Goal: Task Accomplishment & Management: Complete application form

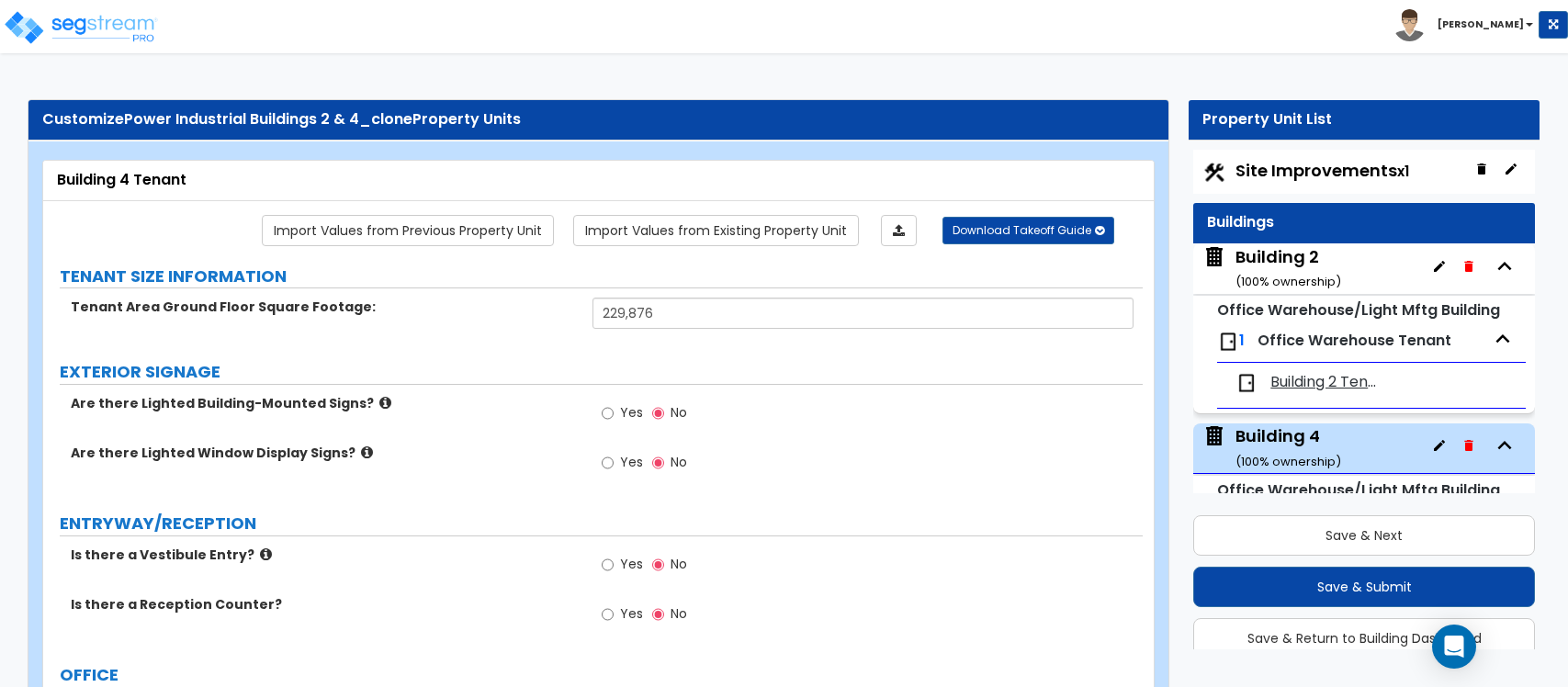
select select "1"
select select "3"
select select "1"
select select "2"
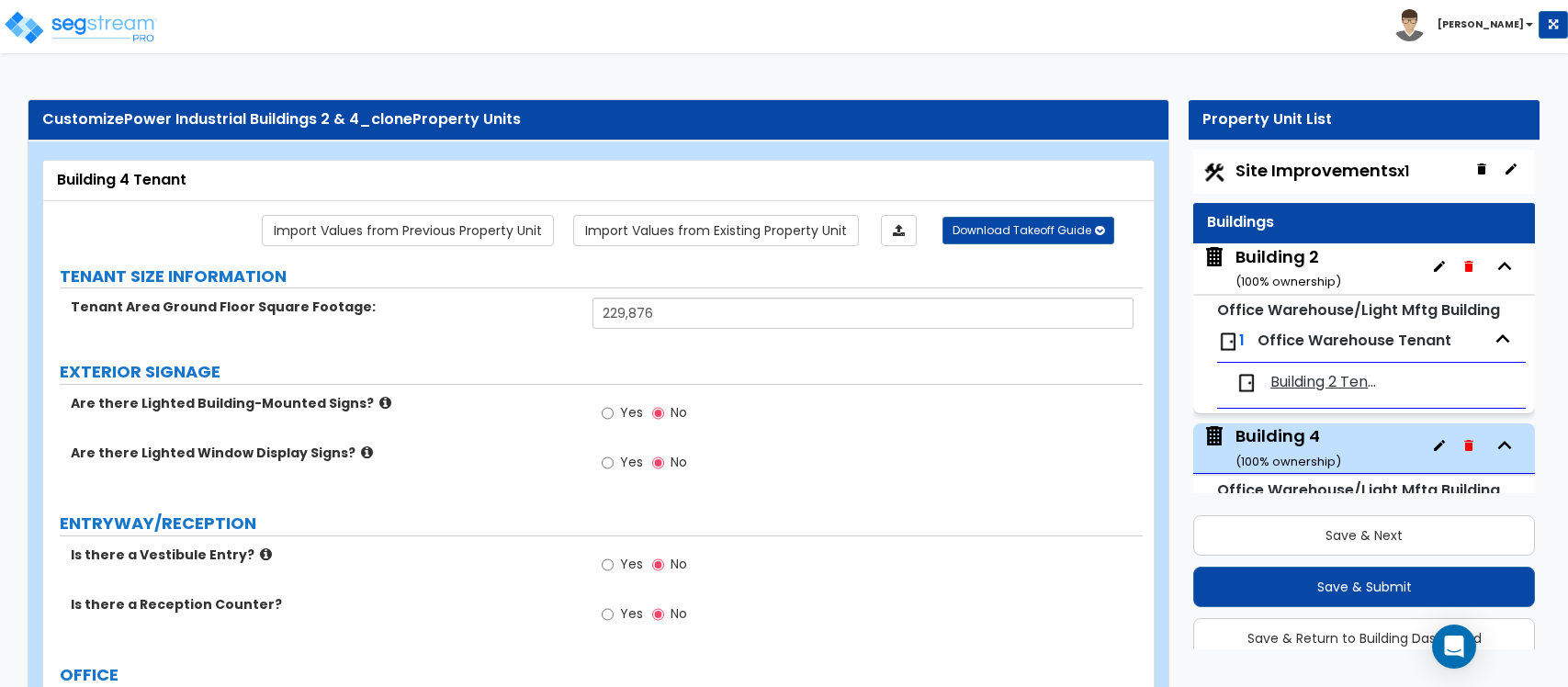
select select "2"
select select "5"
select select "1"
select select "3"
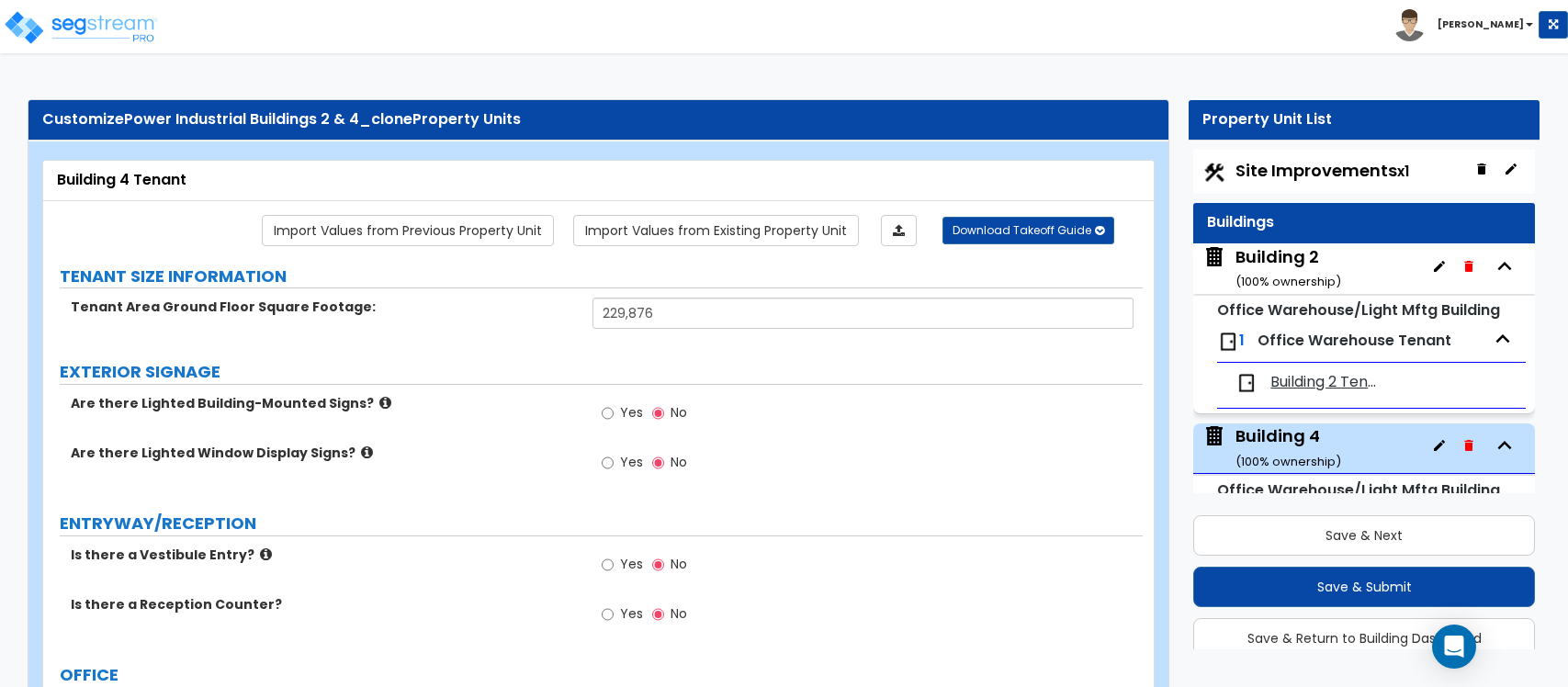
select select "3"
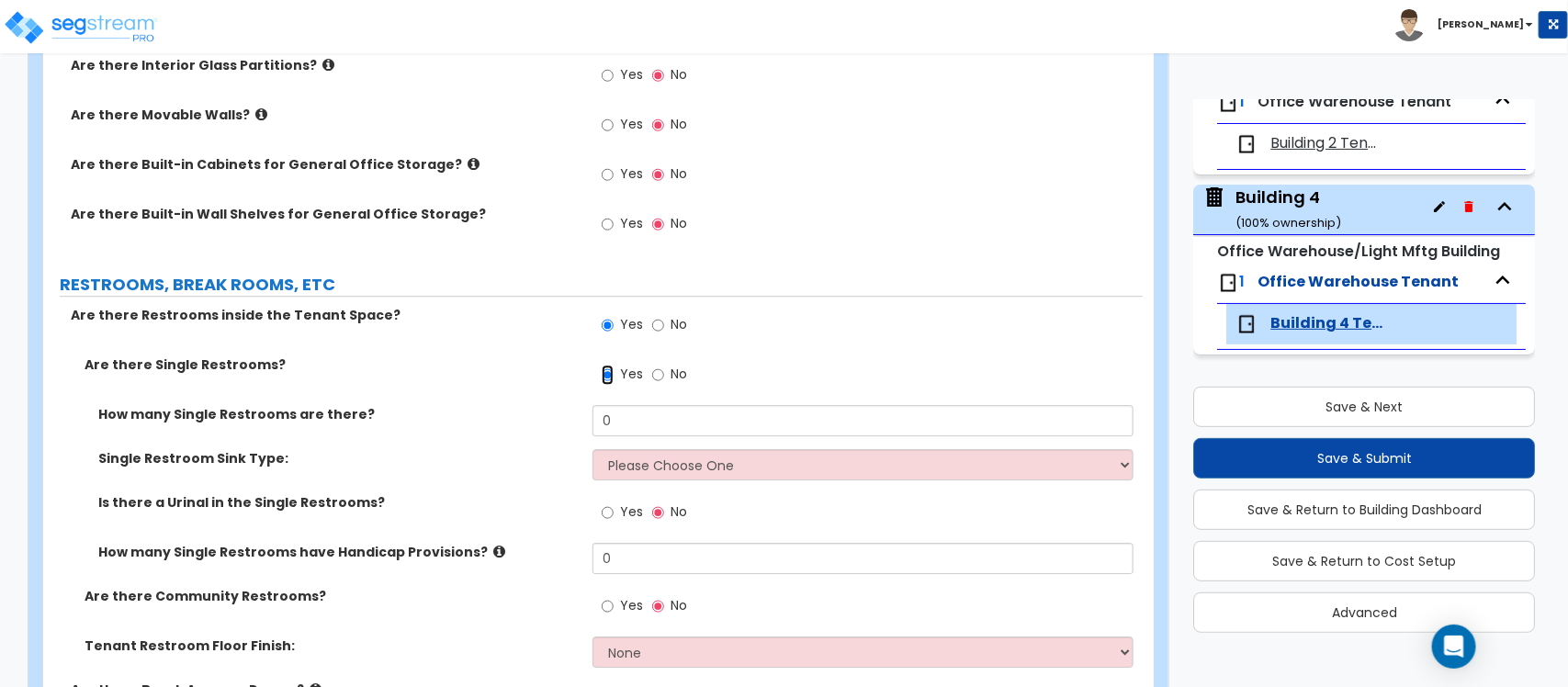
scroll to position [2412, 0]
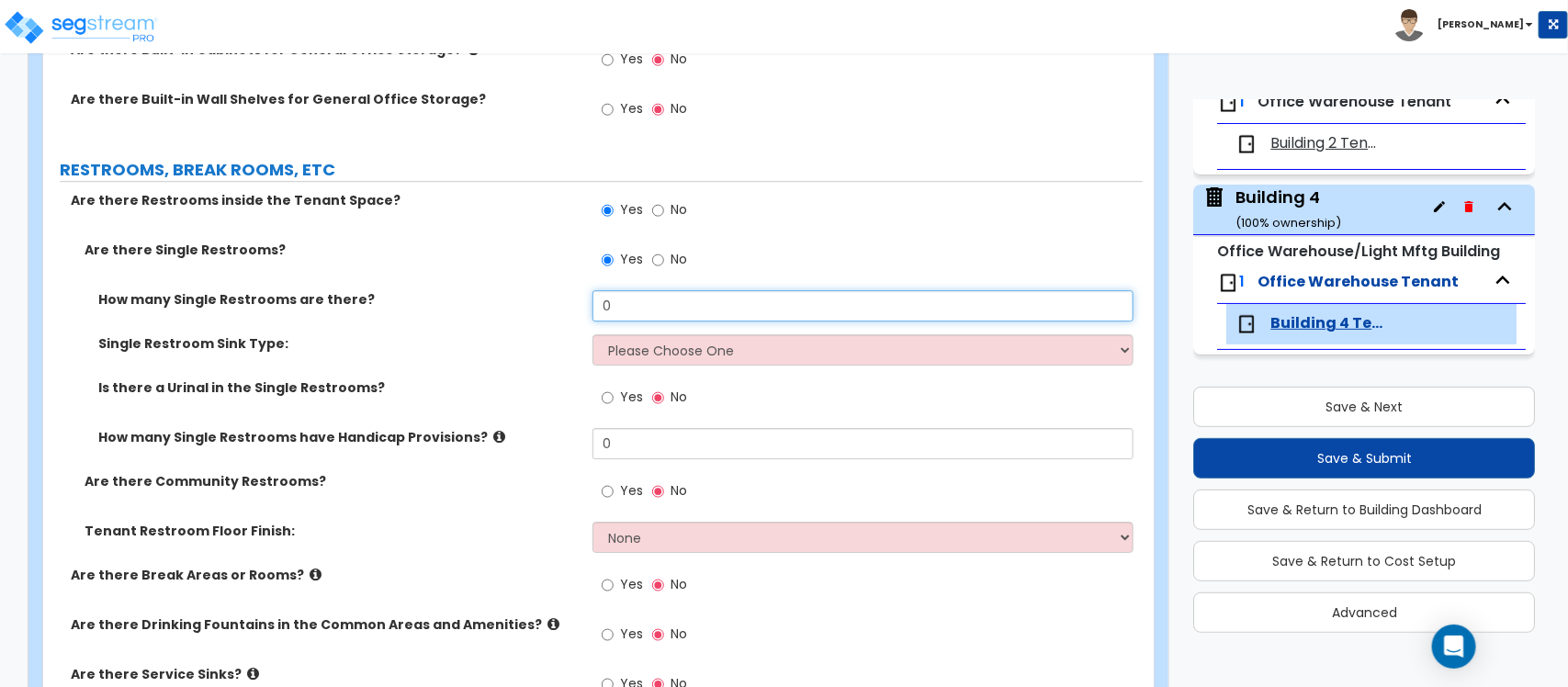
click at [654, 305] on input "0" at bounding box center [862, 305] width 540 height 31
type input "4"
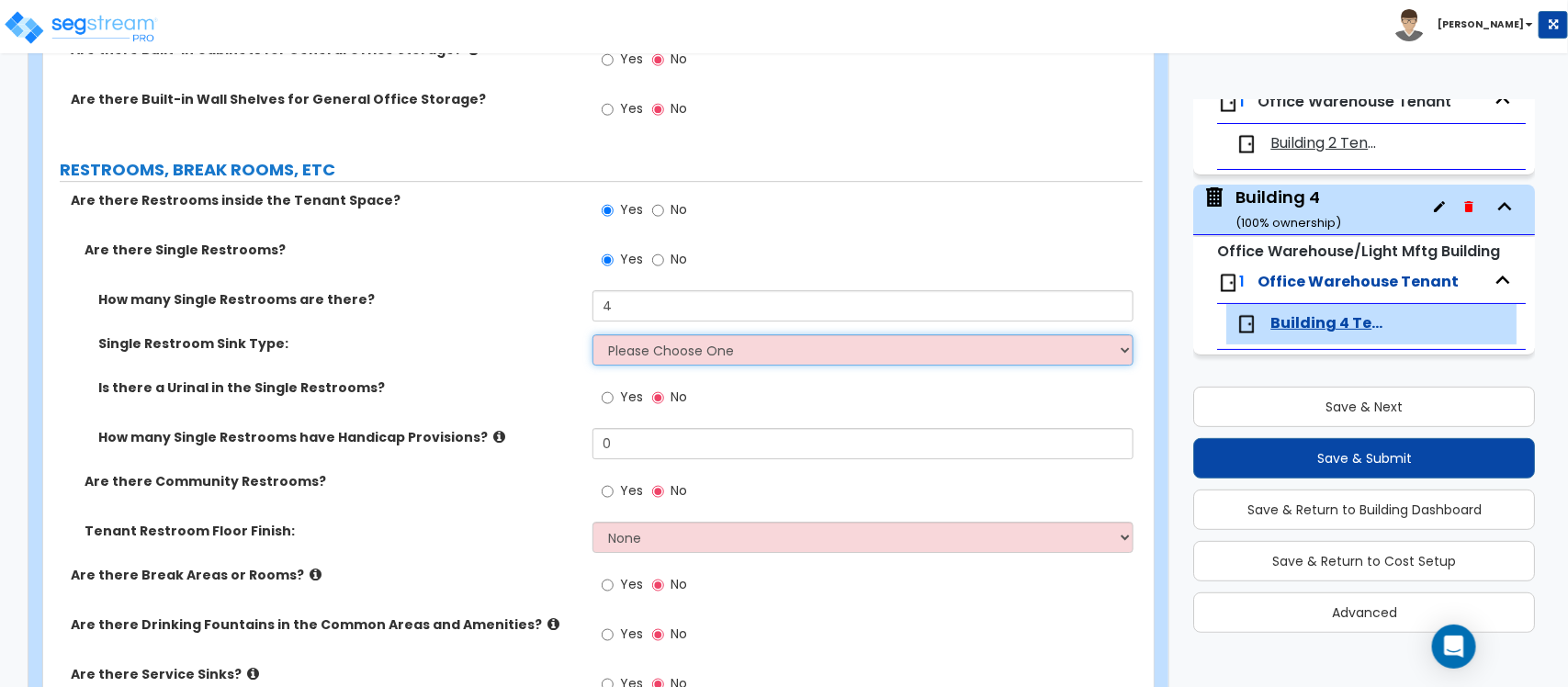
click at [673, 359] on select "Please Choose One Wall-mounted Vanity-mounted" at bounding box center [862, 349] width 540 height 31
select select "1"
click at [593, 336] on select "Please Choose One Wall-mounted Vanity-mounted" at bounding box center [862, 349] width 540 height 31
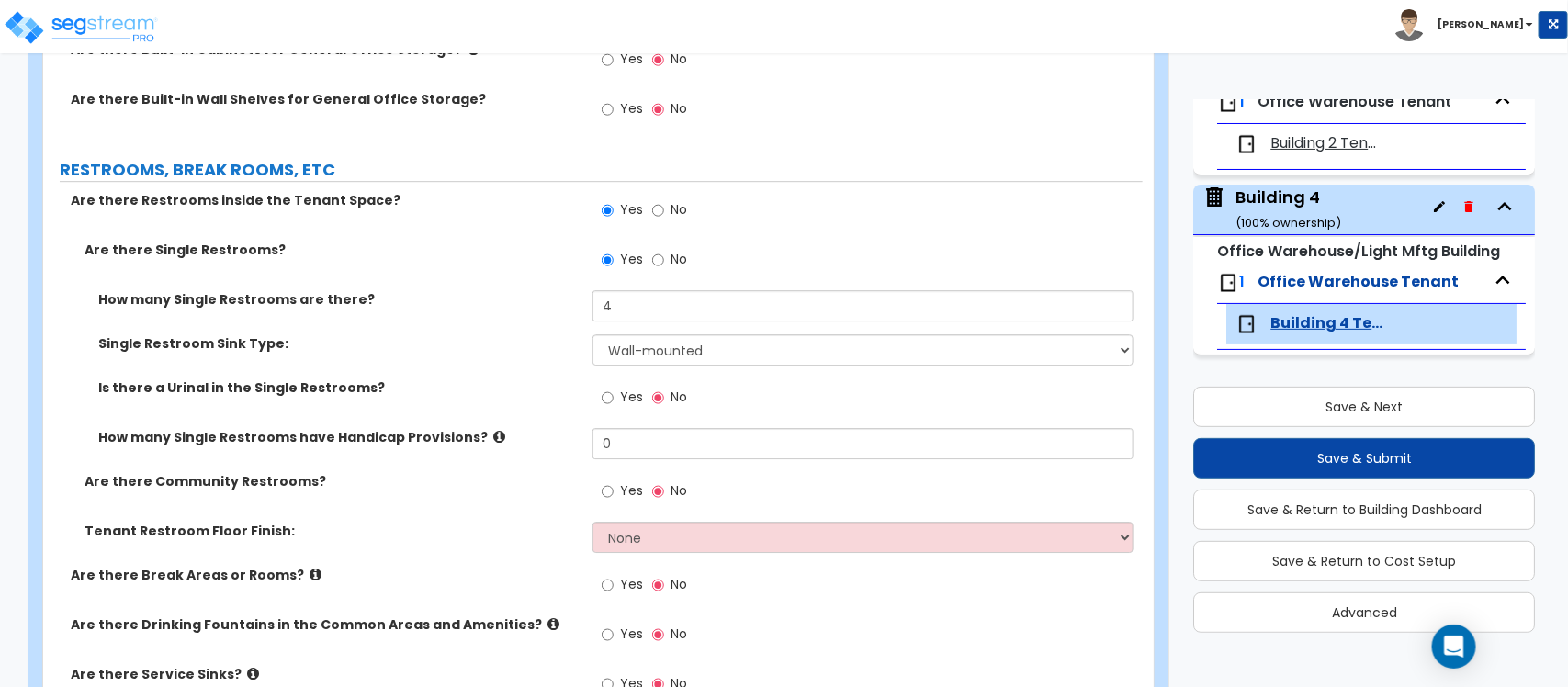
click at [602, 405] on div "Yes No" at bounding box center [645, 400] width 104 height 42
click at [604, 402] on input "Yes" at bounding box center [608, 398] width 12 height 20
drag, startPoint x: 641, startPoint y: 446, endPoint x: 576, endPoint y: 439, distance: 65.4
click at [576, 439] on div "How many Single Restrooms have Handicap Provisions? 0" at bounding box center [593, 450] width 1099 height 44
type input "4"
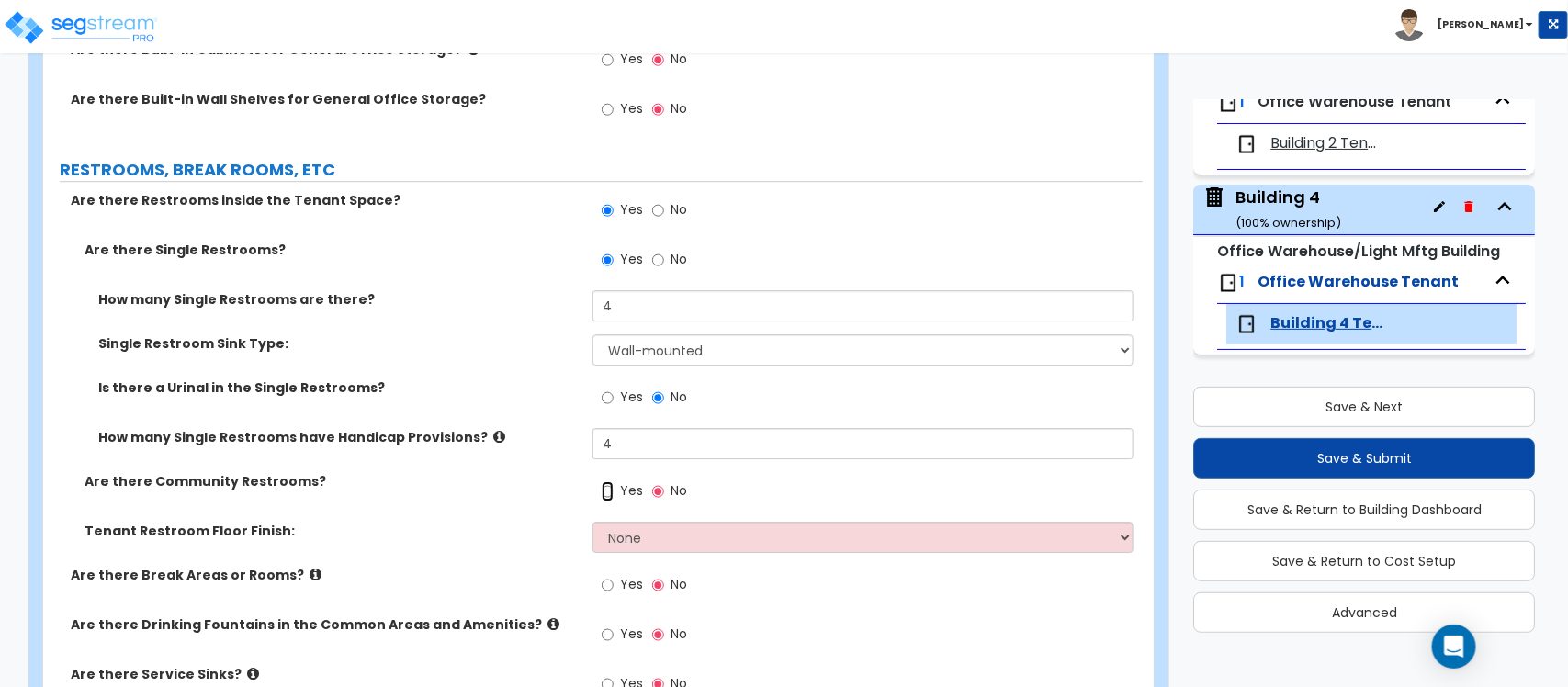
click at [602, 493] on input "Yes" at bounding box center [608, 491] width 12 height 20
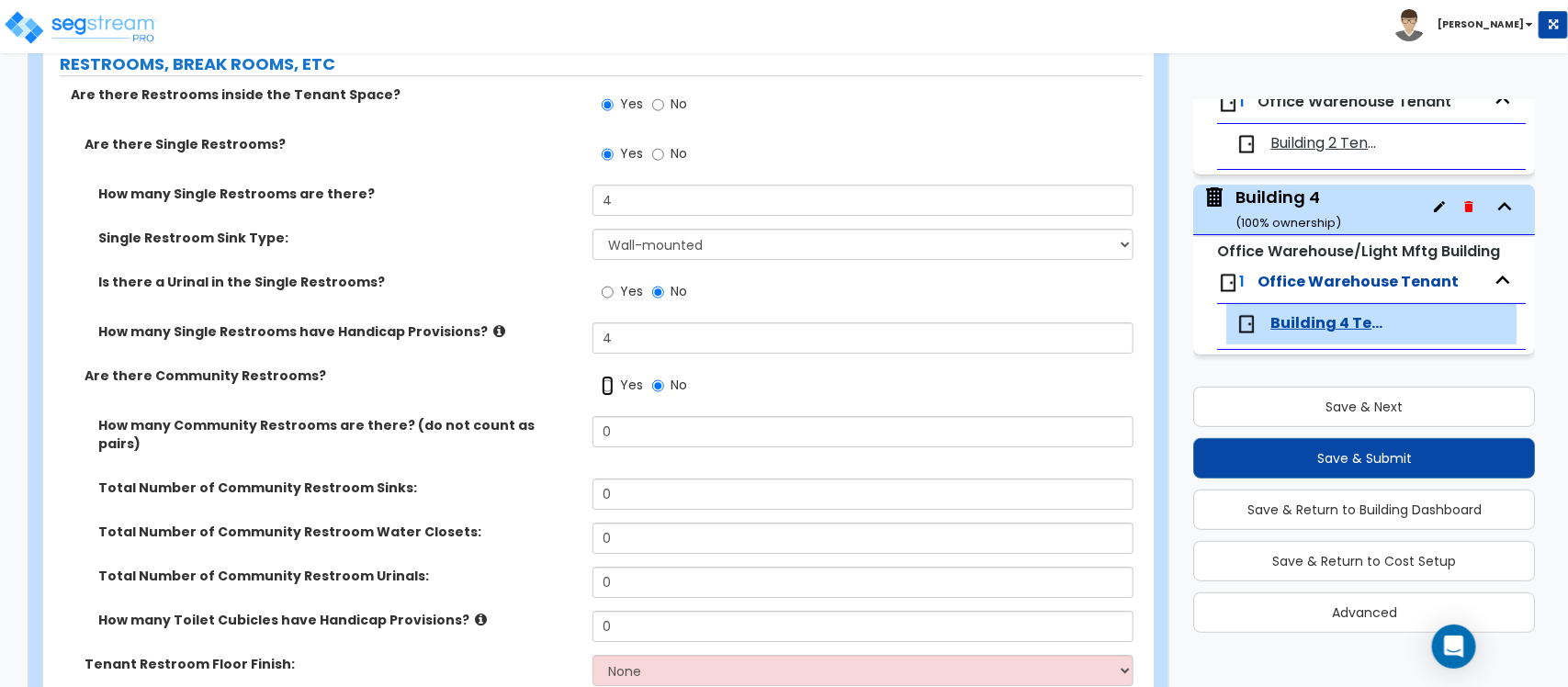
scroll to position [2642, 0]
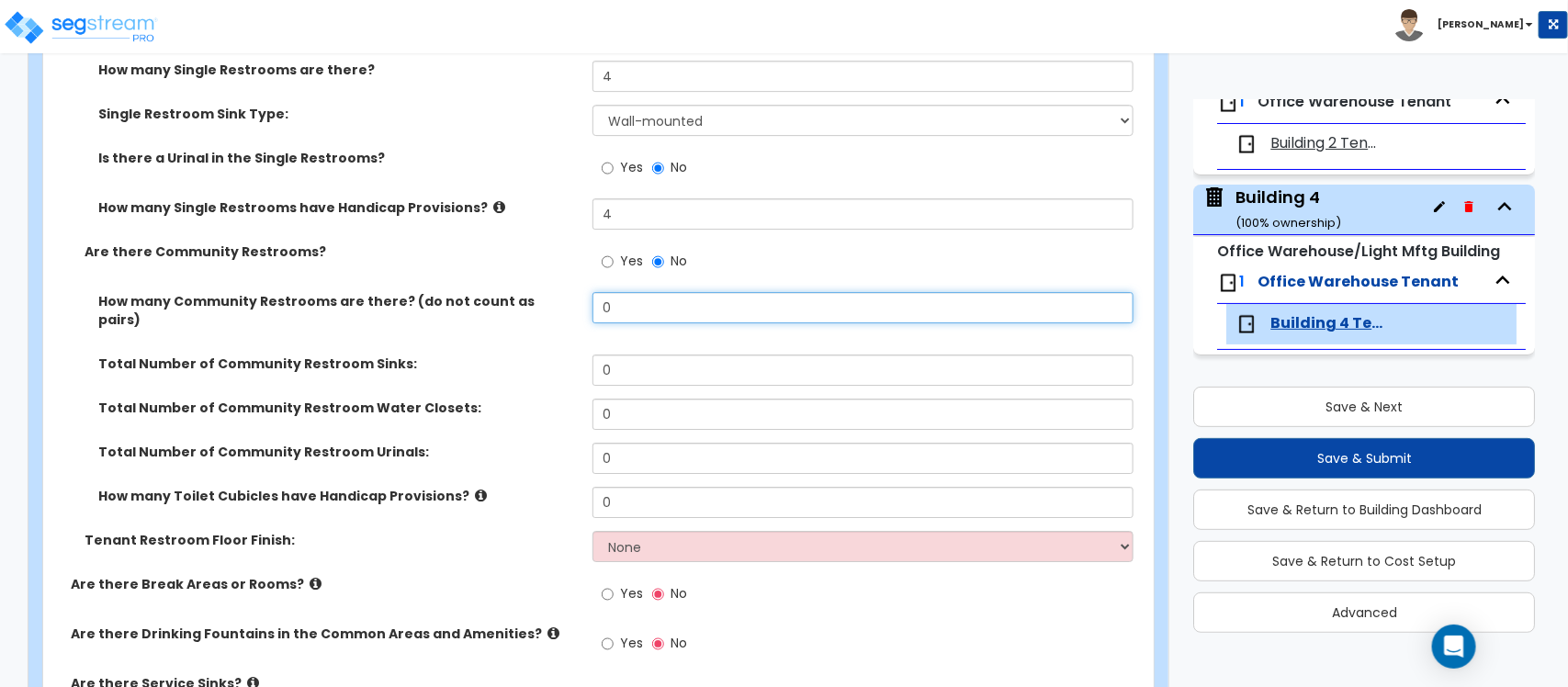
drag, startPoint x: 641, startPoint y: 313, endPoint x: 595, endPoint y: 313, distance: 46.0
click at [595, 313] on input "0" at bounding box center [862, 307] width 540 height 31
type input "4"
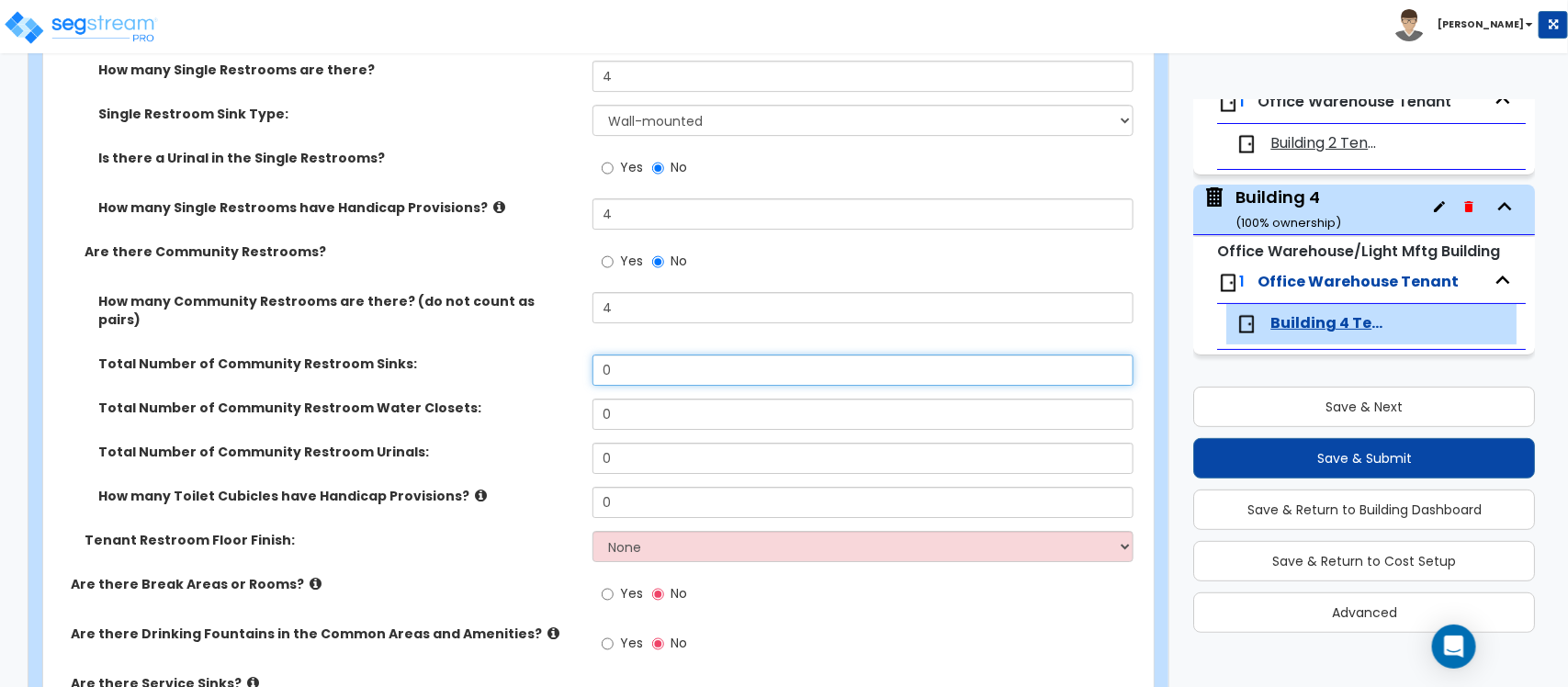
drag, startPoint x: 640, startPoint y: 354, endPoint x: 595, endPoint y: 356, distance: 45.0
click at [595, 356] on input "0" at bounding box center [862, 370] width 540 height 31
type input "30"
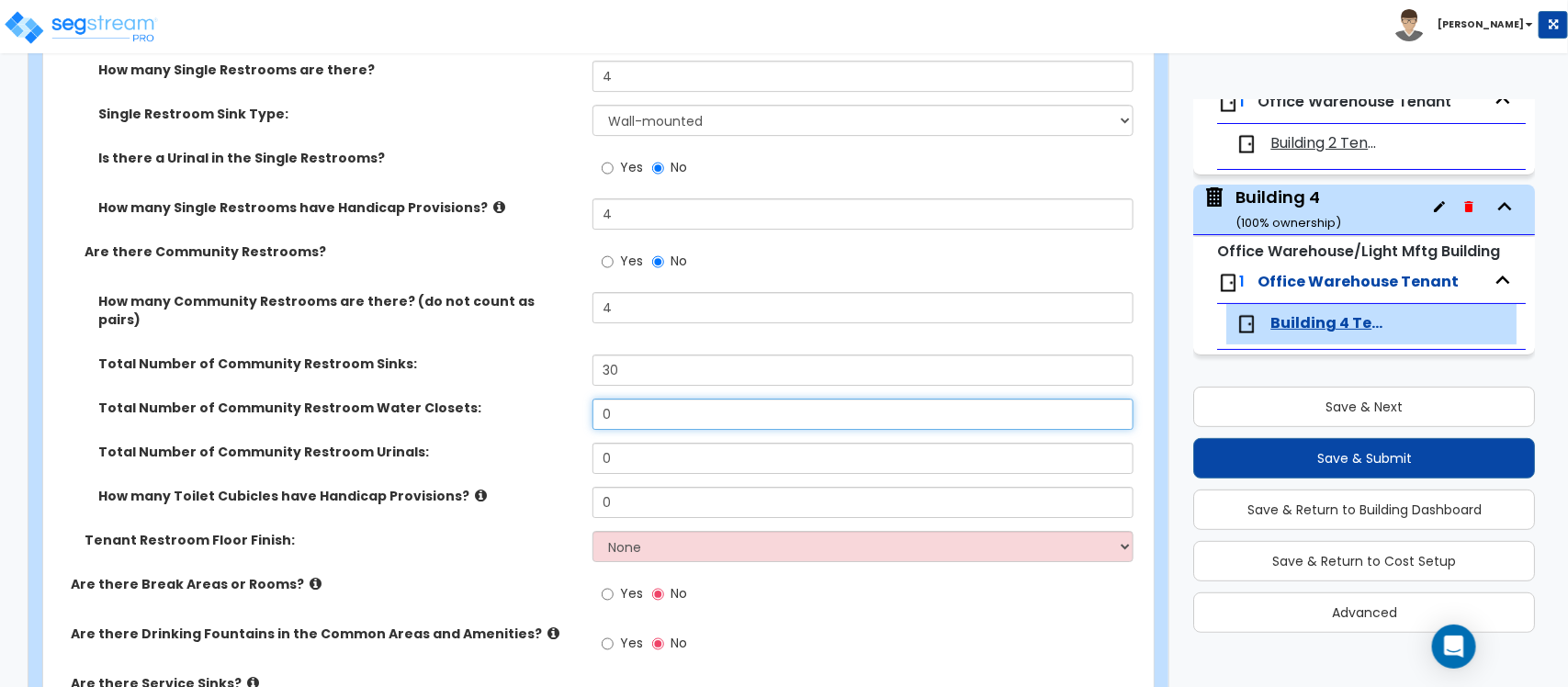
click at [636, 399] on input "0" at bounding box center [862, 414] width 540 height 31
type input "18"
drag, startPoint x: 630, startPoint y: 443, endPoint x: 586, endPoint y: 438, distance: 44.3
click at [586, 443] on div "Total Number of Community Restroom Urinals: 0" at bounding box center [593, 465] width 1099 height 44
type input "9"
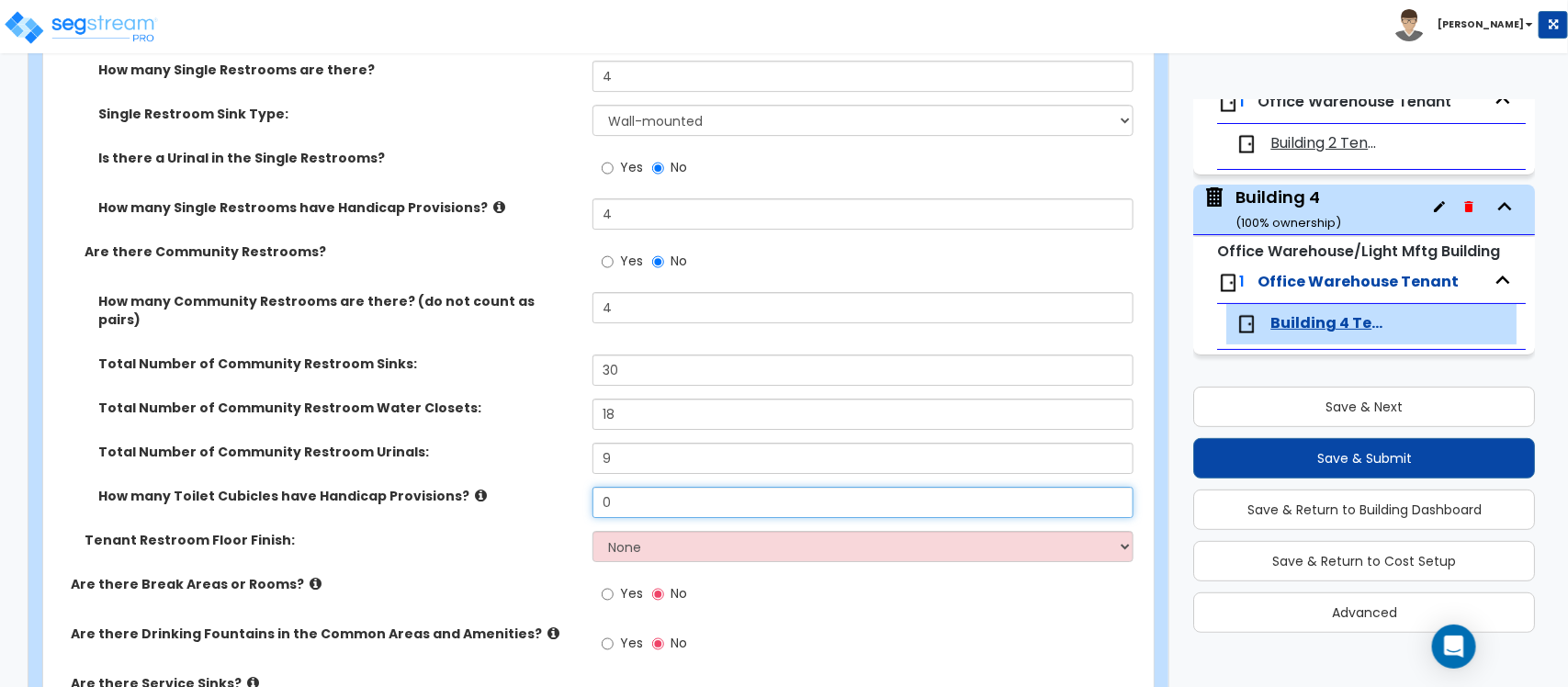
drag, startPoint x: 625, startPoint y: 485, endPoint x: 586, endPoint y: 485, distance: 39.0
click at [586, 487] on div "How many Toilet Cubicles have Handicap Provisions? 0" at bounding box center [593, 509] width 1099 height 44
type input "10"
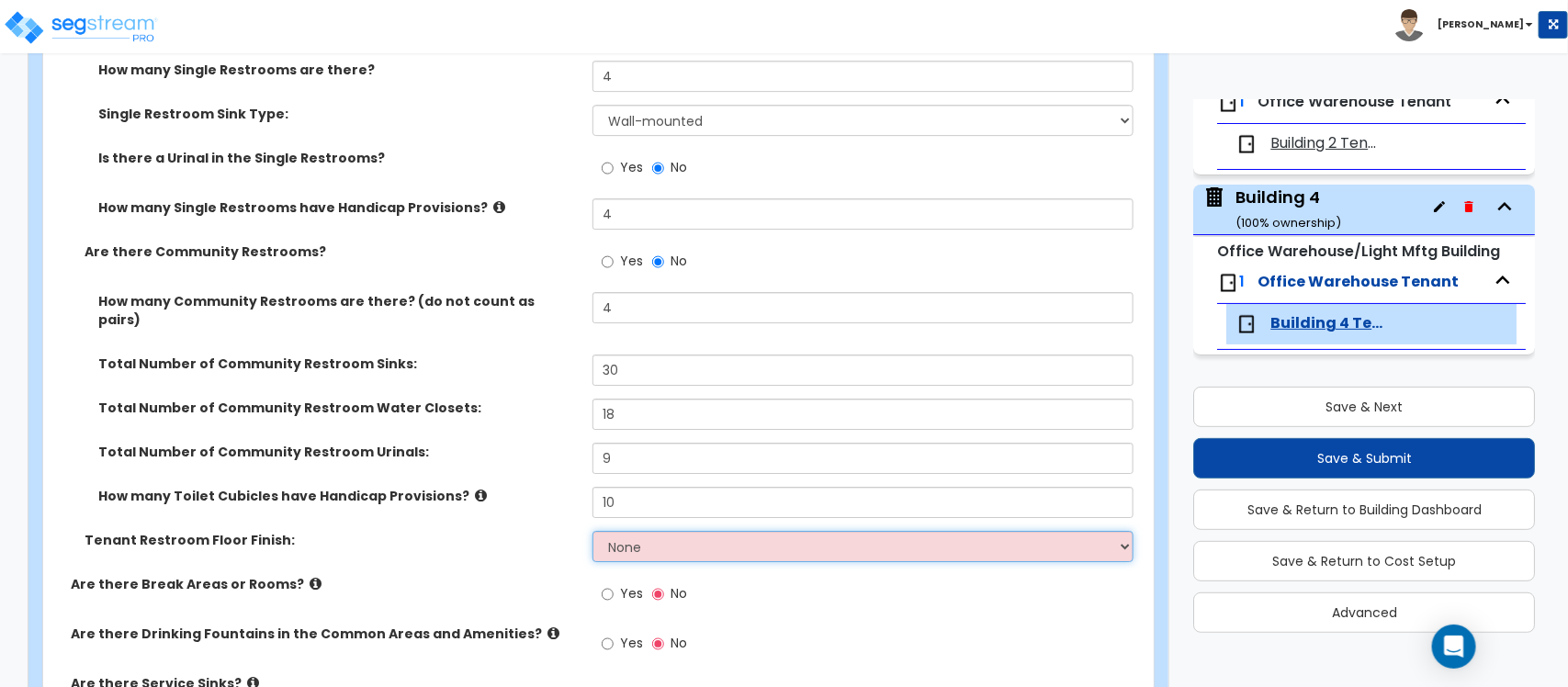
click at [677, 538] on select "None Tile Flooring Resilient Laminate Flooring VCT Flooring Sheet Vinyl Flooring" at bounding box center [862, 546] width 540 height 31
select select "1"
click at [593, 531] on select "None Tile Flooring Resilient Laminate Flooring VCT Flooring Sheet Vinyl Flooring" at bounding box center [862, 546] width 540 height 31
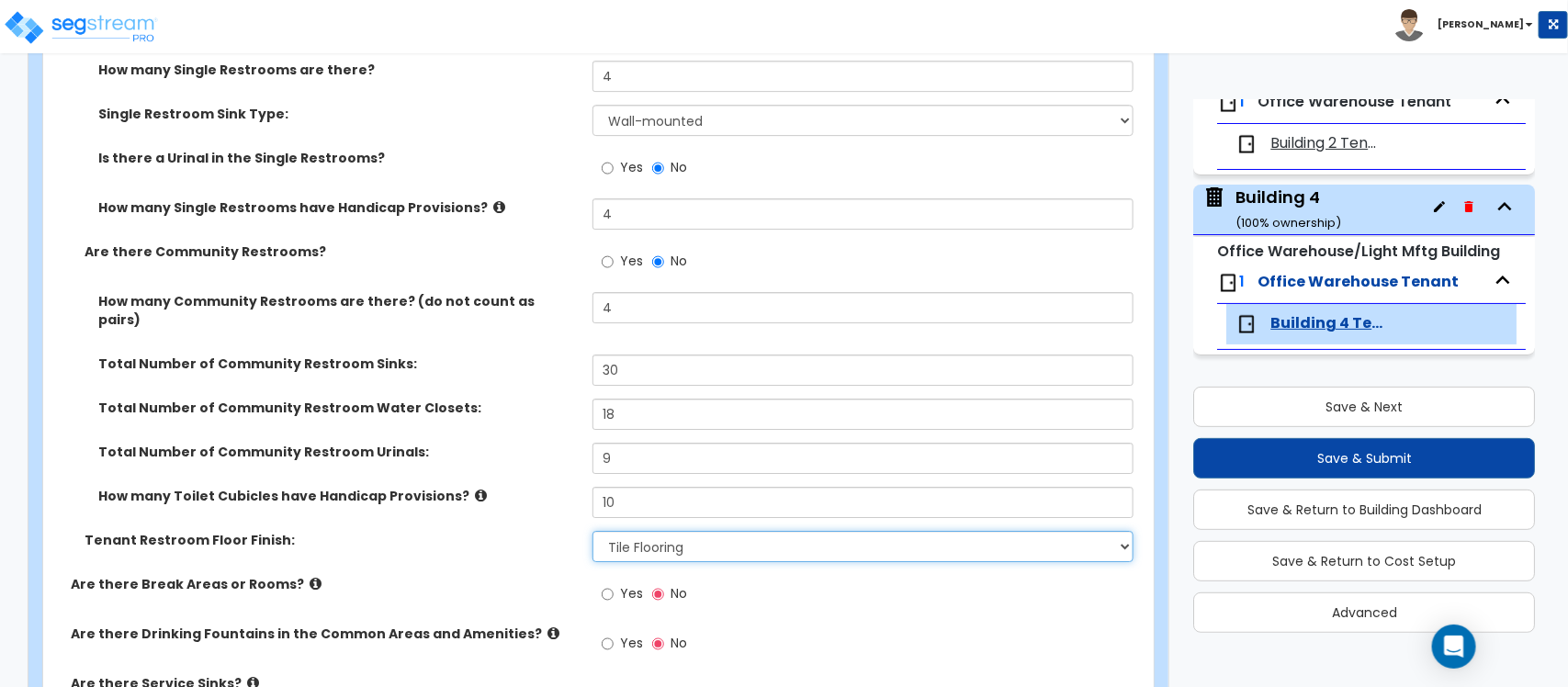
scroll to position [2872, 0]
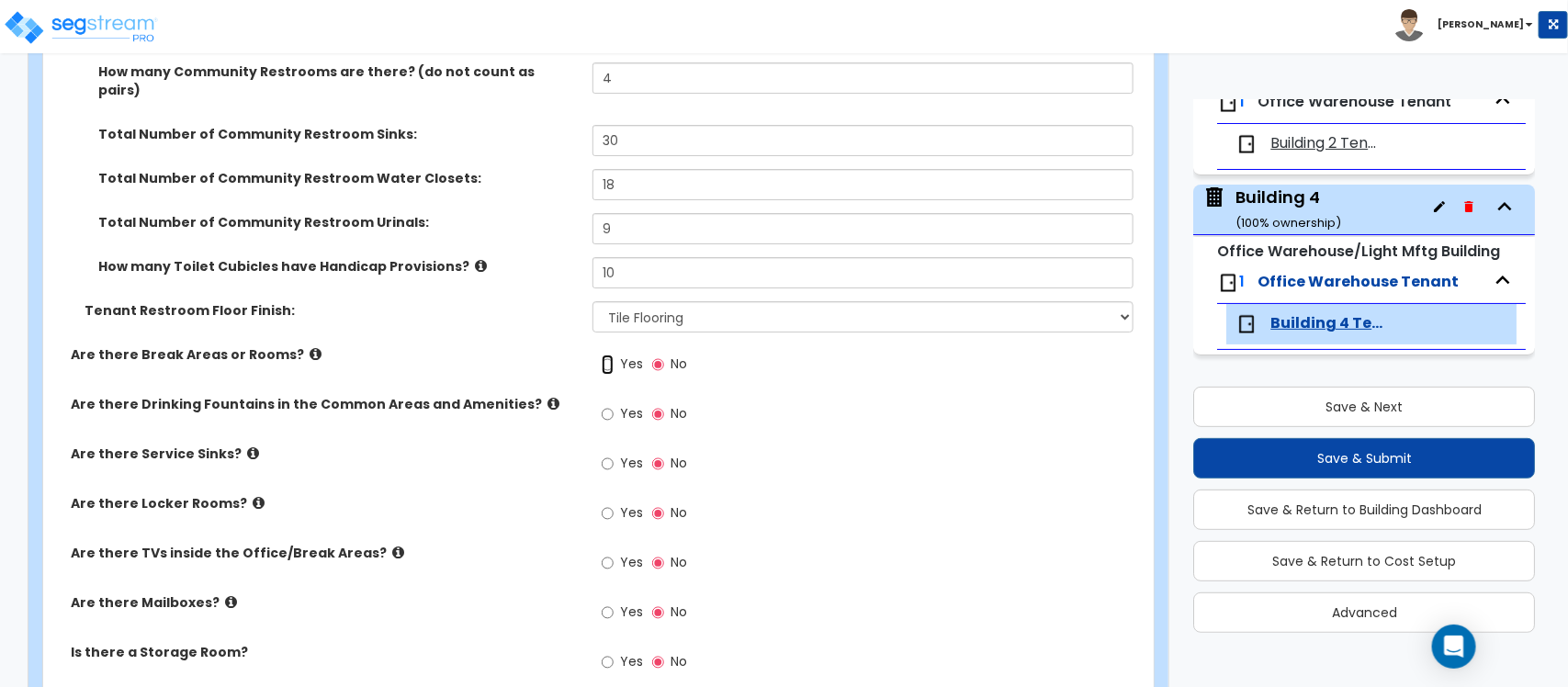
click at [613, 355] on input "Yes" at bounding box center [608, 365] width 12 height 20
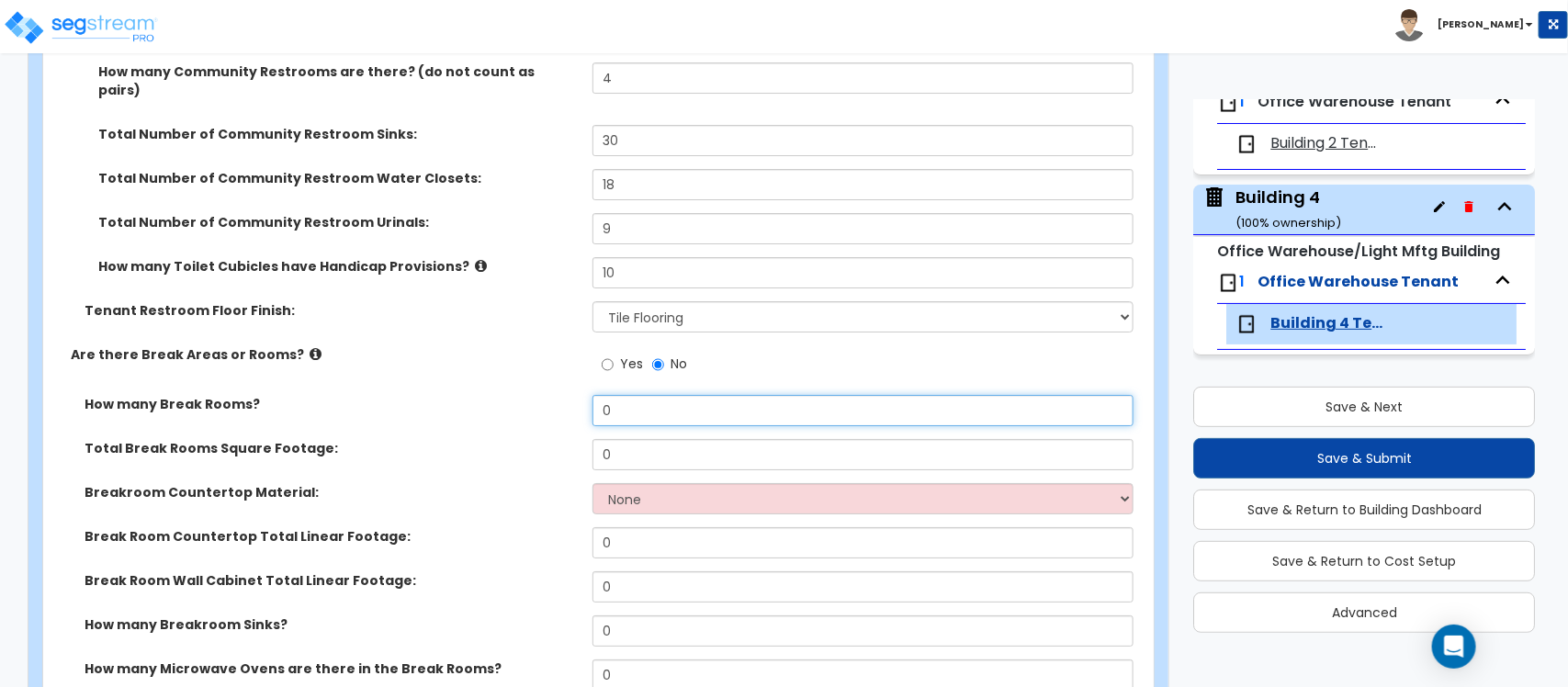
drag, startPoint x: 639, startPoint y: 397, endPoint x: 582, endPoint y: 397, distance: 57.0
click at [582, 397] on div "How many Break Rooms? 0" at bounding box center [593, 417] width 1099 height 44
type input "2"
drag, startPoint x: 637, startPoint y: 435, endPoint x: 584, endPoint y: 433, distance: 53.0
click at [583, 439] on div "Total Break Rooms Square Footage: 0" at bounding box center [593, 461] width 1099 height 44
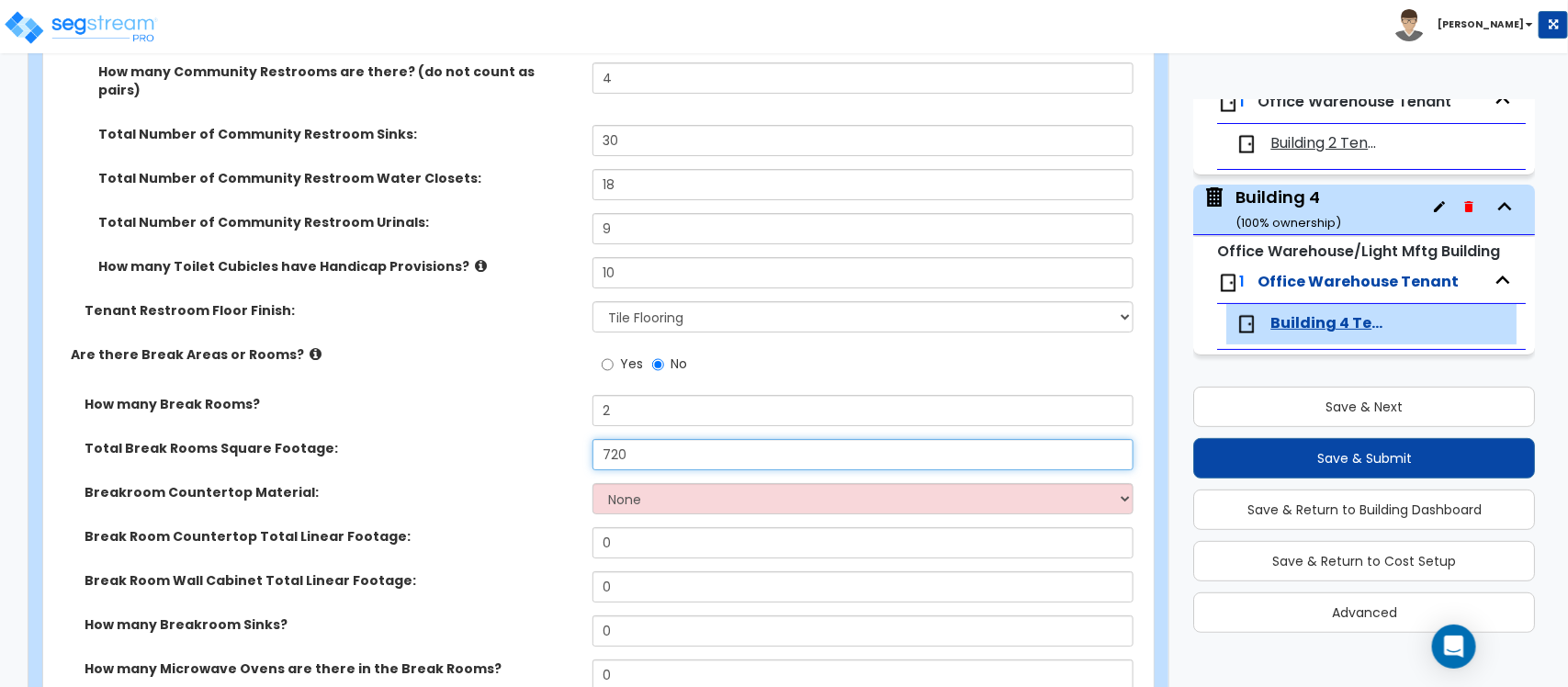
type input "720"
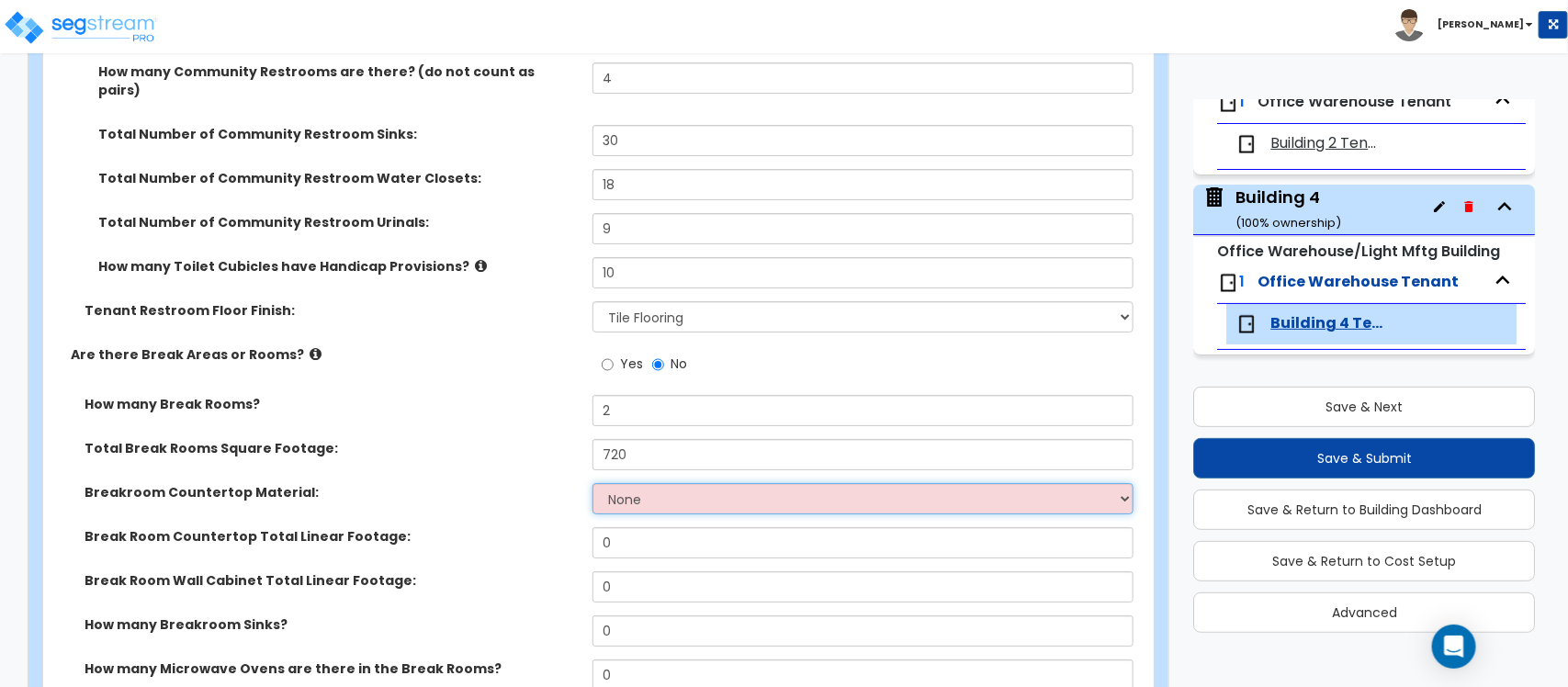
click at [637, 493] on select "None Plastic Laminate Solid Surface Stone Quartz Marble Tile Wood Stainless Ste…" at bounding box center [862, 498] width 540 height 31
select select "2"
click at [593, 483] on select "None Plastic Laminate Solid Surface Stone Quartz Marble Tile Wood Stainless Ste…" at bounding box center [862, 498] width 540 height 31
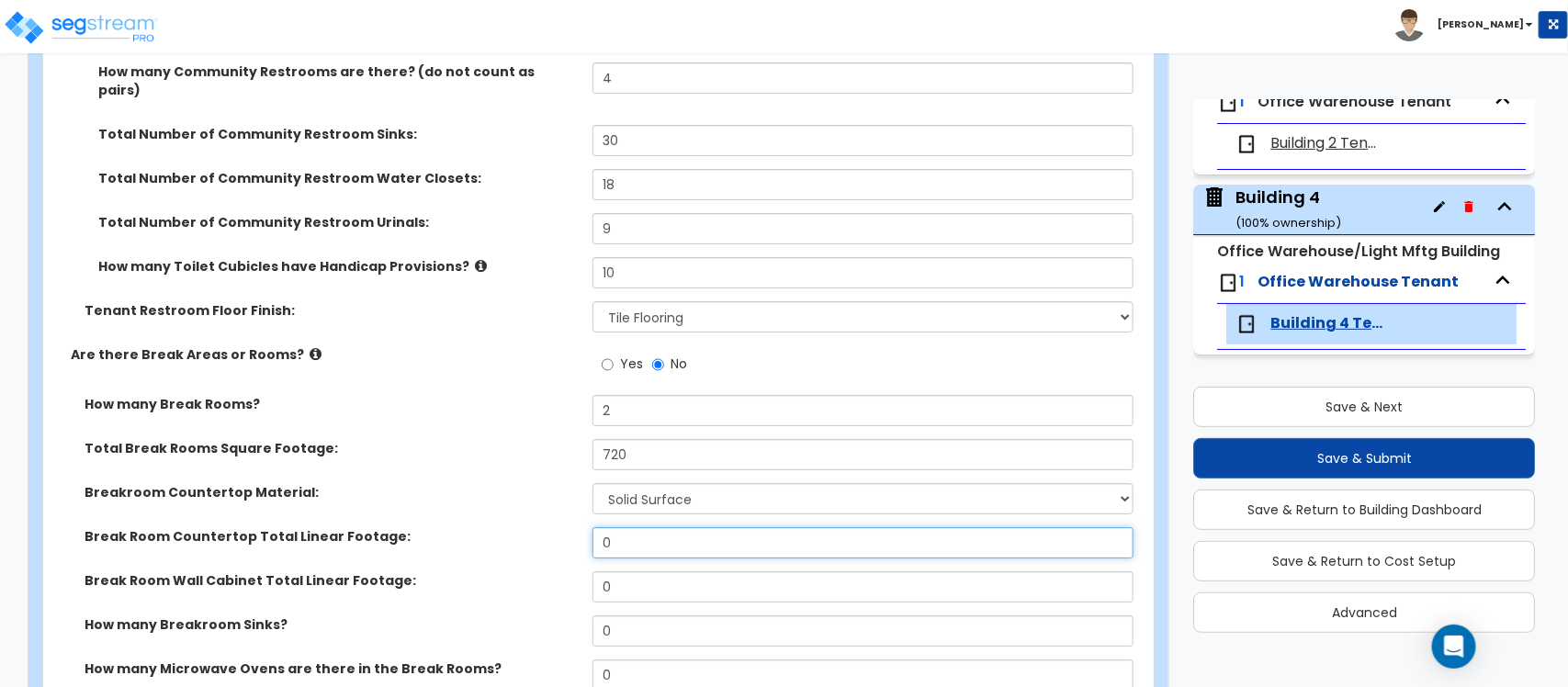
drag, startPoint x: 657, startPoint y: 520, endPoint x: 617, endPoint y: 515, distance: 40.3
click at [617, 527] on input "0" at bounding box center [862, 542] width 540 height 31
type input "18"
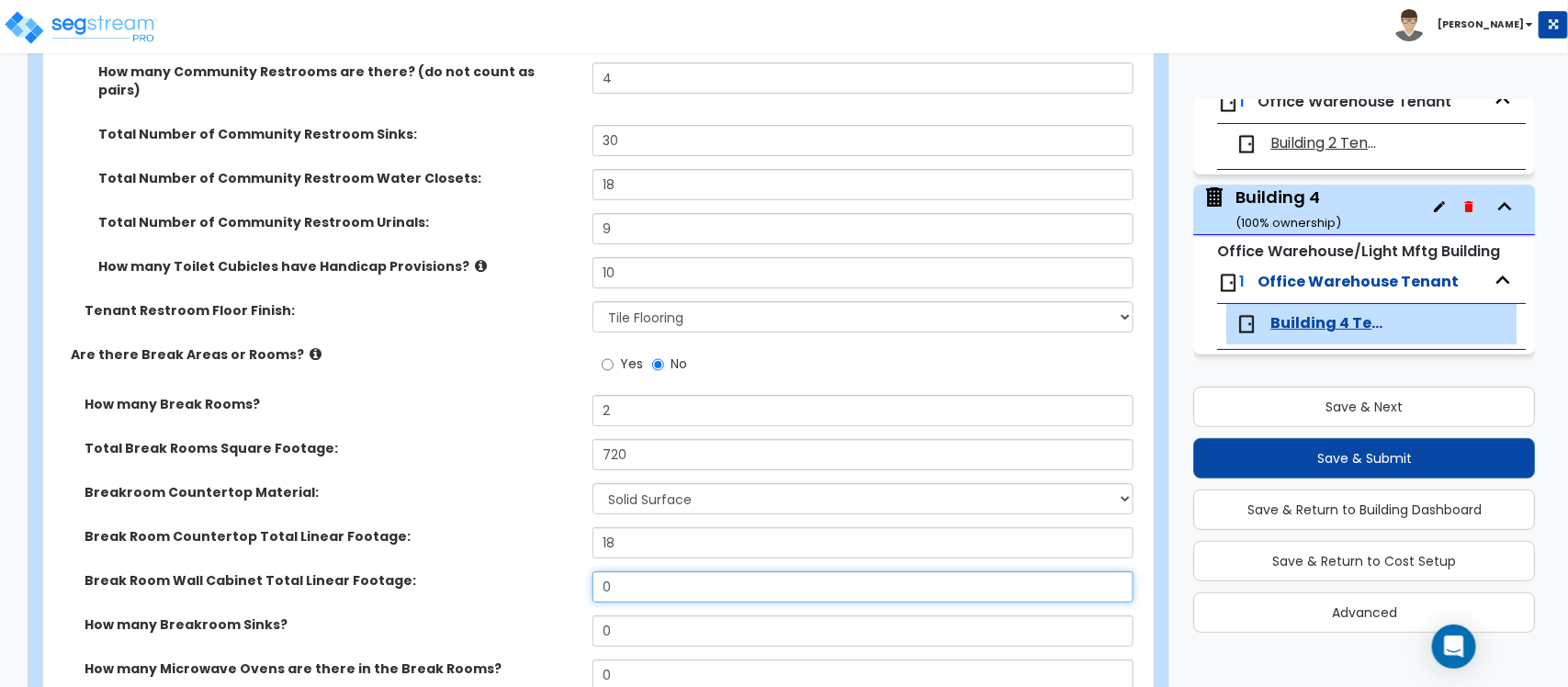
click at [639, 572] on input "0" at bounding box center [862, 587] width 540 height 31
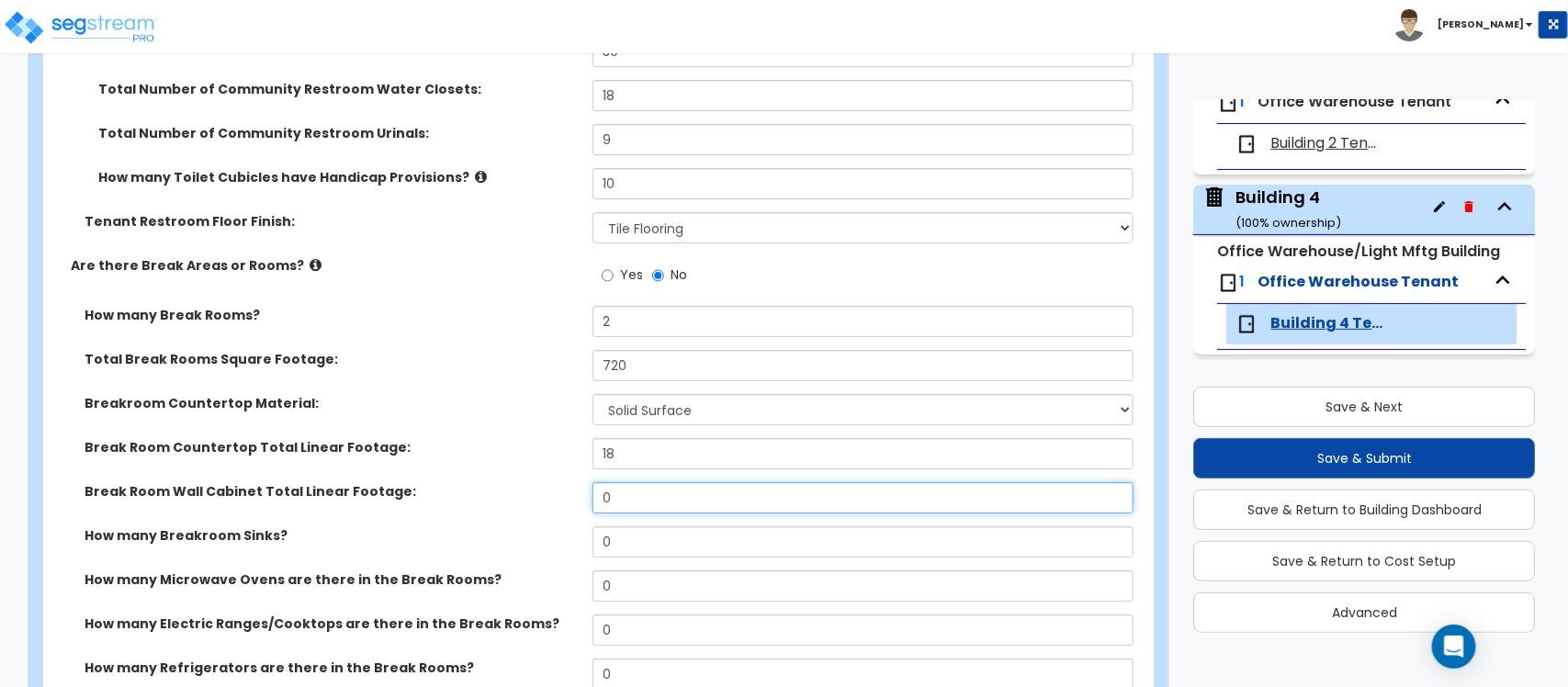
scroll to position [2986, 0]
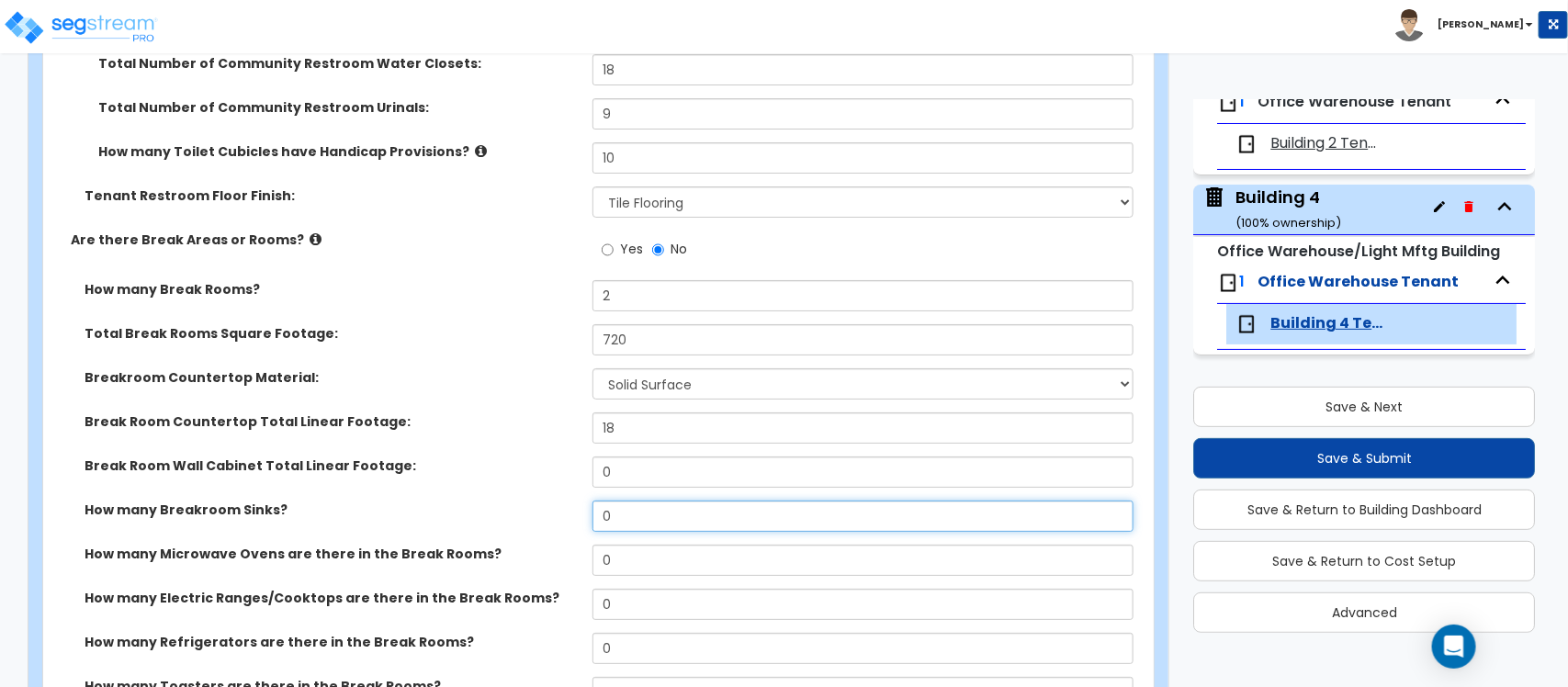
drag, startPoint x: 653, startPoint y: 499, endPoint x: 585, endPoint y: 503, distance: 68.1
click at [585, 503] on div "How many Breakroom Sinks? 0" at bounding box center [593, 523] width 1099 height 44
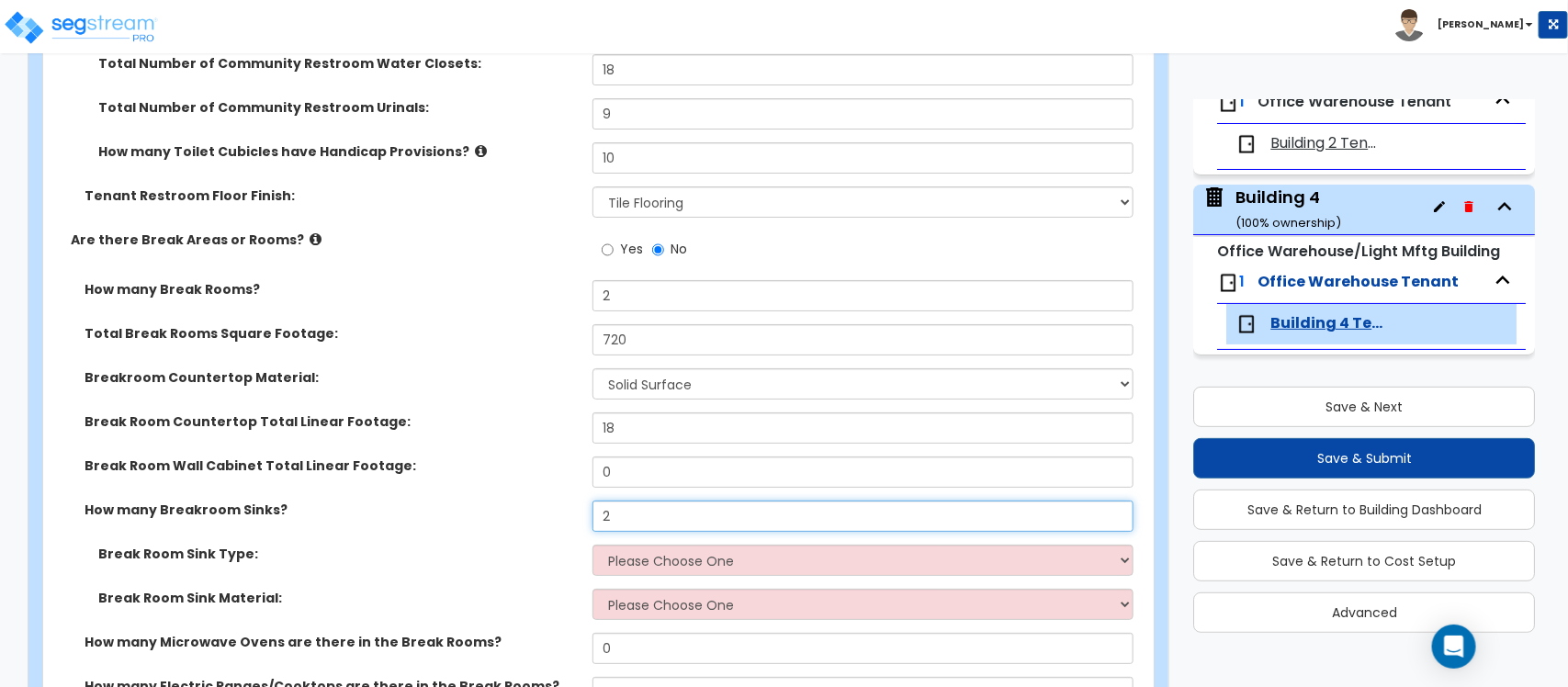
drag, startPoint x: 641, startPoint y: 503, endPoint x: 593, endPoint y: 504, distance: 48.0
click at [593, 504] on input "2" at bounding box center [862, 516] width 540 height 31
type input "3"
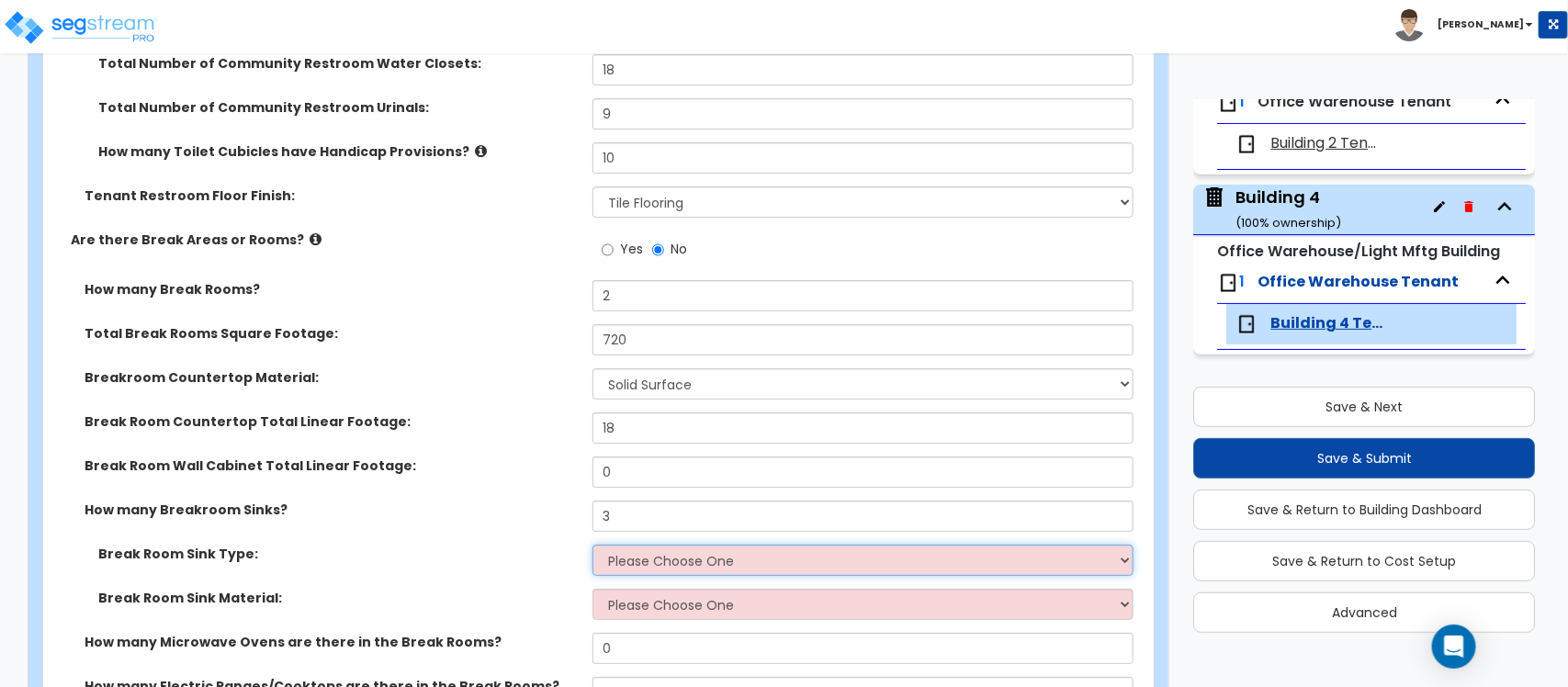
click at [664, 549] on select "Please Choose One Single Sink Double Sink" at bounding box center [862, 560] width 540 height 31
select select "2"
click at [593, 545] on select "Please Choose One Single Sink Double Sink" at bounding box center [862, 560] width 540 height 31
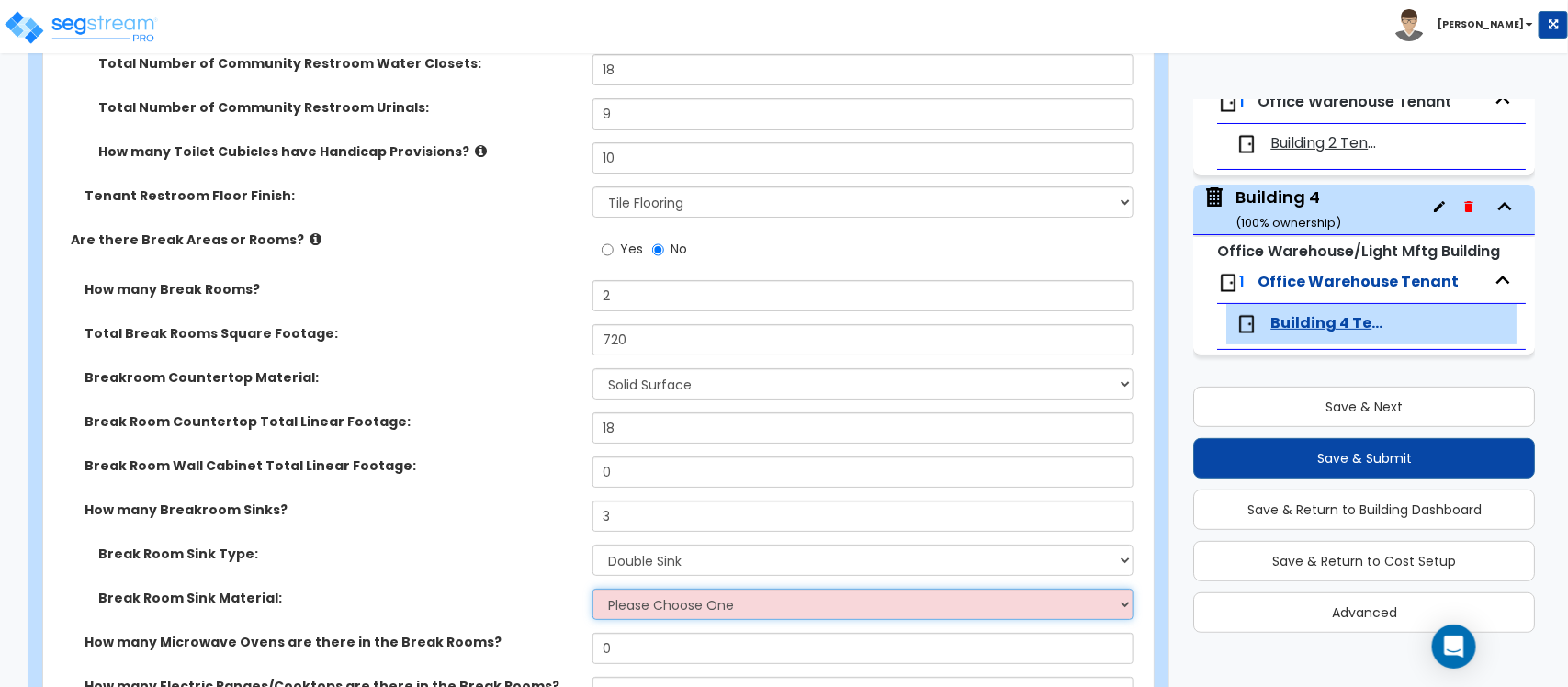
click at [682, 590] on select "Please Choose One Stainless Steel Porcelain Enamel Cast Iron" at bounding box center [862, 604] width 540 height 31
select select "1"
click at [593, 589] on select "Please Choose One Stainless Steel Porcelain Enamel Cast Iron" at bounding box center [862, 604] width 540 height 31
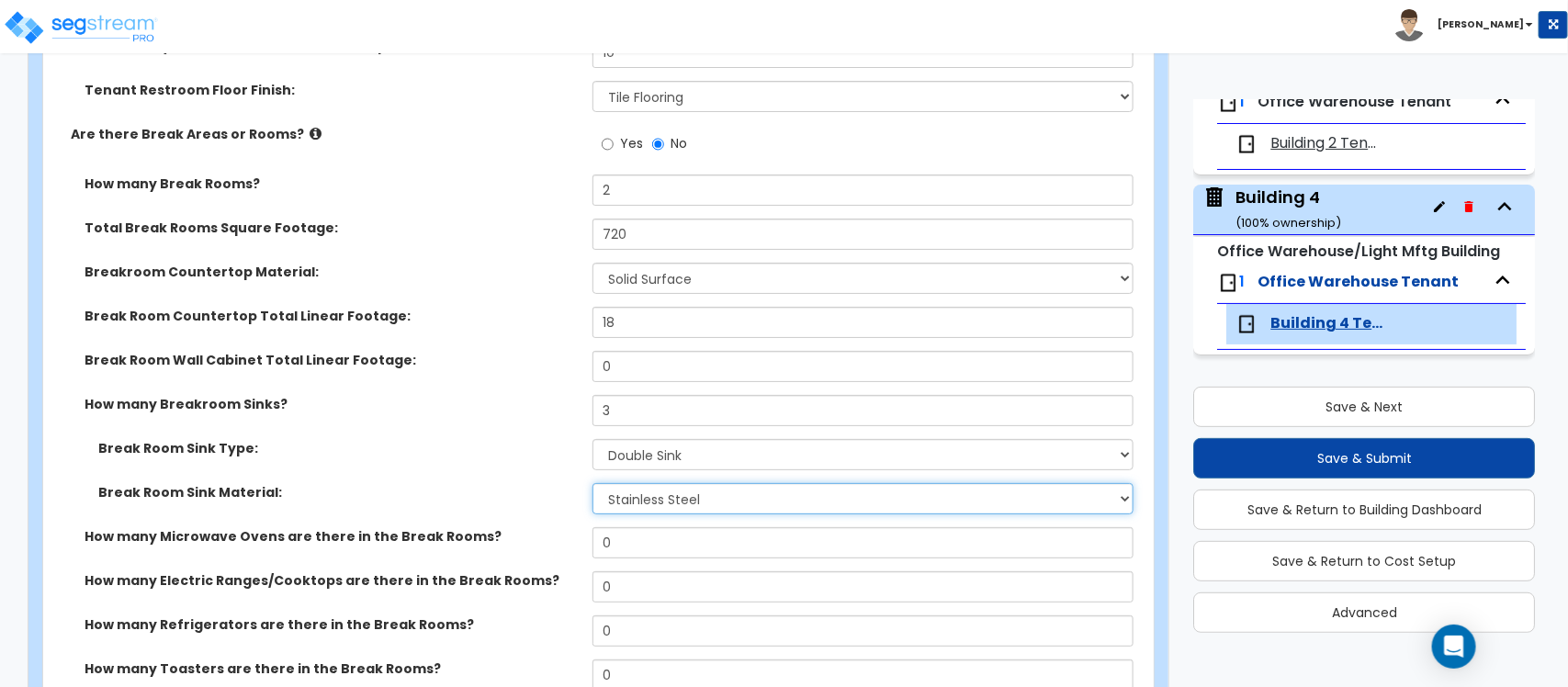
scroll to position [3216, 0]
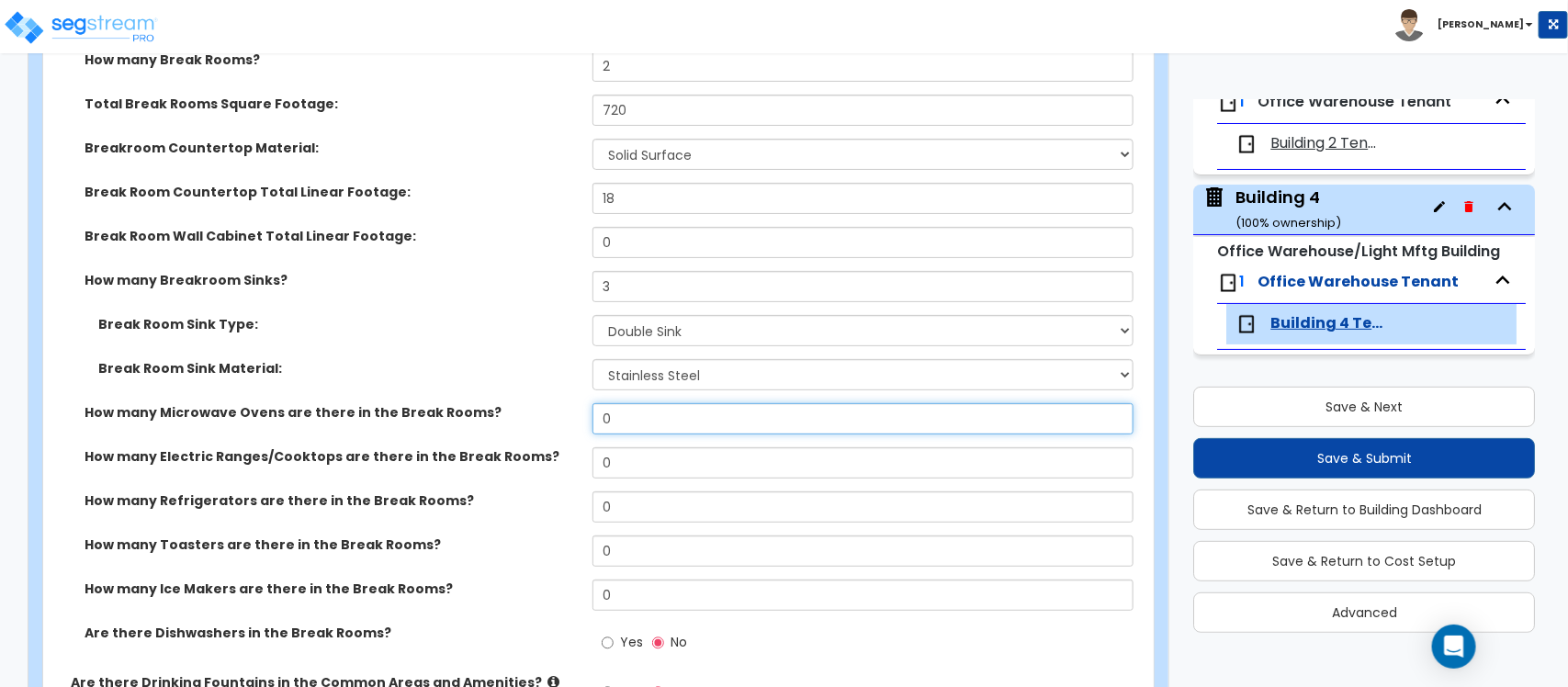
drag, startPoint x: 663, startPoint y: 405, endPoint x: 586, endPoint y: 406, distance: 77.0
click at [586, 406] on div "How many Microwave Ovens are there in the Break Rooms? 0" at bounding box center [593, 425] width 1099 height 44
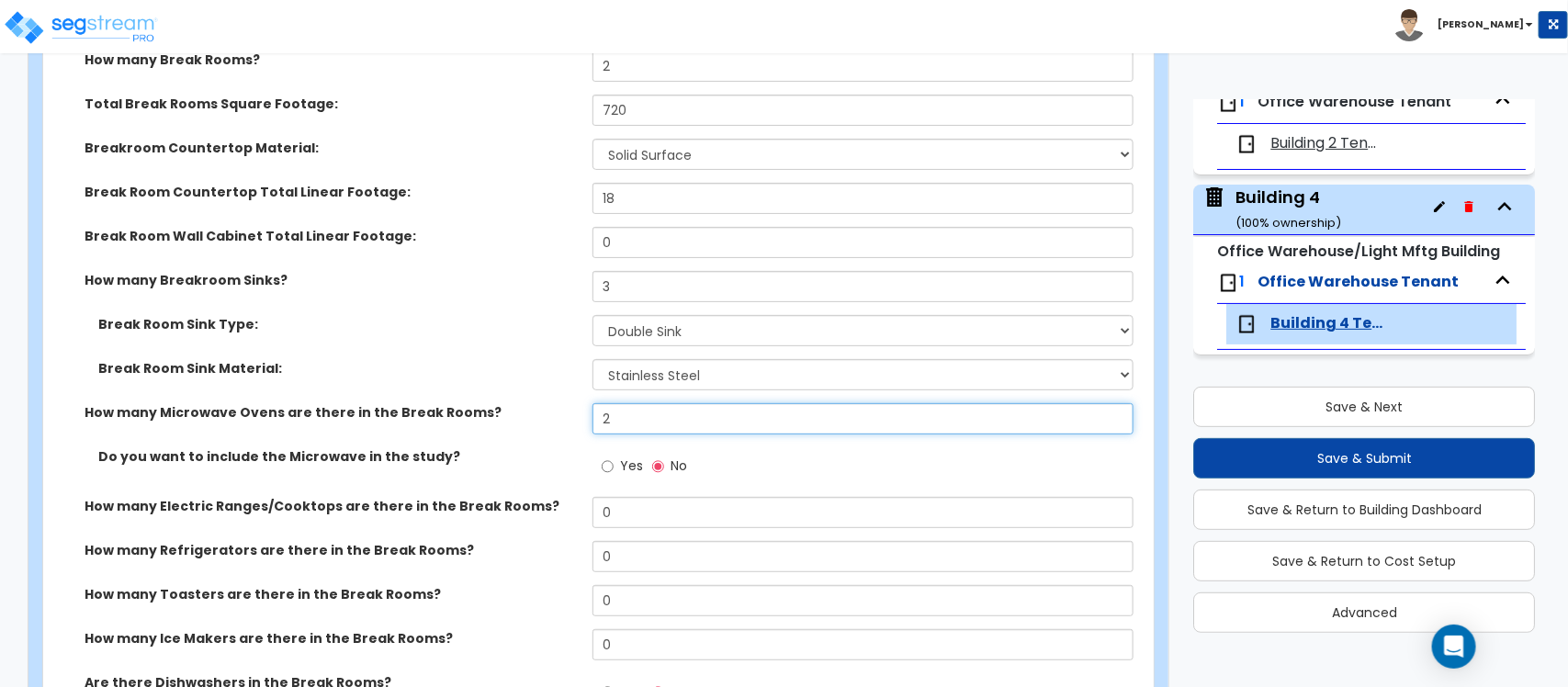
type input "2"
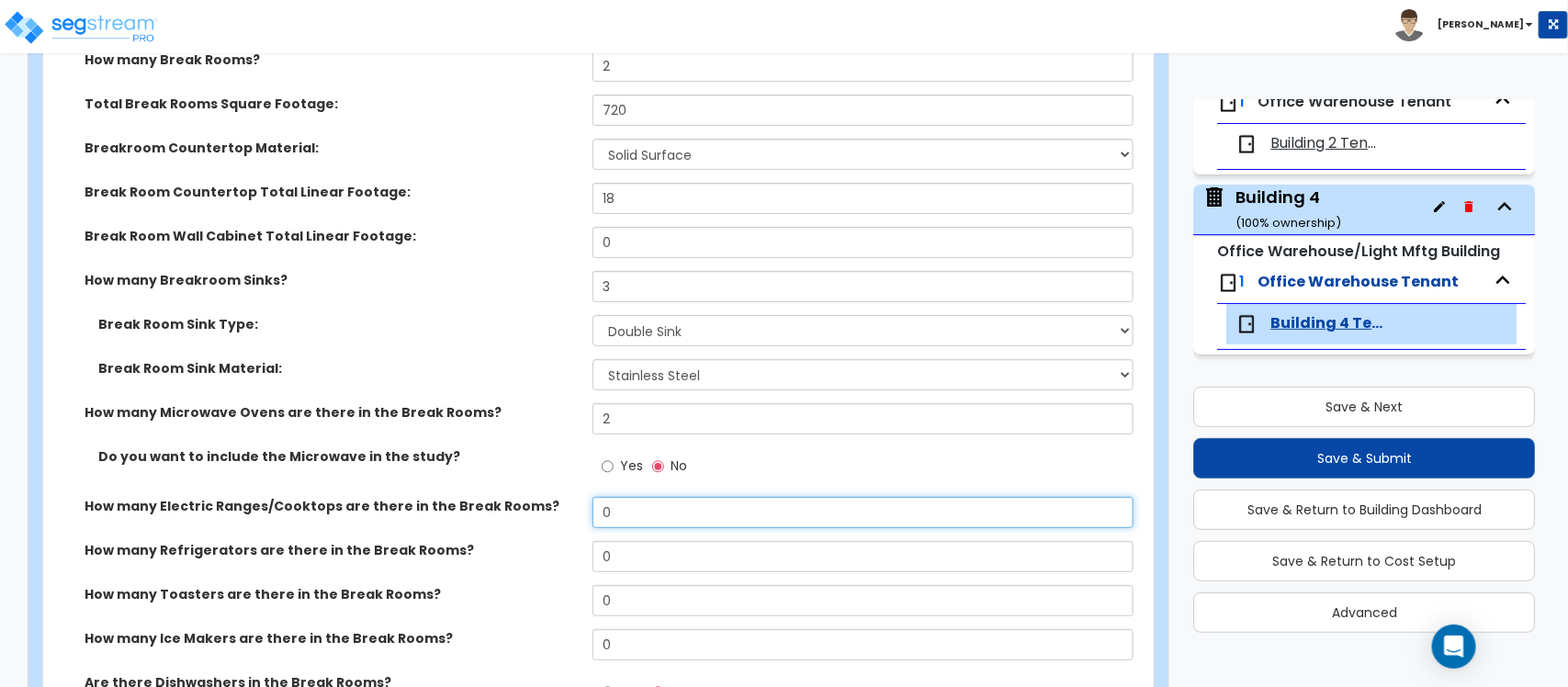
drag, startPoint x: 658, startPoint y: 498, endPoint x: 595, endPoint y: 497, distance: 63.0
click at [595, 497] on input "0" at bounding box center [862, 512] width 540 height 31
drag, startPoint x: 658, startPoint y: 551, endPoint x: 581, endPoint y: 540, distance: 77.8
click at [581, 541] on div "How many Refrigerators are there in the Break Rooms? 0" at bounding box center [593, 563] width 1099 height 44
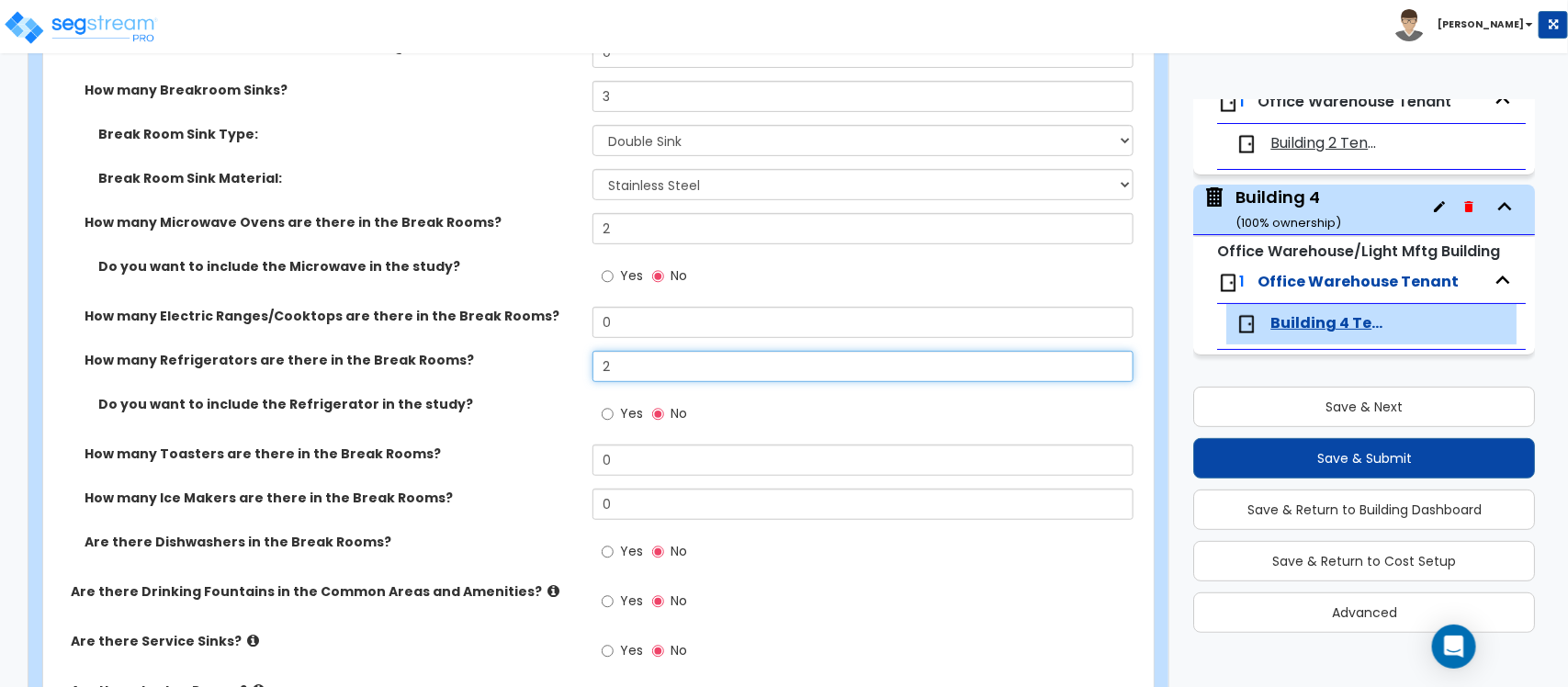
scroll to position [3446, 0]
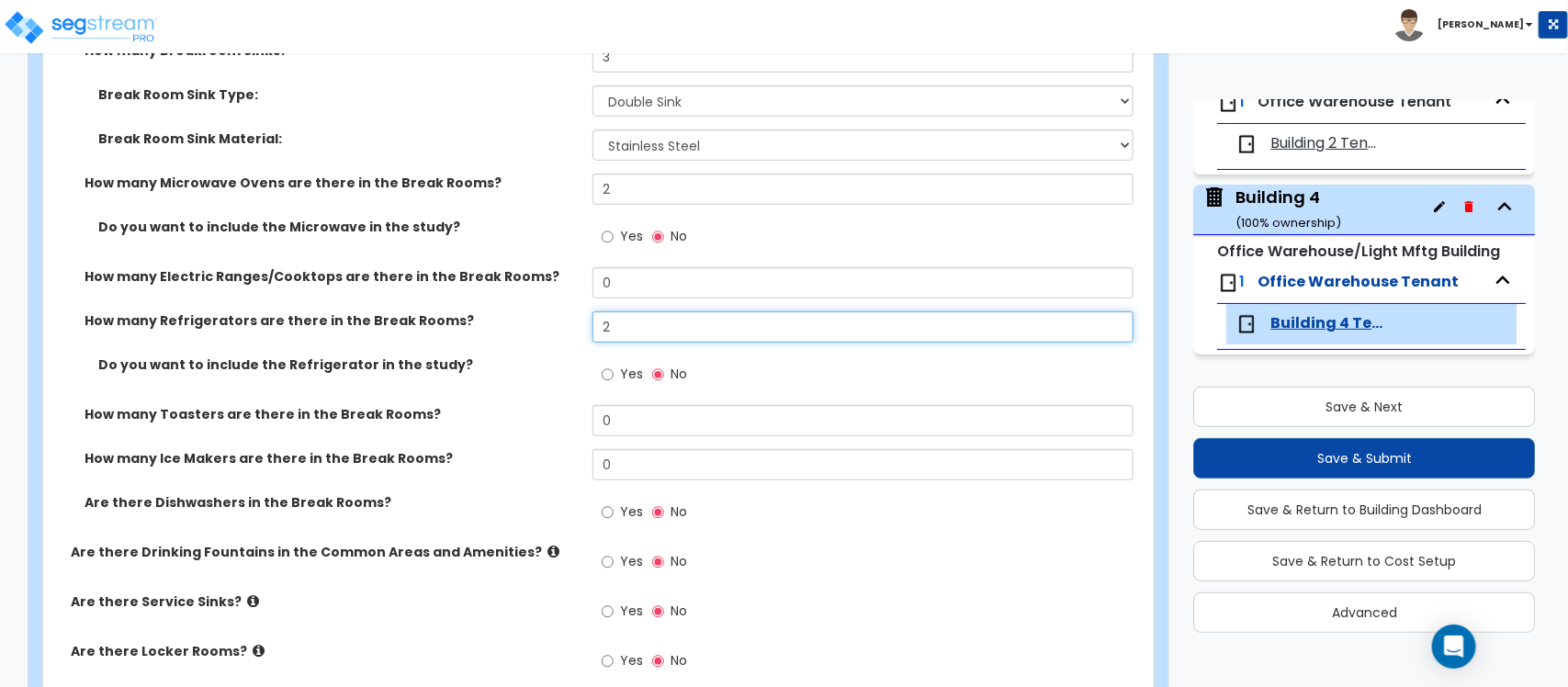
type input "2"
click at [605, 503] on input "Yes" at bounding box center [608, 513] width 12 height 20
radio input "true"
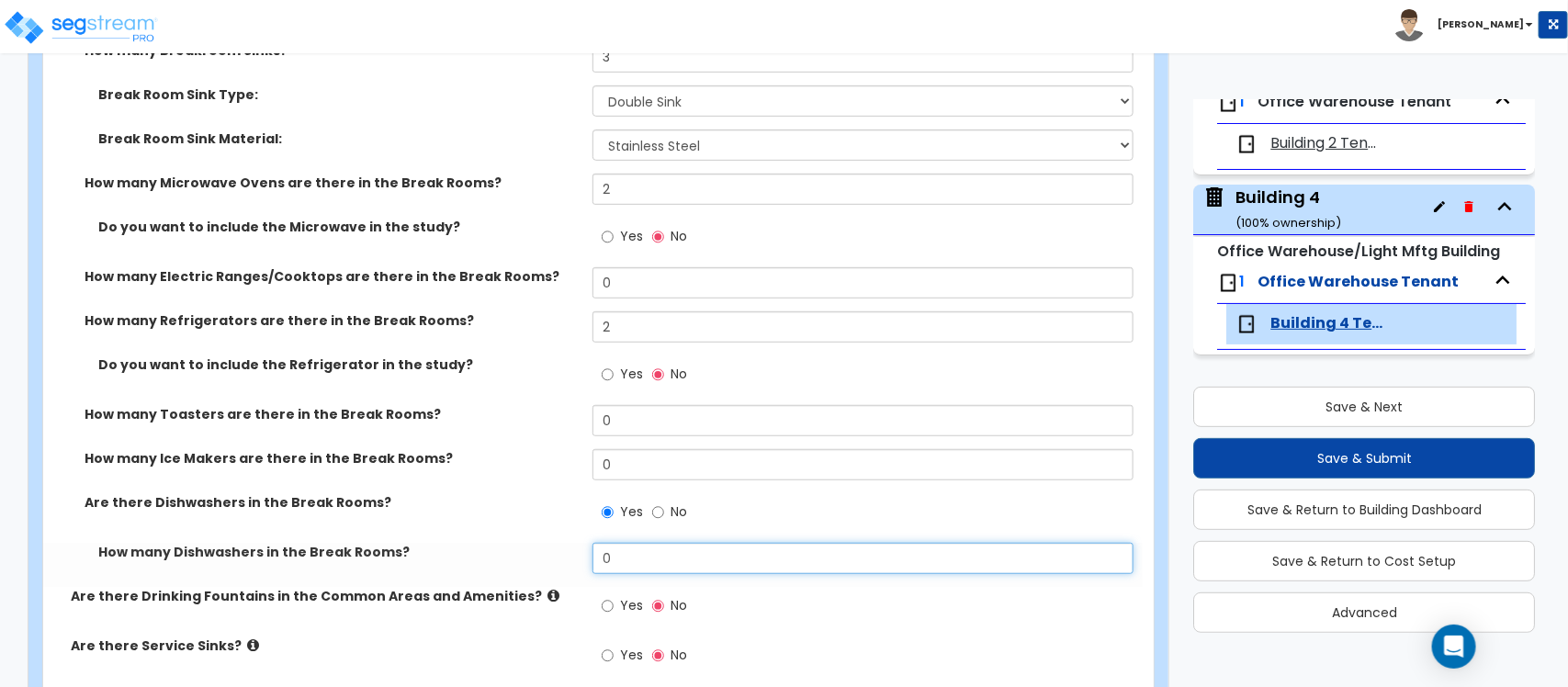
drag, startPoint x: 641, startPoint y: 542, endPoint x: 584, endPoint y: 549, distance: 57.4
click at [584, 549] on div "How many Dishwashers in the Break Rooms? 0" at bounding box center [593, 565] width 1099 height 44
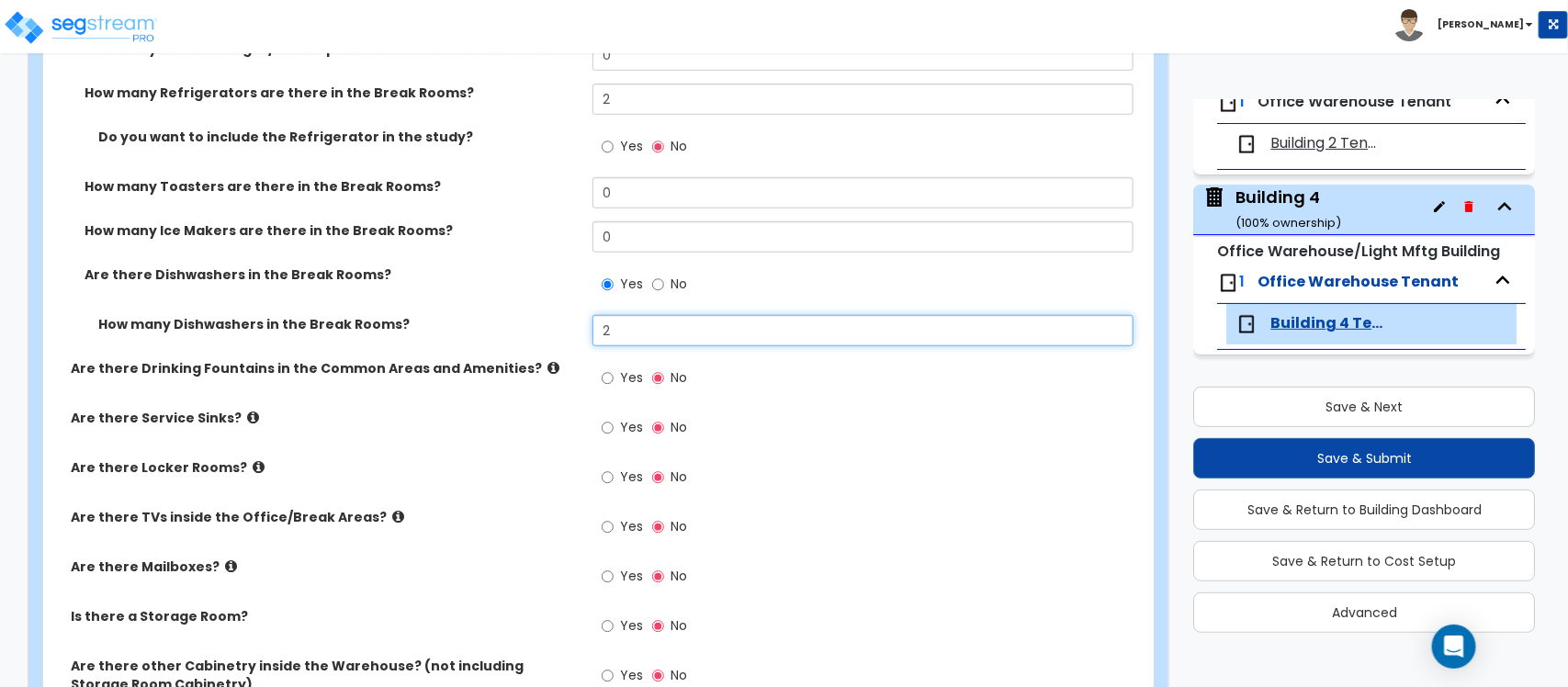
scroll to position [3676, 0]
type input "2"
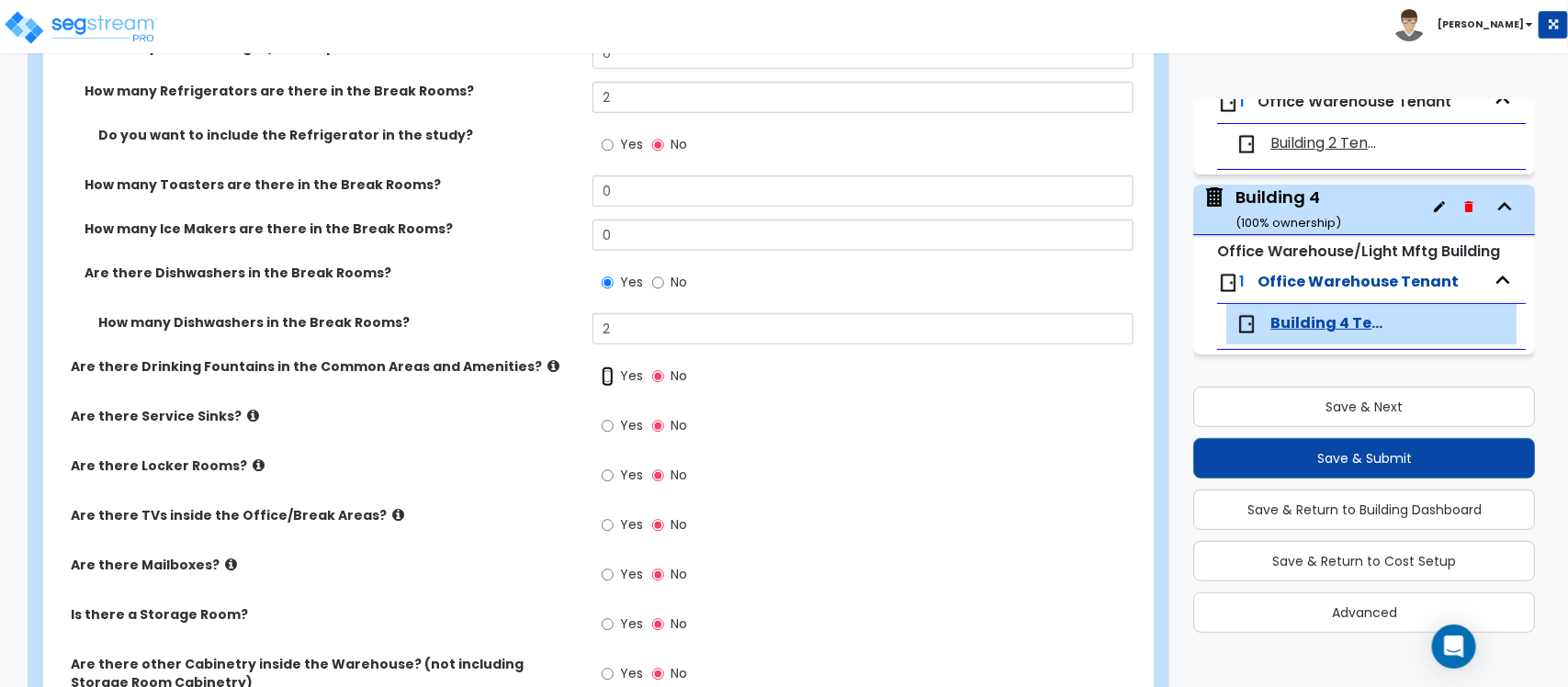
click at [605, 367] on input "Yes" at bounding box center [608, 377] width 12 height 20
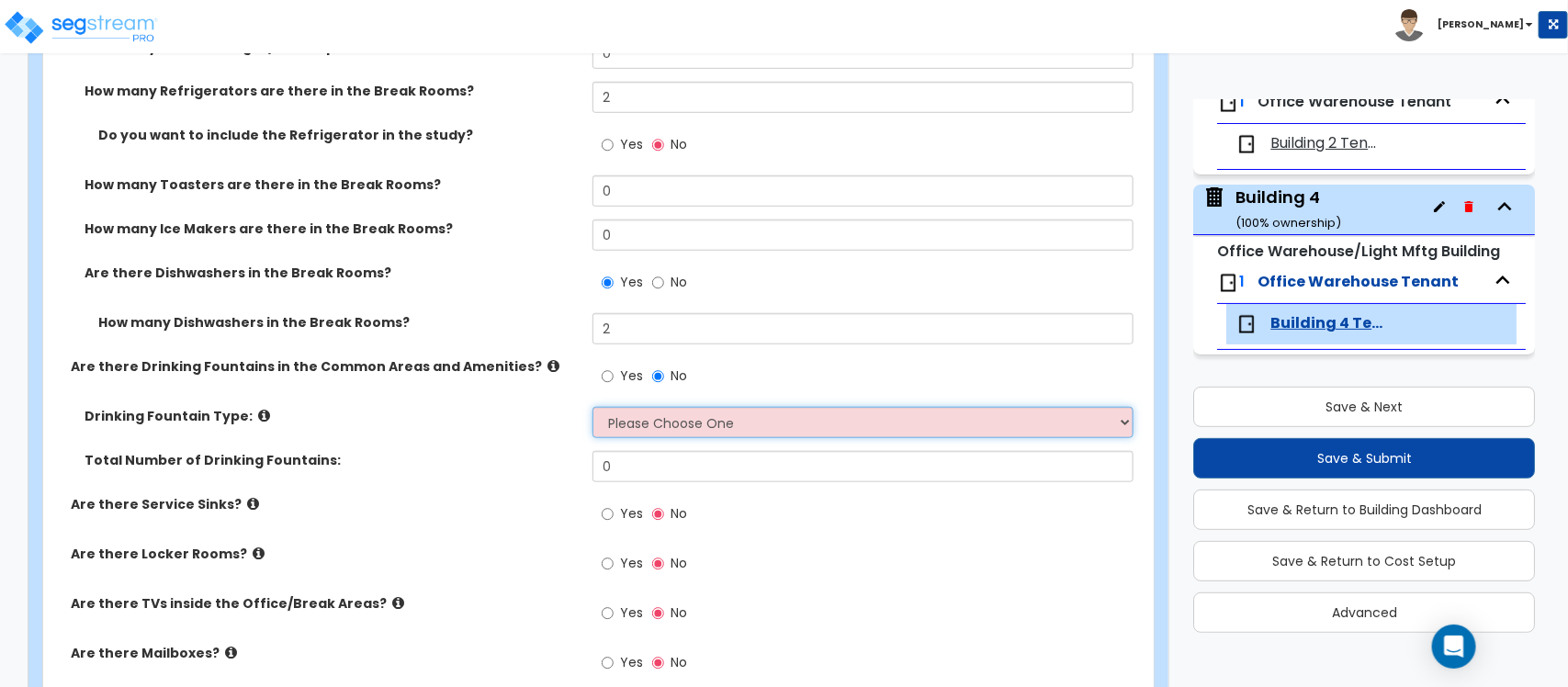
click at [682, 410] on select "Please Choose One Wall-mounted Floor-mounted" at bounding box center [862, 422] width 540 height 31
select select "1"
click at [593, 407] on select "Please Choose One Wall-mounted Floor-mounted" at bounding box center [862, 422] width 540 height 31
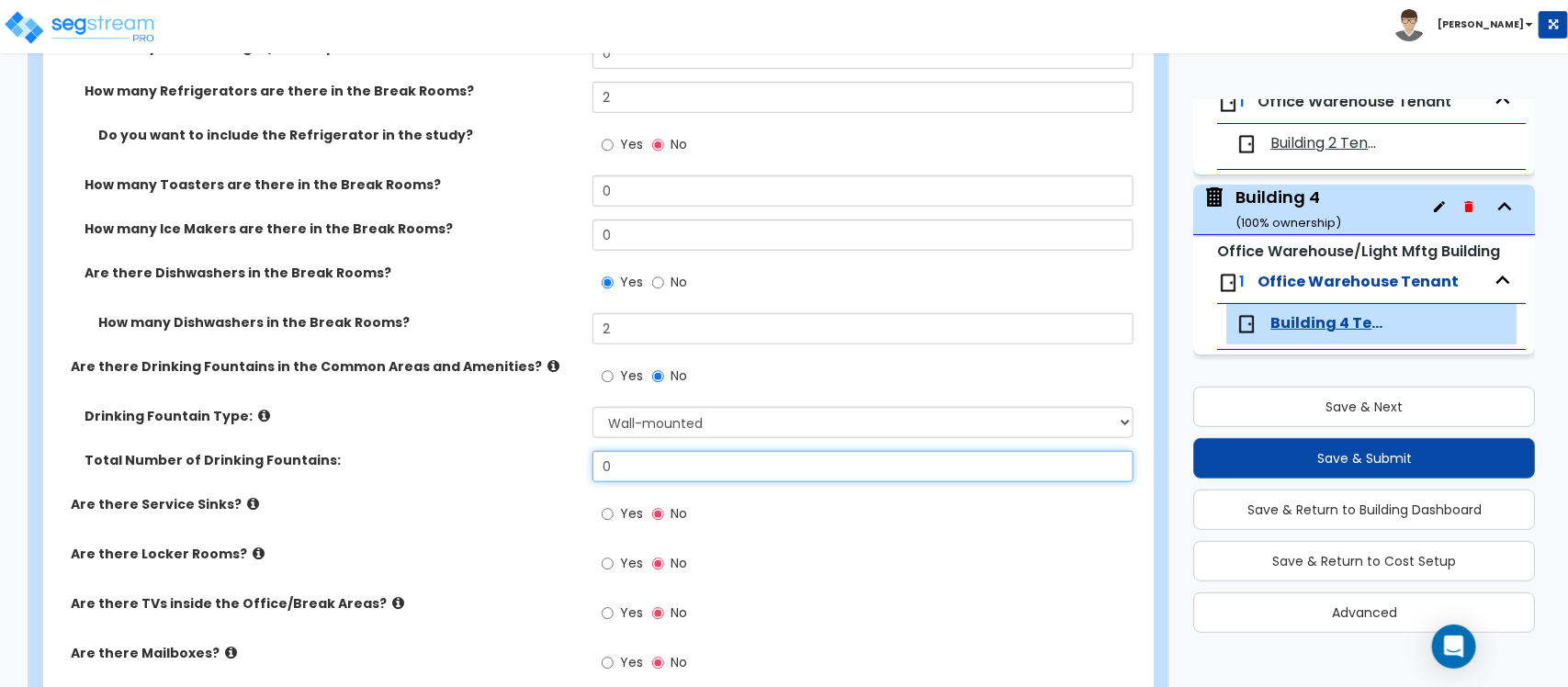
drag, startPoint x: 678, startPoint y: 459, endPoint x: 594, endPoint y: 459, distance: 84.0
click at [594, 459] on input "0" at bounding box center [862, 466] width 540 height 31
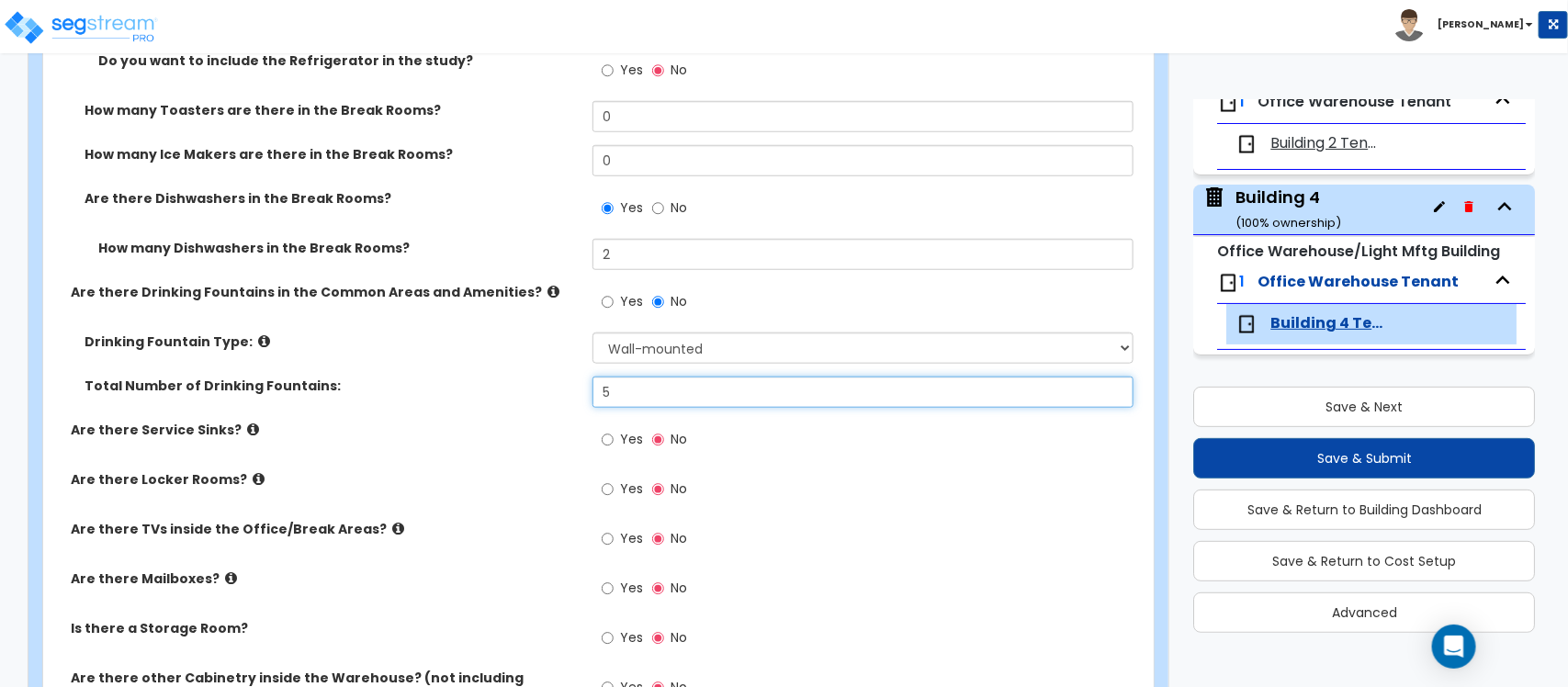
scroll to position [3790, 0]
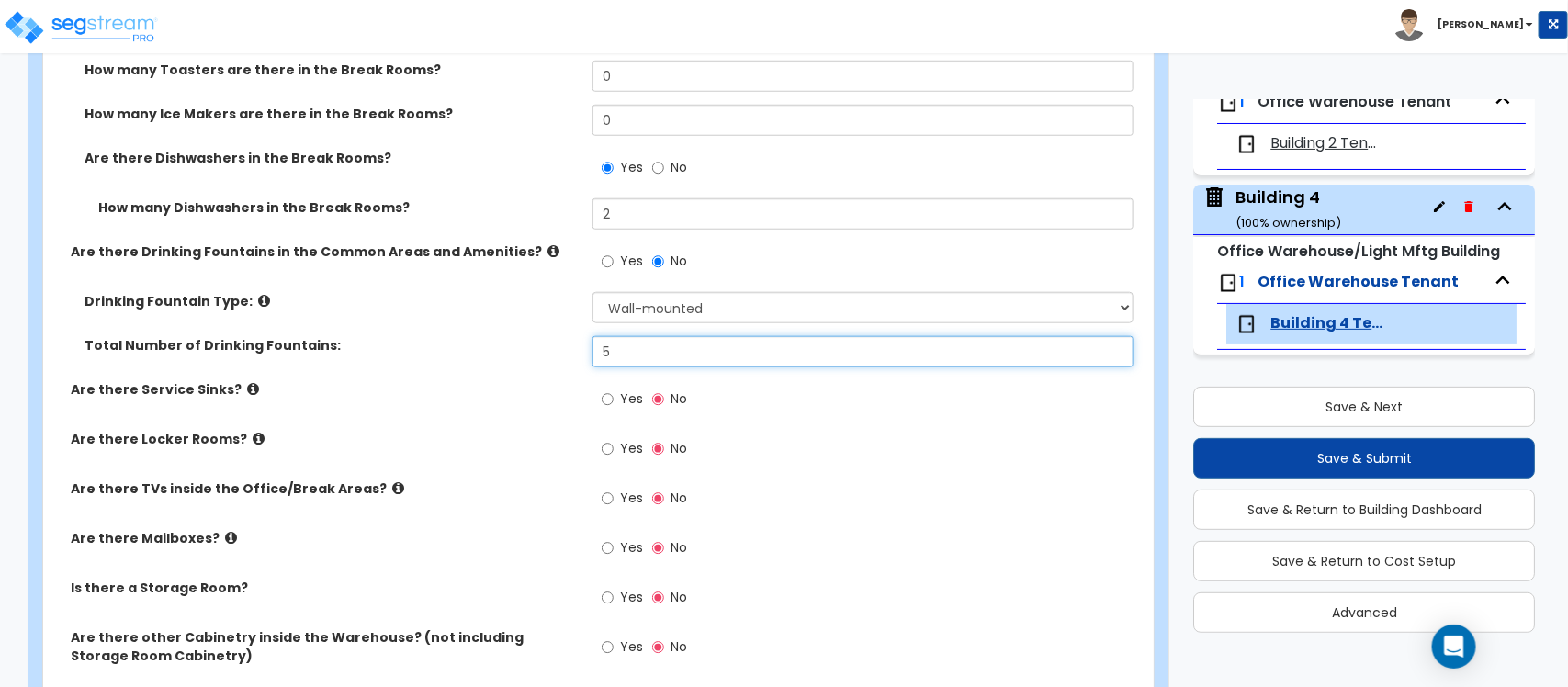
type input "5"
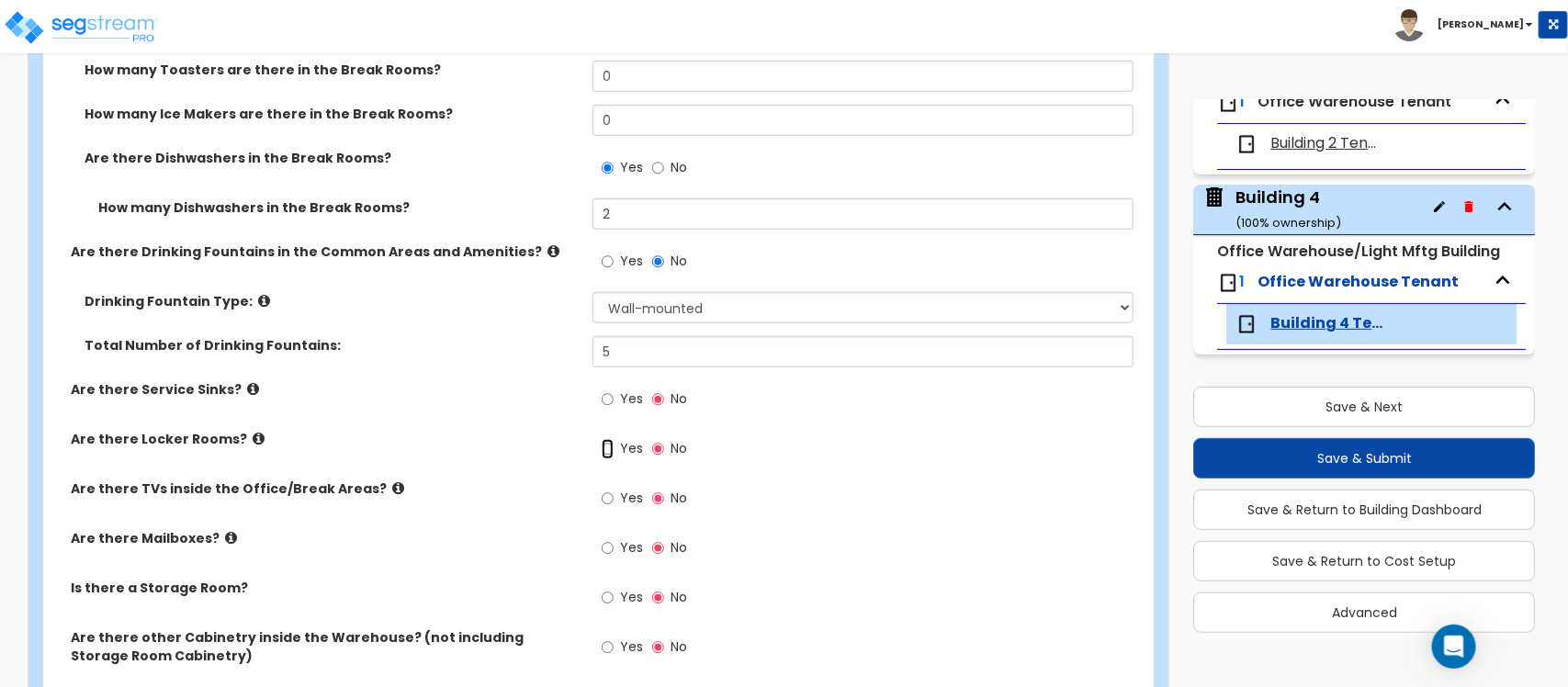
click at [609, 439] on input "Yes" at bounding box center [608, 449] width 12 height 20
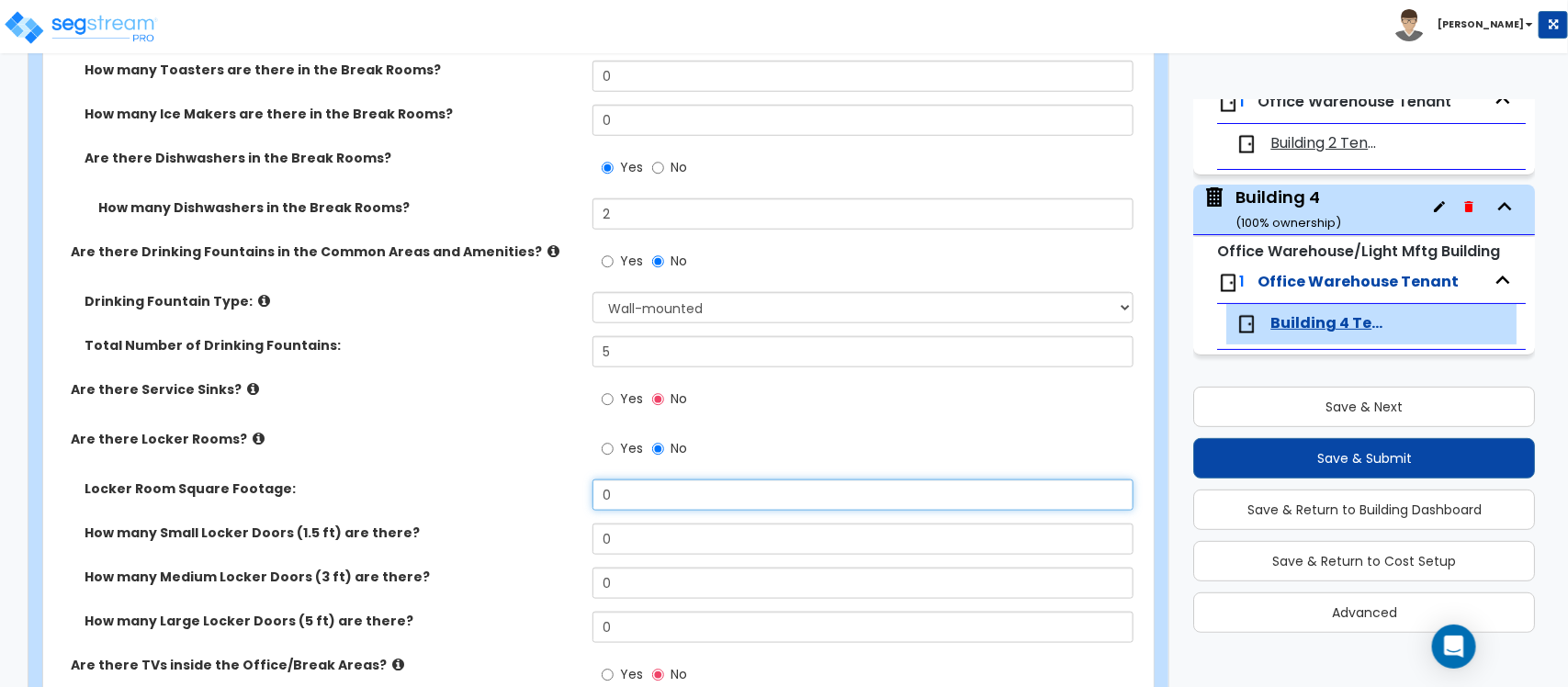
drag, startPoint x: 621, startPoint y: 485, endPoint x: 598, endPoint y: 482, distance: 23.2
click at [598, 482] on input "0" at bounding box center [862, 495] width 540 height 31
type input "3,404"
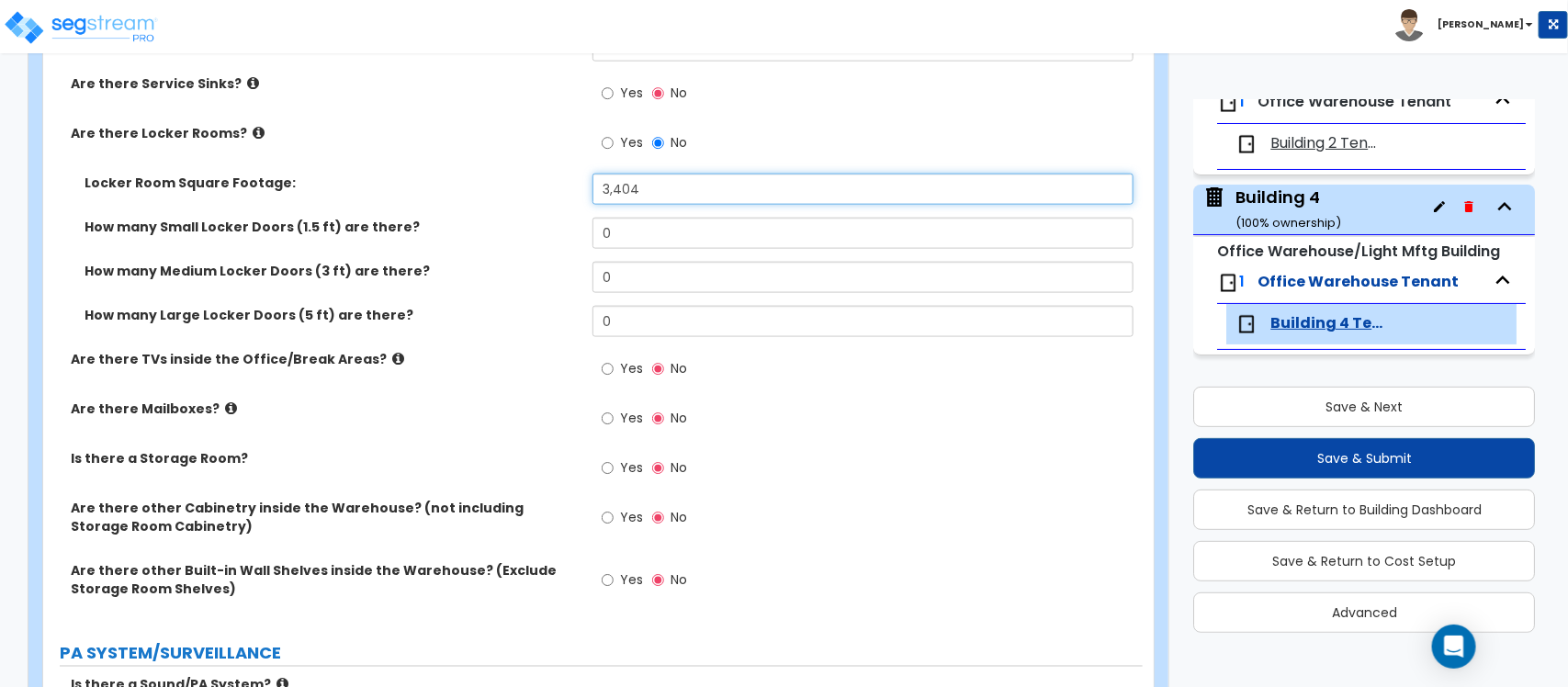
scroll to position [4135, 0]
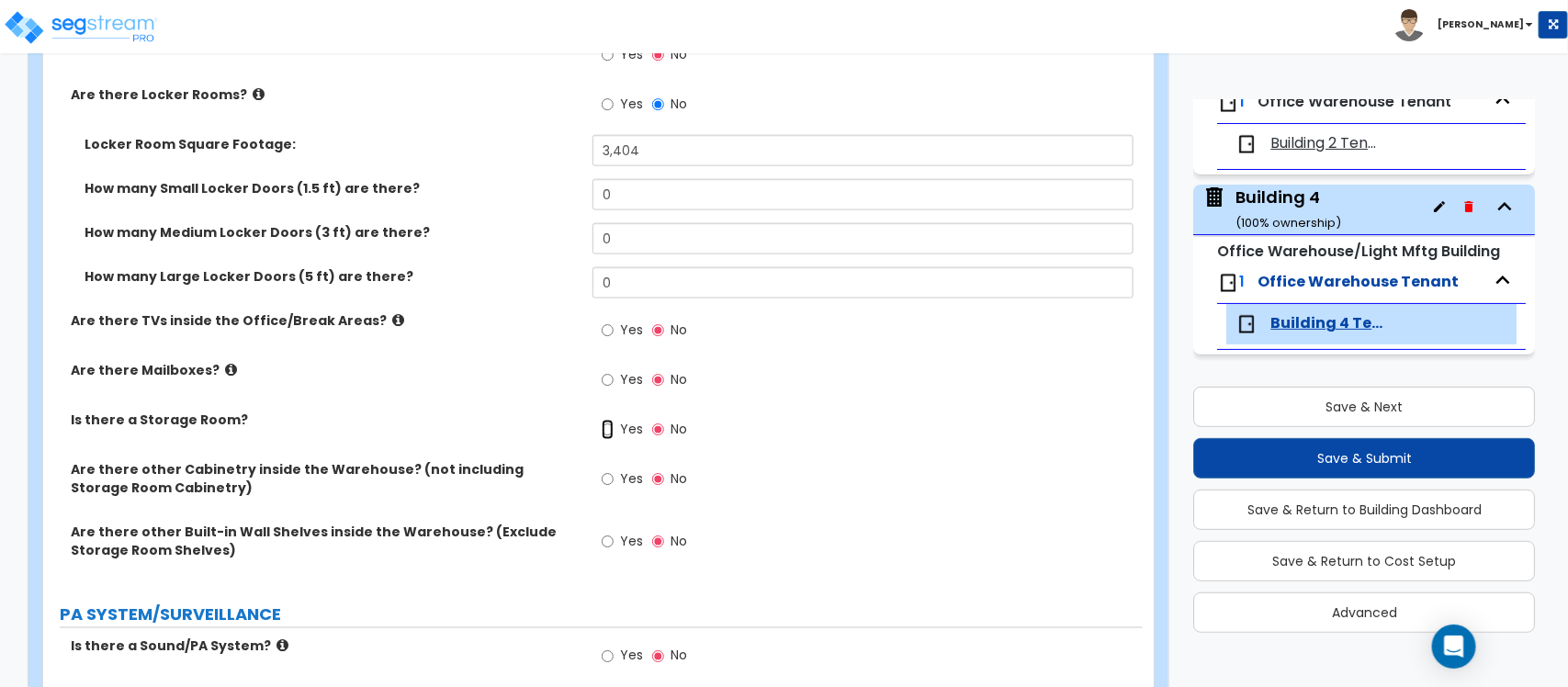
click at [612, 420] on input "Yes" at bounding box center [608, 430] width 12 height 20
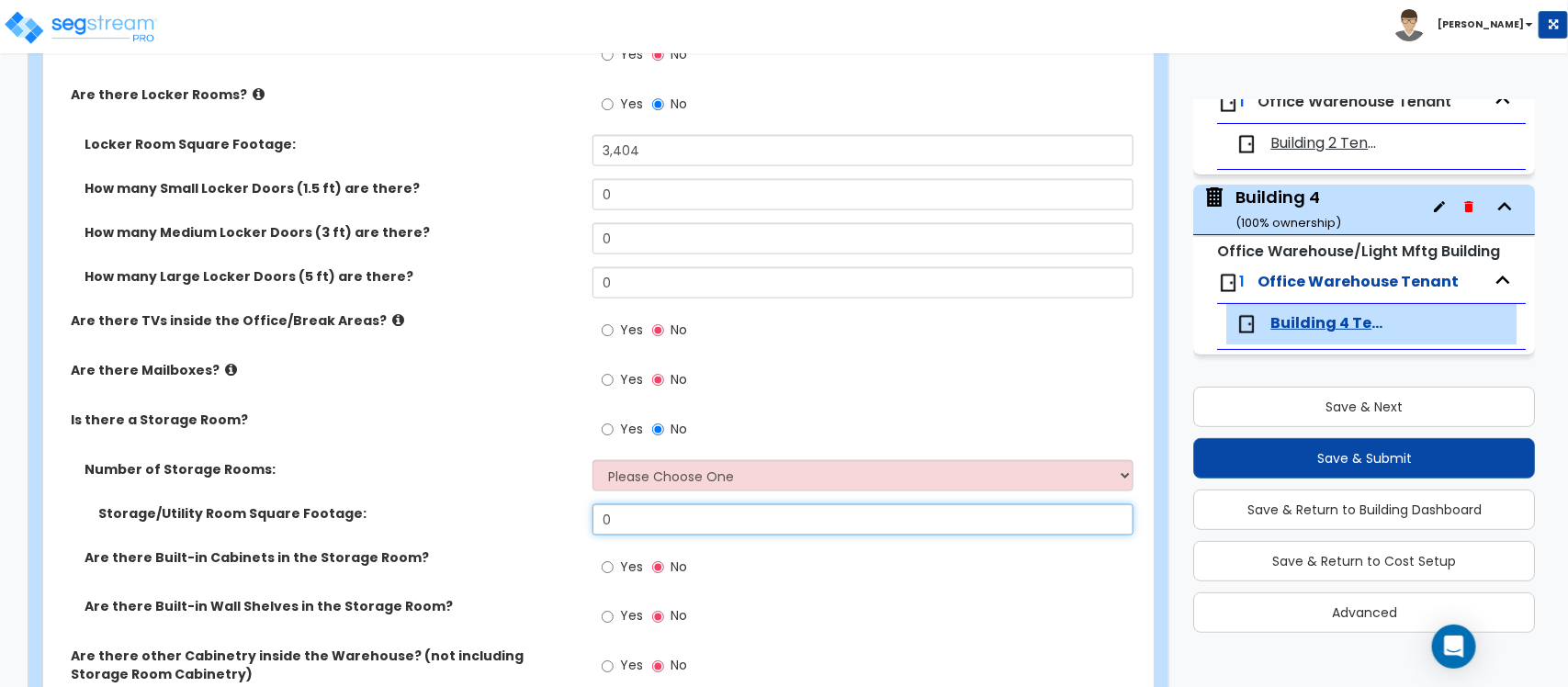
drag, startPoint x: 645, startPoint y: 512, endPoint x: 593, endPoint y: 502, distance: 53.0
click at [593, 504] on input "0" at bounding box center [862, 519] width 540 height 31
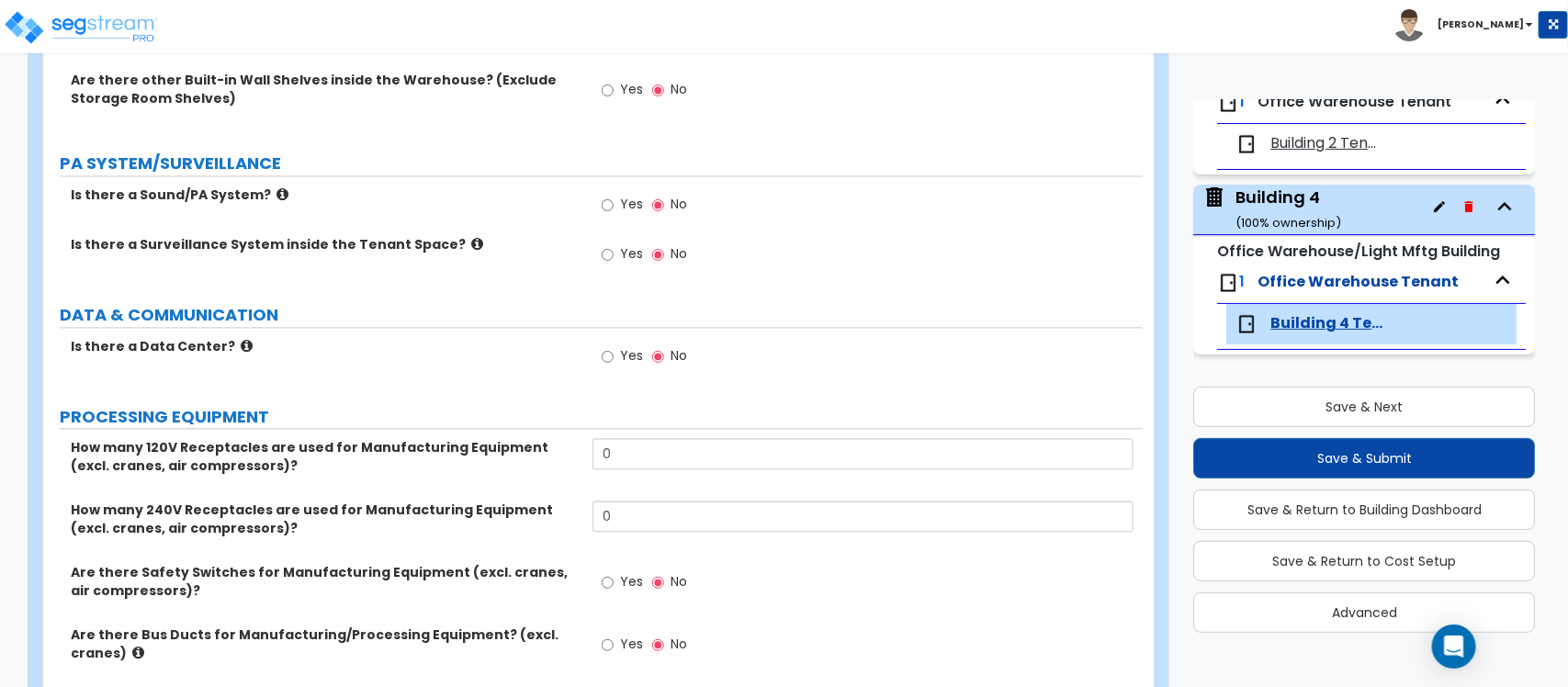
scroll to position [4824, 0]
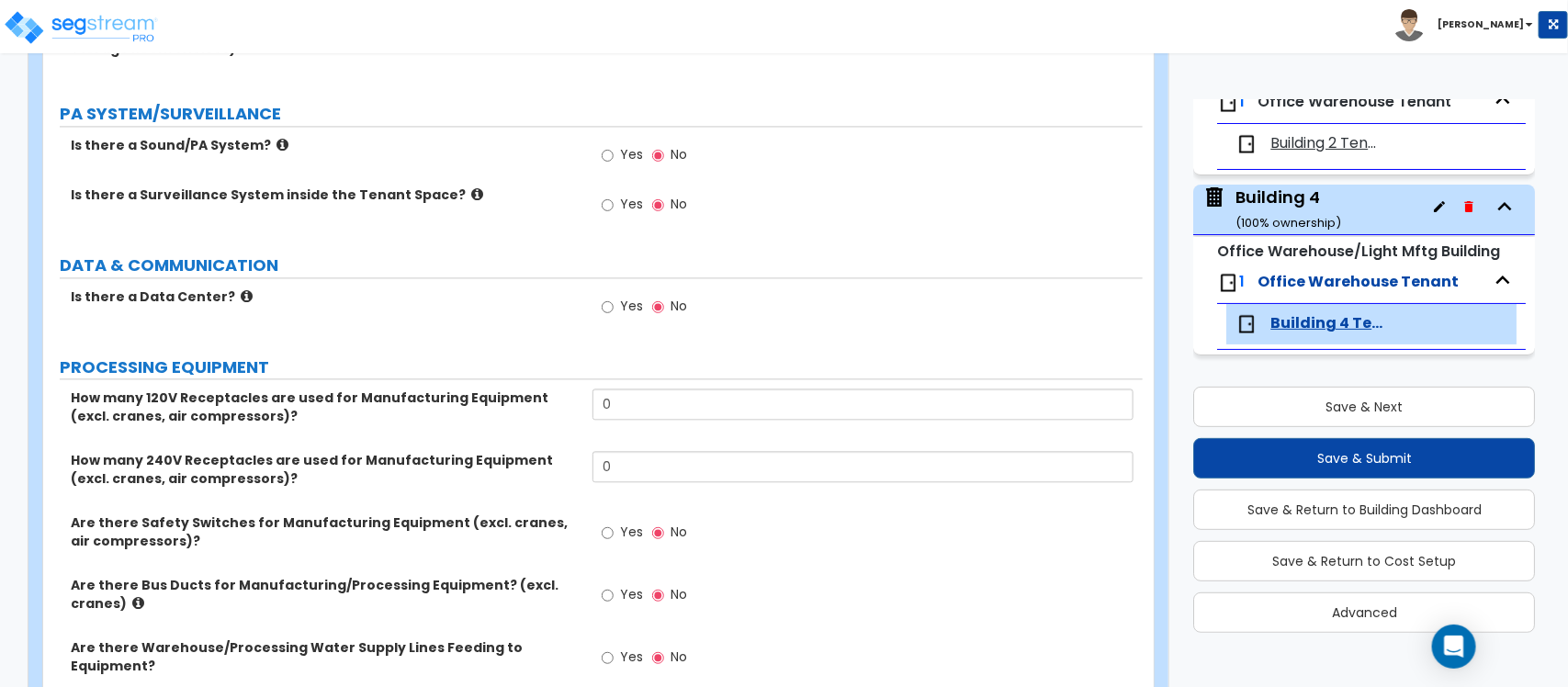
type input "882"
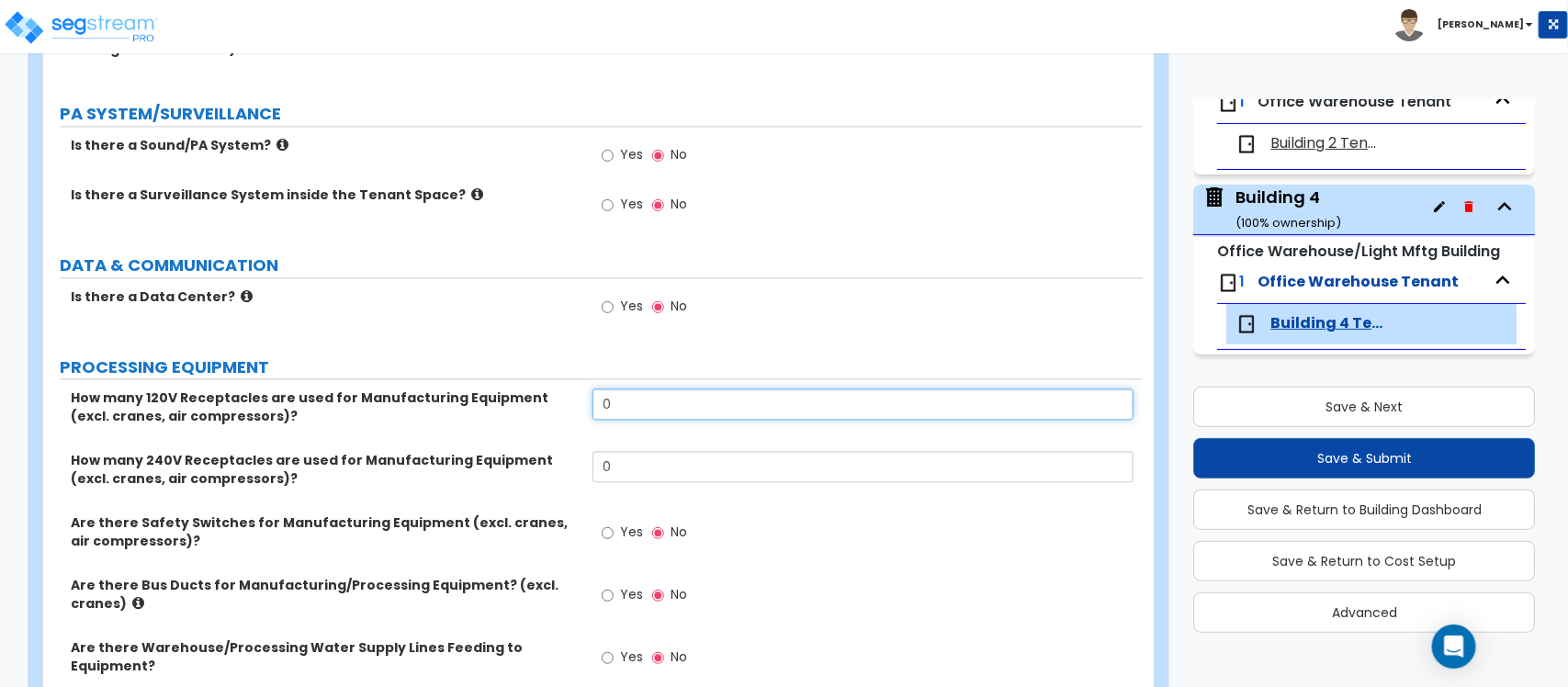
drag, startPoint x: 653, startPoint y: 398, endPoint x: 603, endPoint y: 387, distance: 51.2
click at [603, 389] on input "0" at bounding box center [862, 404] width 540 height 31
type input "80"
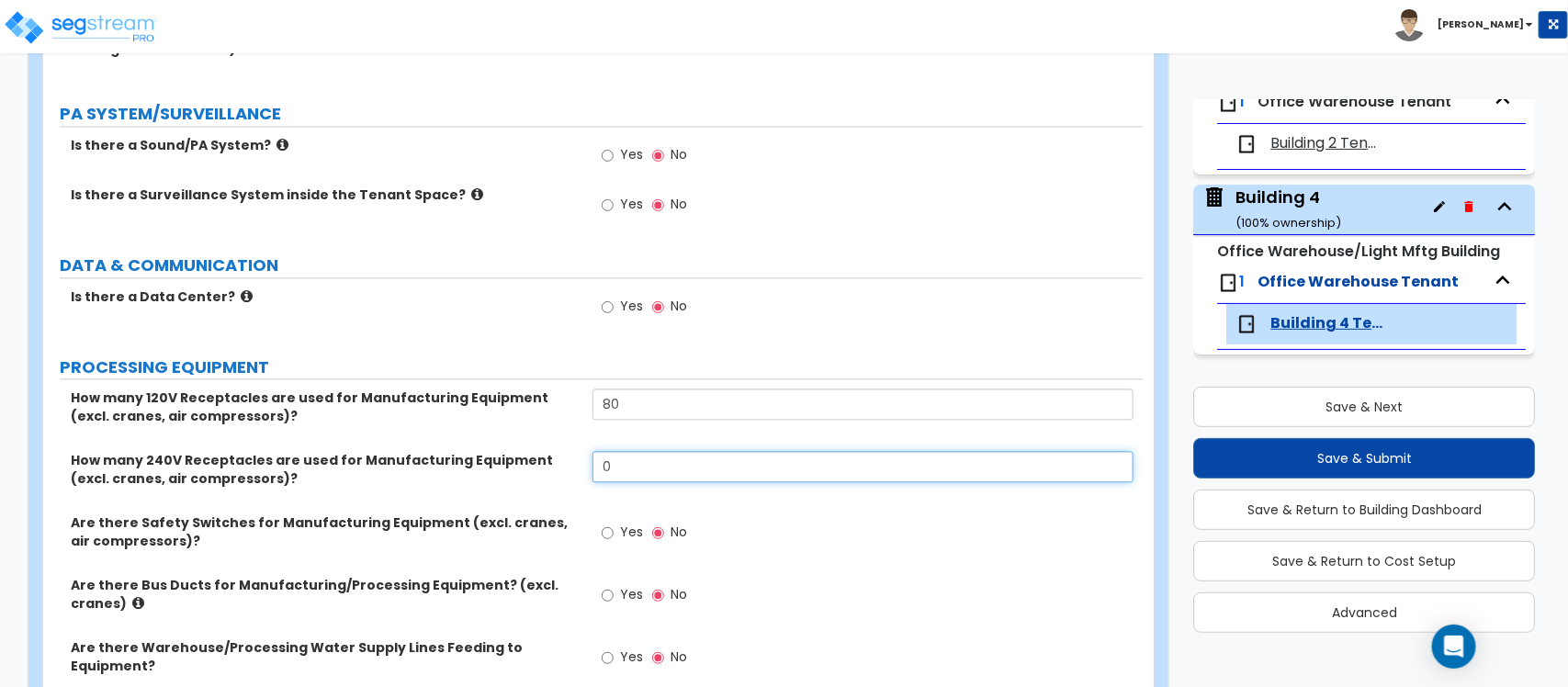
drag, startPoint x: 637, startPoint y: 453, endPoint x: 577, endPoint y: 447, distance: 60.3
click at [577, 451] on div "How many 240V Receptacles are used for Manufacturing Equipment (excl. cranes, a…" at bounding box center [593, 482] width 1099 height 62
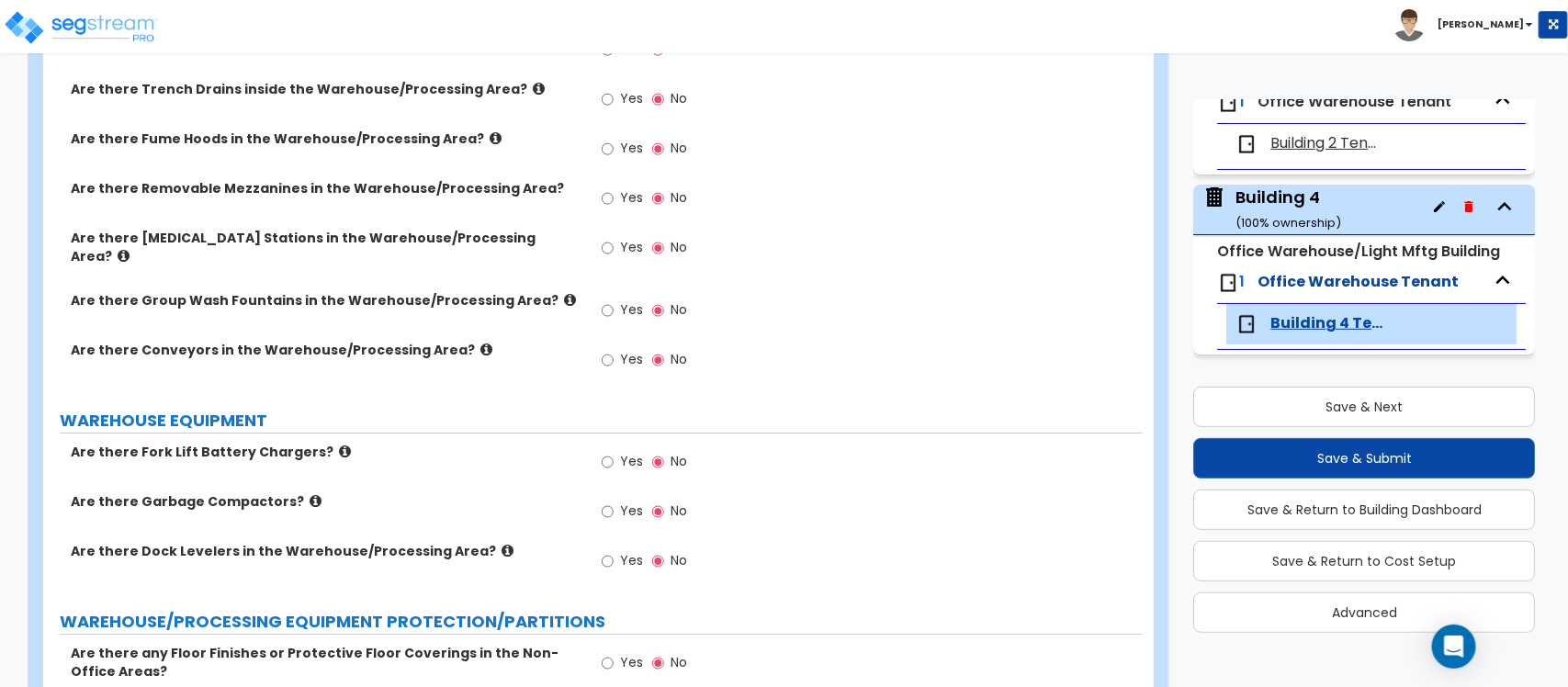
scroll to position [5743, 0]
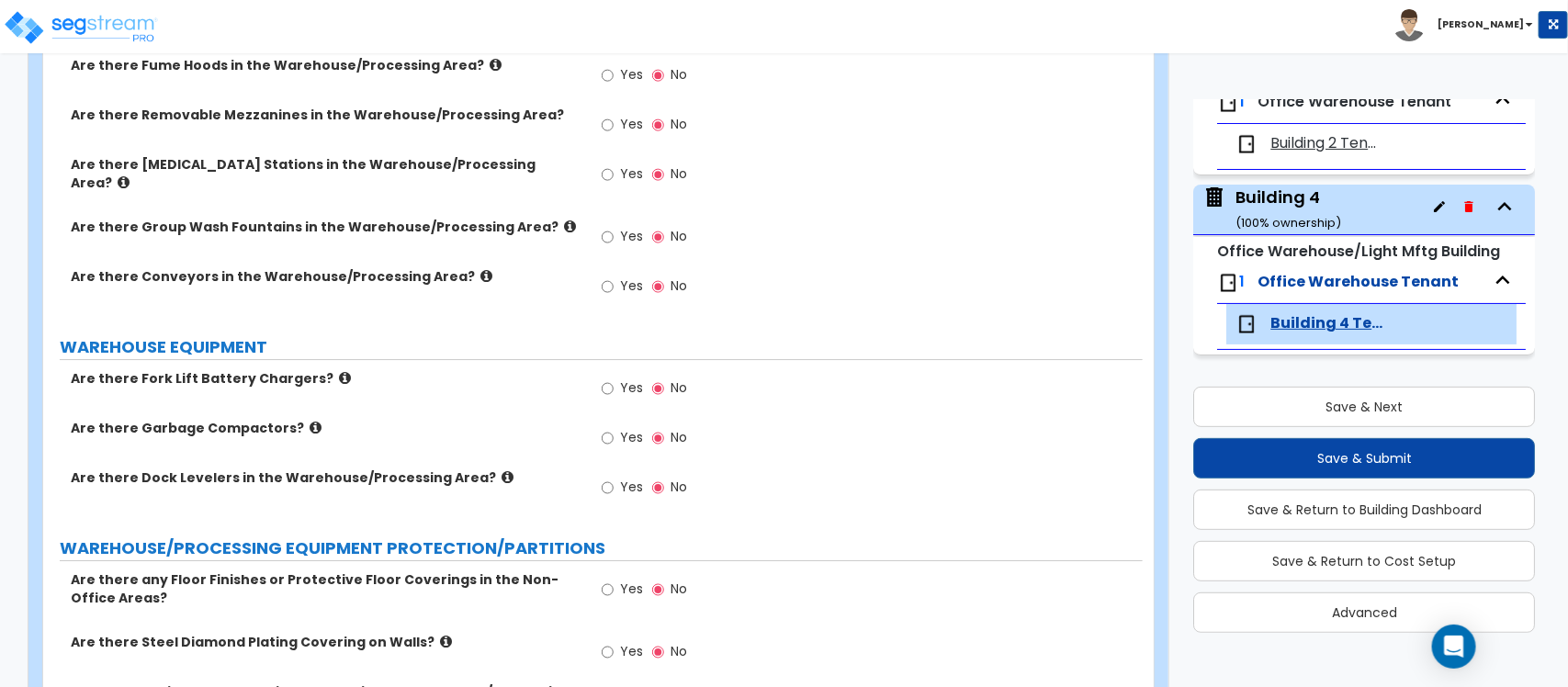
type input "40"
click at [604, 478] on input "Yes" at bounding box center [608, 488] width 12 height 20
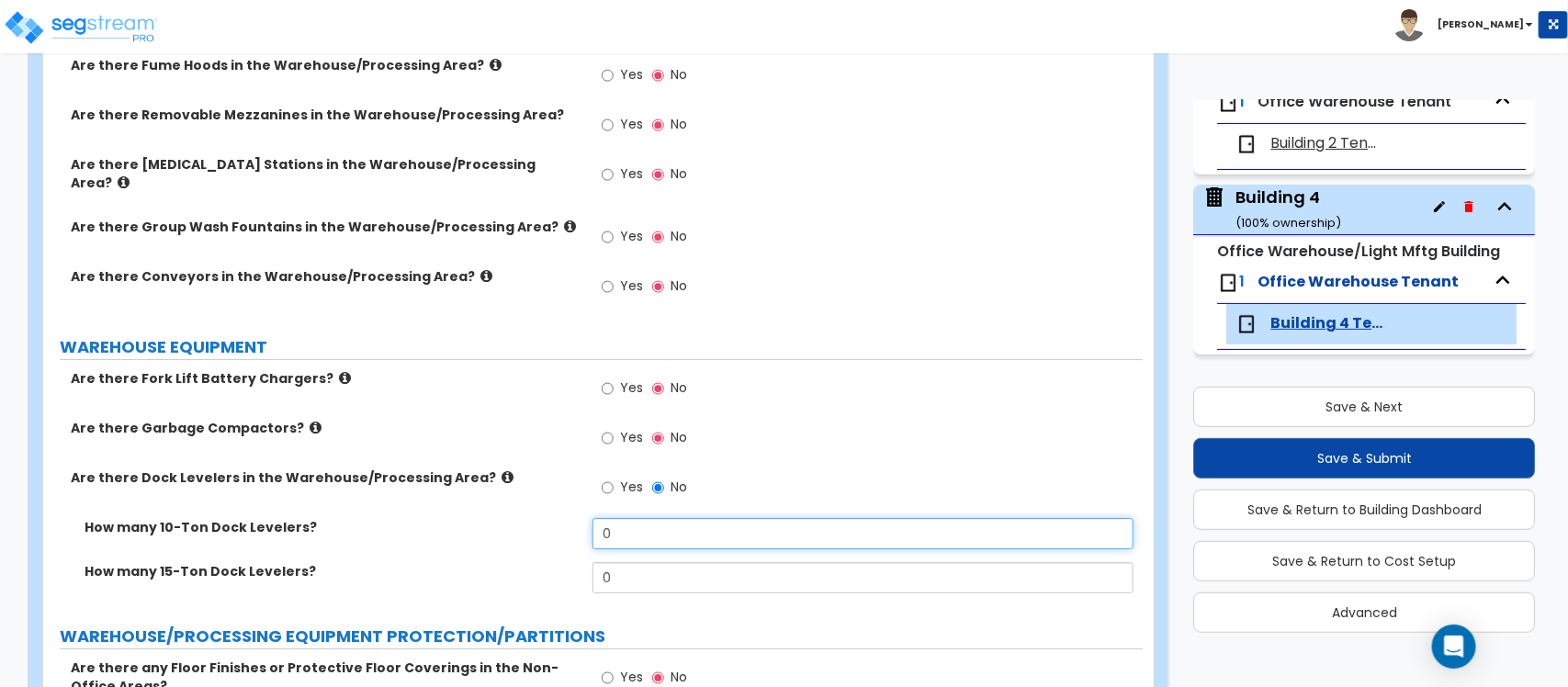
click at [660, 518] on input "0" at bounding box center [862, 533] width 540 height 31
drag, startPoint x: 660, startPoint y: 470, endPoint x: 595, endPoint y: 471, distance: 65.0
click at [595, 518] on input "0" at bounding box center [862, 533] width 540 height 31
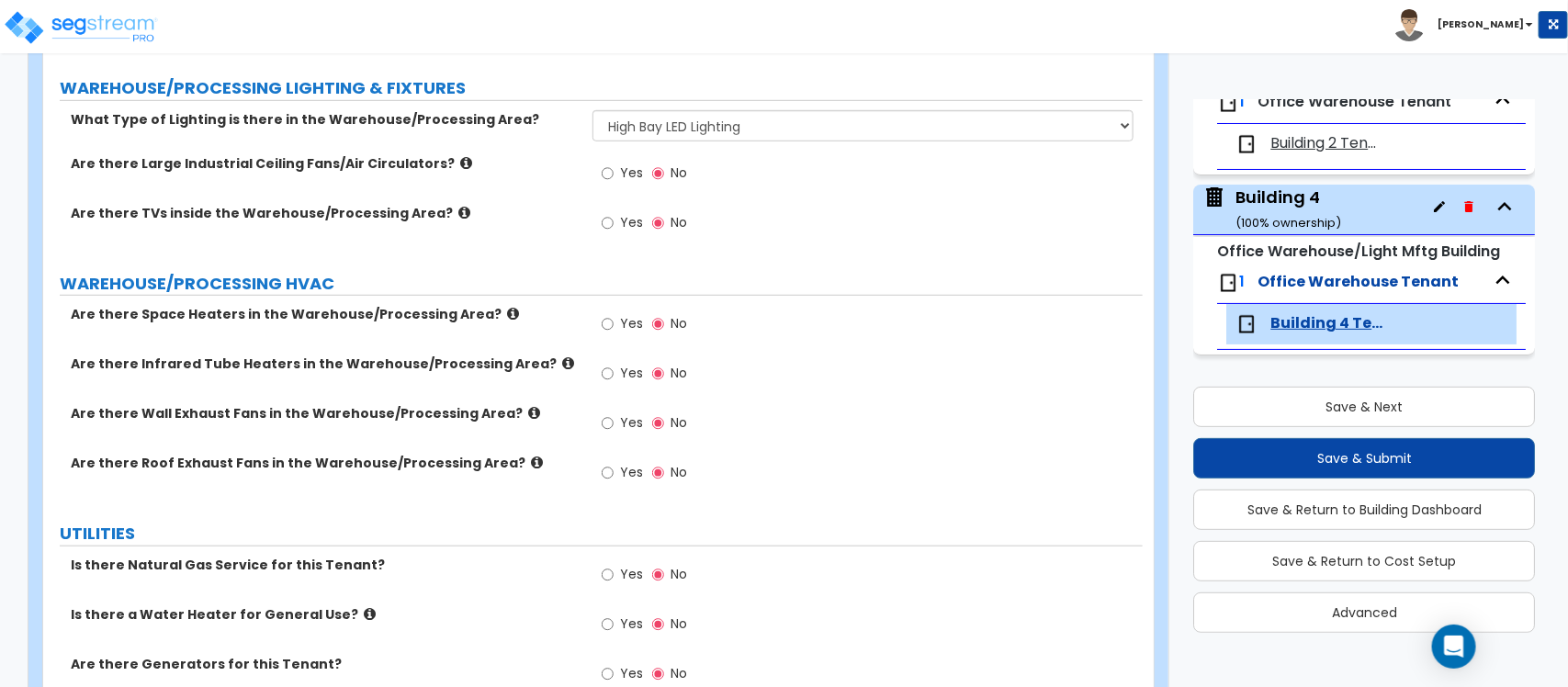
scroll to position [6758, 0]
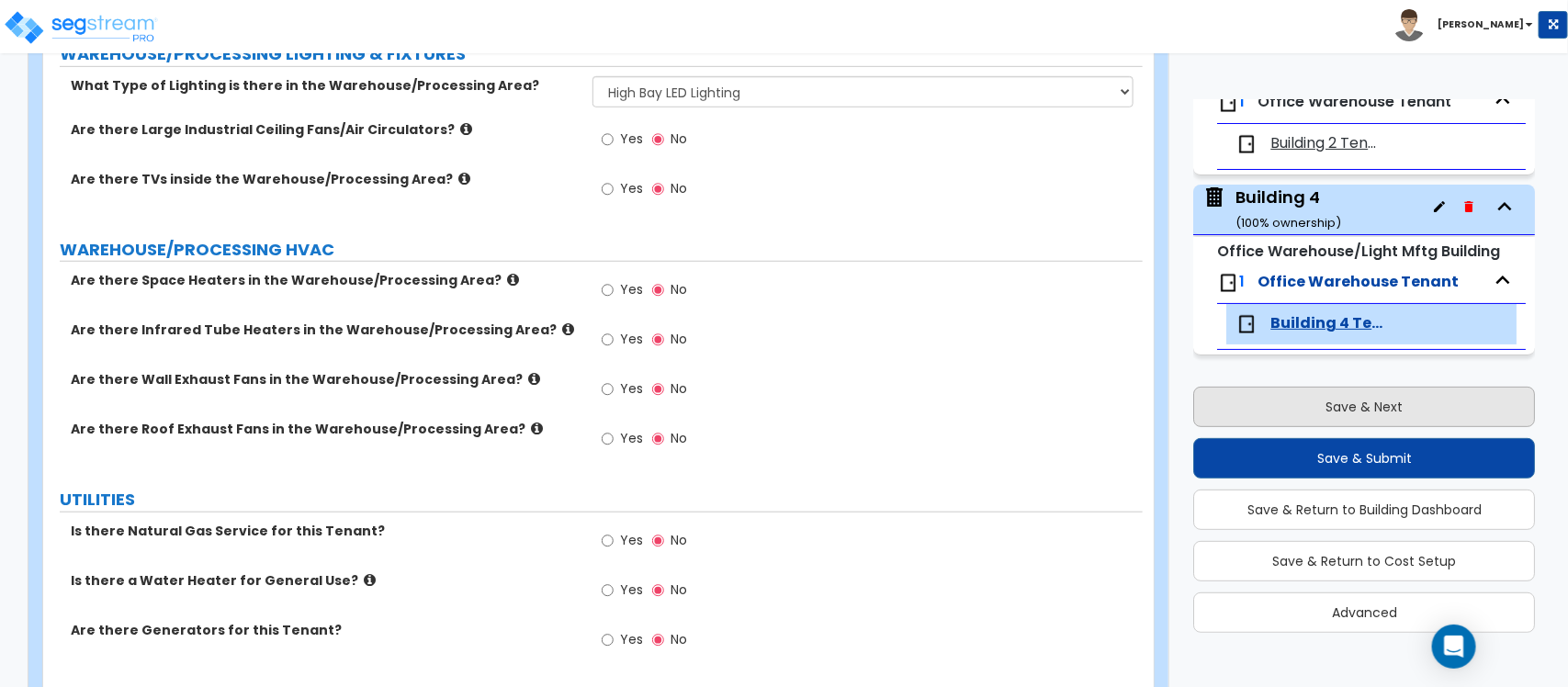
type input "50"
click at [1371, 406] on button "Save & Next" at bounding box center [1364, 407] width 342 height 40
select select "2"
select select "1"
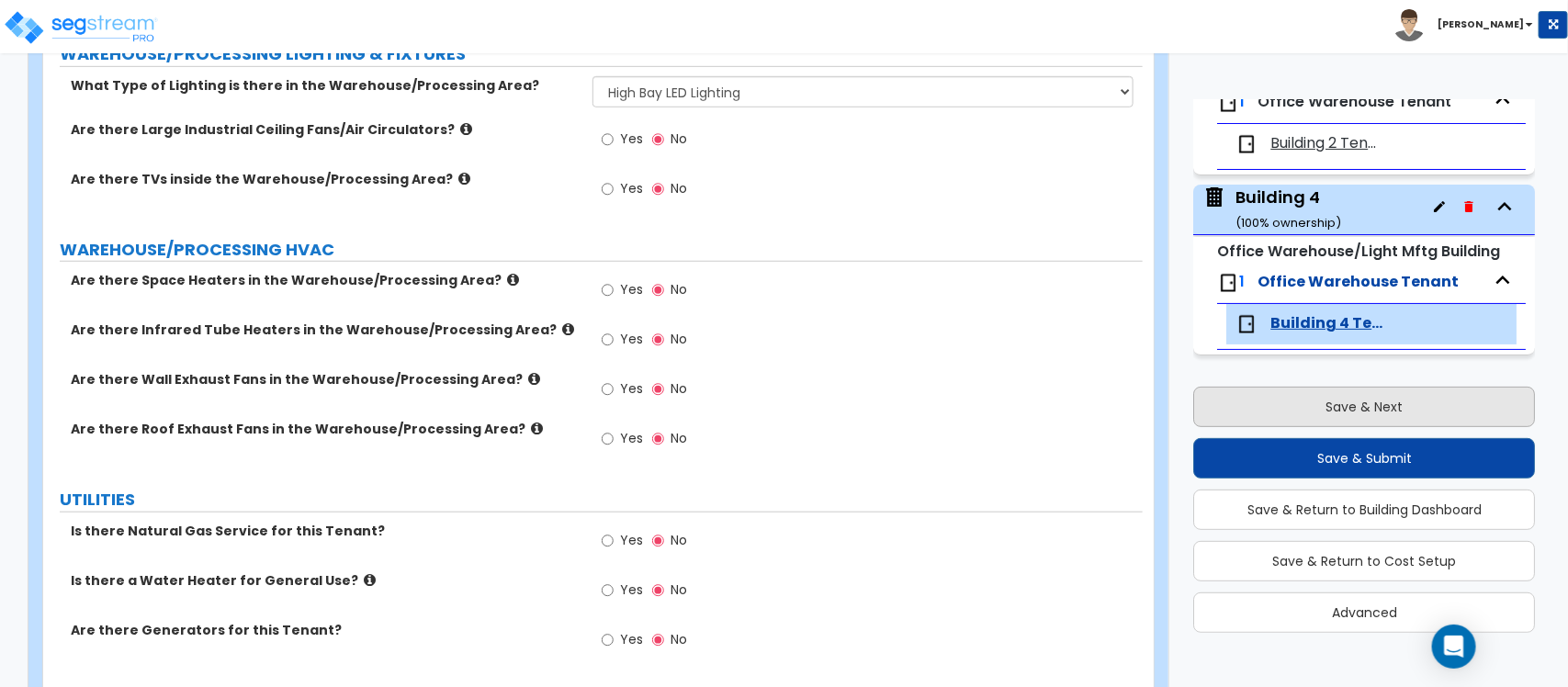
select select "1"
select select "2"
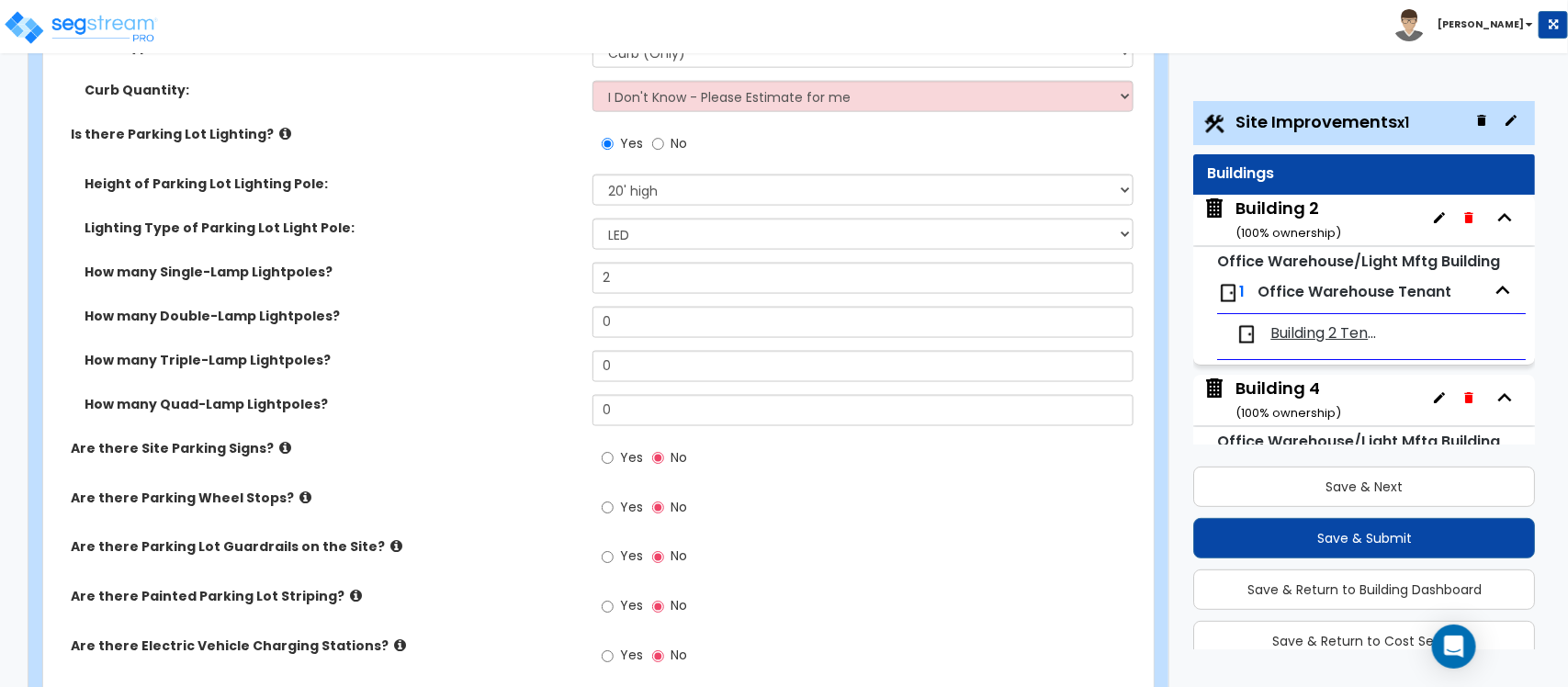
scroll to position [1263, 0]
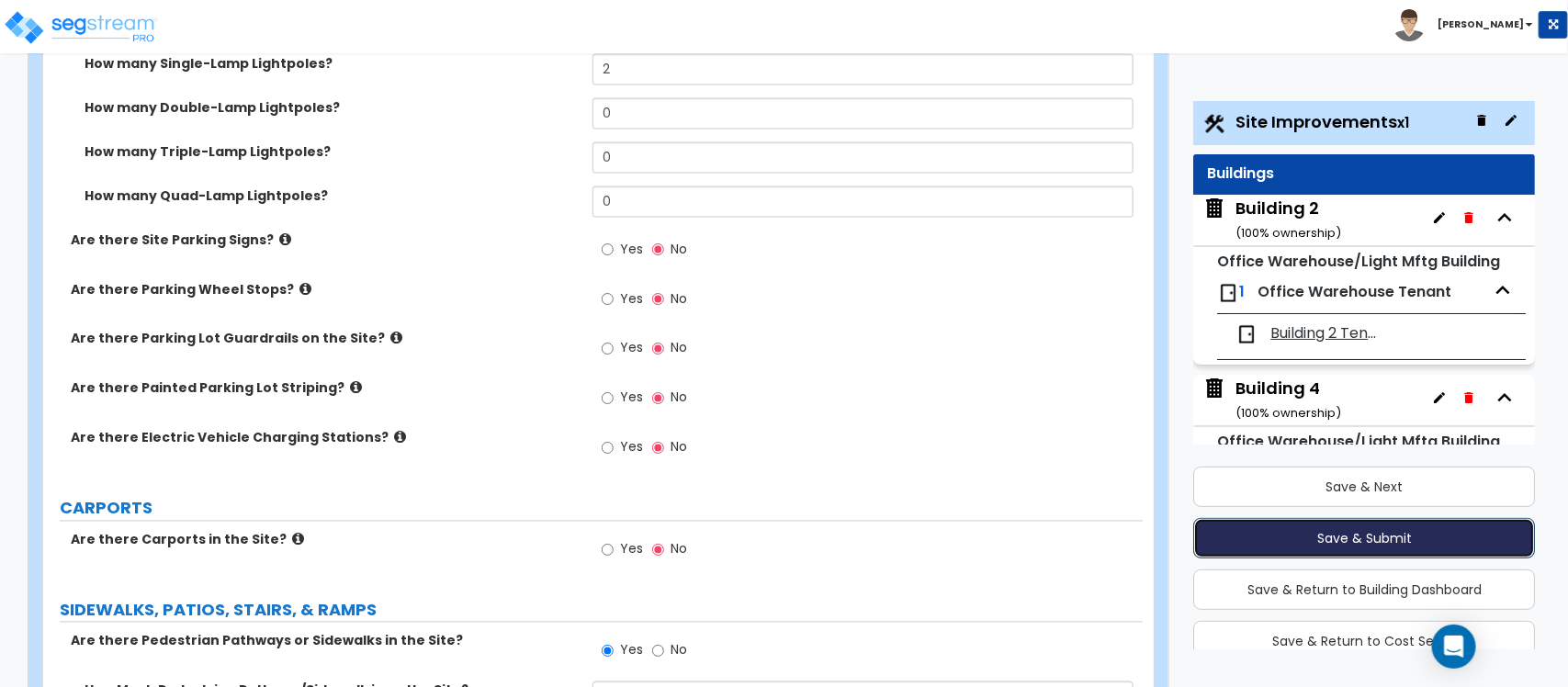
click at [1398, 533] on button "Save & Submit" at bounding box center [1364, 538] width 342 height 40
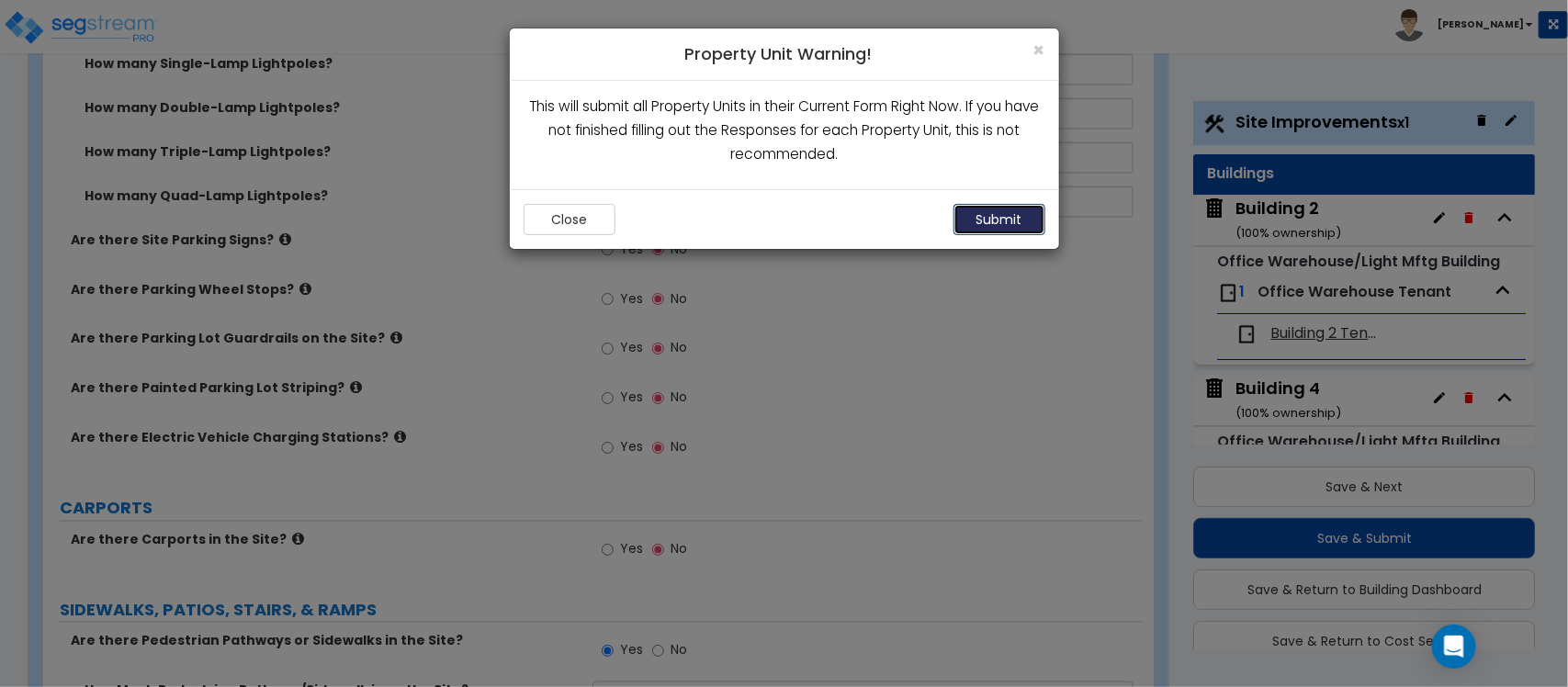
click at [1007, 218] on button "Submit" at bounding box center [999, 219] width 92 height 31
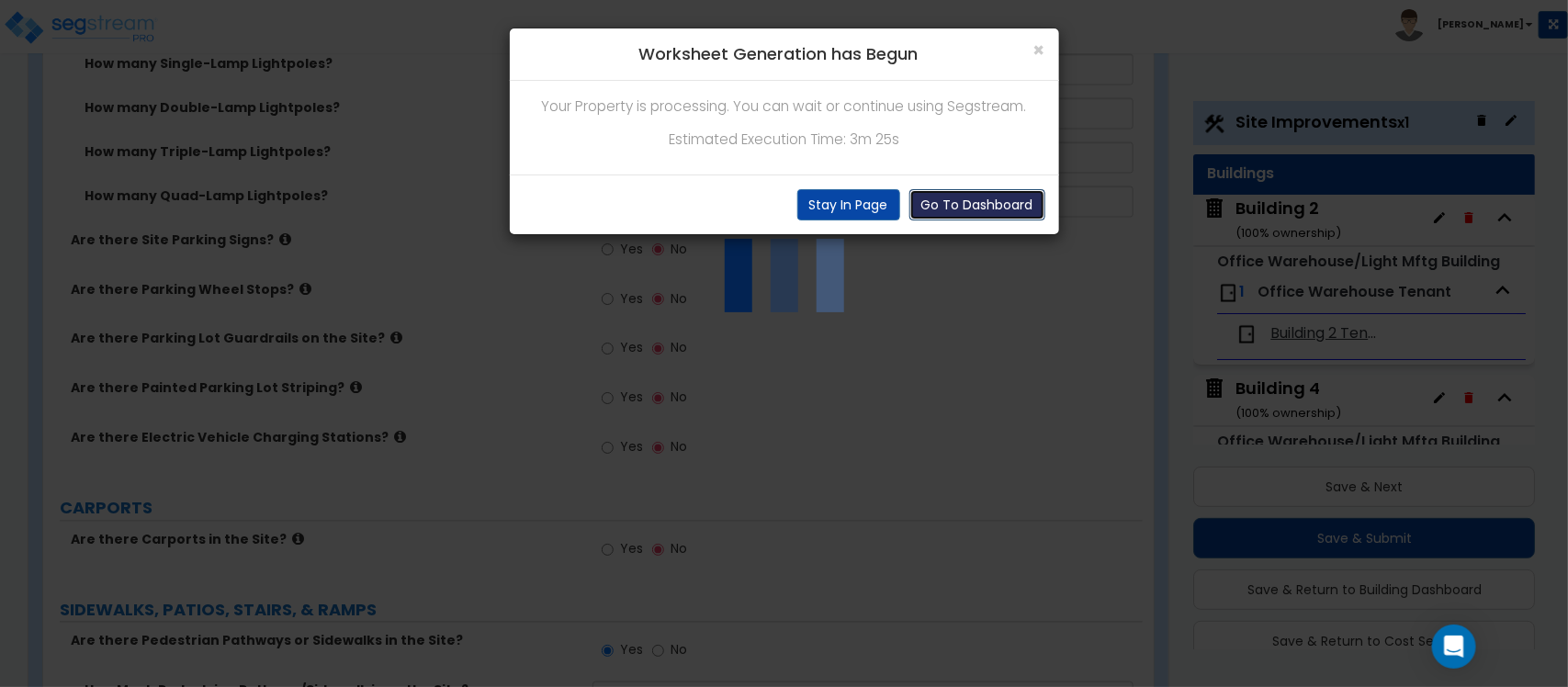
click at [959, 199] on button "Go To Dashboard" at bounding box center [977, 204] width 136 height 31
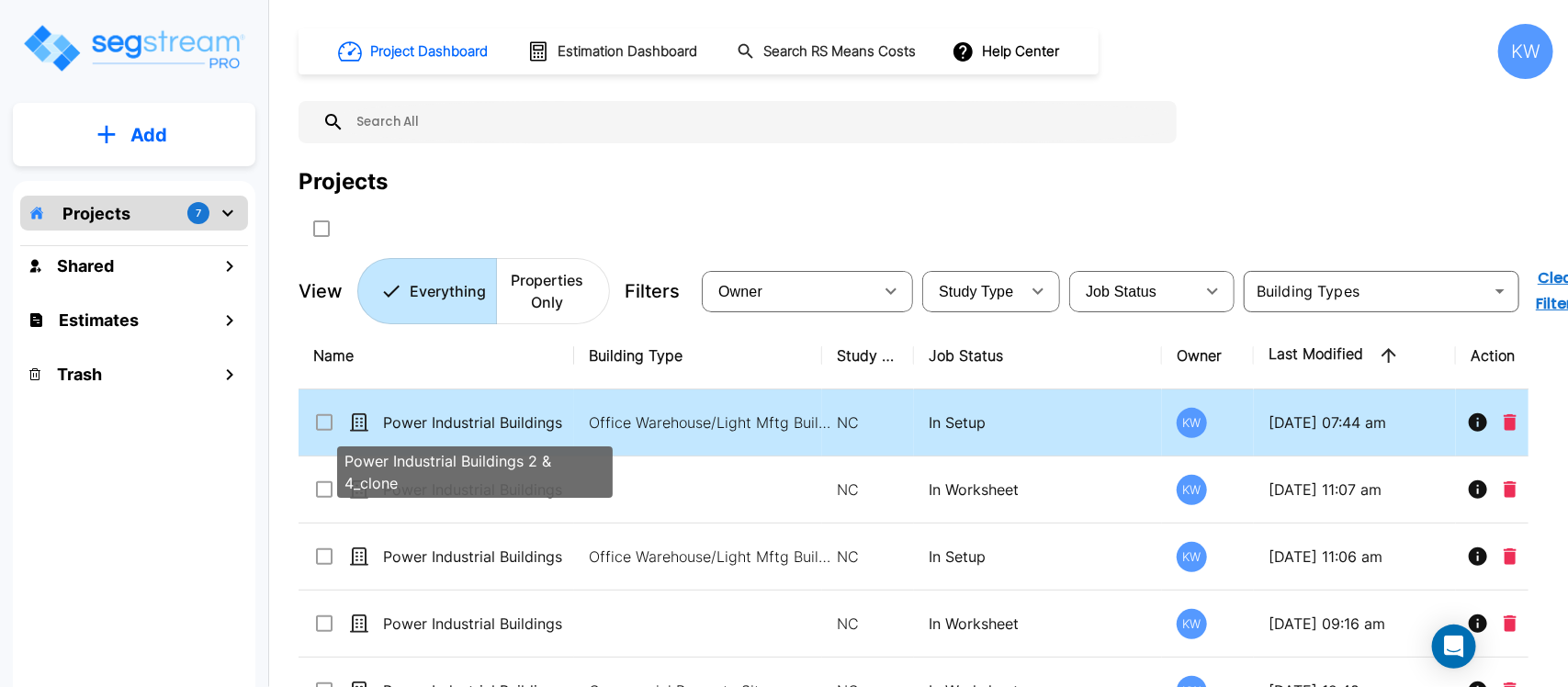
click at [498, 424] on p "Power Industrial Buildings 2 & 4_clone" at bounding box center [475, 423] width 184 height 22
checkbox input "true"
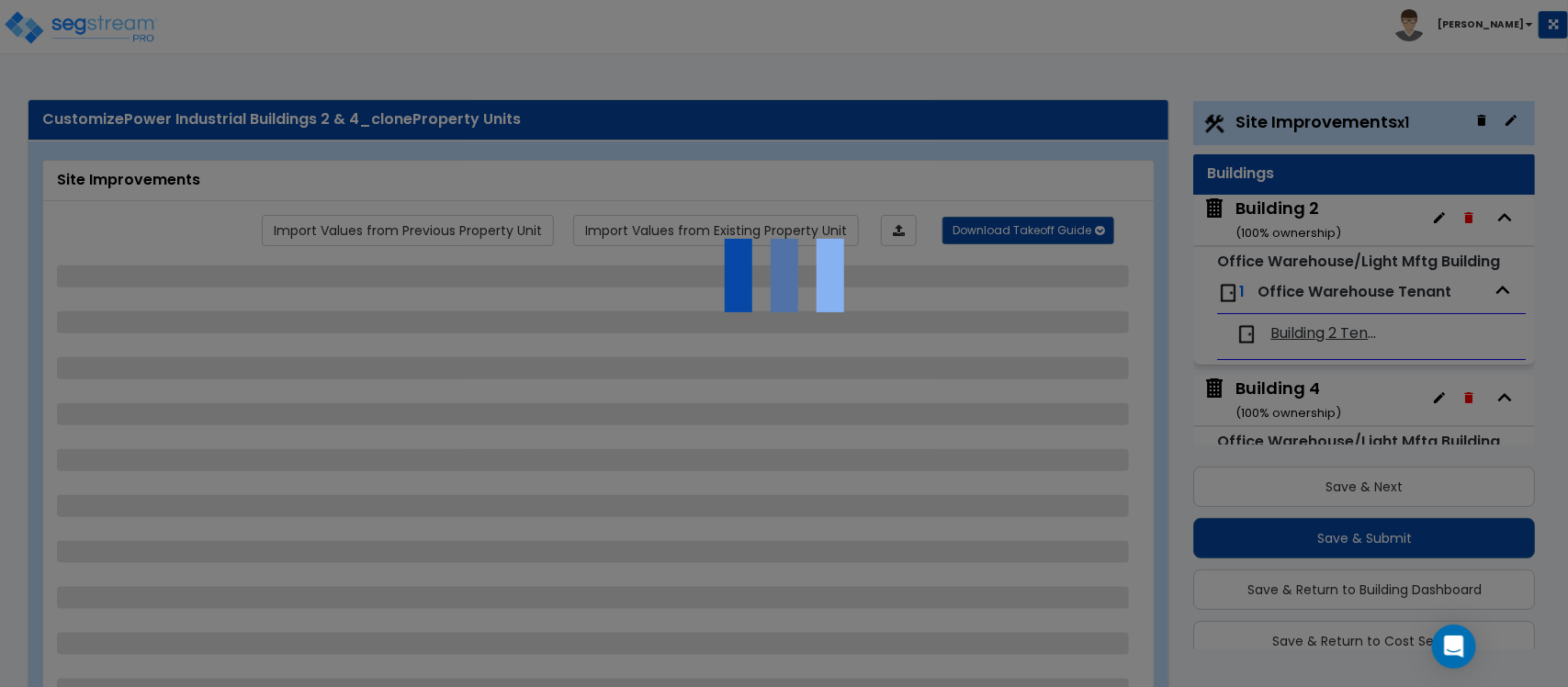
select select "2"
select select "1"
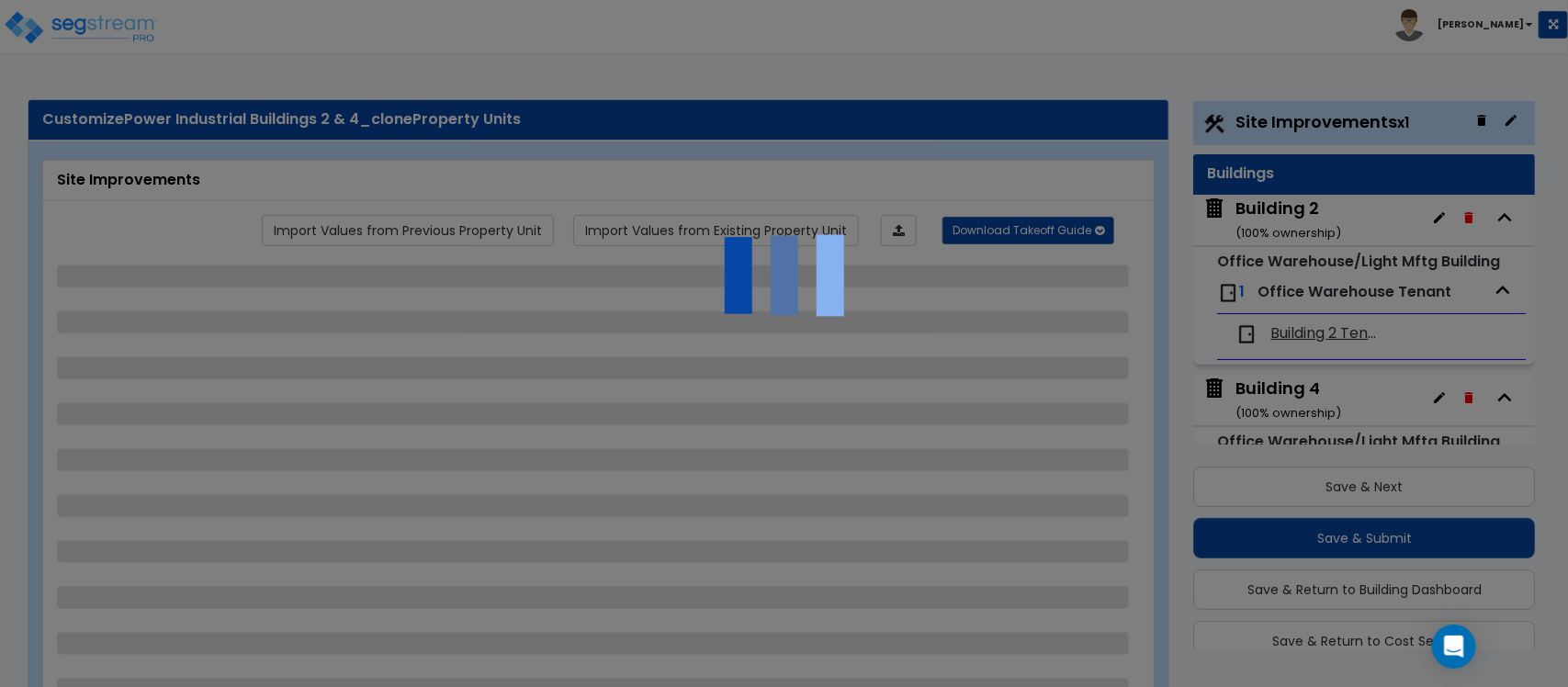
select select "2"
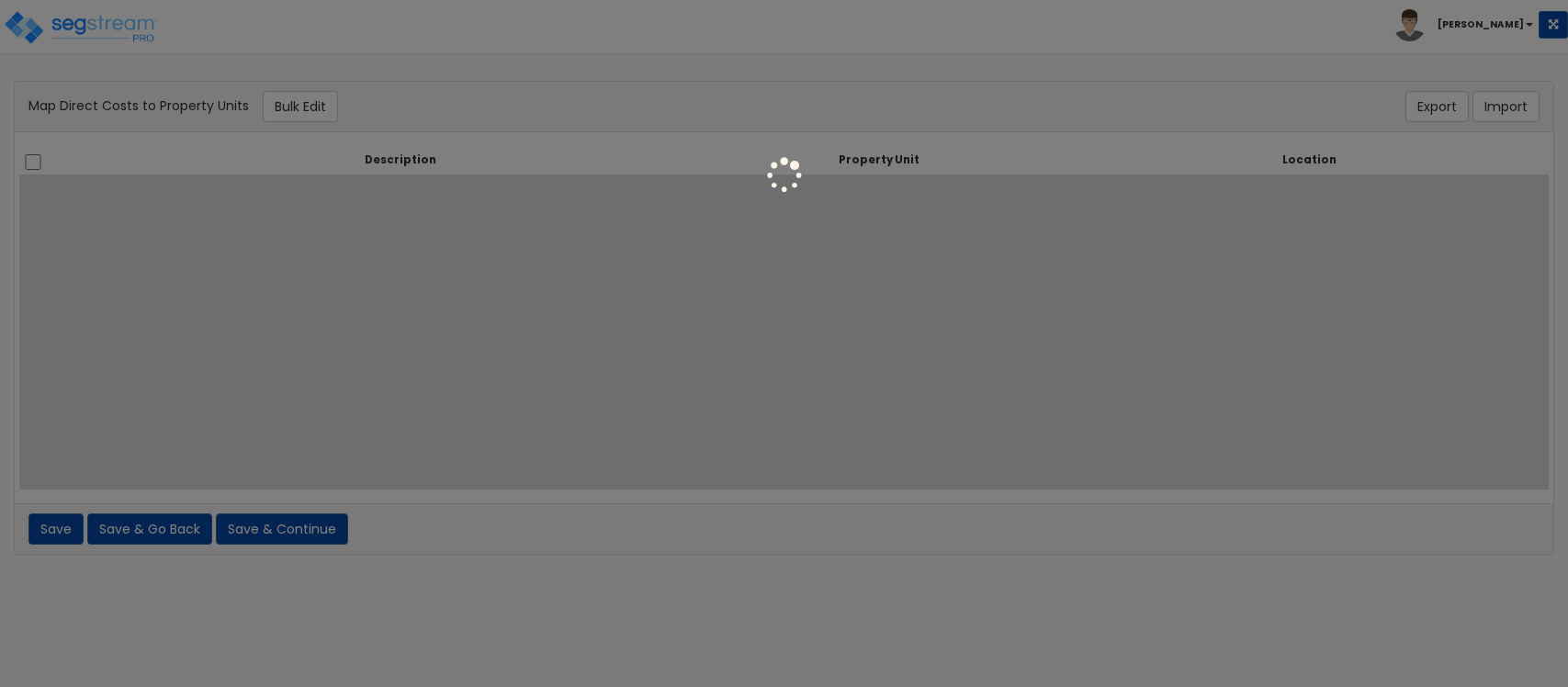
select select
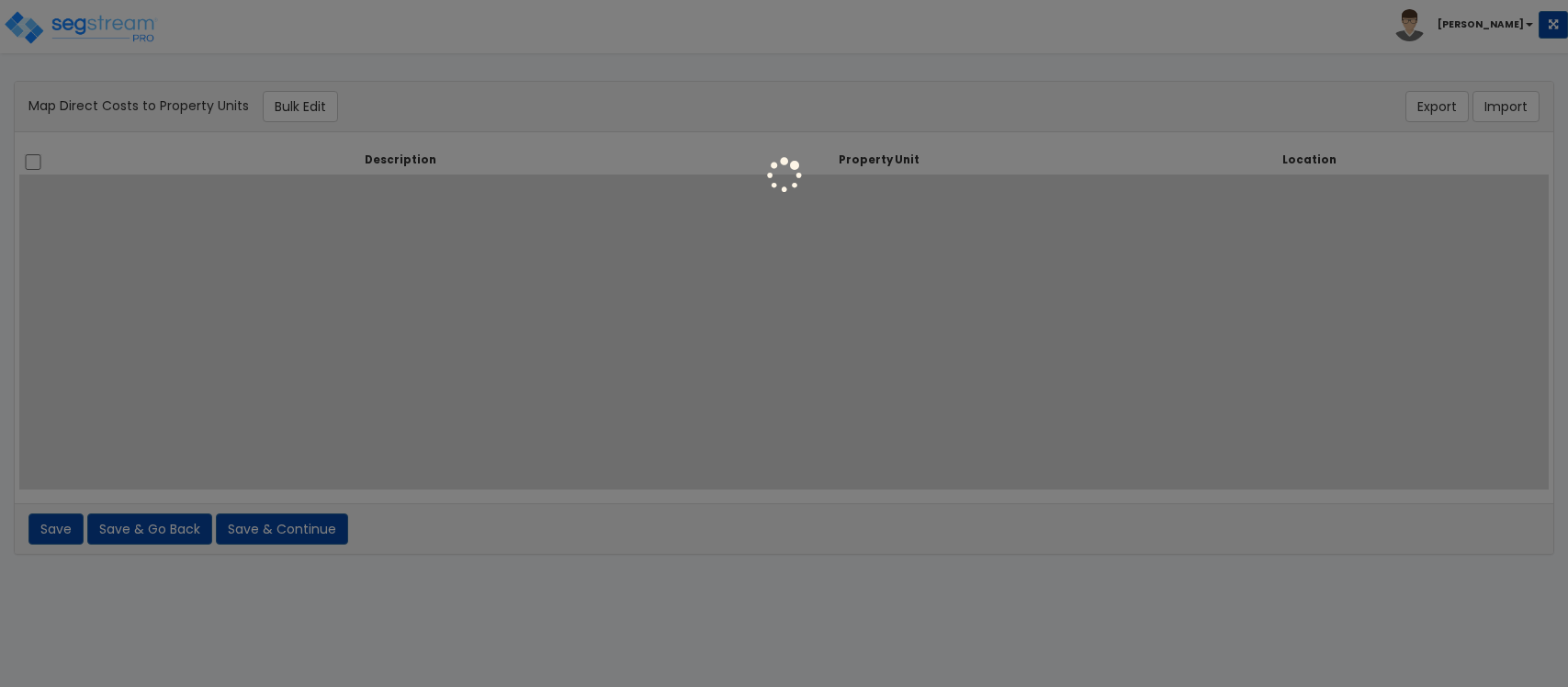
select select
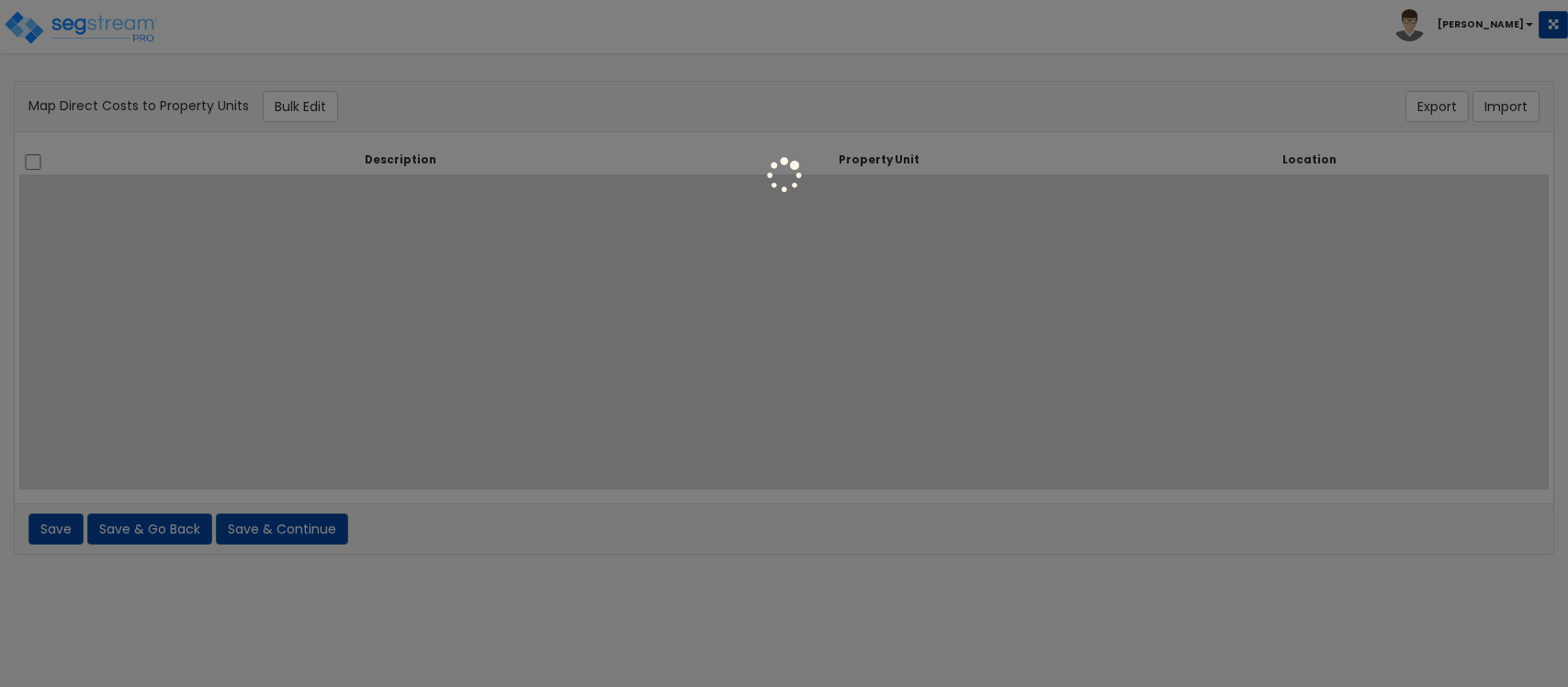
select select
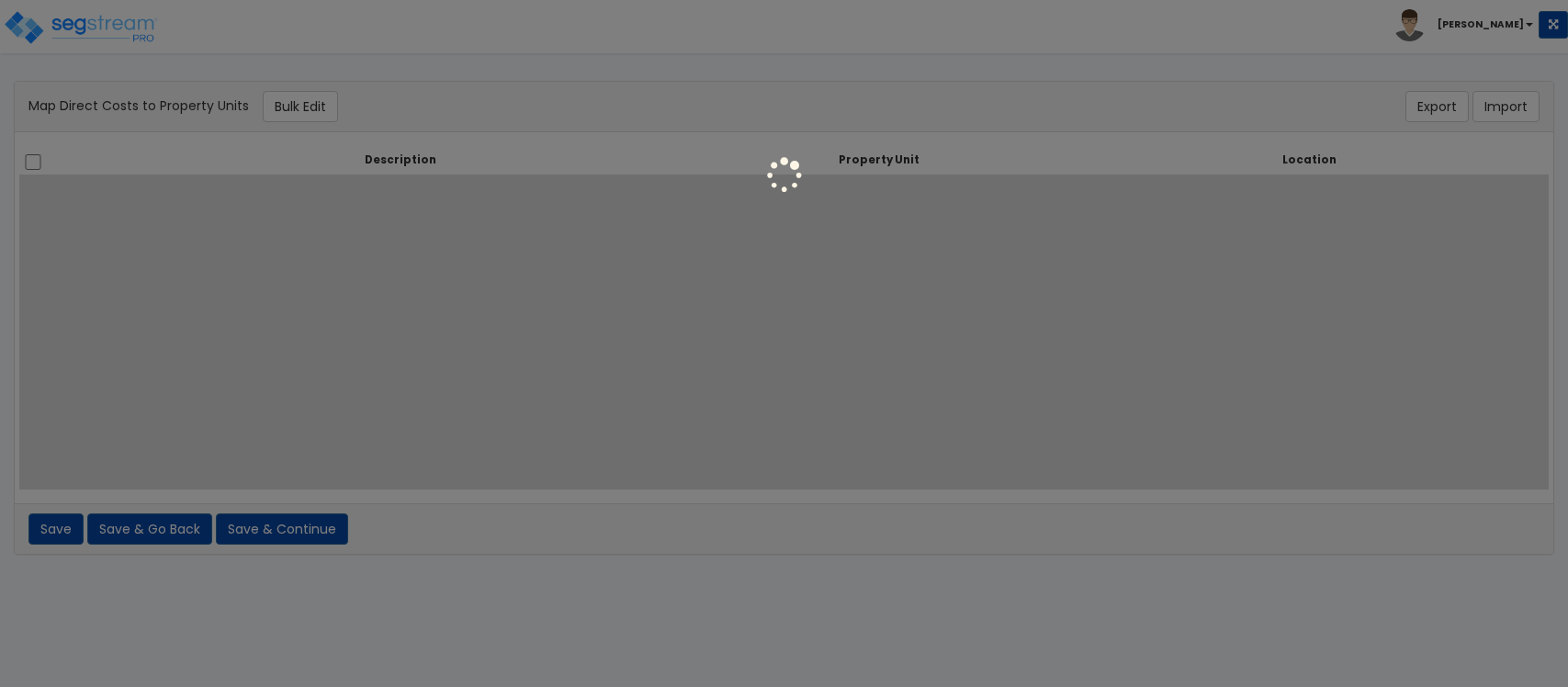
select select
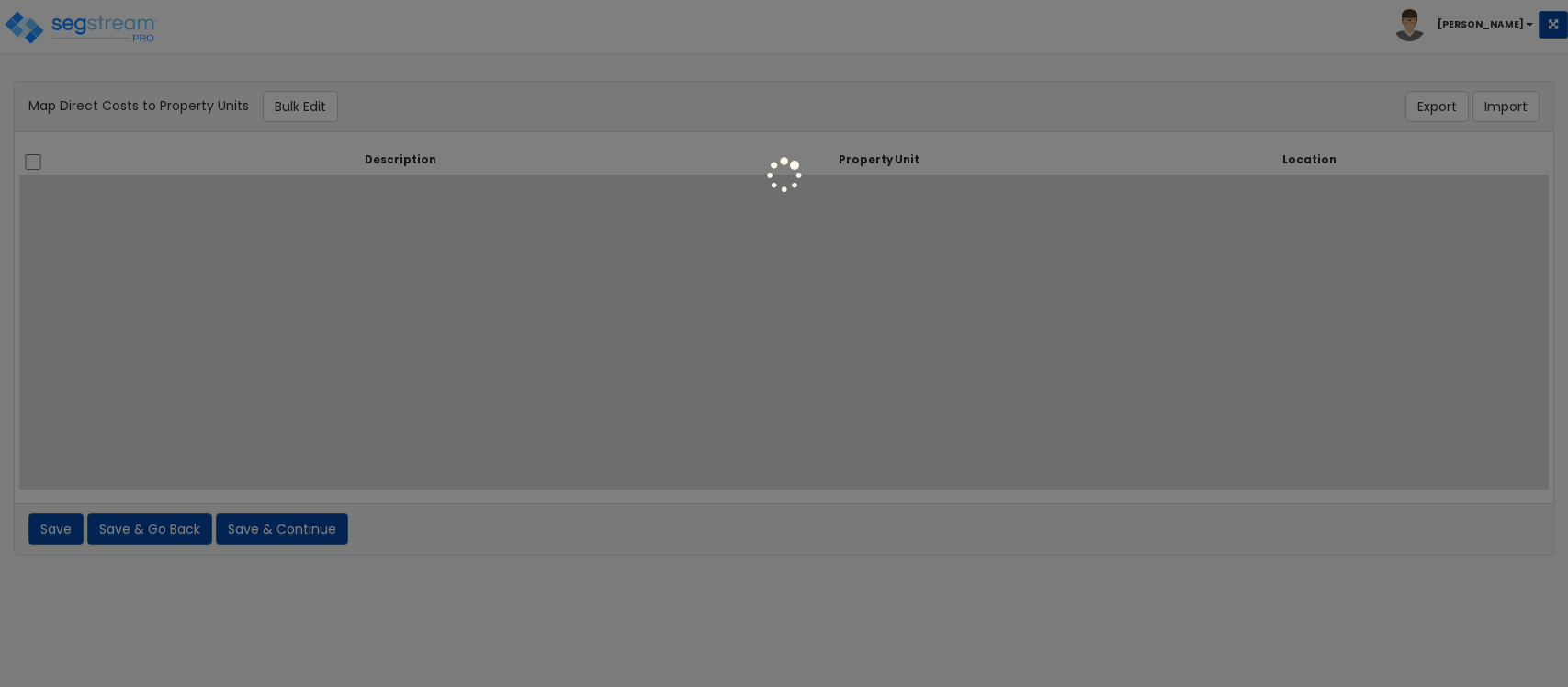
select select
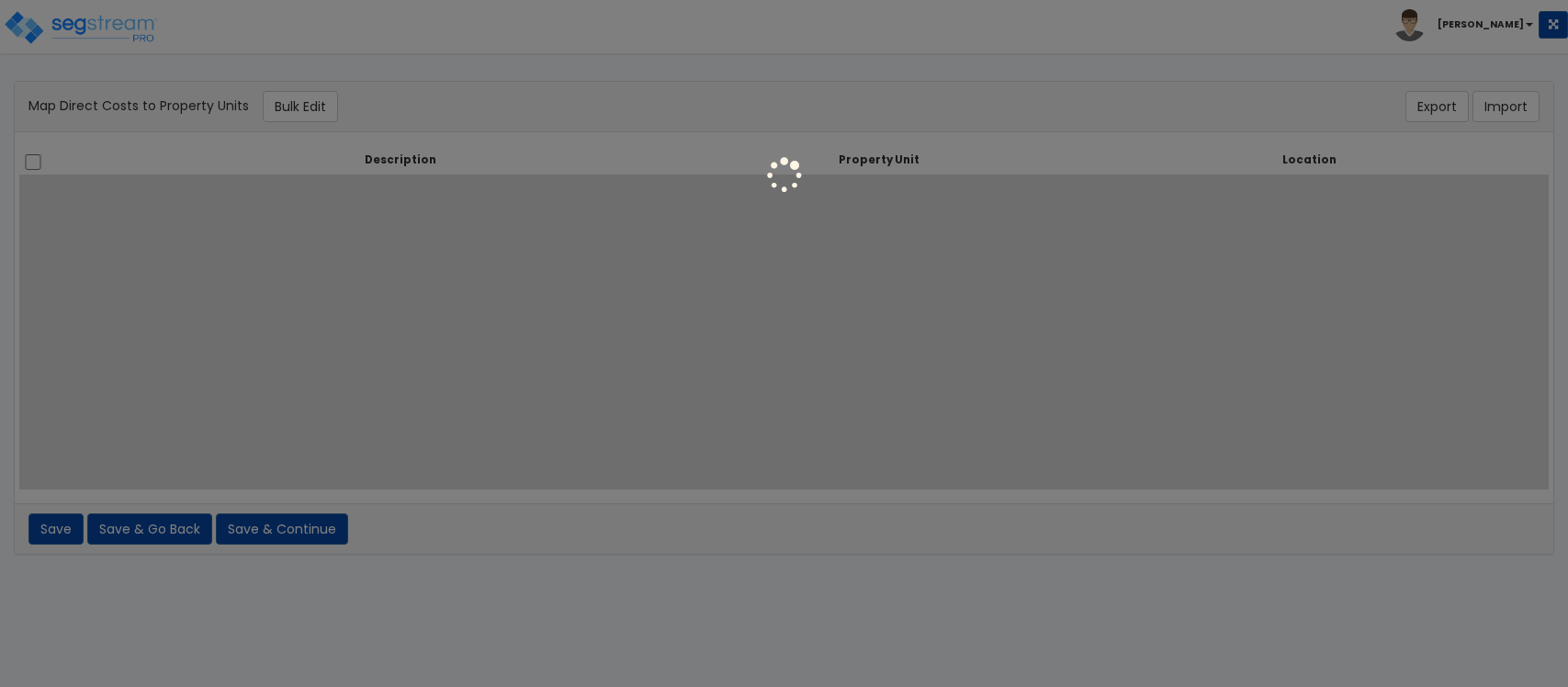
select select
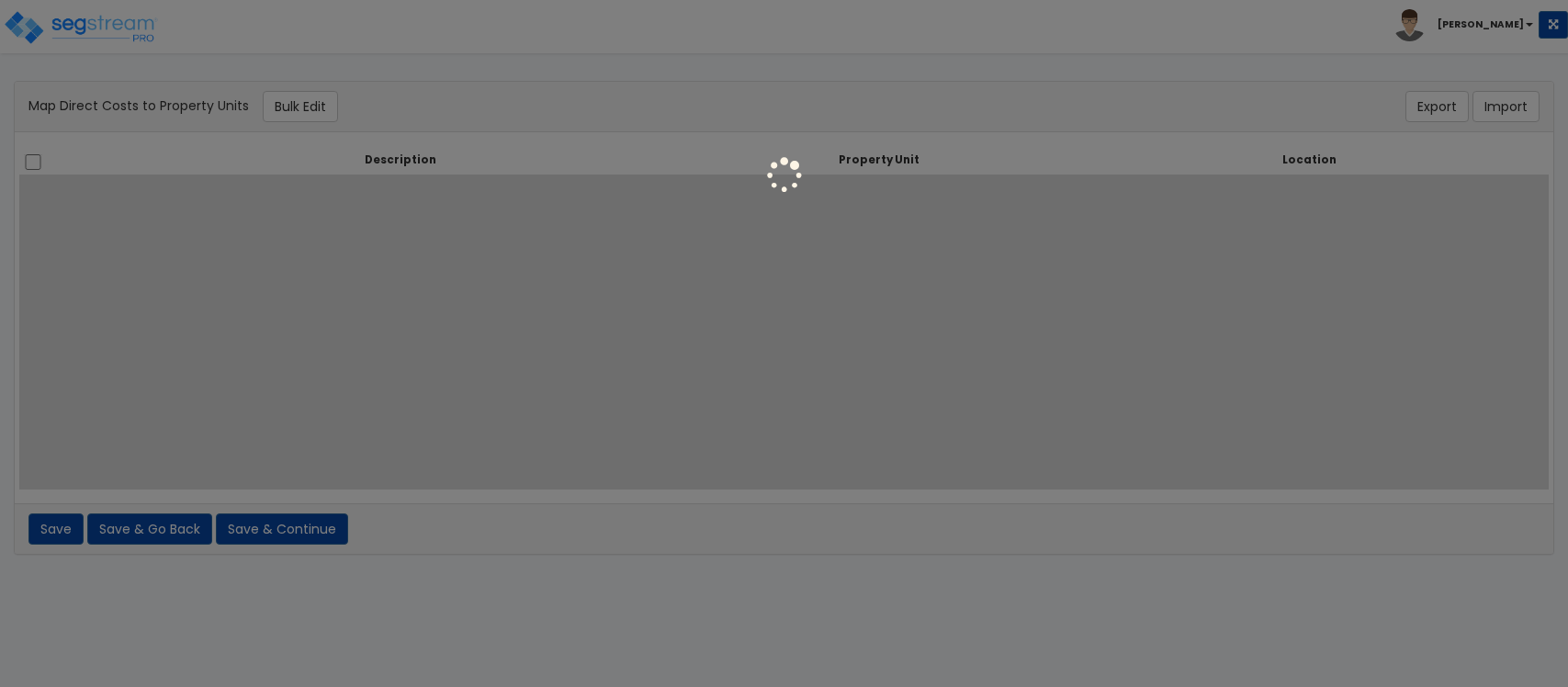
select select
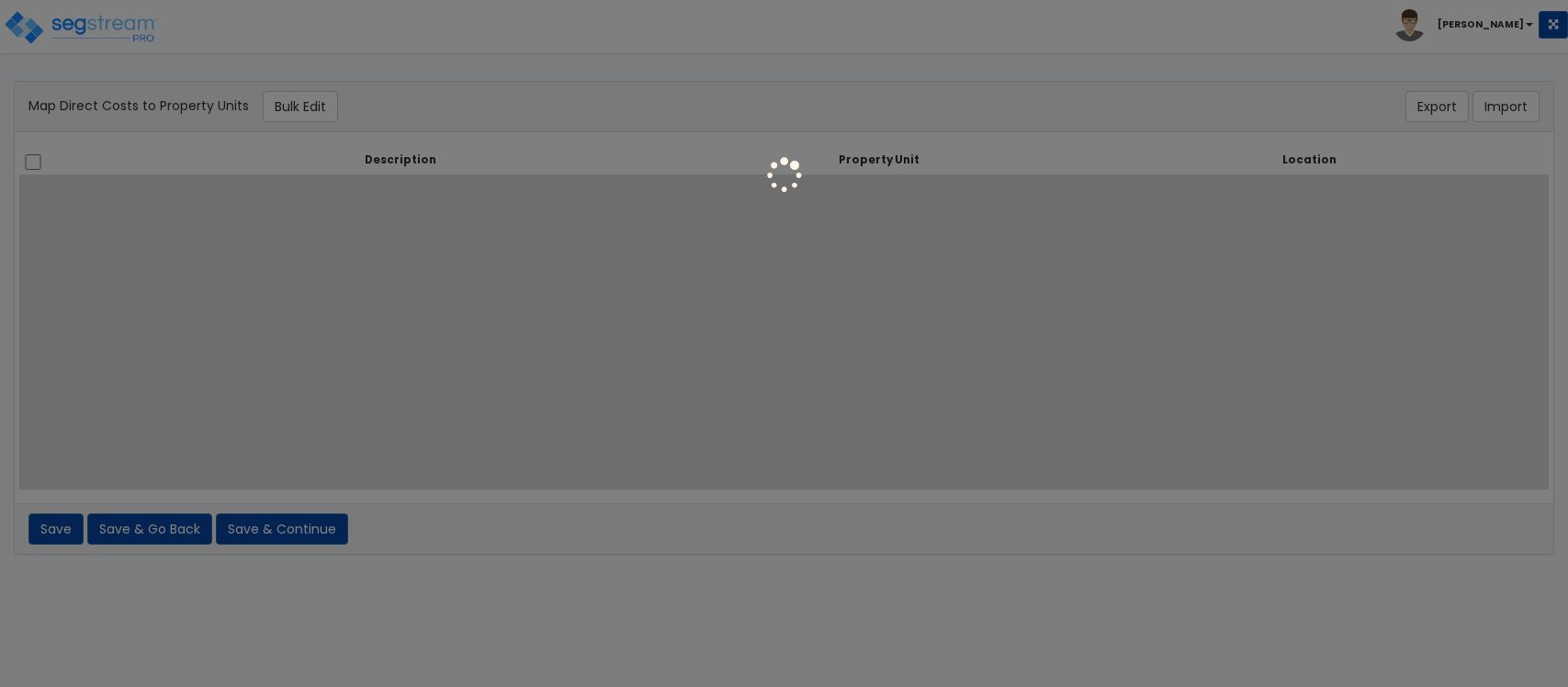
select select
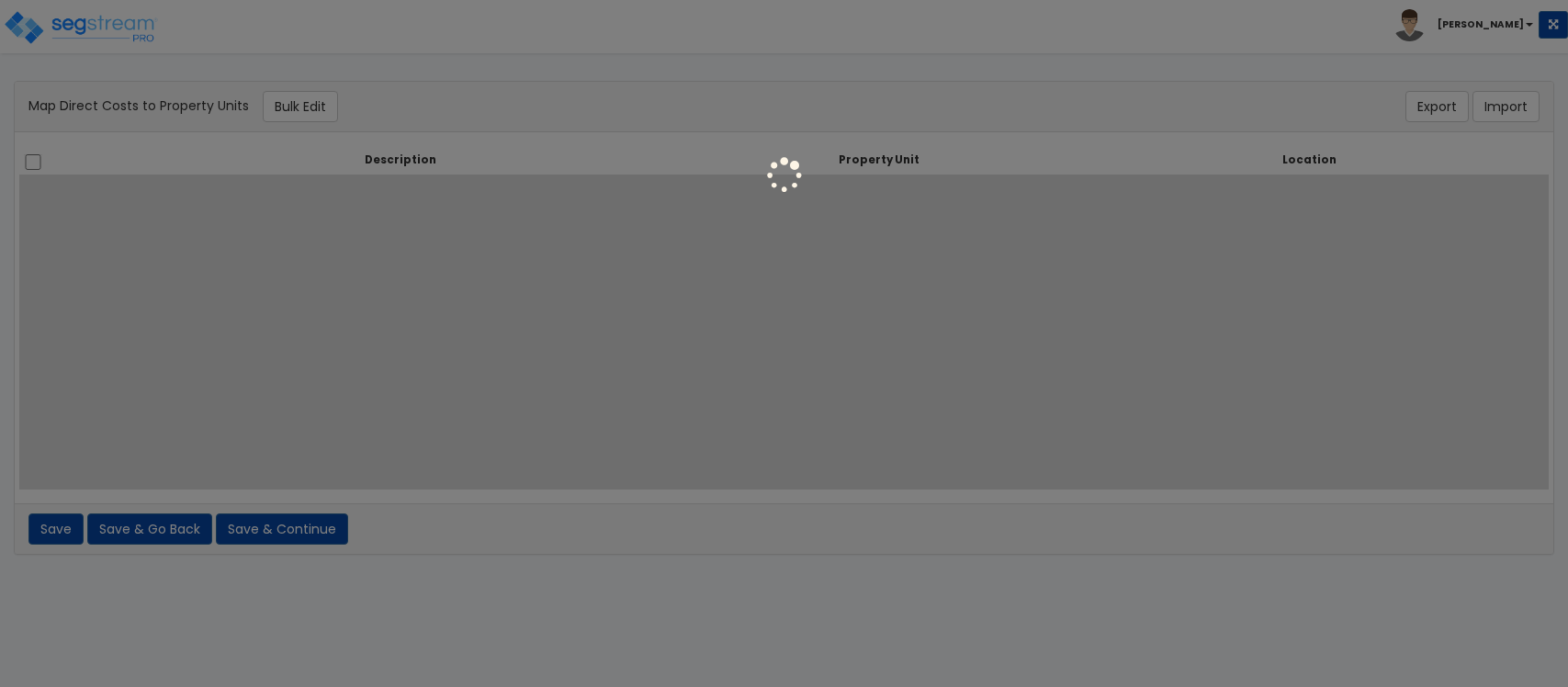
select select
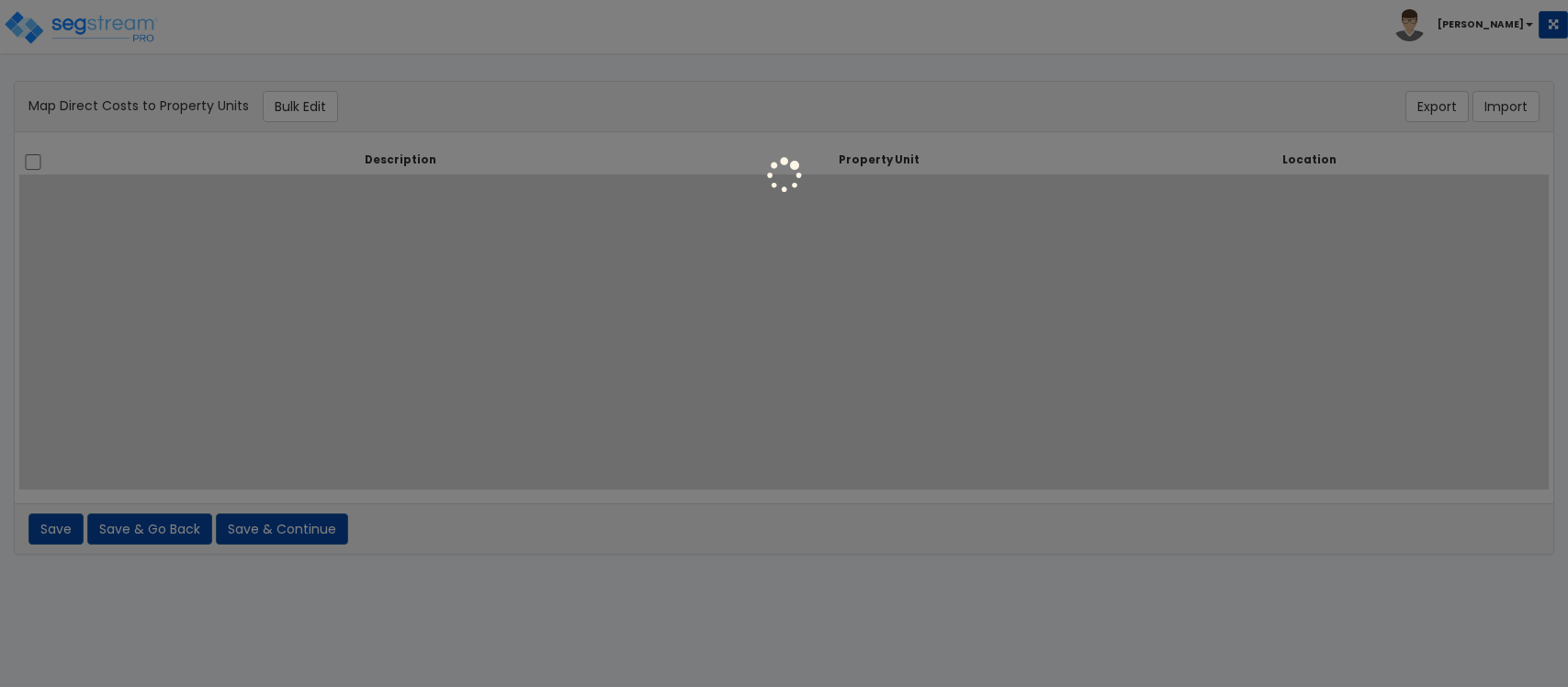
select select
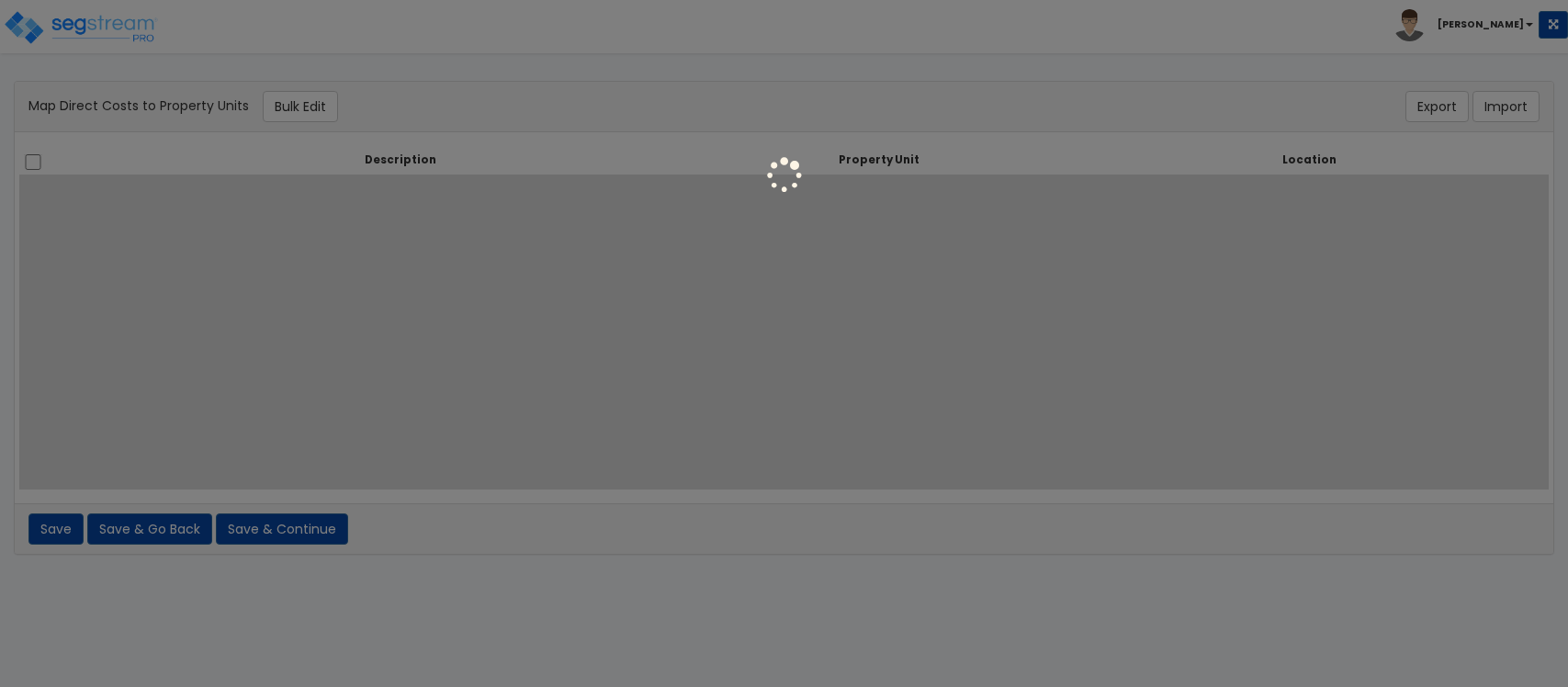
select select
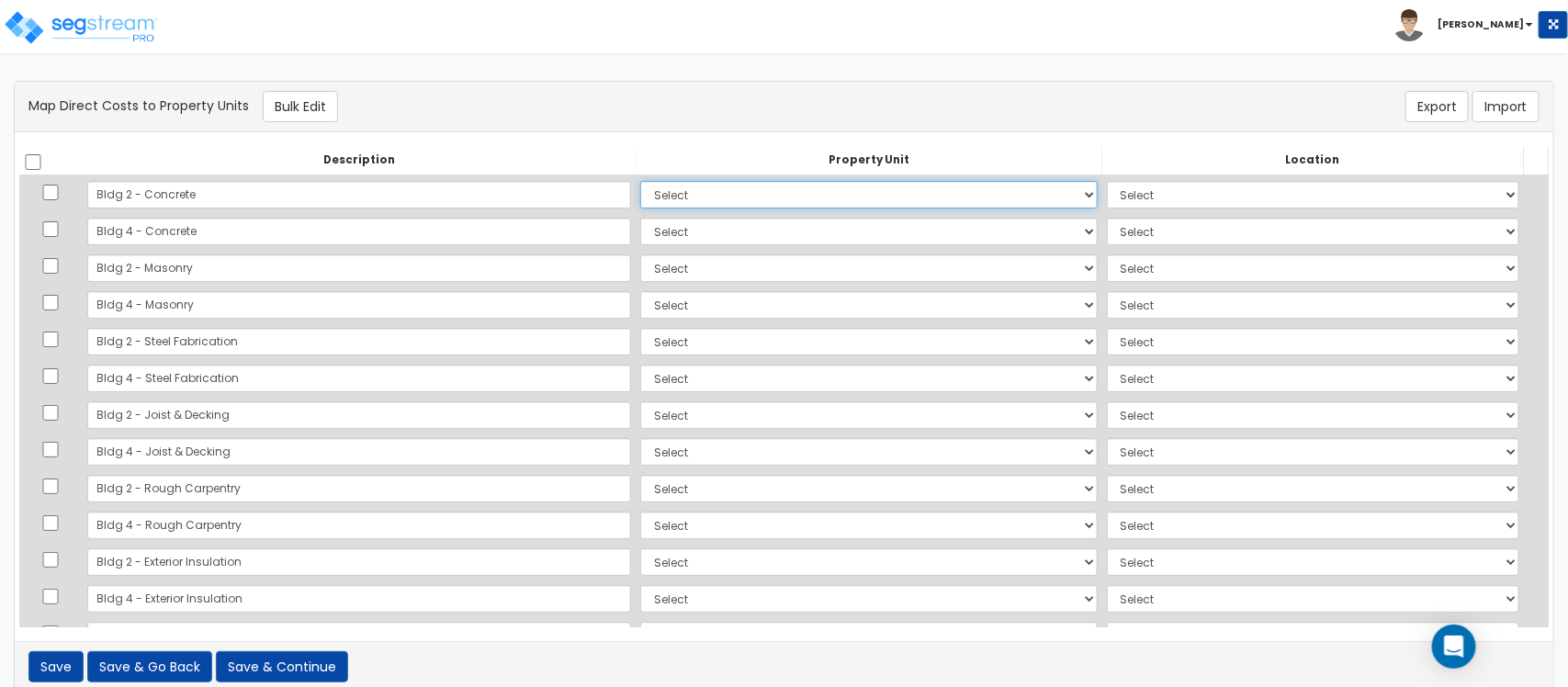
click at [1013, 191] on select "Select Building 2 Building 4 Site Improvements Add Additional Property Unit" at bounding box center [867, 195] width 457 height 28
select select "164127"
click at [640, 181] on select "Select Building 2 Building 4 Site Improvements Add Additional Property Unit" at bounding box center [867, 195] width 457 height 28
select select "6"
click at [732, 232] on select "Select Building 2 Building 4 Site Improvements Add Additional Property Unit" at bounding box center [867, 232] width 457 height 28
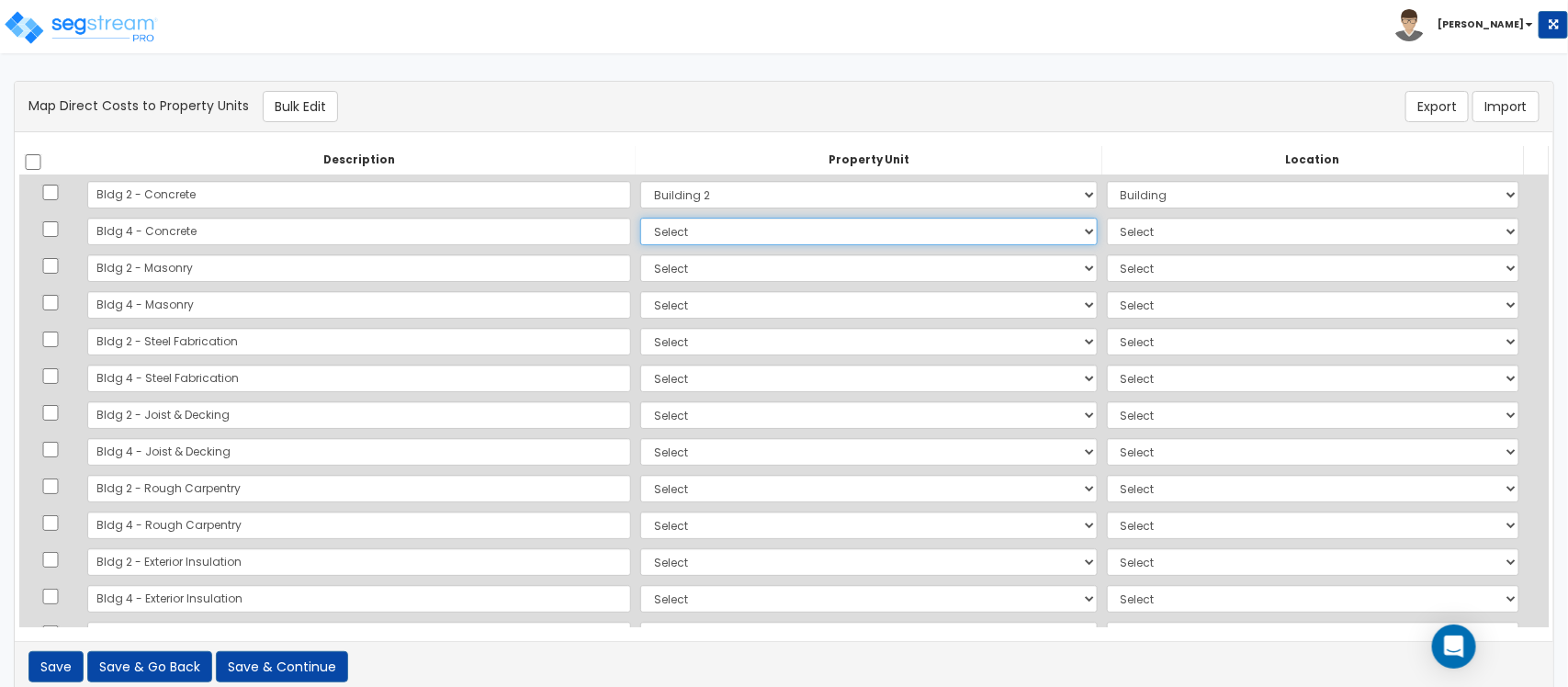
select select "164128"
click at [640, 218] on select "Select Building 2 Building 4 Site Improvements Add Additional Property Unit" at bounding box center [867, 232] width 457 height 28
select select "6"
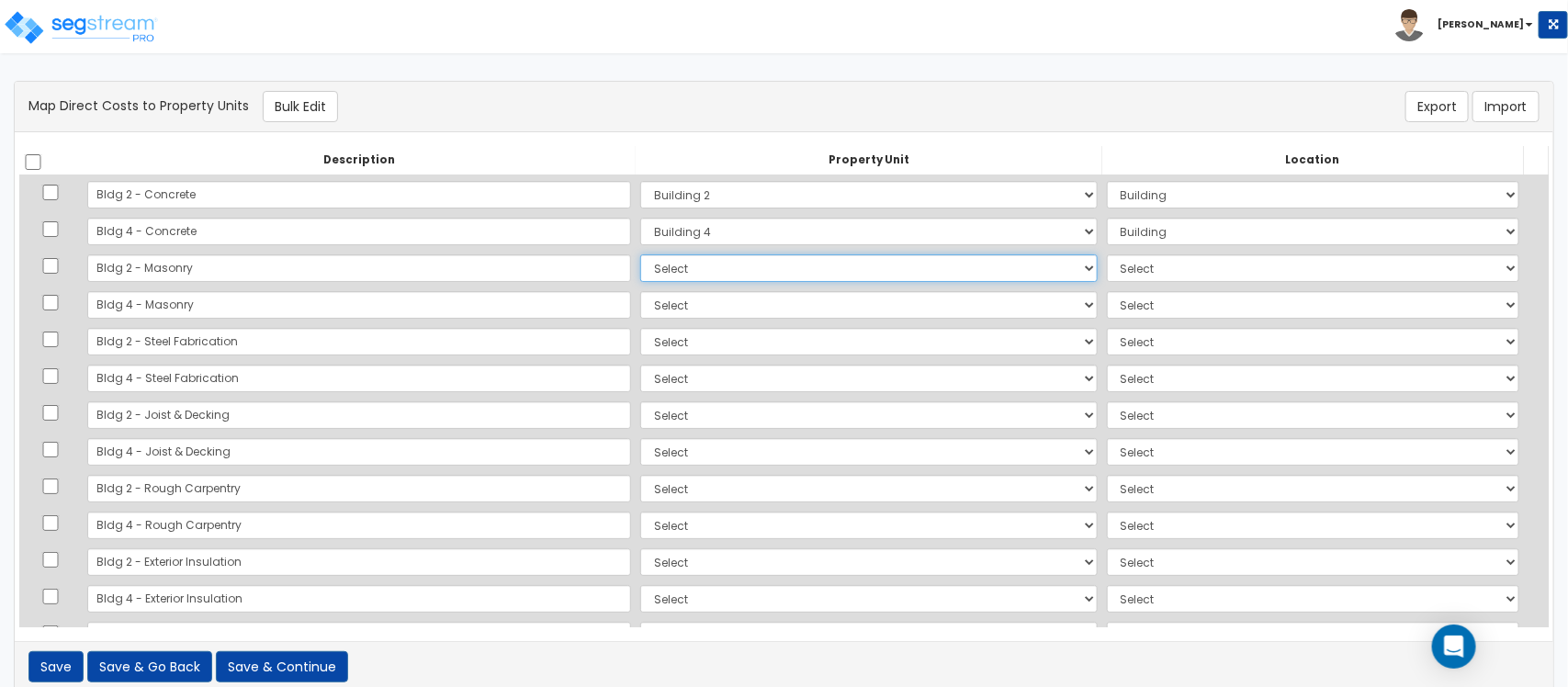
click at [701, 268] on select "Select Building 2 Building 4 Site Improvements Add Additional Property Unit" at bounding box center [867, 269] width 457 height 28
select select "164127"
click at [640, 255] on select "Select Building 2 Building 4 Site Improvements Add Additional Property Unit" at bounding box center [867, 269] width 457 height 28
select select
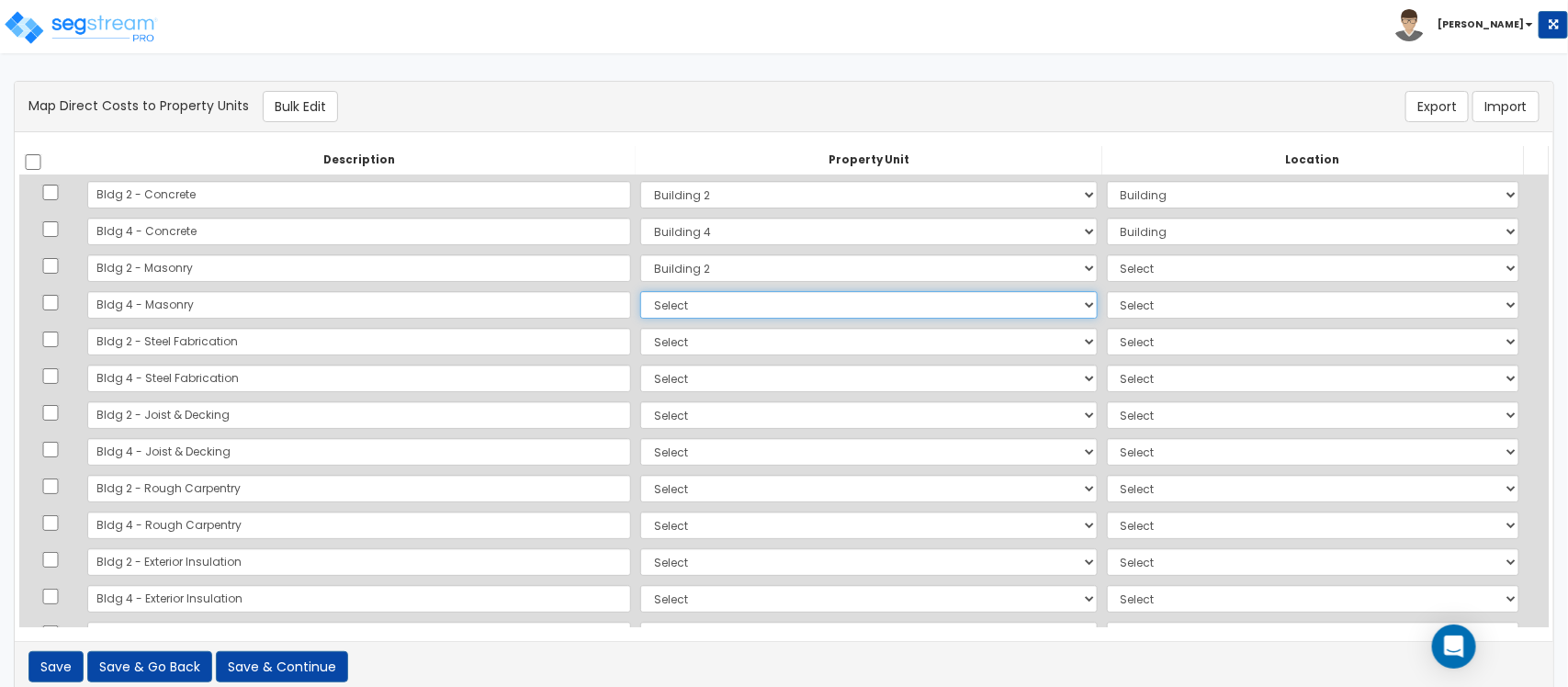
click at [692, 306] on select "Select Building 2 Building 4 Site Improvements Add Additional Property Unit" at bounding box center [867, 305] width 457 height 28
select select "164128"
click at [640, 291] on select "Select Building 2 Building 4 Site Improvements Add Additional Property Unit" at bounding box center [867, 305] width 457 height 28
select select
click at [680, 346] on select "Select Building 2 Building 4 Site Improvements Add Additional Property Unit" at bounding box center [867, 342] width 457 height 28
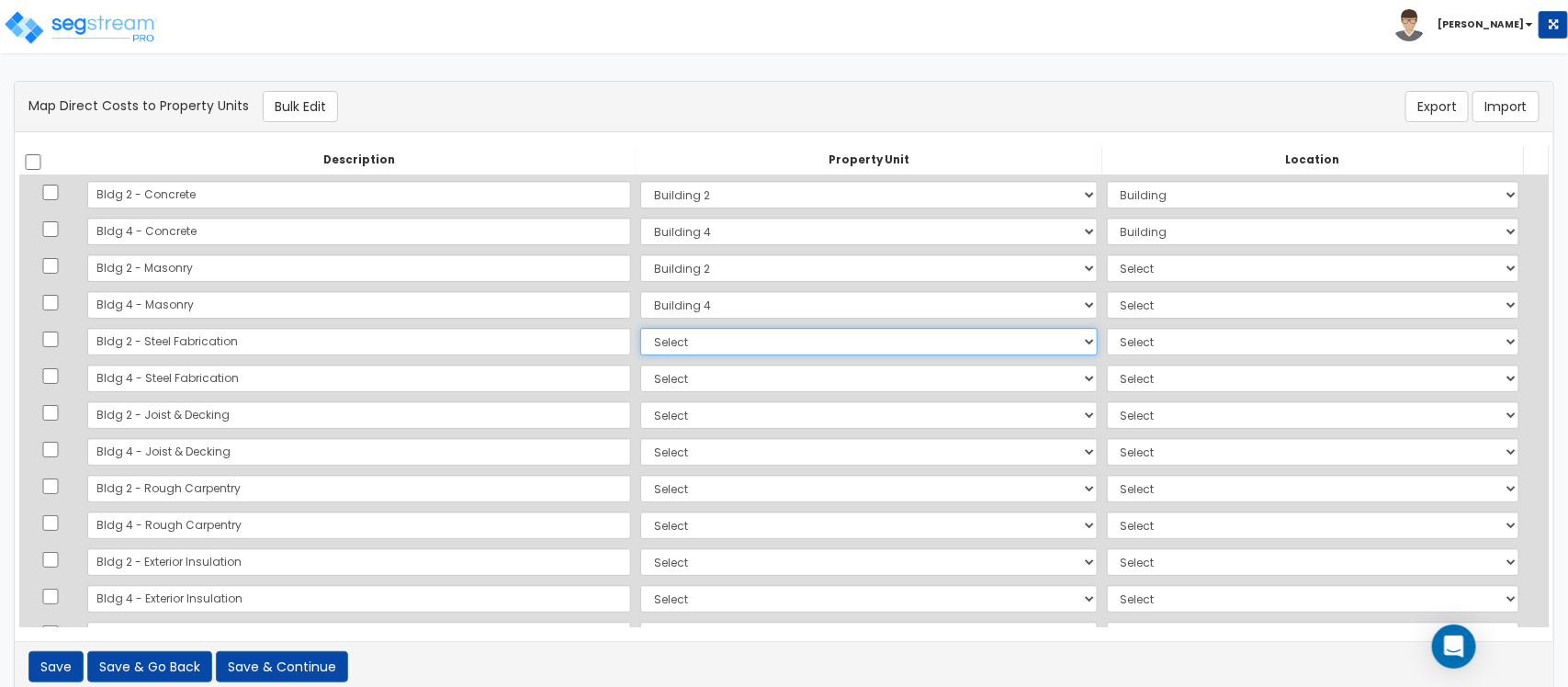
select select "164127"
click at [640, 328] on select "Select Building 2 Building 4 Site Improvements Add Additional Property Unit" at bounding box center [867, 342] width 457 height 28
select select "6"
click at [680, 379] on select "Select Building 2 Building 4 Site Improvements Add Additional Property Unit" at bounding box center [867, 379] width 457 height 28
select select "164128"
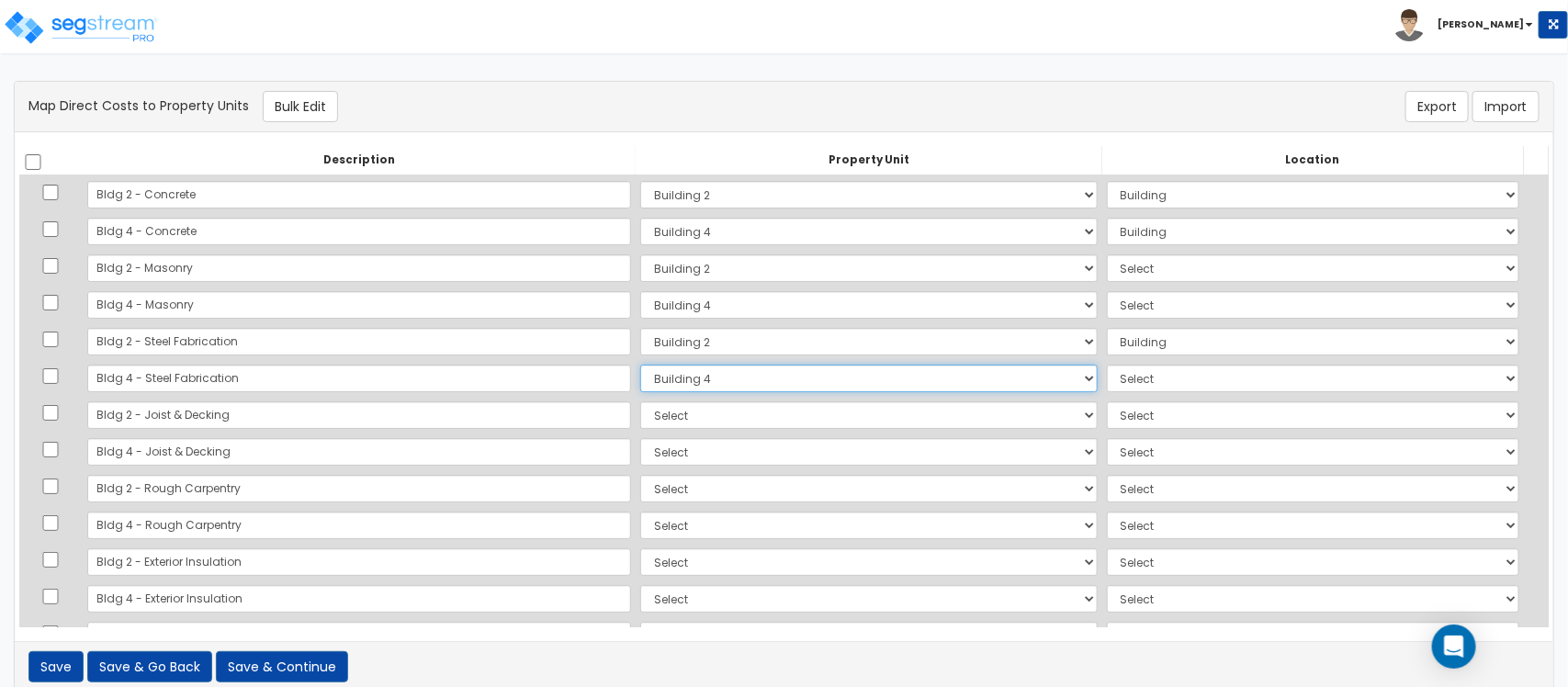
click at [640, 365] on select "Select Building 2 Building 4 Site Improvements Add Additional Property Unit" at bounding box center [867, 379] width 457 height 28
select select "6"
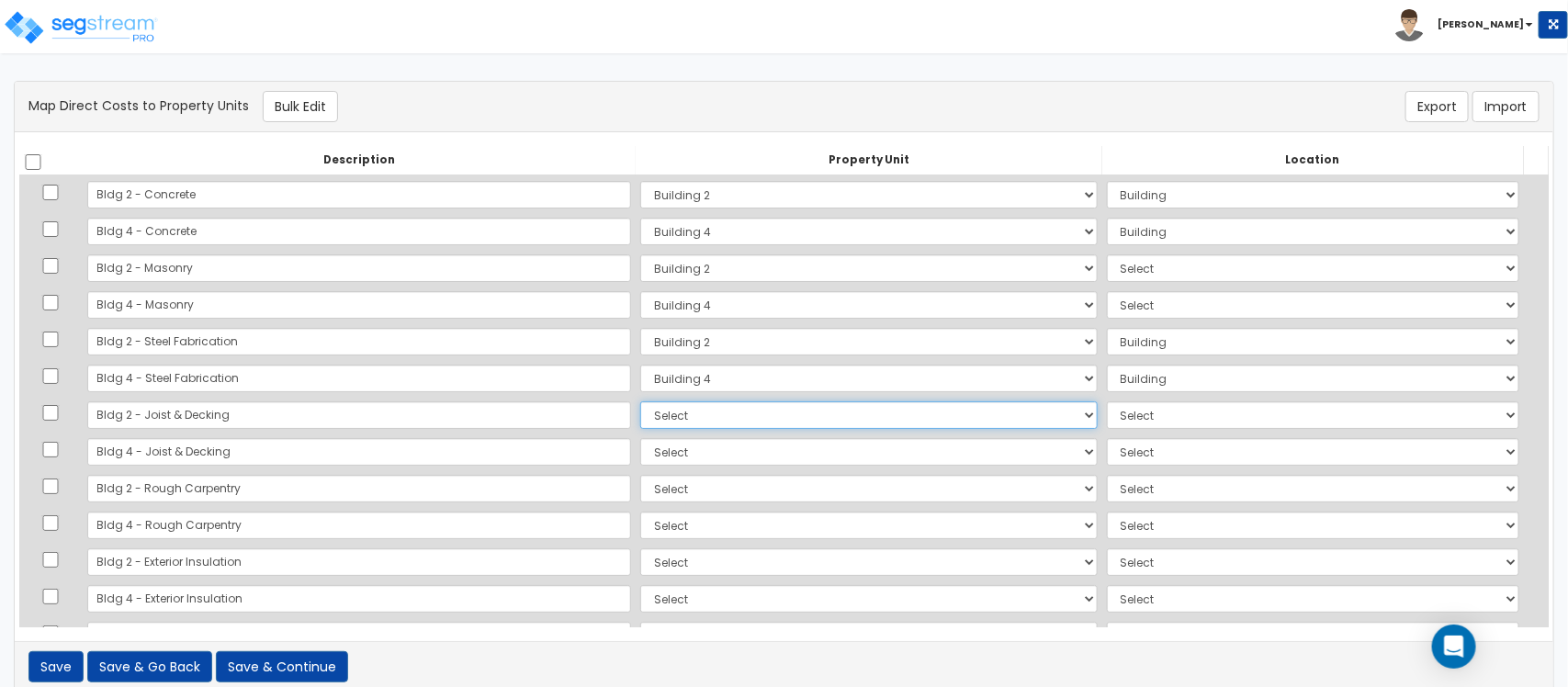
click at [663, 424] on select "Select Building 2 Building 4 Site Improvements Add Additional Property Unit" at bounding box center [867, 416] width 457 height 28
select select "164127"
click at [640, 402] on select "Select Building 2 Building 4 Site Improvements Add Additional Property Unit" at bounding box center [867, 416] width 457 height 28
select select "6"
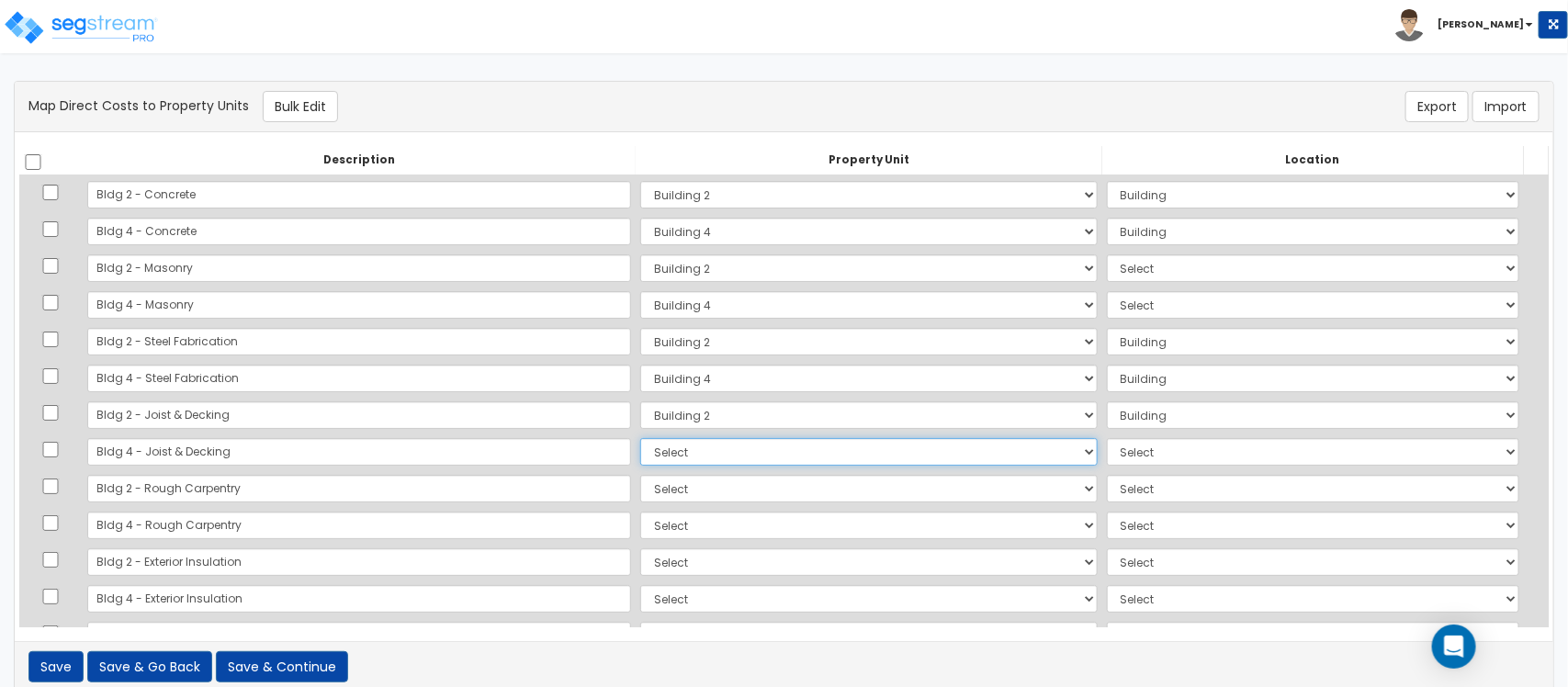
click at [662, 442] on select "Select Building 2 Building 4 Site Improvements Add Additional Property Unit" at bounding box center [867, 452] width 457 height 28
select select "164128"
click at [640, 438] on select "Select Building 2 Building 4 Site Improvements Add Additional Property Unit" at bounding box center [867, 452] width 457 height 28
select select "6"
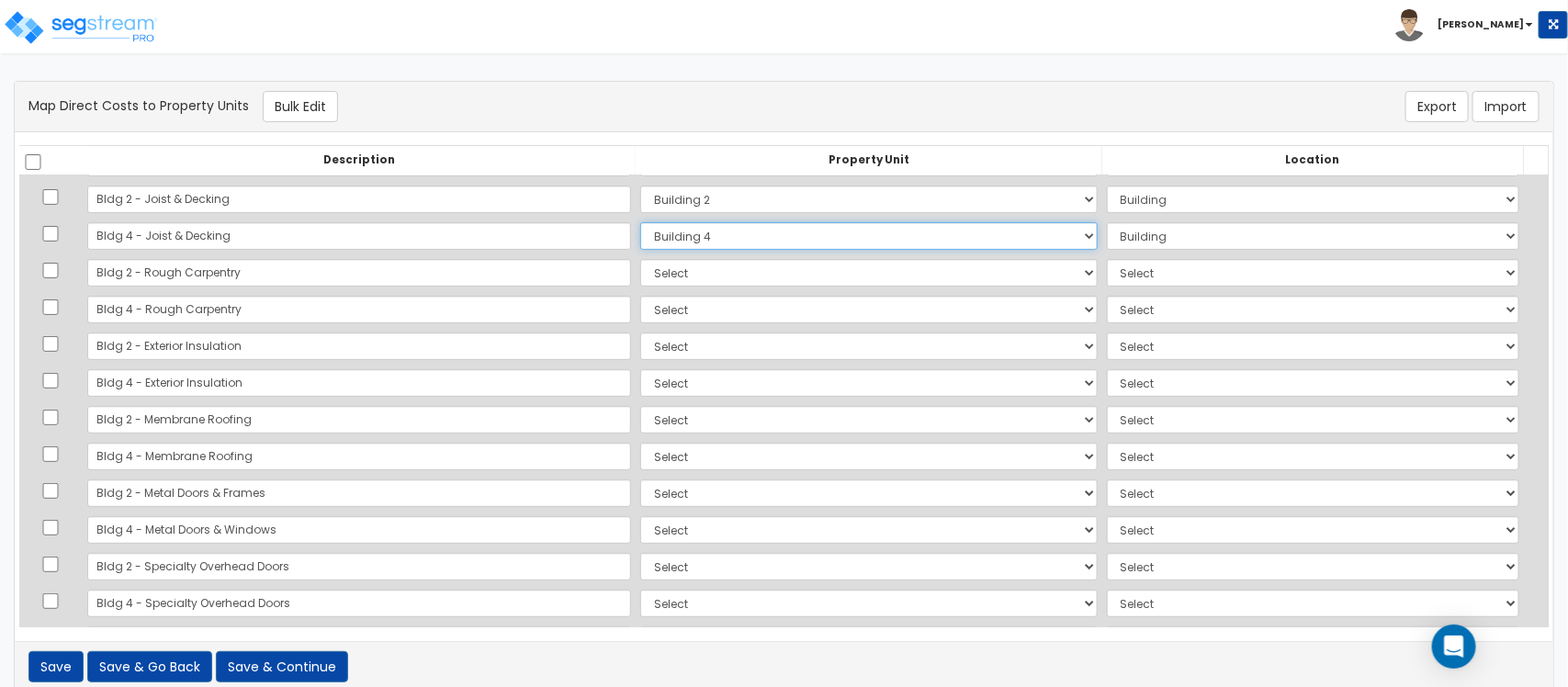
scroll to position [230, 0]
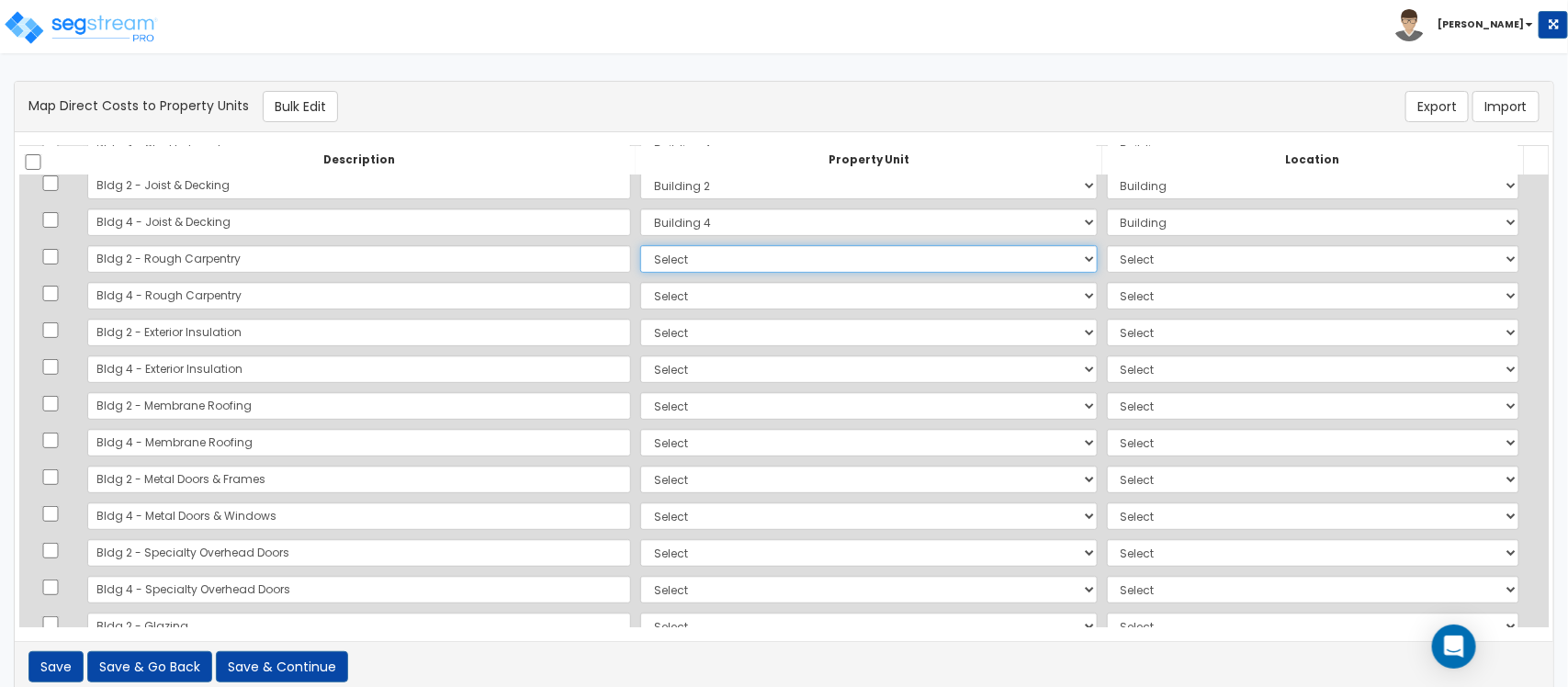
click at [676, 262] on select "Select Building 2 Building 4 Site Improvements Add Additional Property Unit" at bounding box center [867, 259] width 457 height 28
select select "164127"
click at [640, 245] on select "Select Building 2 Building 4 Site Improvements Add Additional Property Unit" at bounding box center [867, 259] width 457 height 28
select select "461"
click at [662, 294] on select "Select Building 2 Building 4 Site Improvements Add Additional Property Unit" at bounding box center [867, 296] width 457 height 28
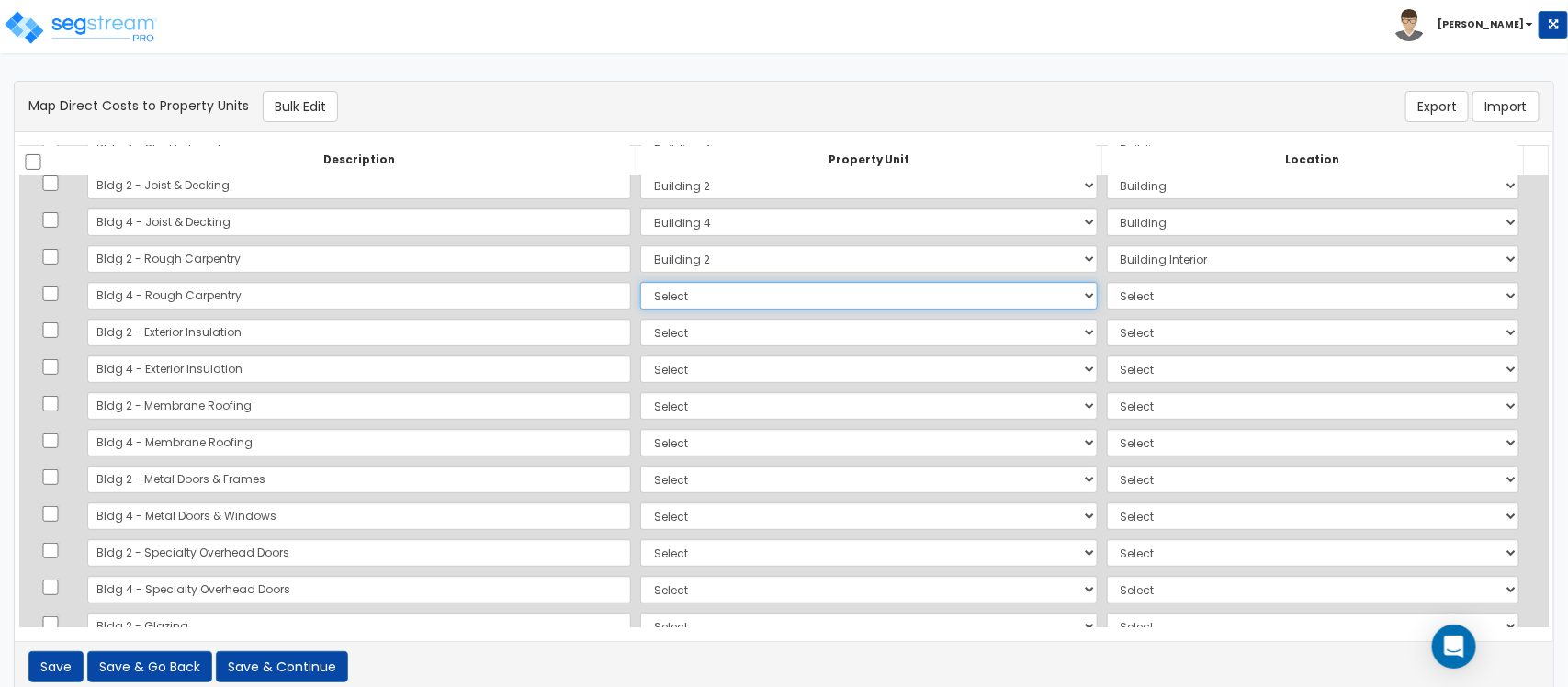
select select "164128"
click at [640, 282] on select "Select Building 2 Building 4 Site Improvements Add Additional Property Unit" at bounding box center [867, 296] width 457 height 28
select select "461"
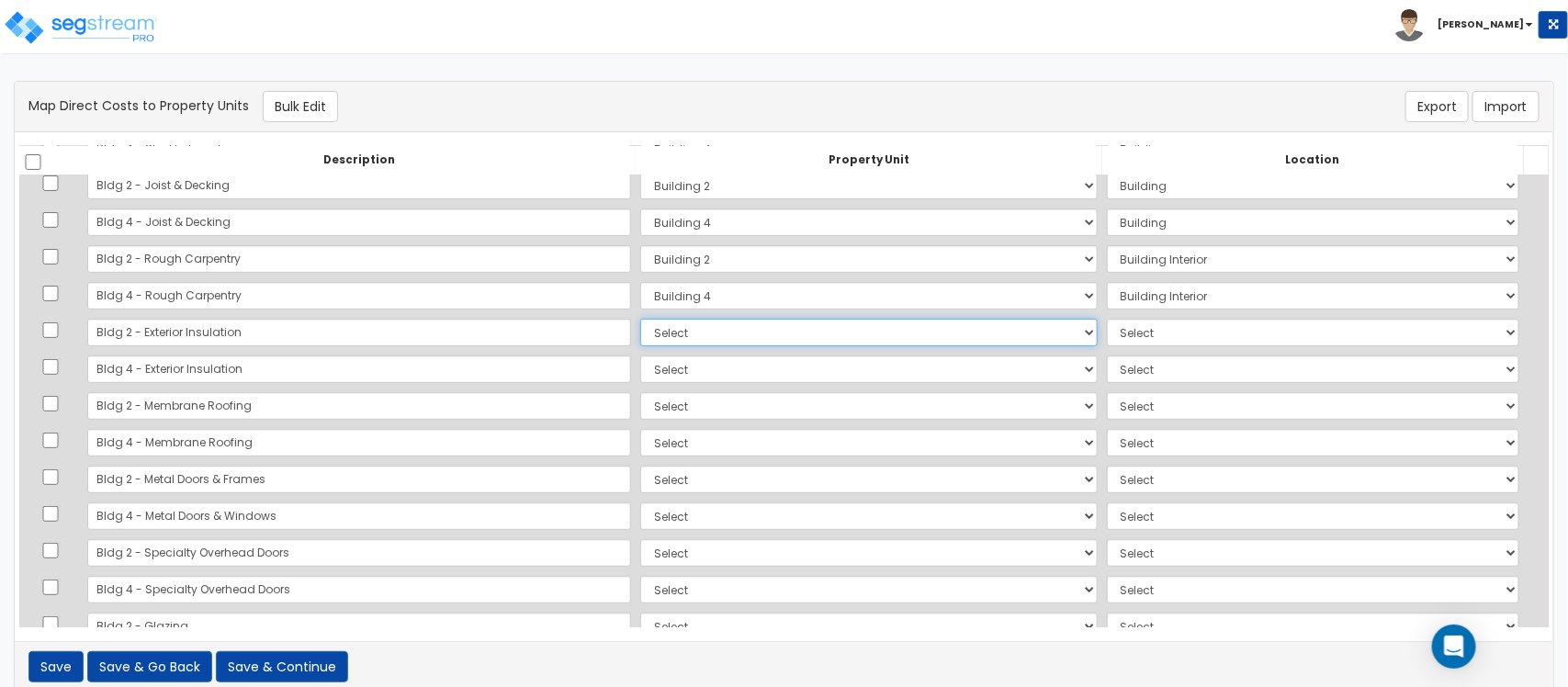
click at [652, 328] on select "Select Building 2 Building 4 Site Improvements Add Additional Property Unit" at bounding box center [867, 333] width 457 height 28
select select "164127"
click at [640, 319] on select "Select Building 2 Building 4 Site Improvements Add Additional Property Unit" at bounding box center [867, 333] width 457 height 28
select select "6"
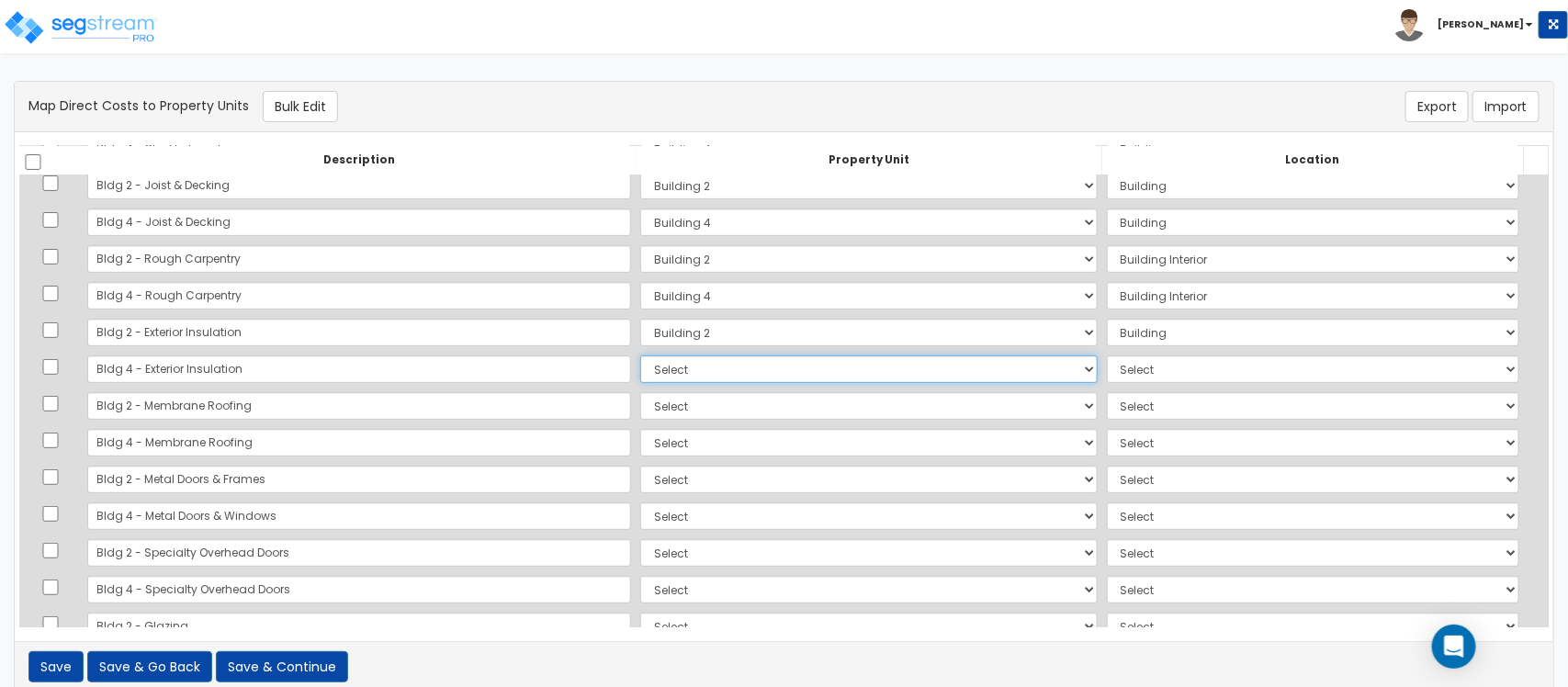
click at [640, 368] on select "Select Building 2 Building 4 Site Improvements Add Additional Property Unit" at bounding box center [867, 370] width 457 height 28
select select "164128"
click at [640, 356] on select "Select Building 2 Building 4 Site Improvements Add Additional Property Unit" at bounding box center [867, 370] width 457 height 28
select select "6"
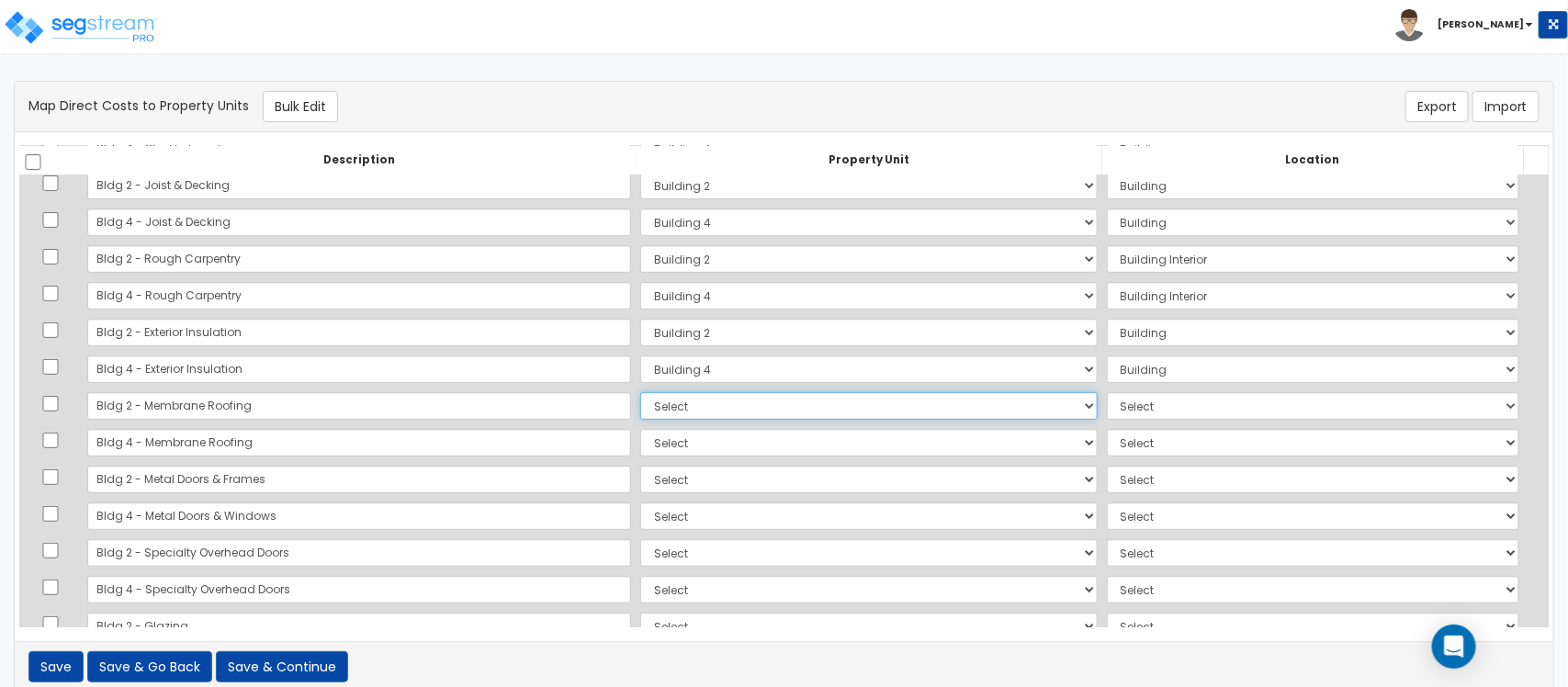
click at [640, 400] on select "Select Building 2 Building 4 Site Improvements Add Additional Property Unit" at bounding box center [867, 406] width 457 height 28
select select "164127"
click at [640, 392] on select "Select Building 2 Building 4 Site Improvements Add Additional Property Unit" at bounding box center [867, 406] width 457 height 28
select select "6"
click at [648, 438] on select "Select Building 2 Building 4 Site Improvements Add Additional Property Unit" at bounding box center [867, 443] width 457 height 28
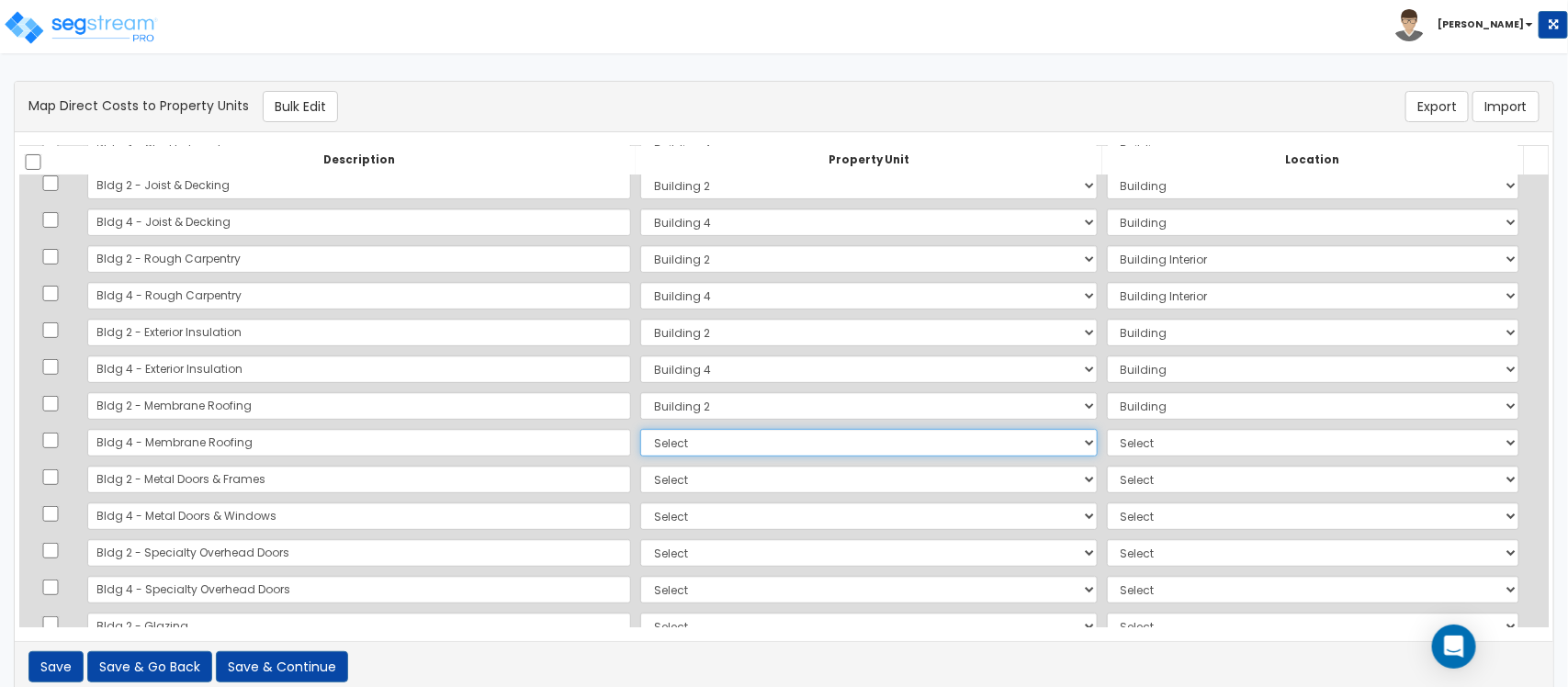
select select "164128"
click at [640, 429] on select "Select Building 2 Building 4 Site Improvements Add Additional Property Unit" at bounding box center [867, 443] width 457 height 28
select select "6"
click at [636, 493] on td "Select Building 2 Building 4 Site Improvements Add Additional Property Unit" at bounding box center [868, 479] width 466 height 37
click at [640, 481] on select "Select Building 2 Building 4 Site Improvements Add Additional Property Unit" at bounding box center [867, 480] width 457 height 28
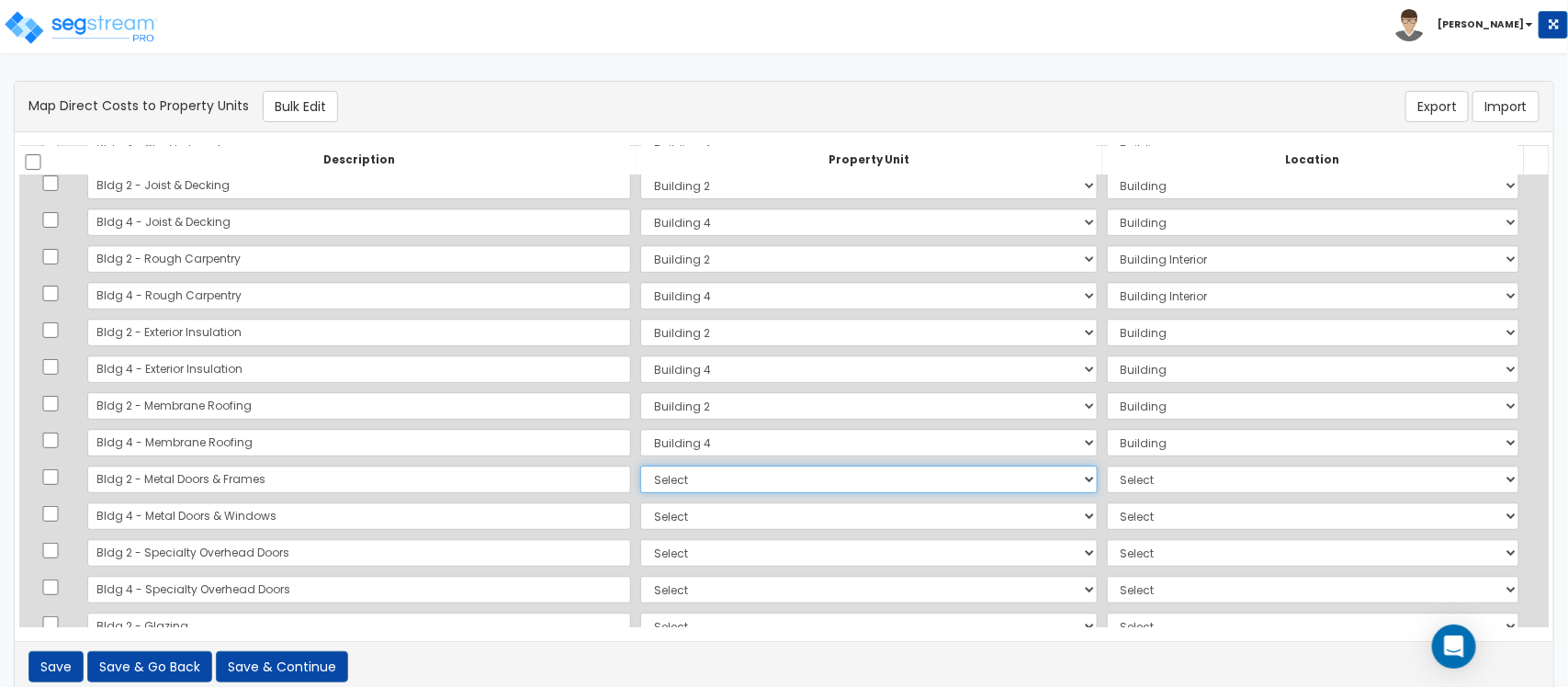
select select "164127"
click at [640, 466] on select "Select Building 2 Building 4 Site Improvements Add Additional Property Unit" at bounding box center [867, 480] width 457 height 28
select select "6"
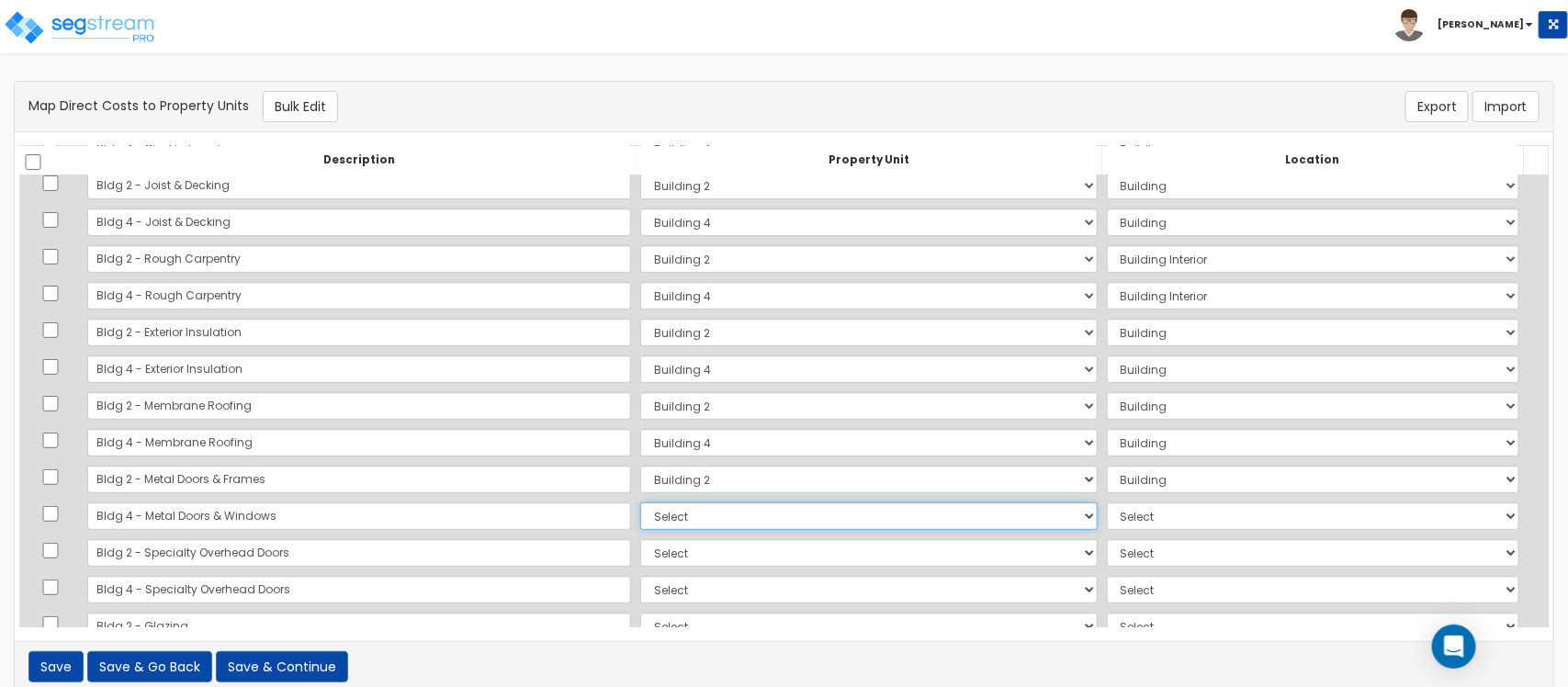
click at [640, 515] on select "Select Building 2 Building 4 Site Improvements Add Additional Property Unit" at bounding box center [867, 517] width 457 height 28
select select "164128"
click at [640, 503] on select "Select Building 2 Building 4 Site Improvements Add Additional Property Unit" at bounding box center [867, 517] width 457 height 28
select select "6"
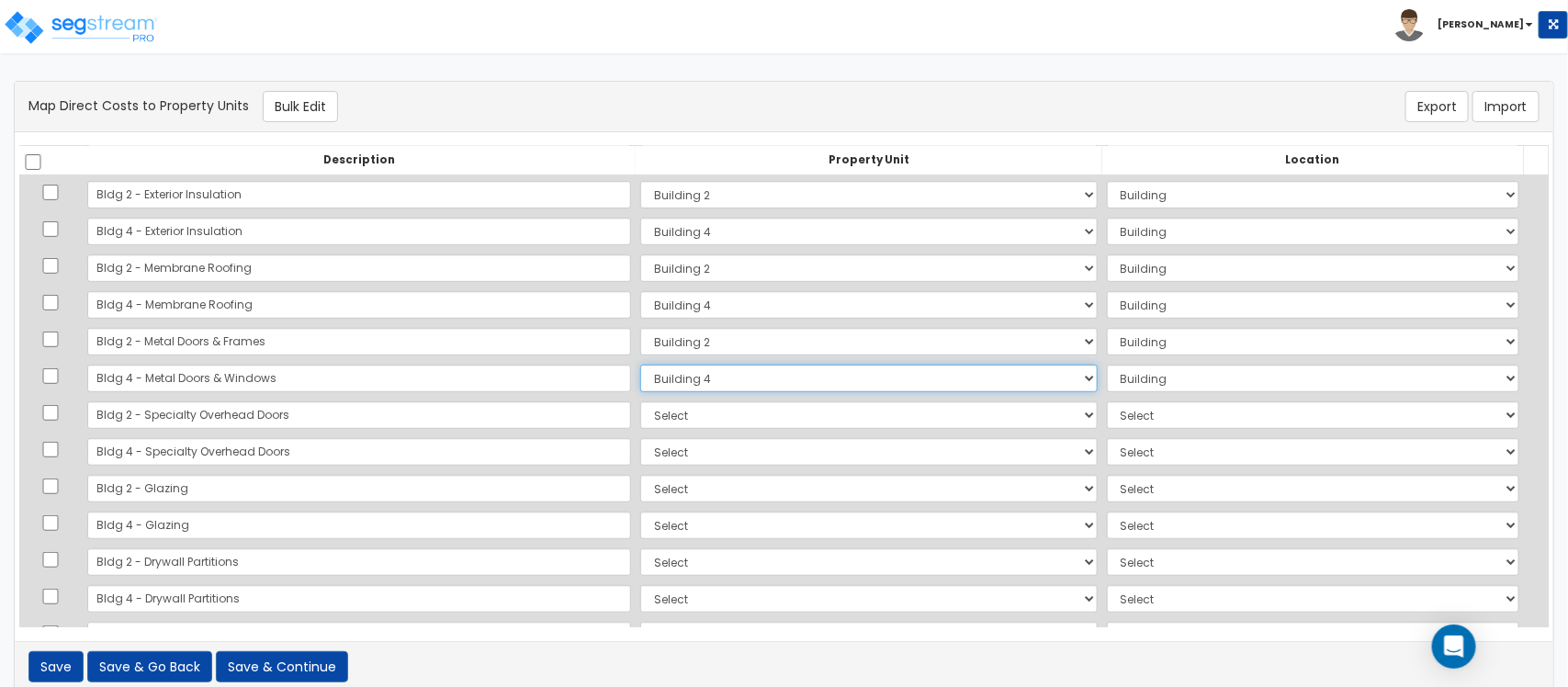
scroll to position [459, 0]
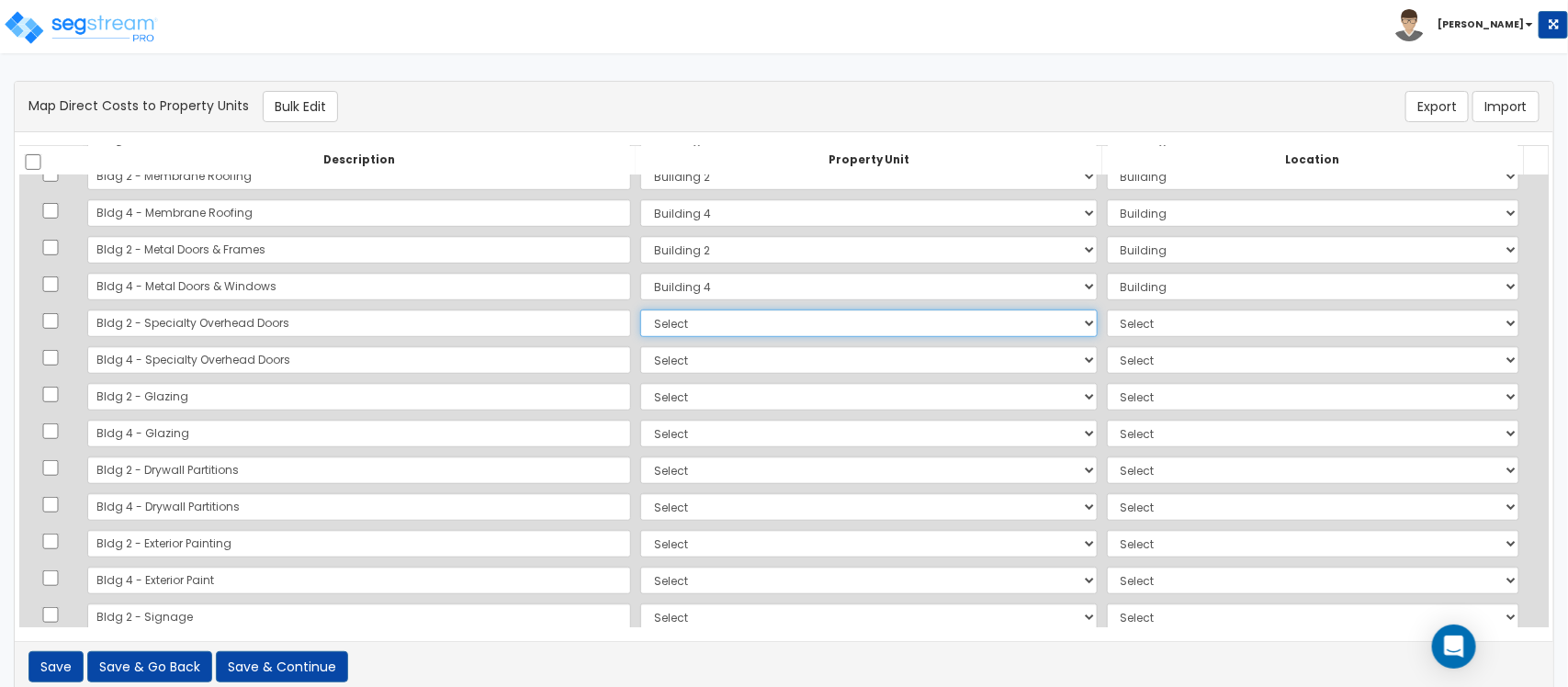
click at [649, 324] on select "Select Building 2 Building 4 Site Improvements Add Additional Property Unit" at bounding box center [867, 324] width 457 height 28
select select "164127"
click at [640, 310] on select "Select Building 2 Building 4 Site Improvements Add Additional Property Unit" at bounding box center [867, 324] width 457 height 28
select select "6"
click at [640, 365] on select "Select Building 2 Building 4 Site Improvements Add Additional Property Unit" at bounding box center [867, 360] width 457 height 28
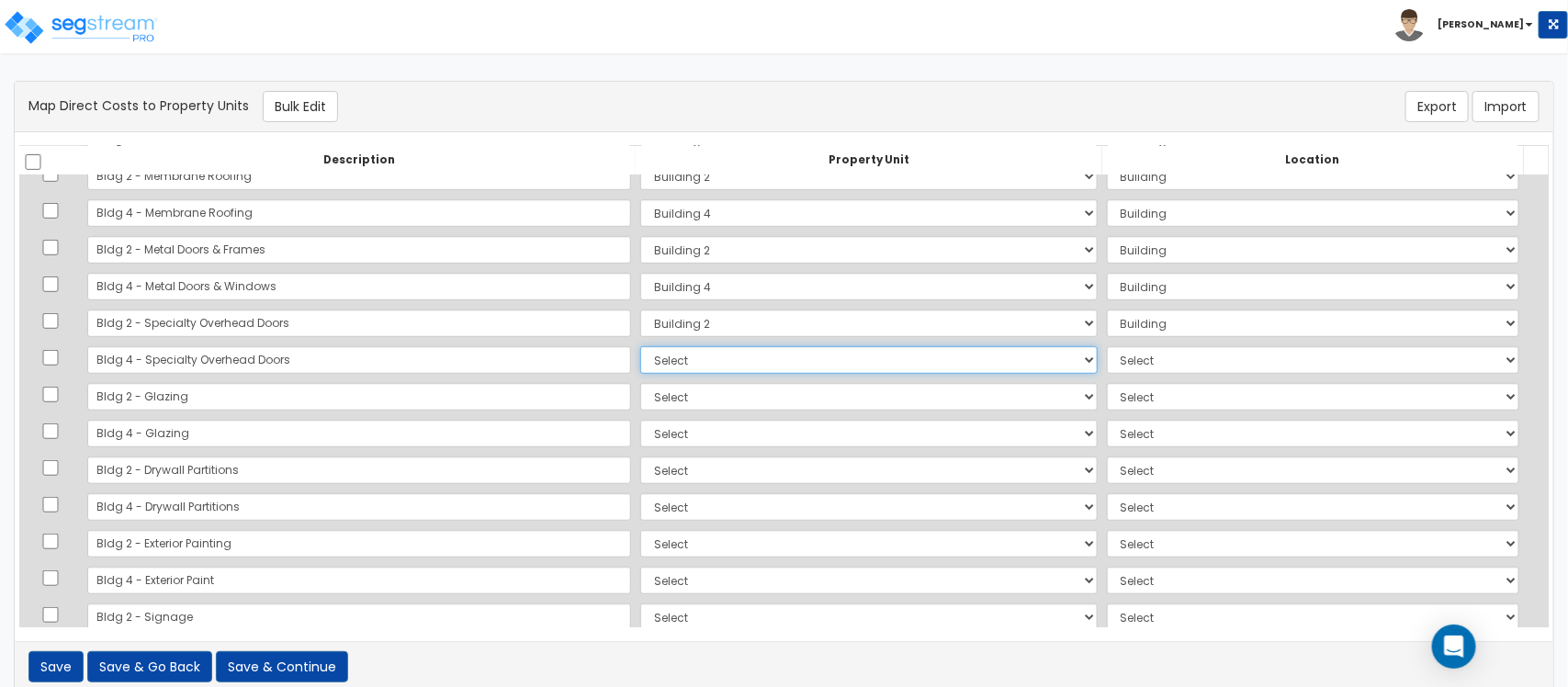
select select "164128"
click at [640, 346] on select "Select Building 2 Building 4 Site Improvements Add Additional Property Unit" at bounding box center [867, 360] width 457 height 28
select select "6"
click at [640, 402] on select "Select Building 2 Building 4 Site Improvements Add Additional Property Unit" at bounding box center [867, 397] width 457 height 28
select select "164127"
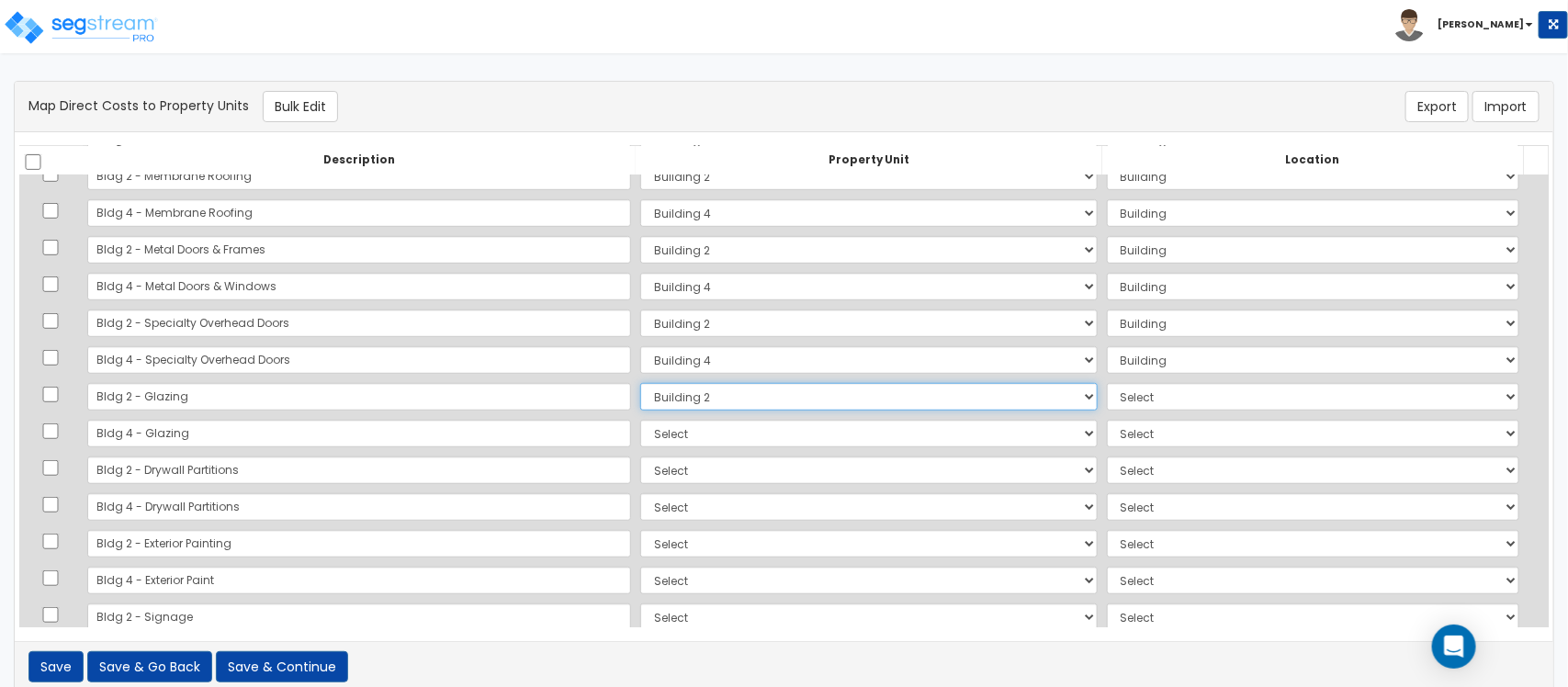
click at [640, 383] on select "Select Building 2 Building 4 Site Improvements Add Additional Property Unit" at bounding box center [867, 397] width 457 height 28
select select "6"
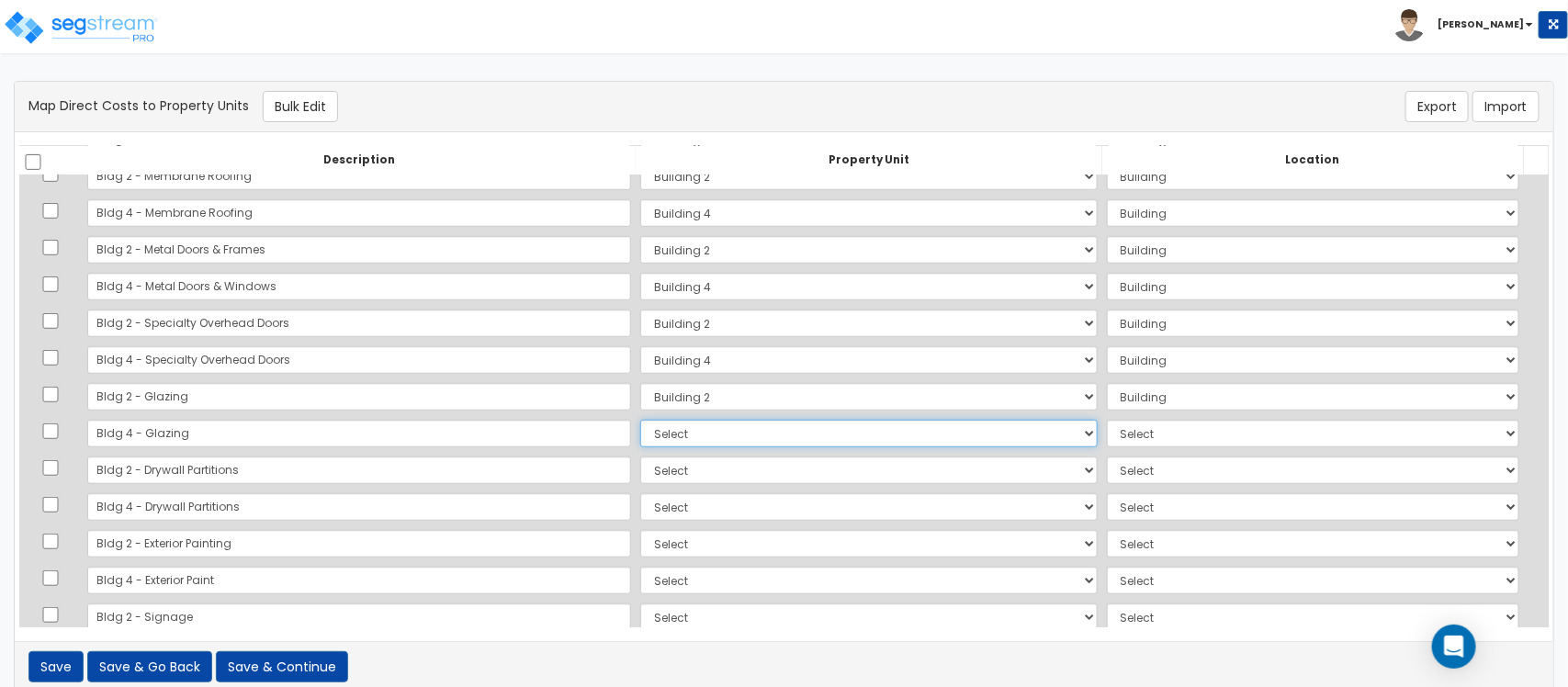
drag, startPoint x: 644, startPoint y: 433, endPoint x: 644, endPoint y: 447, distance: 14.0
click at [644, 433] on select "Select Building 2 Building 4 Site Improvements Add Additional Property Unit" at bounding box center [867, 434] width 457 height 28
select select "164128"
click at [640, 420] on select "Select Building 2 Building 4 Site Improvements Add Additional Property Unit" at bounding box center [867, 434] width 457 height 28
select select "6"
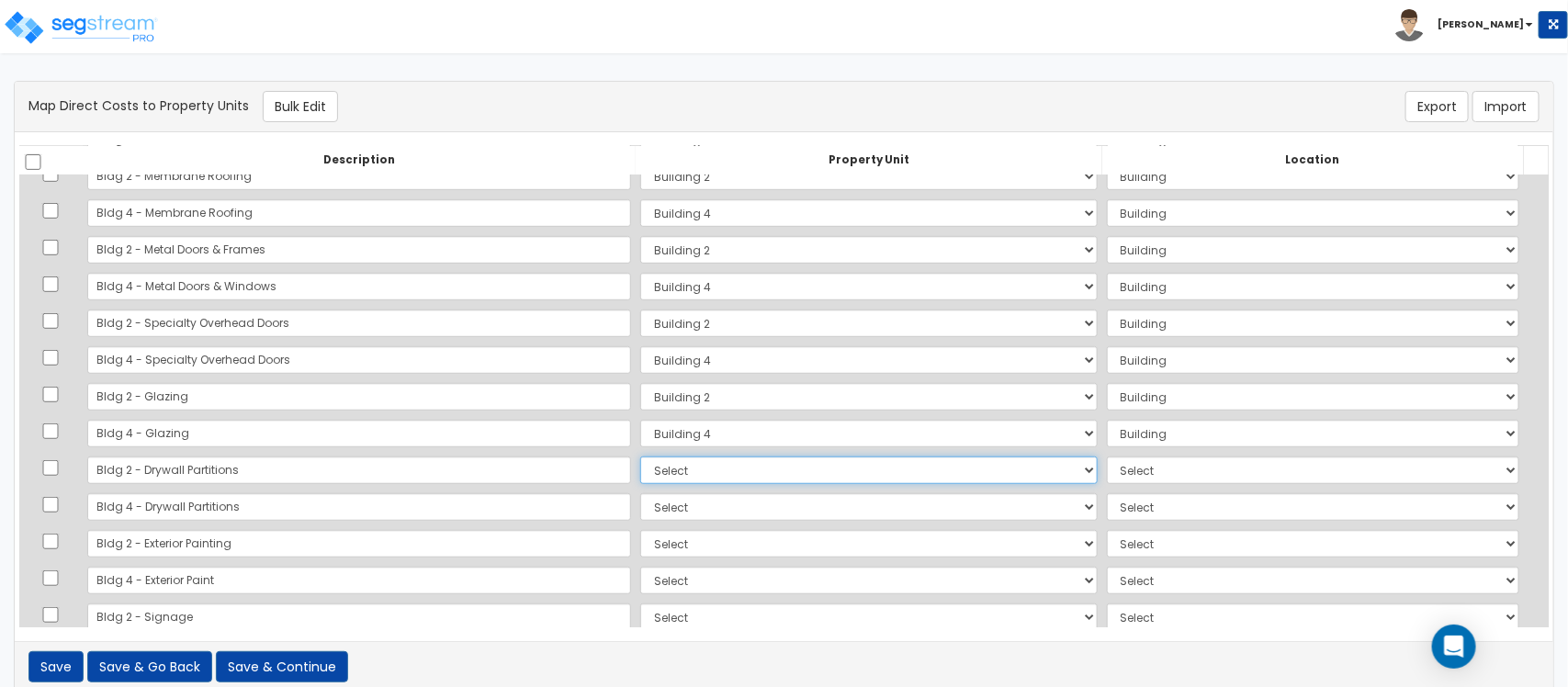
click at [664, 473] on select "Select Building 2 Building 4 Site Improvements Add Additional Property Unit" at bounding box center [867, 471] width 457 height 28
select select "164127"
click at [640, 457] on select "Select Building 2 Building 4 Site Improvements Add Additional Property Unit" at bounding box center [867, 471] width 457 height 28
select select "461"
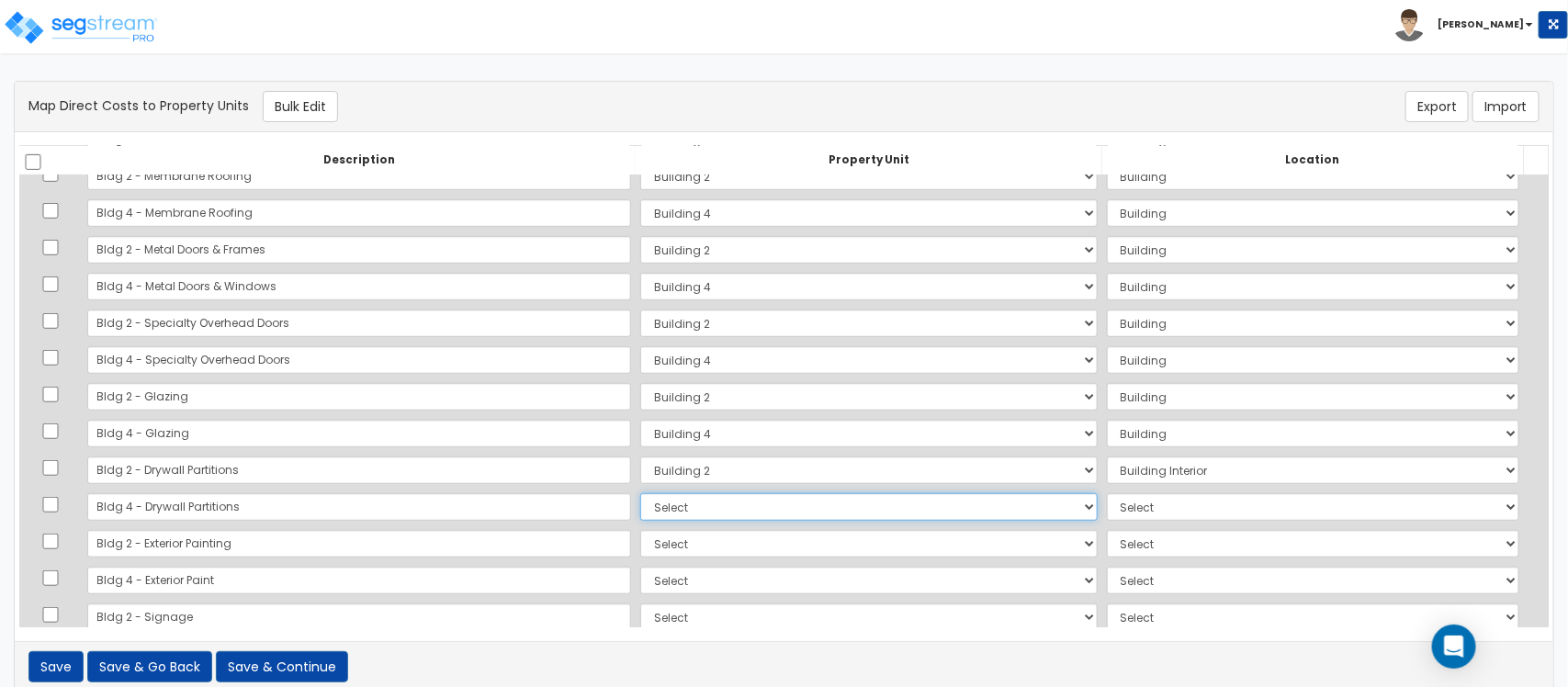
click at [663, 510] on select "Select Building 2 Building 4 Site Improvements Add Additional Property Unit" at bounding box center [867, 507] width 457 height 28
select select "164128"
click at [640, 493] on select "Select Building 2 Building 4 Site Improvements Add Additional Property Unit" at bounding box center [867, 507] width 457 height 28
select select "461"
click at [672, 547] on select "Select Building 2 Building 4 Site Improvements Add Additional Property Unit" at bounding box center [867, 544] width 457 height 28
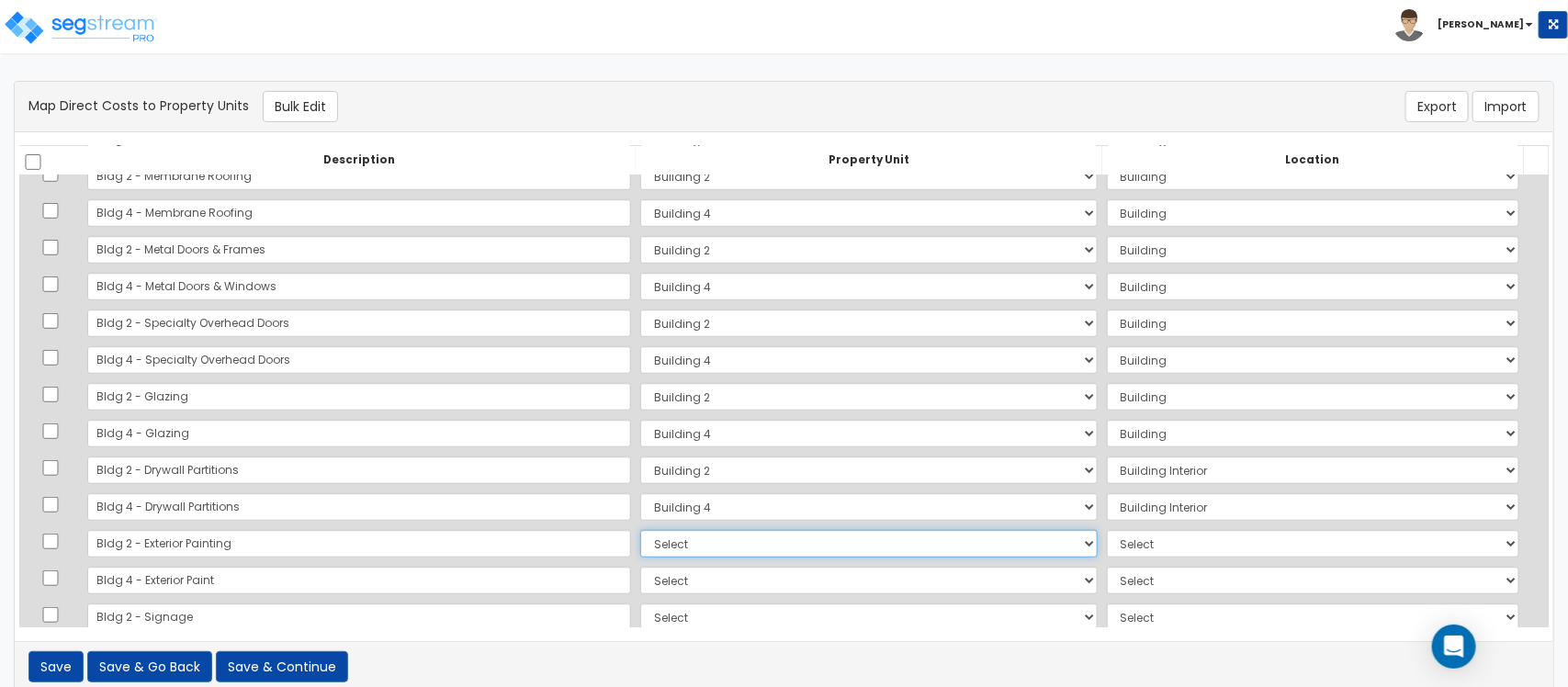
select select "164127"
click at [640, 530] on select "Select Building 2 Building 4 Site Improvements Add Additional Property Unit" at bounding box center [867, 544] width 457 height 28
select select
click at [644, 577] on select "Select Building 2 Building 4 Site Improvements Add Additional Property Unit" at bounding box center [867, 581] width 457 height 28
select select "164128"
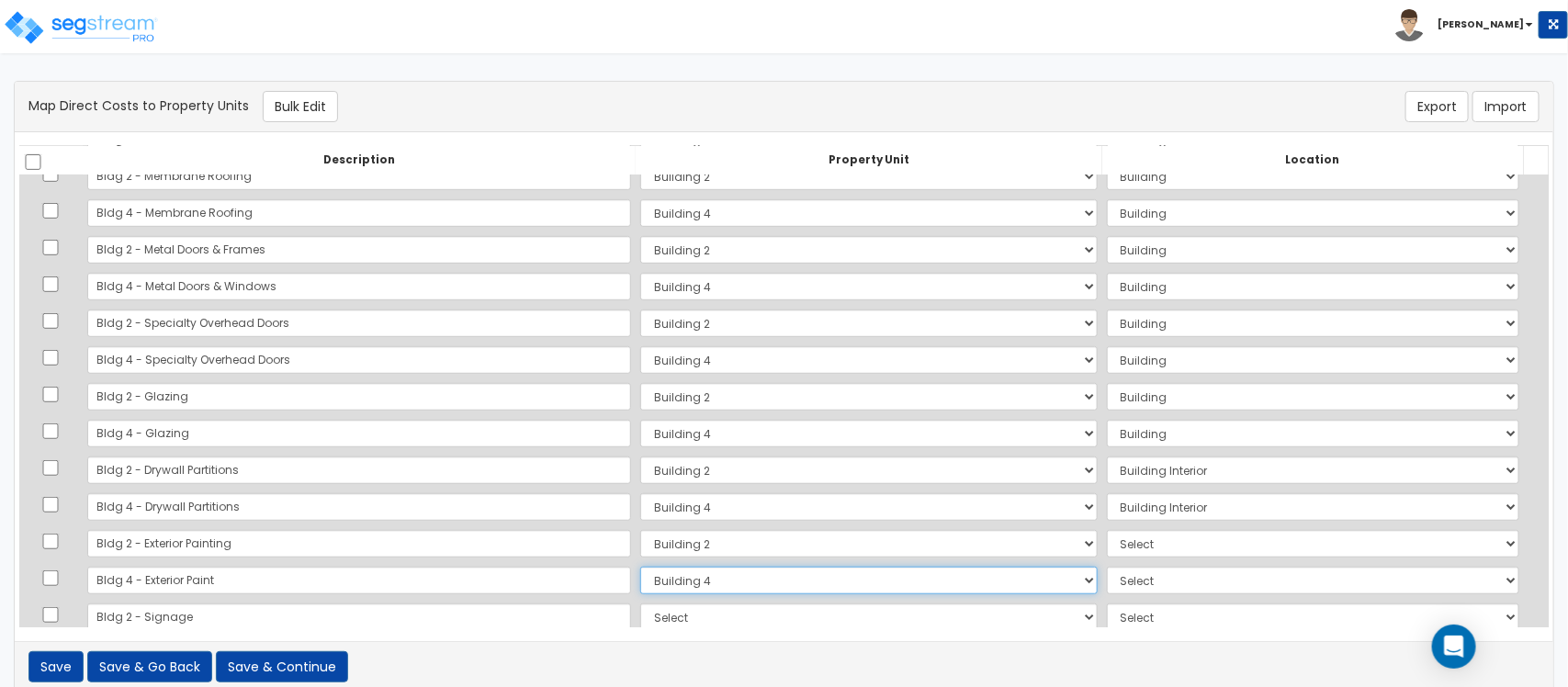
click at [640, 567] on select "Select Building 2 Building 4 Site Improvements Add Additional Property Unit" at bounding box center [867, 581] width 457 height 28
select select
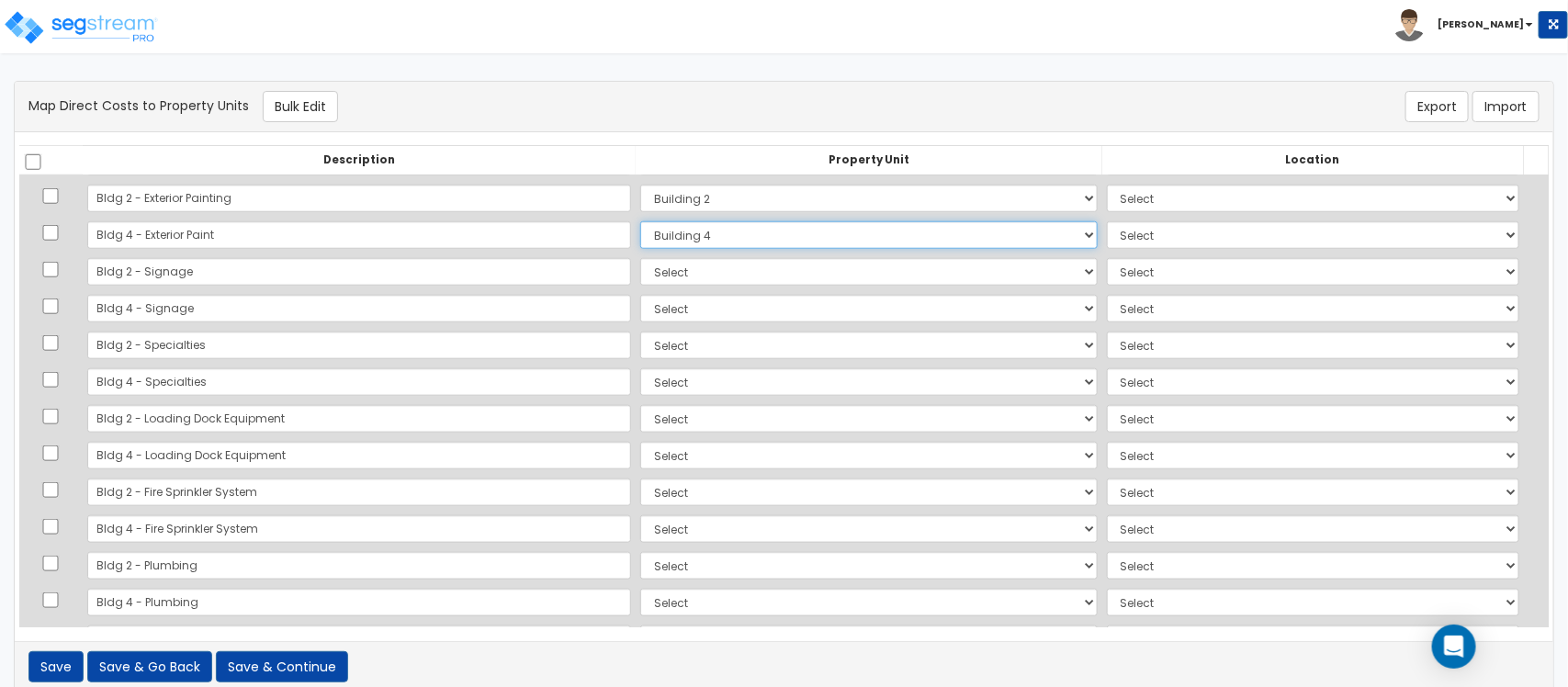
scroll to position [804, 0]
click at [640, 269] on select "Select Building 2 Building 4 Site Improvements Add Additional Property Unit" at bounding box center [867, 273] width 457 height 28
select select "164127"
click at [640, 259] on select "Select Building 2 Building 4 Site Improvements Add Additional Property Unit" at bounding box center [867, 273] width 457 height 28
select select
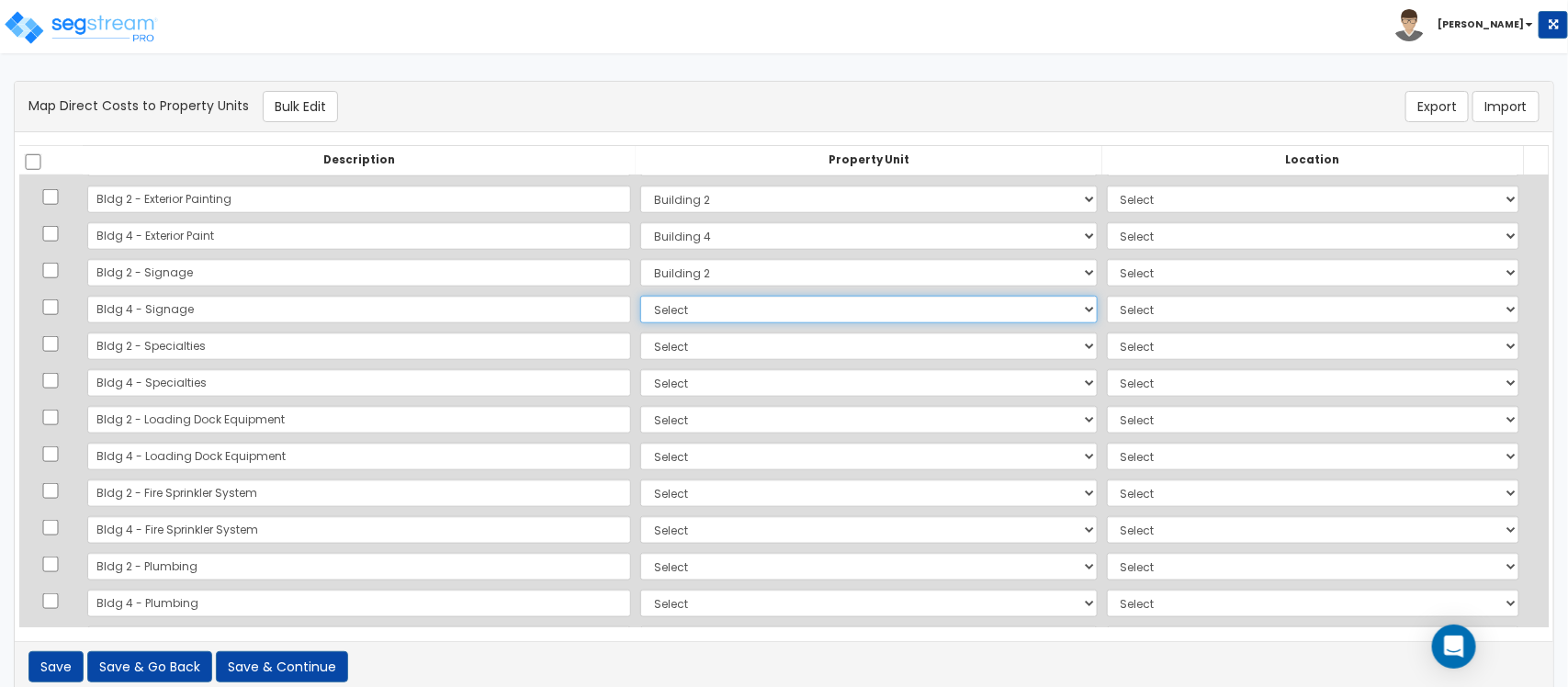
click at [640, 318] on select "Select Building 2 Building 4 Site Improvements Add Additional Property Unit" at bounding box center [867, 310] width 457 height 28
select select "164128"
click at [640, 296] on select "Select Building 2 Building 4 Site Improvements Add Additional Property Unit" at bounding box center [867, 310] width 457 height 28
select select
drag, startPoint x: 622, startPoint y: 341, endPoint x: 616, endPoint y: 356, distance: 16.2
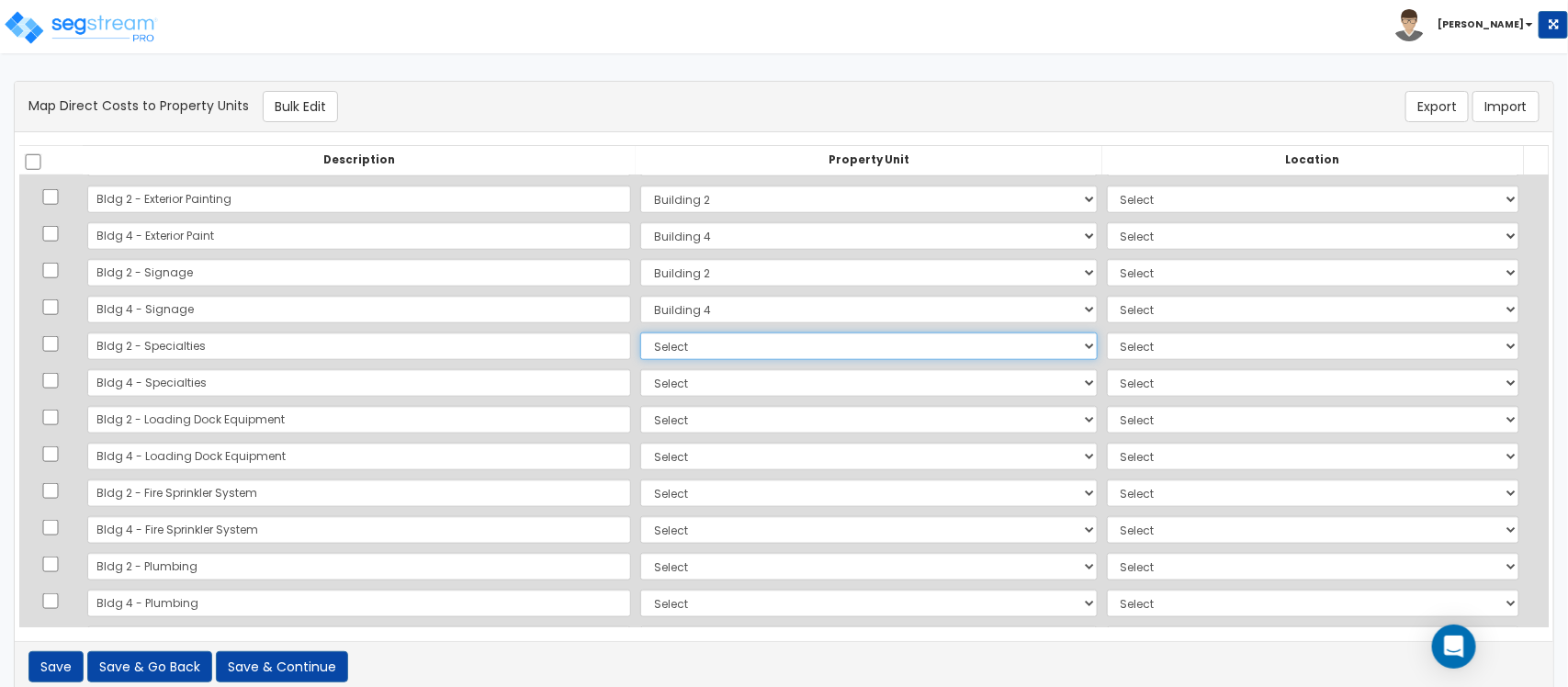
click at [640, 341] on select "Select Building 2 Building 4 Site Improvements Add Additional Property Unit" at bounding box center [867, 347] width 457 height 28
select select "164127"
click at [640, 333] on select "Select Building 2 Building 4 Site Improvements Add Additional Property Unit" at bounding box center [867, 347] width 457 height 28
select select "461"
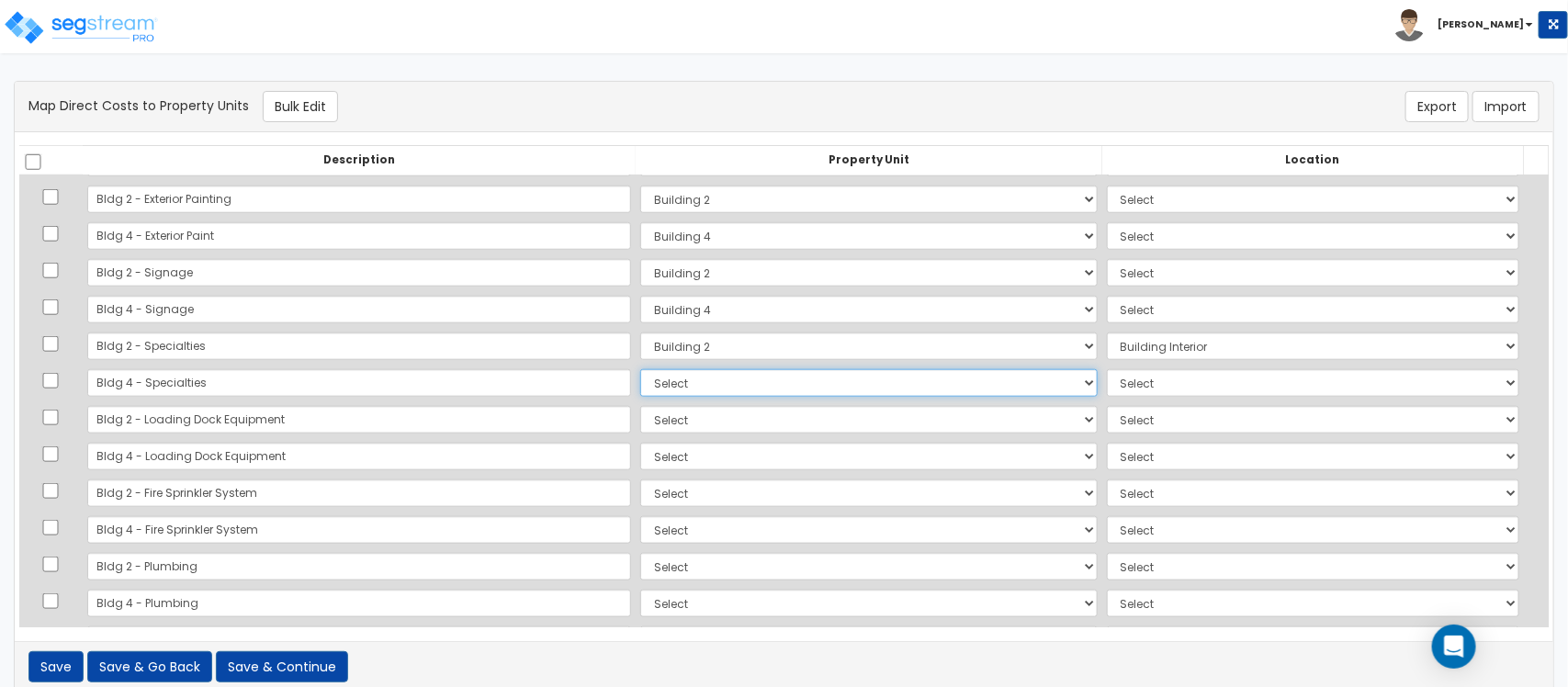
click at [640, 387] on select "Select Building 2 Building 4 Site Improvements Add Additional Property Unit" at bounding box center [867, 383] width 457 height 28
select select "164128"
click at [640, 369] on select "Select Building 2 Building 4 Site Improvements Add Additional Property Unit" at bounding box center [867, 383] width 457 height 28
select select "461"
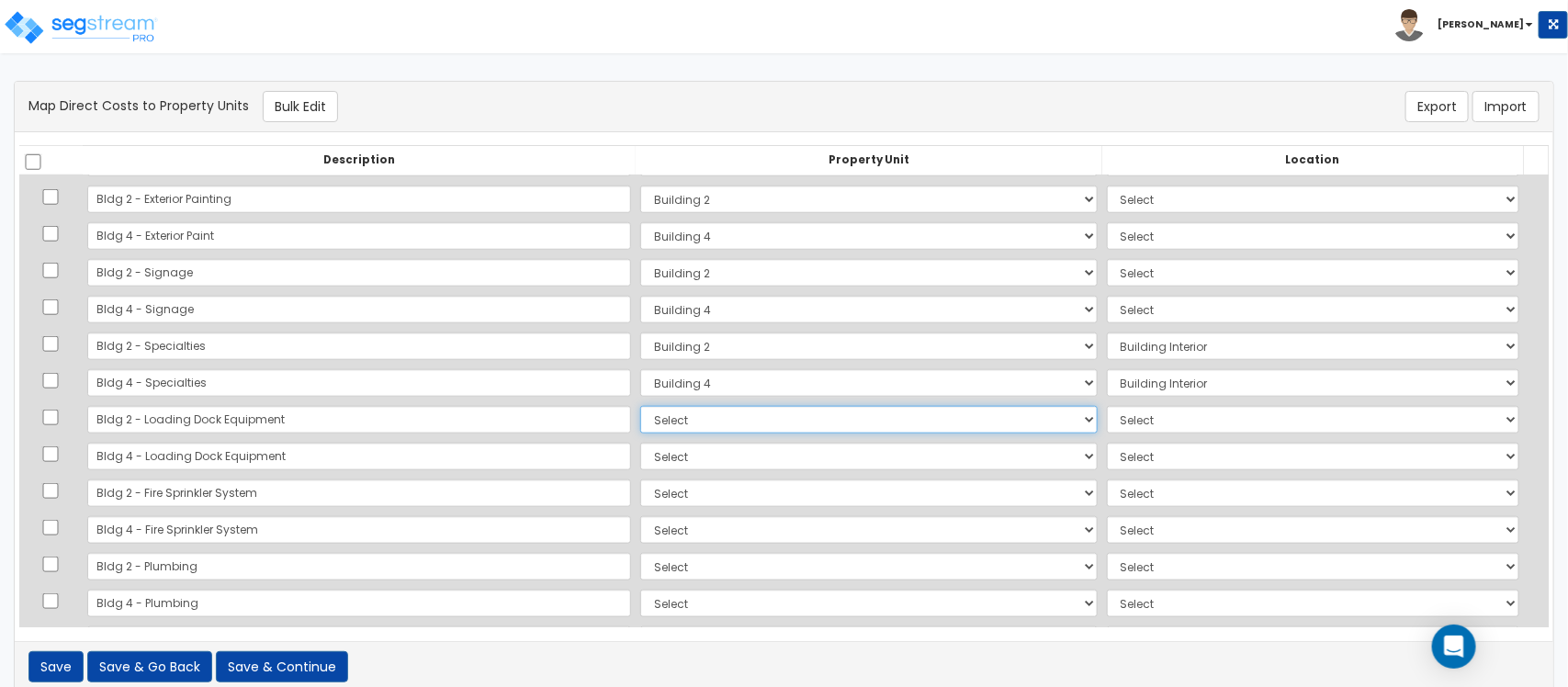
drag, startPoint x: 640, startPoint y: 416, endPoint x: 630, endPoint y: 433, distance: 19.7
click at [640, 416] on select "Select Building 2 Building 4 Site Improvements Add Additional Property Unit" at bounding box center [867, 420] width 457 height 28
select select "164127"
click at [640, 406] on select "Select Building 2 Building 4 Site Improvements Add Additional Property Unit" at bounding box center [867, 420] width 457 height 28
select select "461"
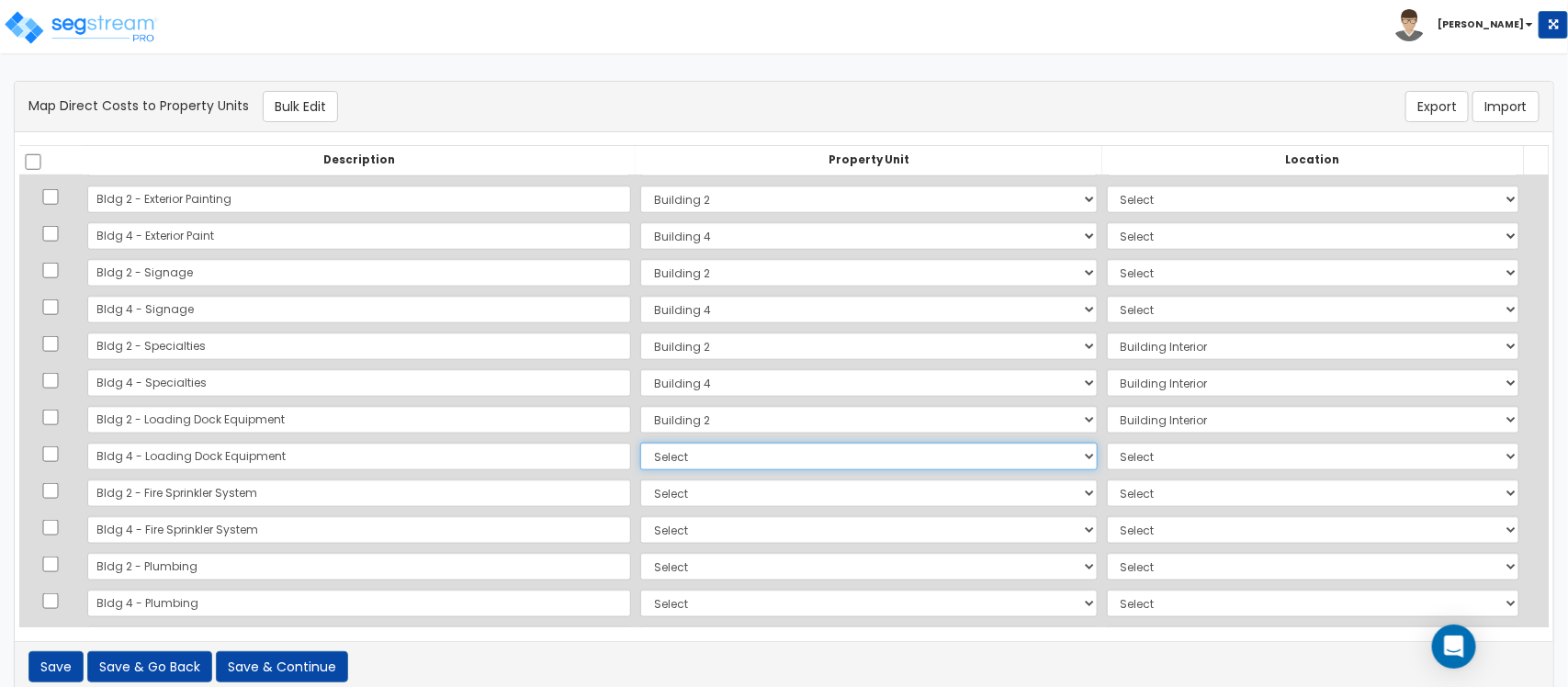
click at [640, 458] on select "Select Building 2 Building 4 Site Improvements Add Additional Property Unit" at bounding box center [867, 457] width 457 height 28
select select "164128"
click at [640, 443] on select "Select Building 2 Building 4 Site Improvements Add Additional Property Unit" at bounding box center [867, 457] width 457 height 28
select select "461"
click at [649, 502] on select "Select Building 2 Building 4 Site Improvements Add Additional Property Unit" at bounding box center [867, 494] width 457 height 28
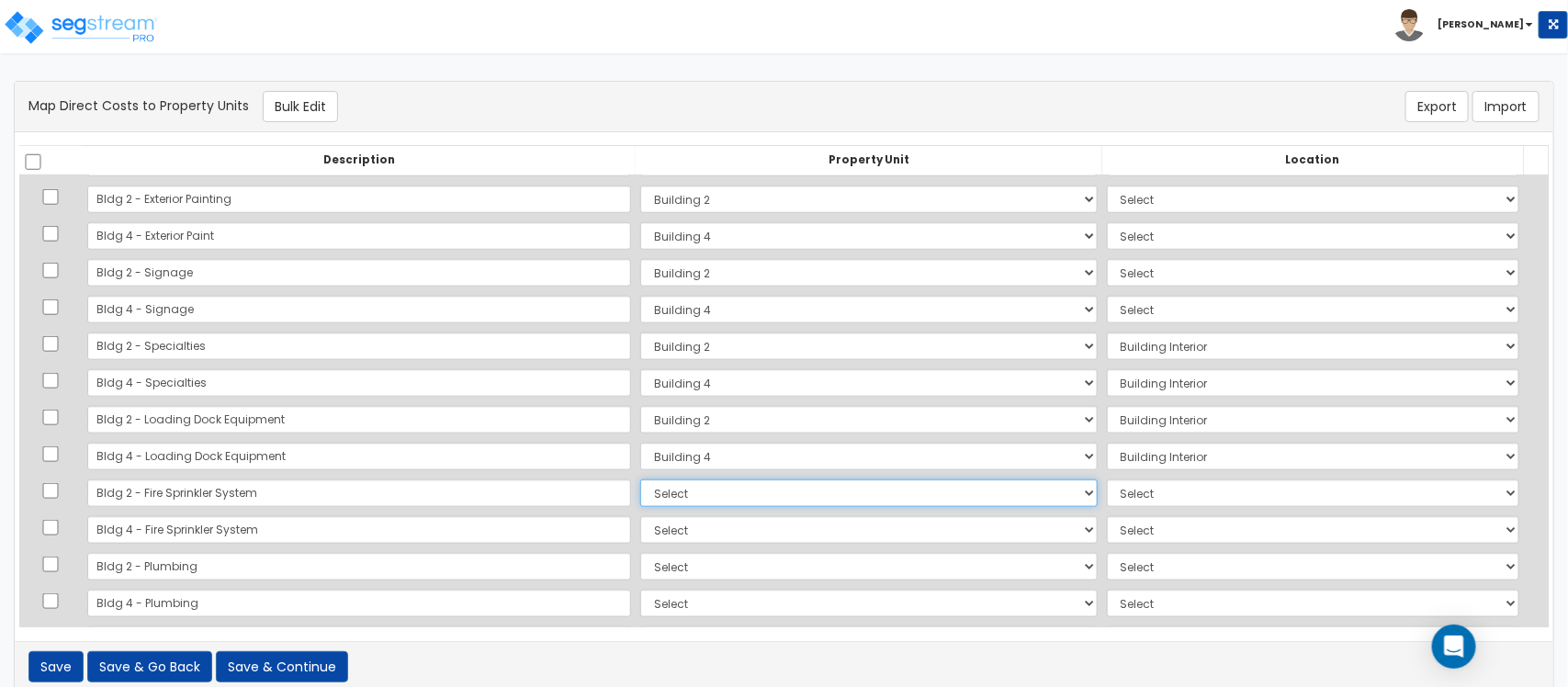
select select "164127"
click at [640, 480] on select "Select Building 2 Building 4 Site Improvements Add Additional Property Unit" at bounding box center [867, 494] width 457 height 28
select select "6"
click at [649, 521] on select "Select Building 2 Building 4 Site Improvements Add Additional Property Unit" at bounding box center [867, 530] width 457 height 28
select select "164128"
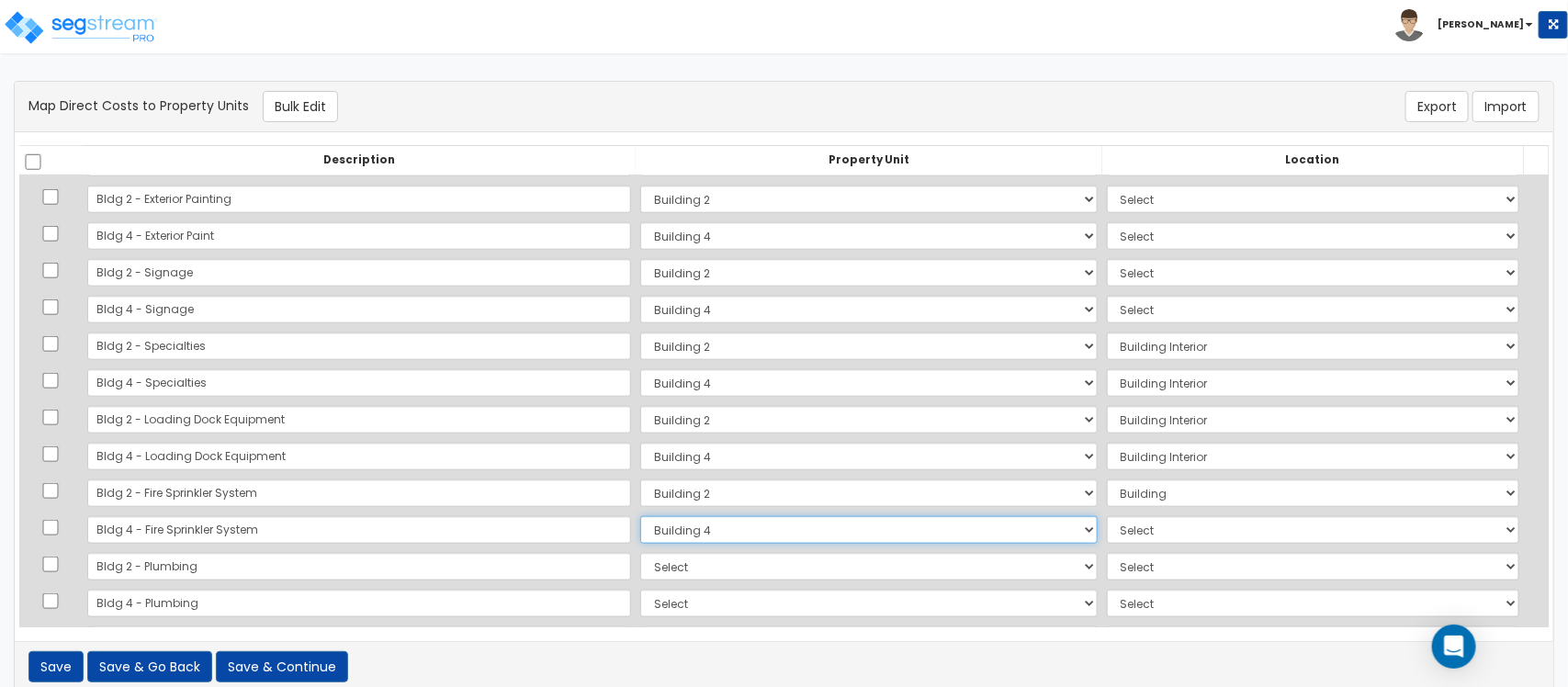
click at [640, 516] on select "Select Building 2 Building 4 Site Improvements Add Additional Property Unit" at bounding box center [867, 530] width 457 height 28
select select "6"
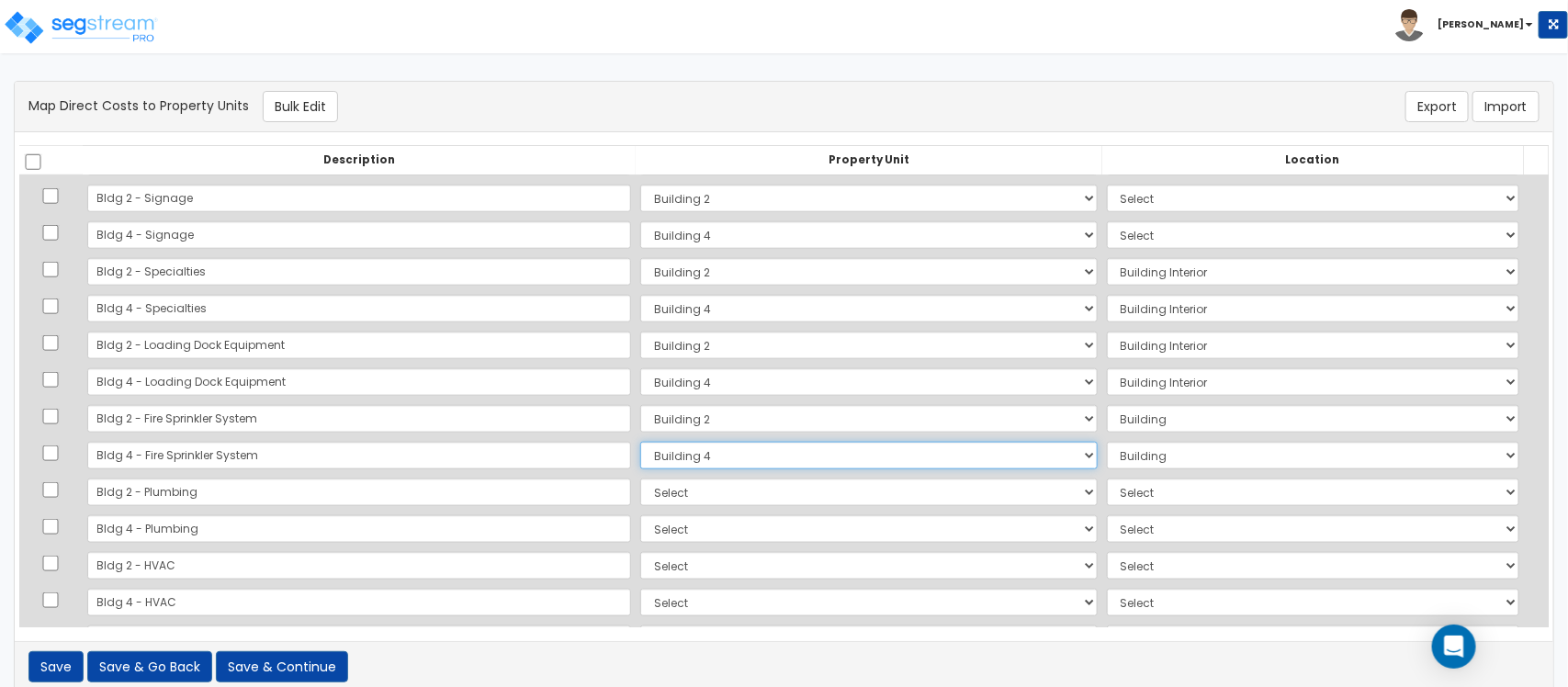
scroll to position [919, 0]
click at [663, 459] on select "Select Building 2 Building 4 Site Improvements Add Additional Property Unit" at bounding box center [867, 452] width 457 height 28
select select "164127"
click at [640, 438] on select "Select Building 2 Building 4 Site Improvements Add Additional Property Unit" at bounding box center [867, 452] width 457 height 28
select select "6"
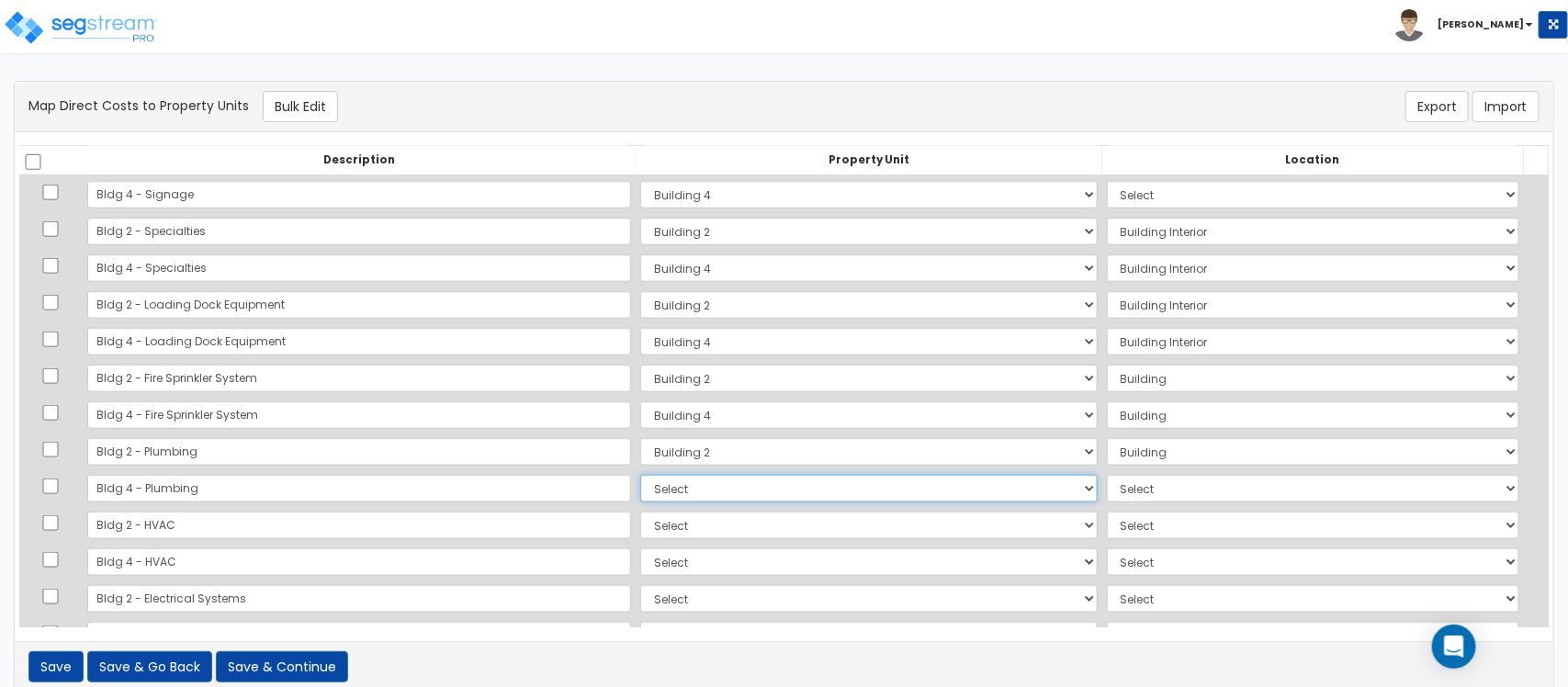
click at [652, 493] on select "Select Building 2 Building 4 Site Improvements Add Additional Property Unit" at bounding box center [867, 489] width 457 height 28
select select "164128"
click at [640, 475] on select "Select Building 2 Building 4 Site Improvements Add Additional Property Unit" at bounding box center [867, 489] width 457 height 28
select select "6"
click at [640, 536] on select "Select Building 2 Building 4 Site Improvements Add Additional Property Unit" at bounding box center [867, 526] width 457 height 28
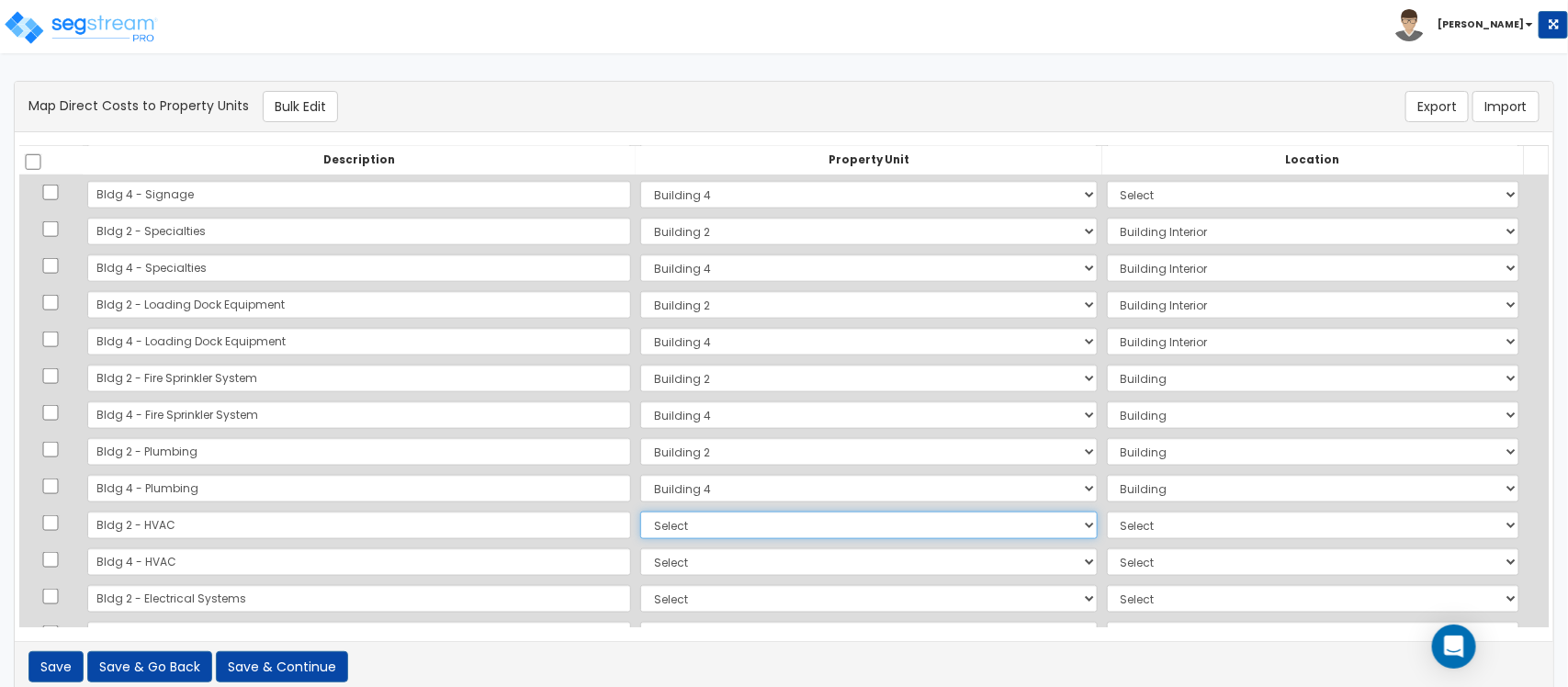
select select "164127"
click at [640, 512] on select "Select Building 2 Building 4 Site Improvements Add Additional Property Unit" at bounding box center [867, 526] width 457 height 28
select select "6"
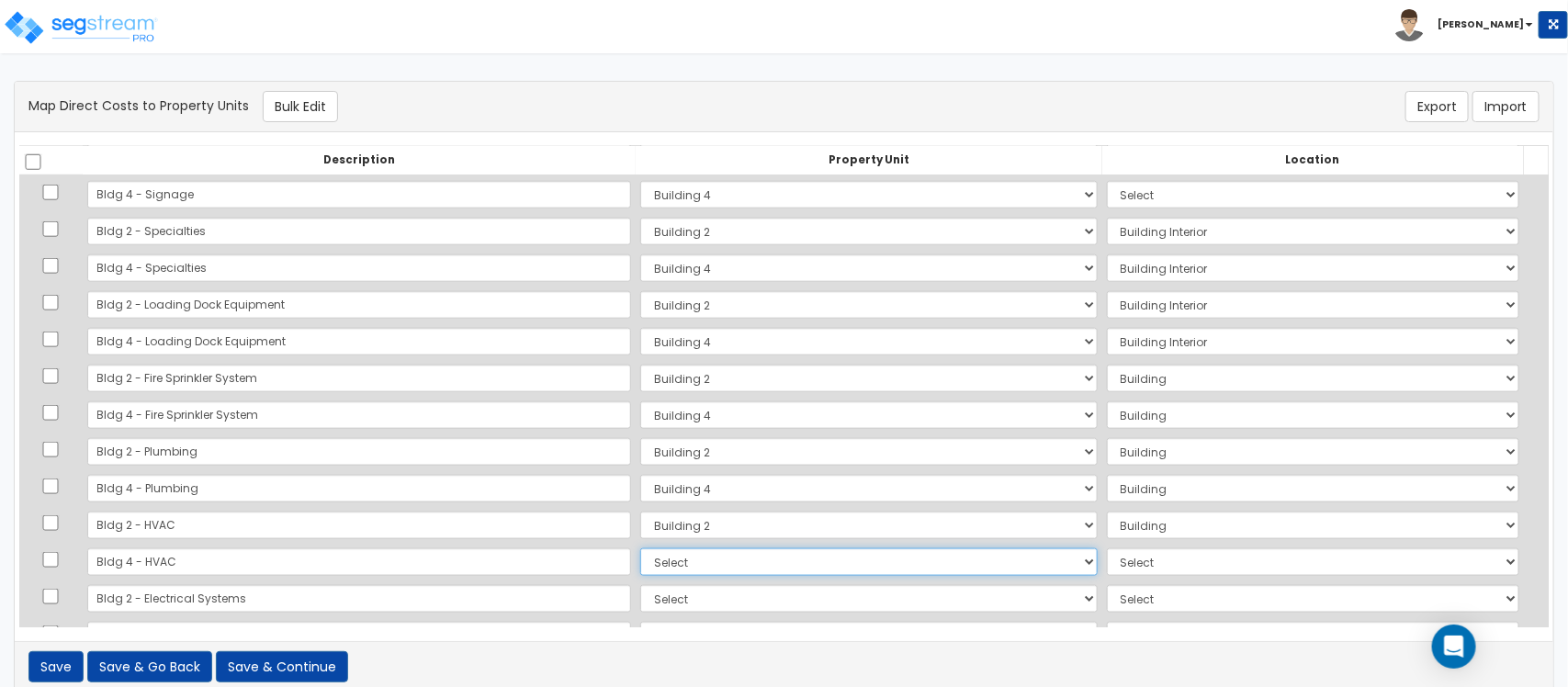
click at [644, 566] on select "Select Building 2 Building 4 Site Improvements Add Additional Property Unit" at bounding box center [867, 563] width 457 height 28
select select "164127"
click at [640, 549] on select "Select Building 2 Building 4 Site Improvements Add Additional Property Unit" at bounding box center [867, 563] width 457 height 28
select select "6"
click at [640, 567] on select "Select Building 2 Building 4 Site Improvements Add Additional Property Unit" at bounding box center [867, 563] width 457 height 28
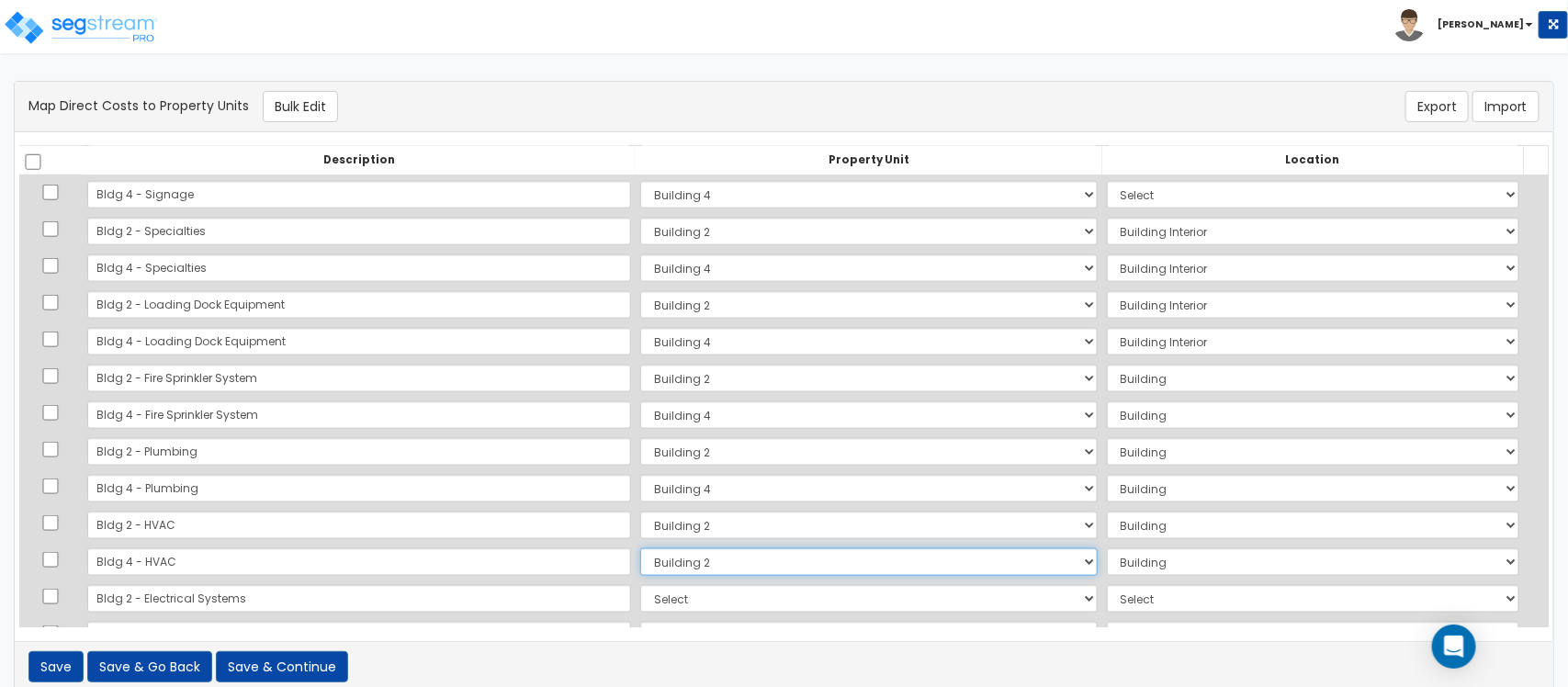
select select "164128"
click at [640, 549] on select "Select Building 2 Building 4 Site Improvements Add Additional Property Unit" at bounding box center [867, 563] width 457 height 28
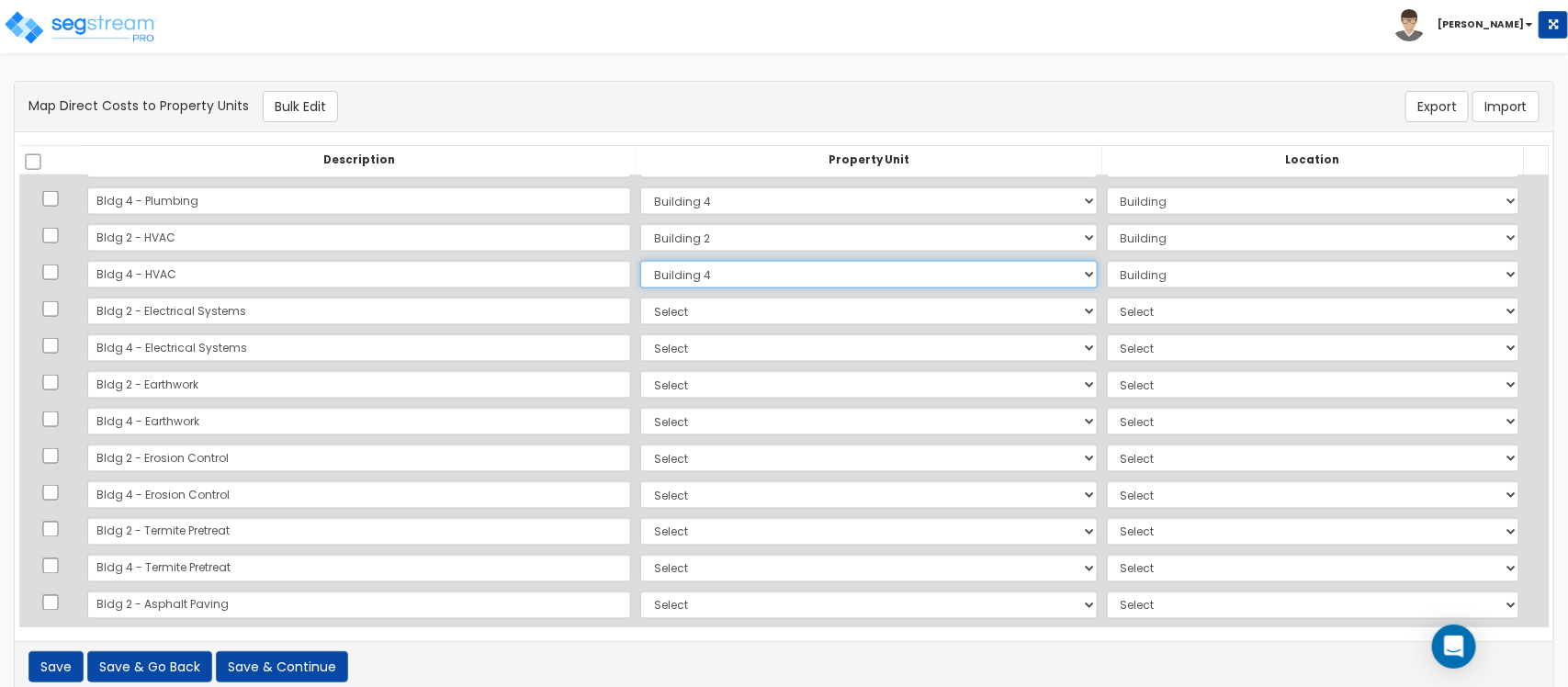
scroll to position [1263, 0]
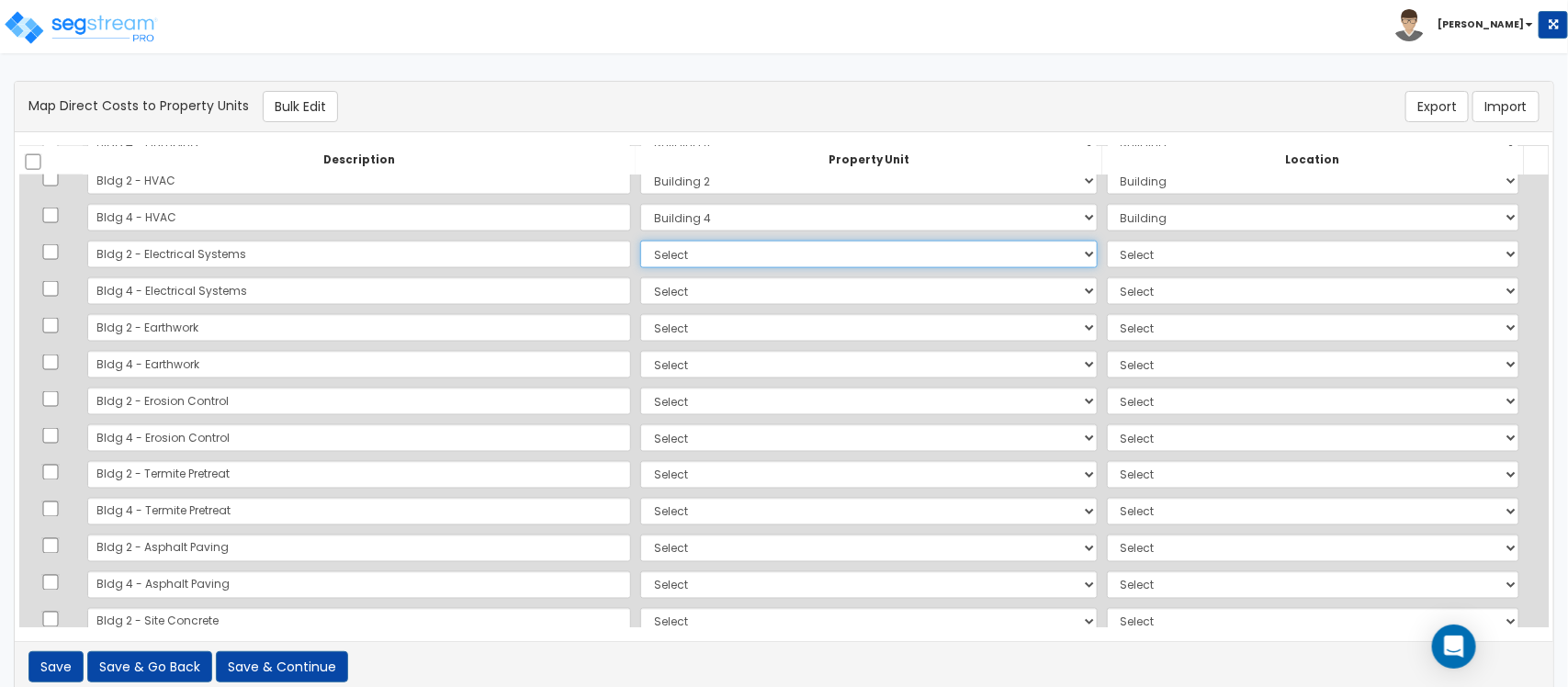
click at [640, 255] on select "Select Building 2 Building 4 Site Improvements Add Additional Property Unit" at bounding box center [867, 255] width 457 height 28
select select "164127"
click at [640, 241] on select "Select Building 2 Building 4 Site Improvements Add Additional Property Unit" at bounding box center [867, 255] width 457 height 28
select select "6"
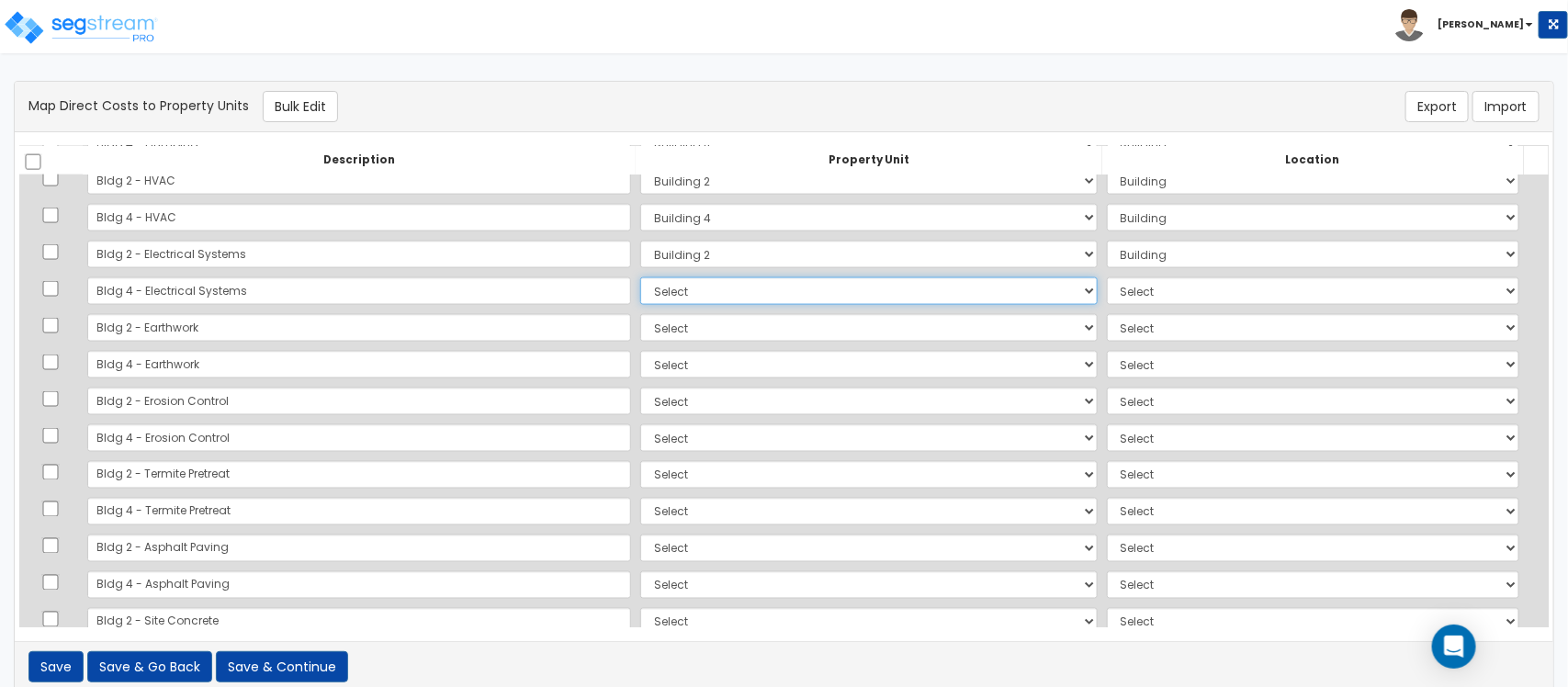
drag, startPoint x: 584, startPoint y: 290, endPoint x: 580, endPoint y: 300, distance: 10.8
click at [640, 290] on select "Select Building 2 Building 4 Site Improvements Add Additional Property Unit" at bounding box center [867, 292] width 457 height 28
select select "164128"
click at [640, 278] on select "Select Building 2 Building 4 Site Improvements Add Additional Property Unit" at bounding box center [867, 292] width 457 height 28
select select "6"
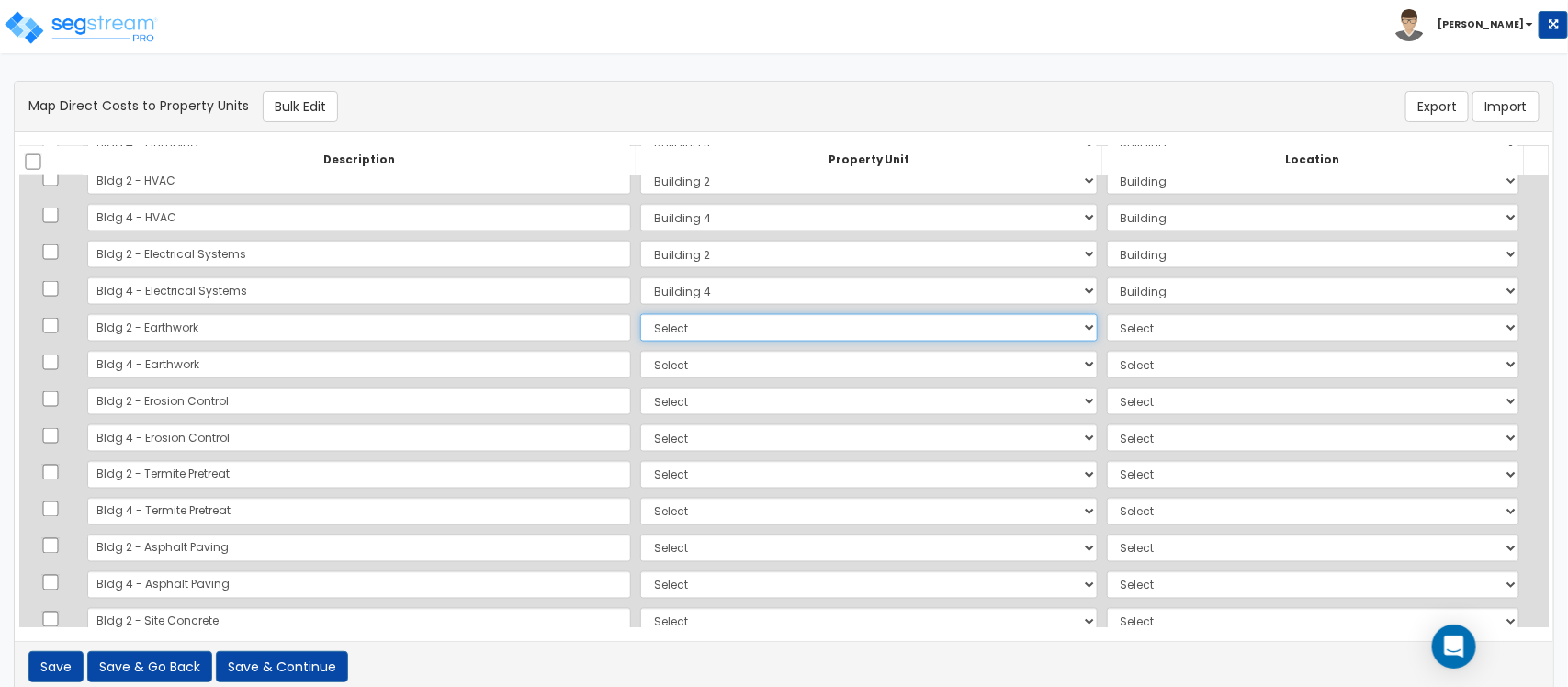
click at [640, 326] on select "Select Building 2 Building 4 Site Improvements Add Additional Property Unit" at bounding box center [867, 328] width 457 height 28
select select "164127"
click at [640, 314] on select "Select Building 2 Building 4 Site Improvements Add Additional Property Unit" at bounding box center [867, 328] width 457 height 28
select select
click at [640, 365] on select "Select Building 2 Building 4 Site Improvements Add Additional Property Unit" at bounding box center [867, 365] width 457 height 28
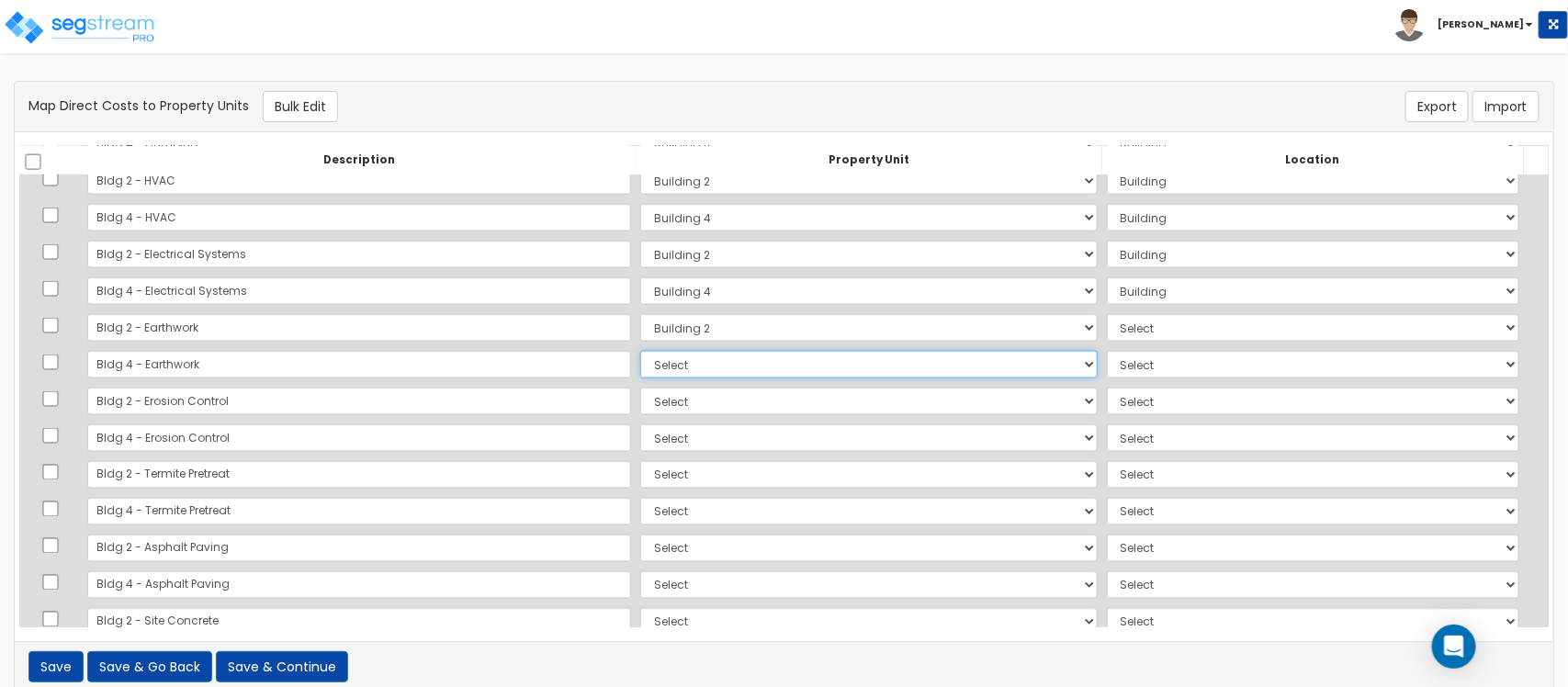
select select "164128"
click at [640, 351] on select "Select Building 2 Building 4 Site Improvements Add Additional Property Unit" at bounding box center [867, 365] width 457 height 28
select select
click at [640, 398] on select "Select Building 2 Building 4 Site Improvements Add Additional Property Unit" at bounding box center [867, 402] width 457 height 28
select select "164127"
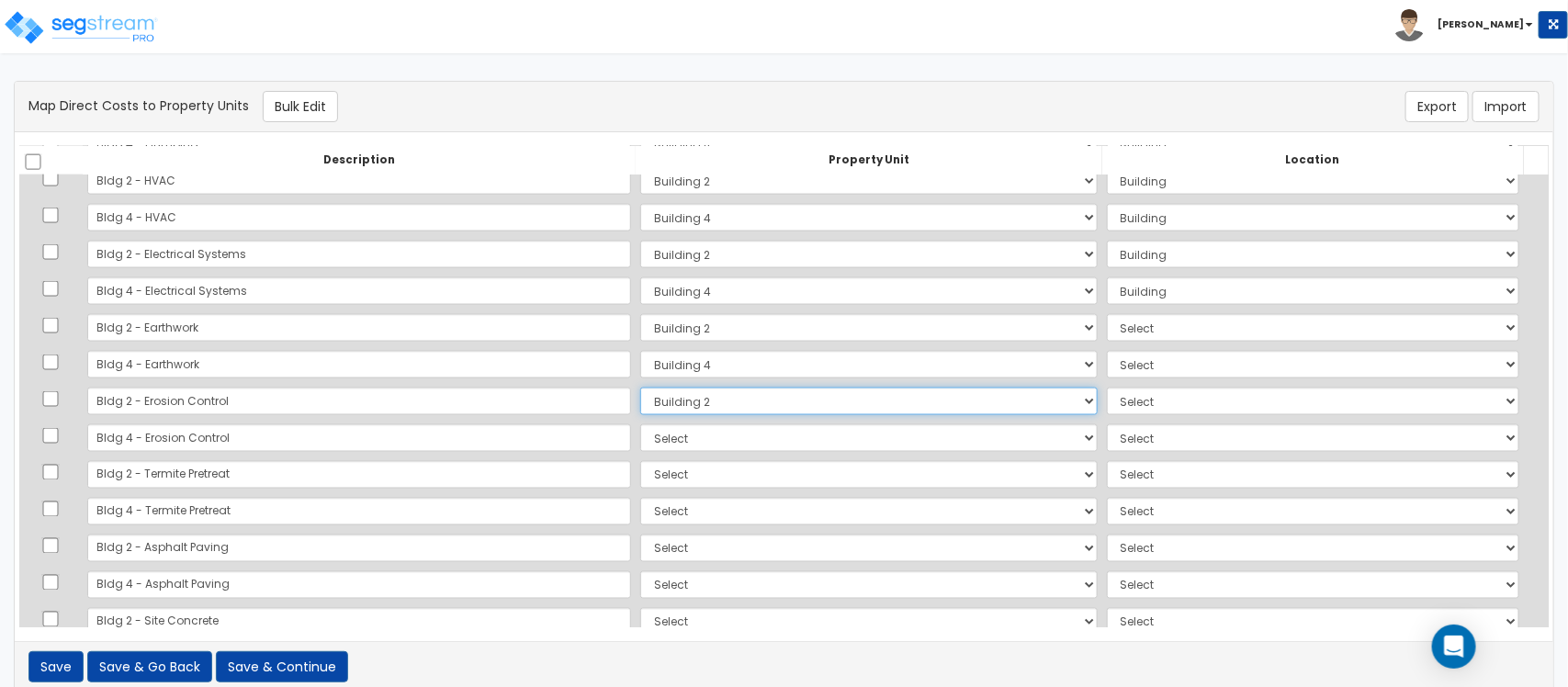
click at [640, 388] on select "Select Building 2 Building 4 Site Improvements Add Additional Property Unit" at bounding box center [867, 402] width 457 height 28
select select
click at [640, 443] on select "Select Building 2 Building 4 Site Improvements Add Additional Property Unit" at bounding box center [867, 439] width 457 height 28
select select "164128"
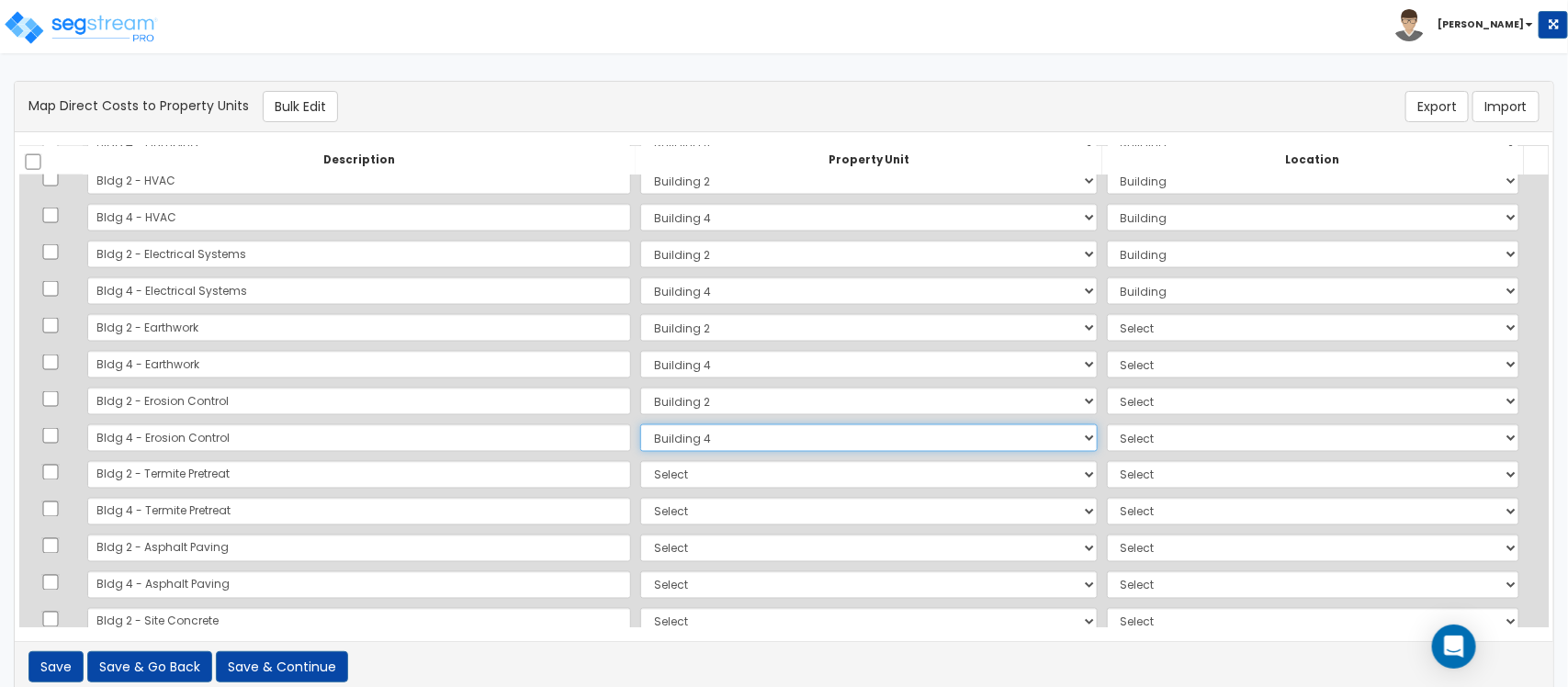
click at [640, 425] on select "Select Building 2 Building 4 Site Improvements Add Additional Property Unit" at bounding box center [867, 439] width 457 height 28
select select
click at [640, 470] on select "Select Building 2 Building 4 Site Improvements Add Additional Property Unit" at bounding box center [867, 475] width 457 height 28
select select "164127"
click at [640, 461] on select "Select Building 2 Building 4 Site Improvements Add Additional Property Unit" at bounding box center [867, 475] width 457 height 28
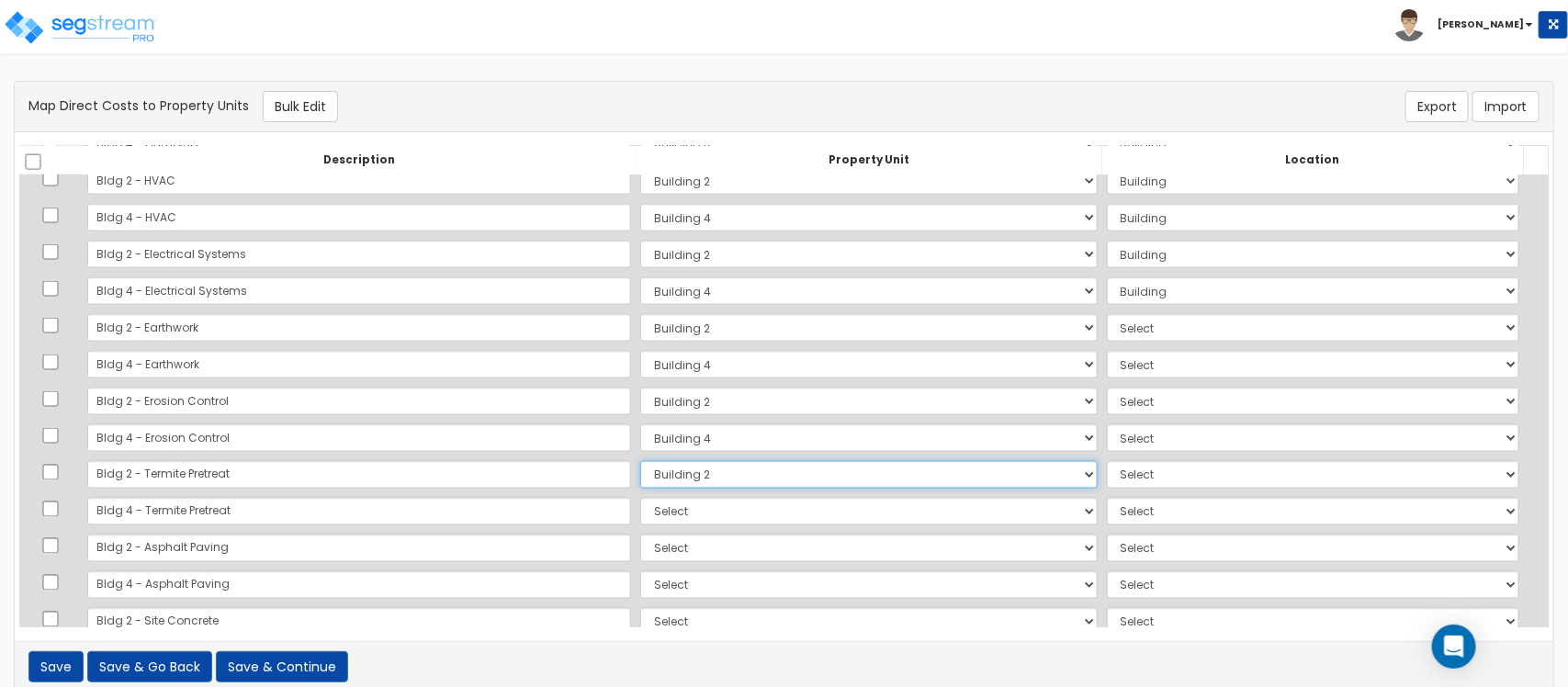
select select
click at [640, 519] on select "Select Building 2 Building 4 Site Improvements Add Additional Property Unit" at bounding box center [867, 512] width 457 height 28
select select "164128"
click at [640, 498] on select "Select Building 2 Building 4 Site Improvements Add Additional Property Unit" at bounding box center [867, 512] width 457 height 28
select select
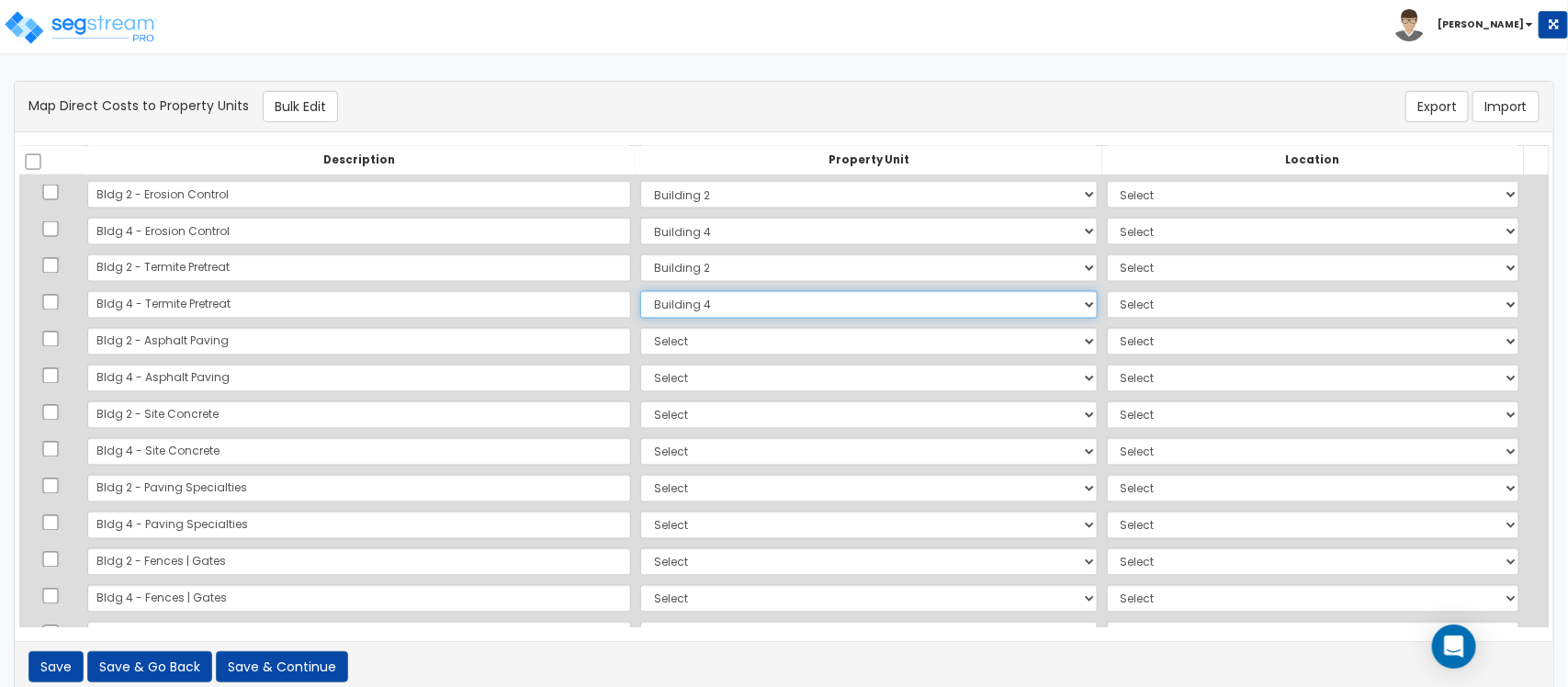
scroll to position [1493, 0]
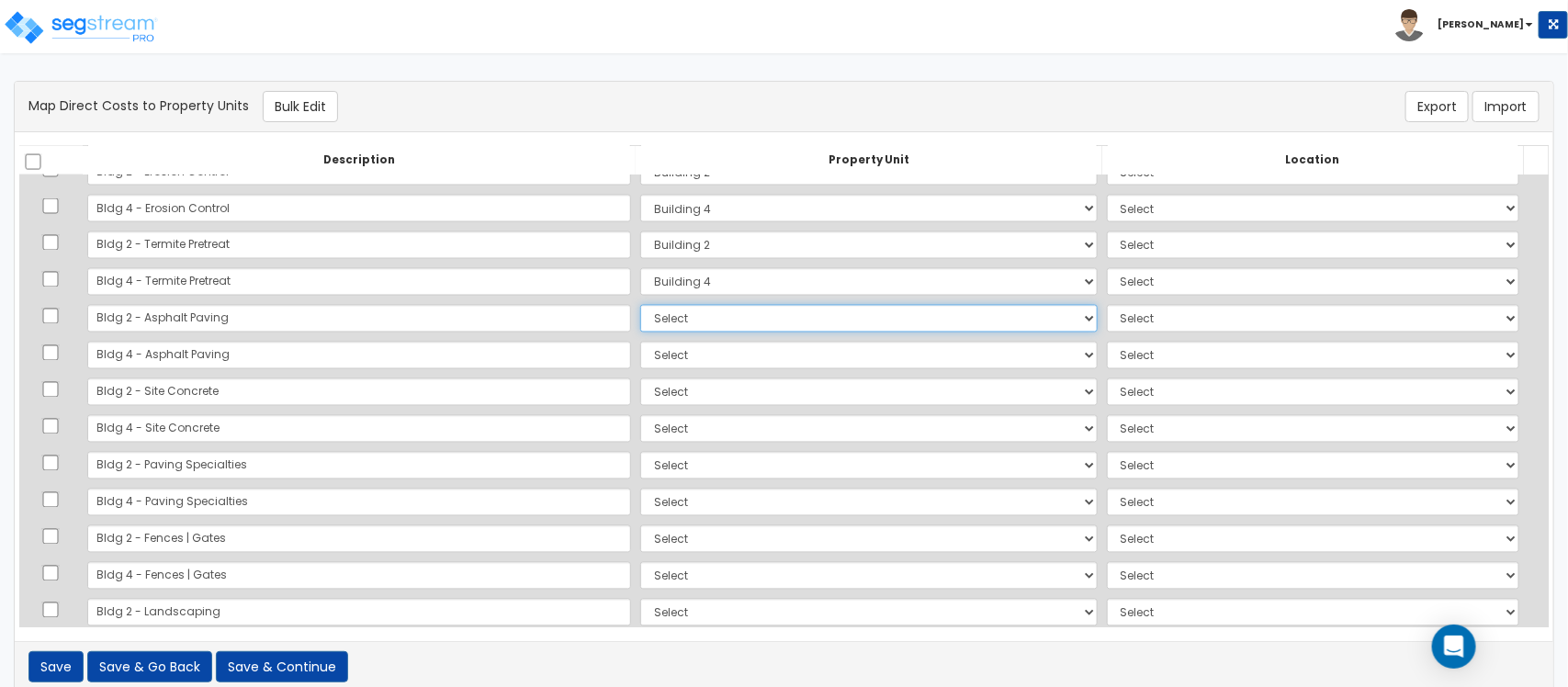
click at [649, 332] on select "Select Building 2 Building 4 Site Improvements Add Additional Property Unit" at bounding box center [867, 319] width 457 height 28
select select "164127"
click at [640, 305] on select "Select Building 2 Building 4 Site Improvements Add Additional Property Unit" at bounding box center [867, 319] width 457 height 28
select select
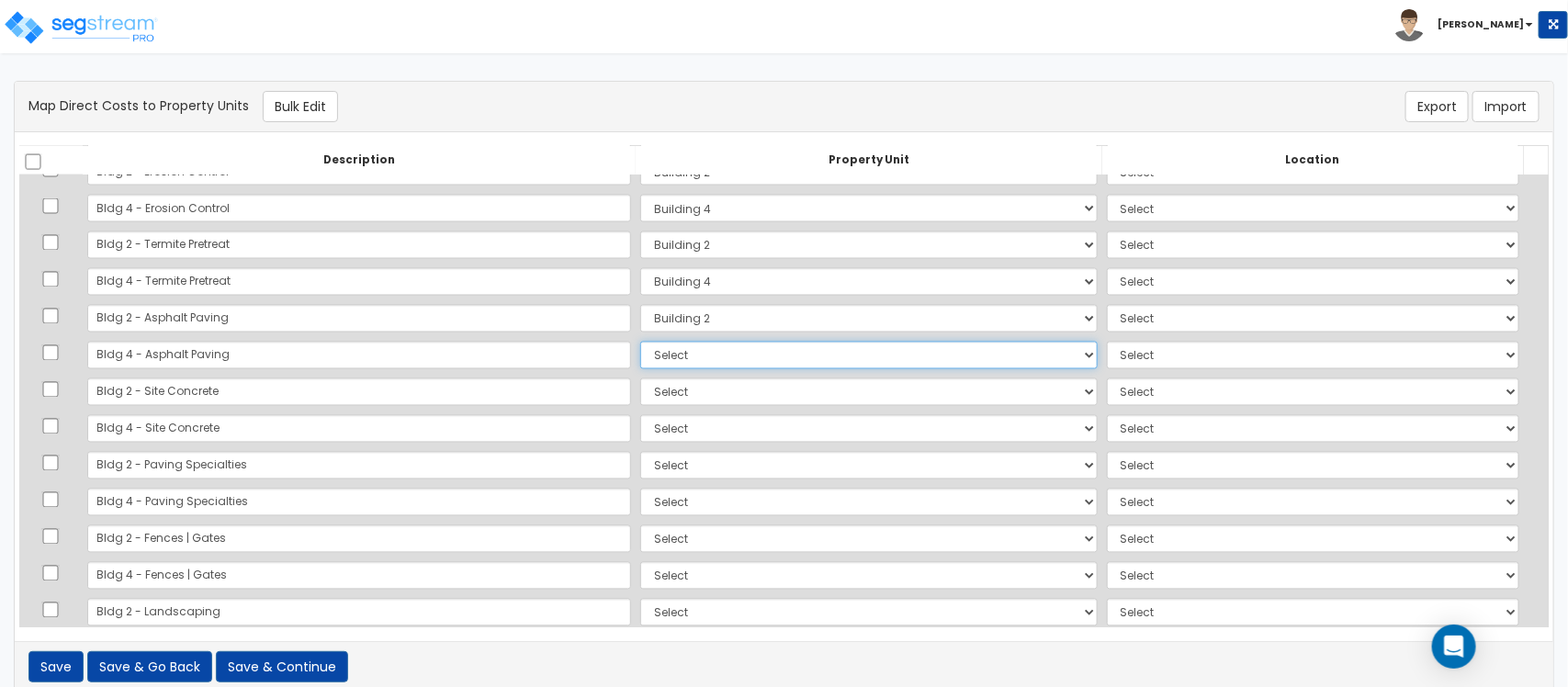
click at [640, 366] on select "Select Building 2 Building 4 Site Improvements Add Additional Property Unit" at bounding box center [867, 356] width 457 height 28
select select "164128"
click at [640, 342] on select "Select Building 2 Building 4 Site Improvements Add Additional Property Unit" at bounding box center [867, 356] width 457 height 28
select select
click at [640, 392] on select "Select Building 2 Building 4 Site Improvements Add Additional Property Unit" at bounding box center [867, 393] width 457 height 28
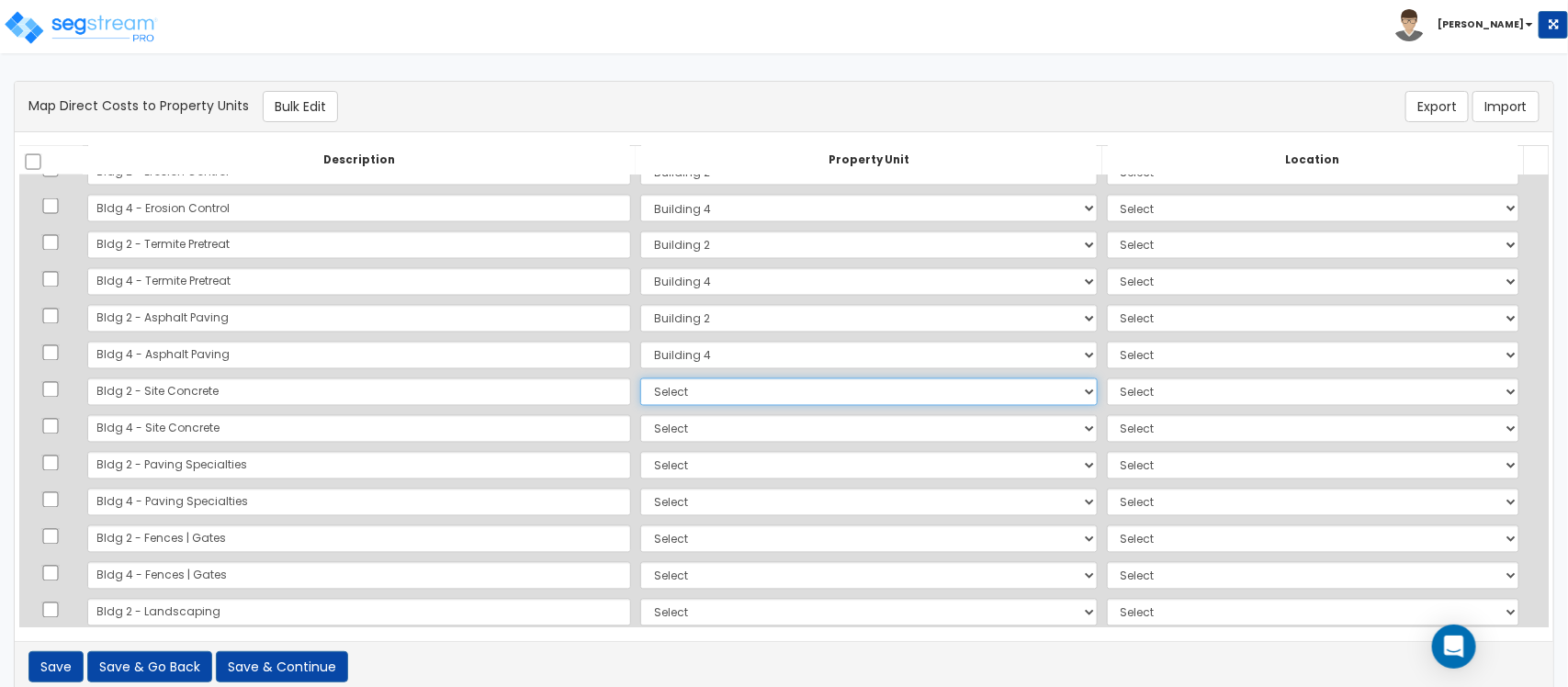
select select "164127"
click at [640, 379] on select "Select Building 2 Building 4 Site Improvements Add Additional Property Unit" at bounding box center [867, 393] width 457 height 28
select select
drag, startPoint x: 637, startPoint y: 428, endPoint x: 631, endPoint y: 442, distance: 15.2
click at [640, 428] on select "Select Building 2 Building 4 Site Improvements Add Additional Property Unit" at bounding box center [867, 429] width 457 height 28
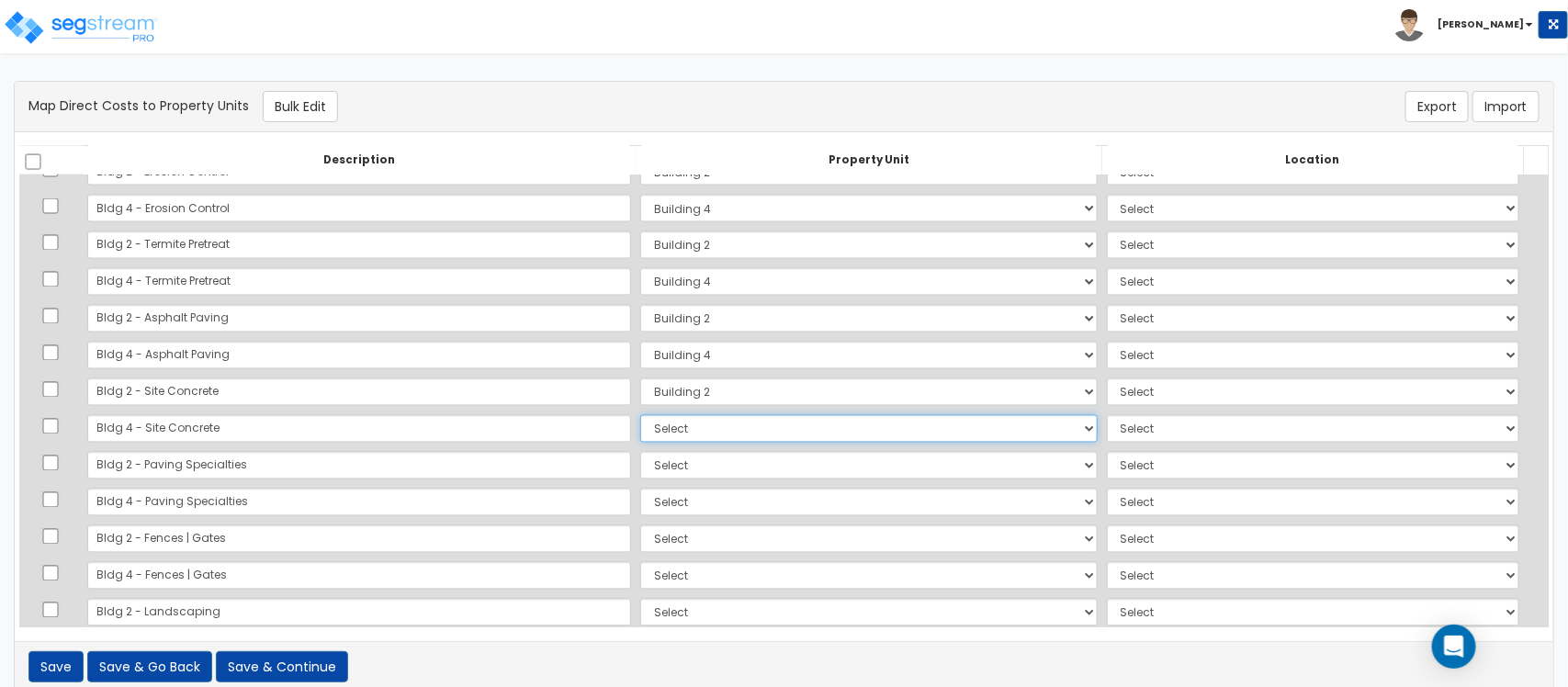
select select "164128"
click at [640, 415] on select "Select Building 2 Building 4 Site Improvements Add Additional Property Unit" at bounding box center [867, 429] width 457 height 28
select select
click at [640, 476] on select "Select Building 2 Building 4 Site Improvements Add Additional Property Unit" at bounding box center [867, 466] width 457 height 28
select select "164127"
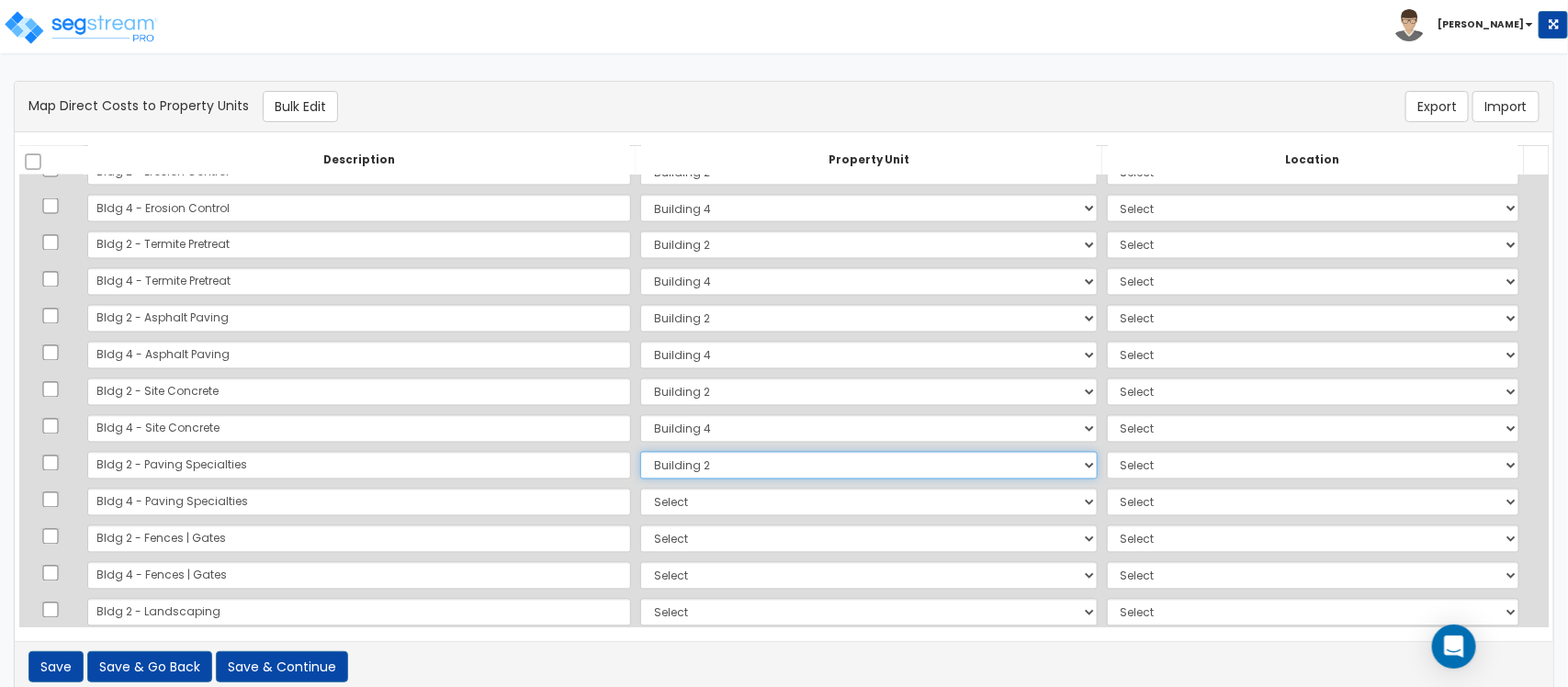
click at [640, 452] on select "Select Building 2 Building 4 Site Improvements Add Additional Property Unit" at bounding box center [867, 466] width 457 height 28
select select
click at [640, 494] on select "Select Building 2 Building 4 Site Improvements Add Additional Property Unit" at bounding box center [867, 503] width 457 height 28
select select "164128"
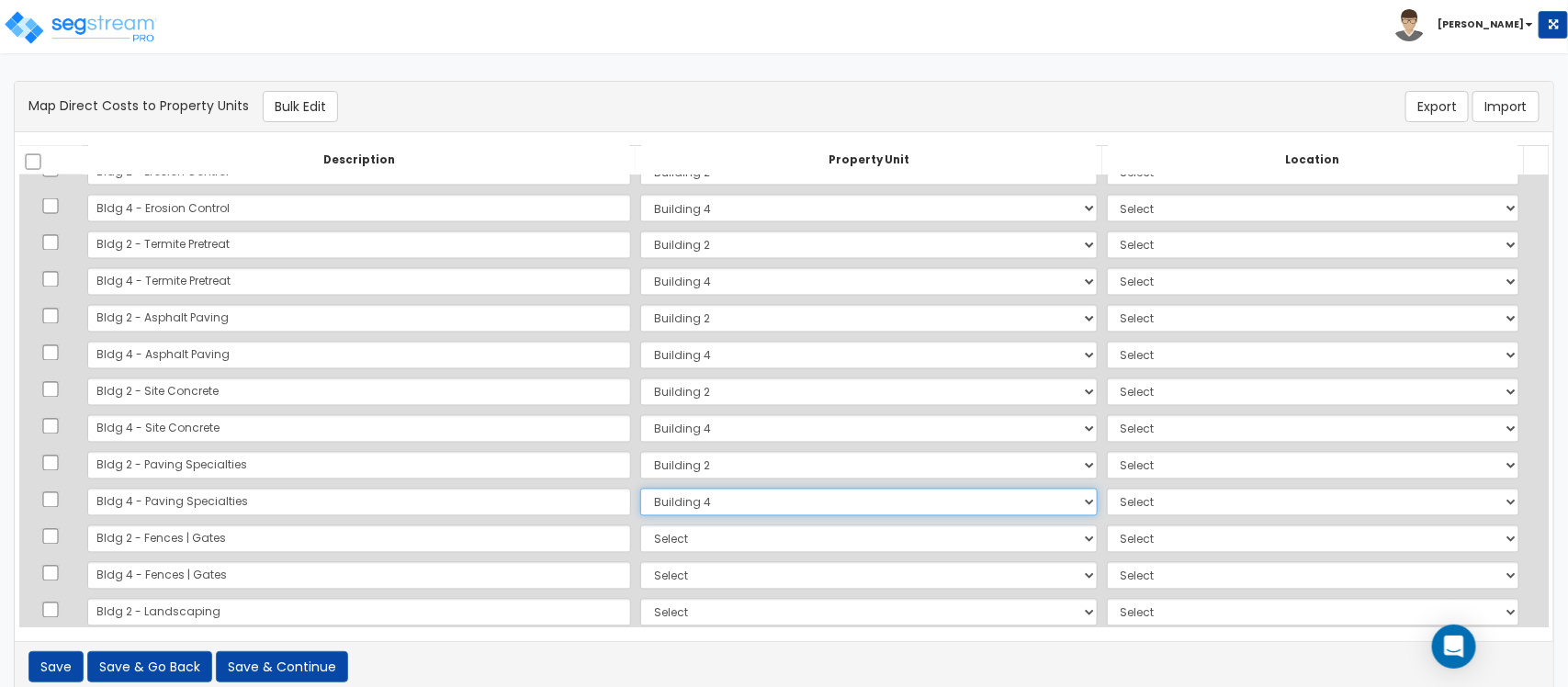
click at [640, 489] on select "Select Building 2 Building 4 Site Improvements Add Additional Property Unit" at bounding box center [867, 503] width 457 height 28
select select
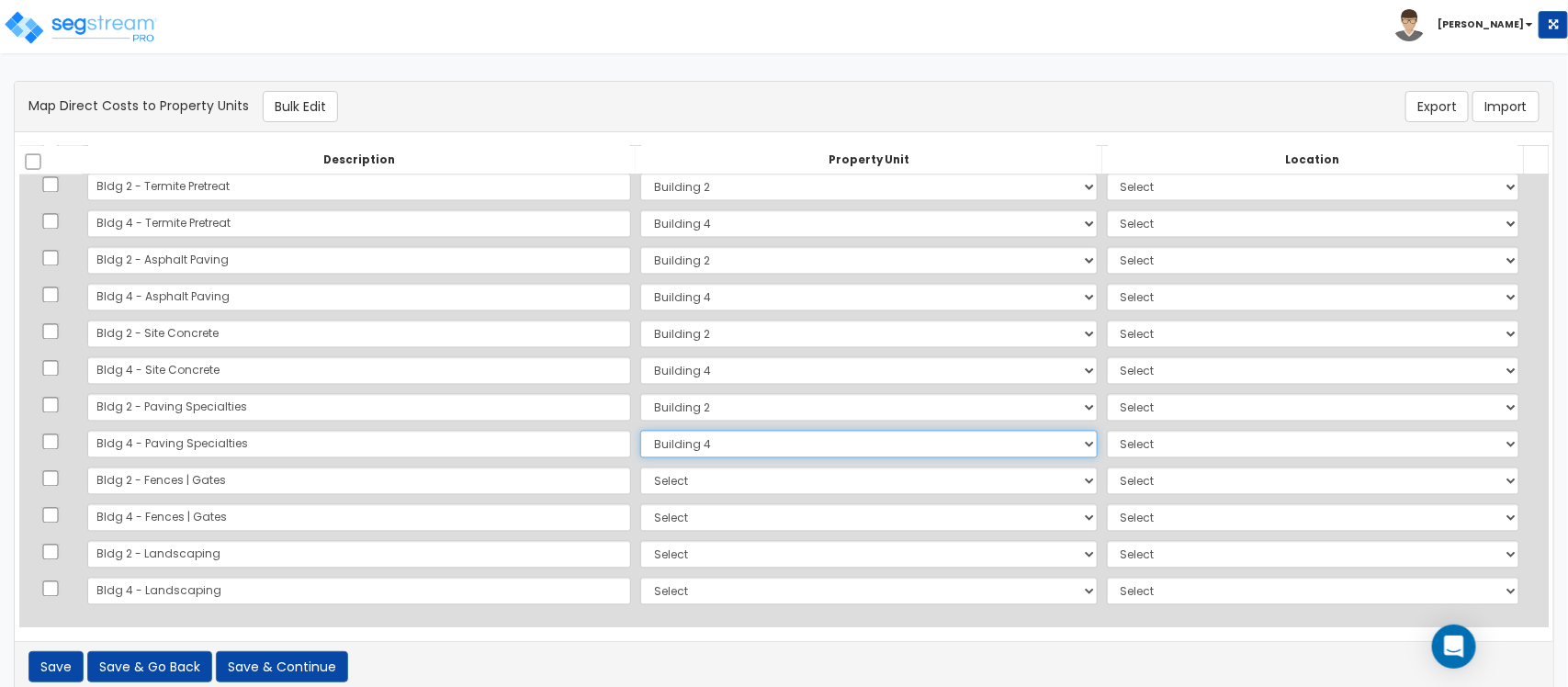
scroll to position [25, 0]
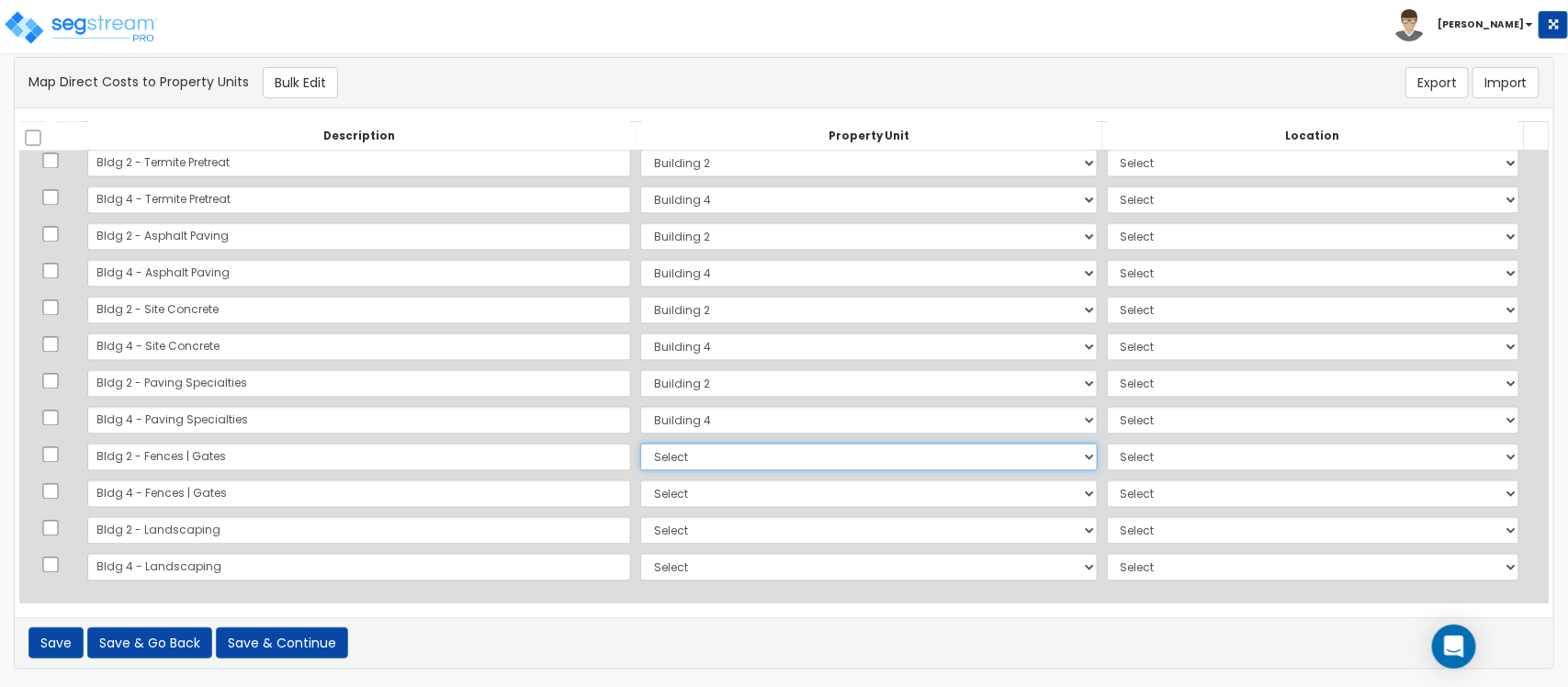
click at [640, 452] on select "Select Building 2 Building 4 Site Improvements Add Additional Property Unit" at bounding box center [867, 458] width 457 height 28
select select "164127"
click at [640, 444] on select "Select Building 2 Building 4 Site Improvements Add Additional Property Unit" at bounding box center [867, 458] width 457 height 28
select select
click at [640, 497] on select "Select Building 2 Building 4 Site Improvements Add Additional Property Unit" at bounding box center [867, 495] width 457 height 28
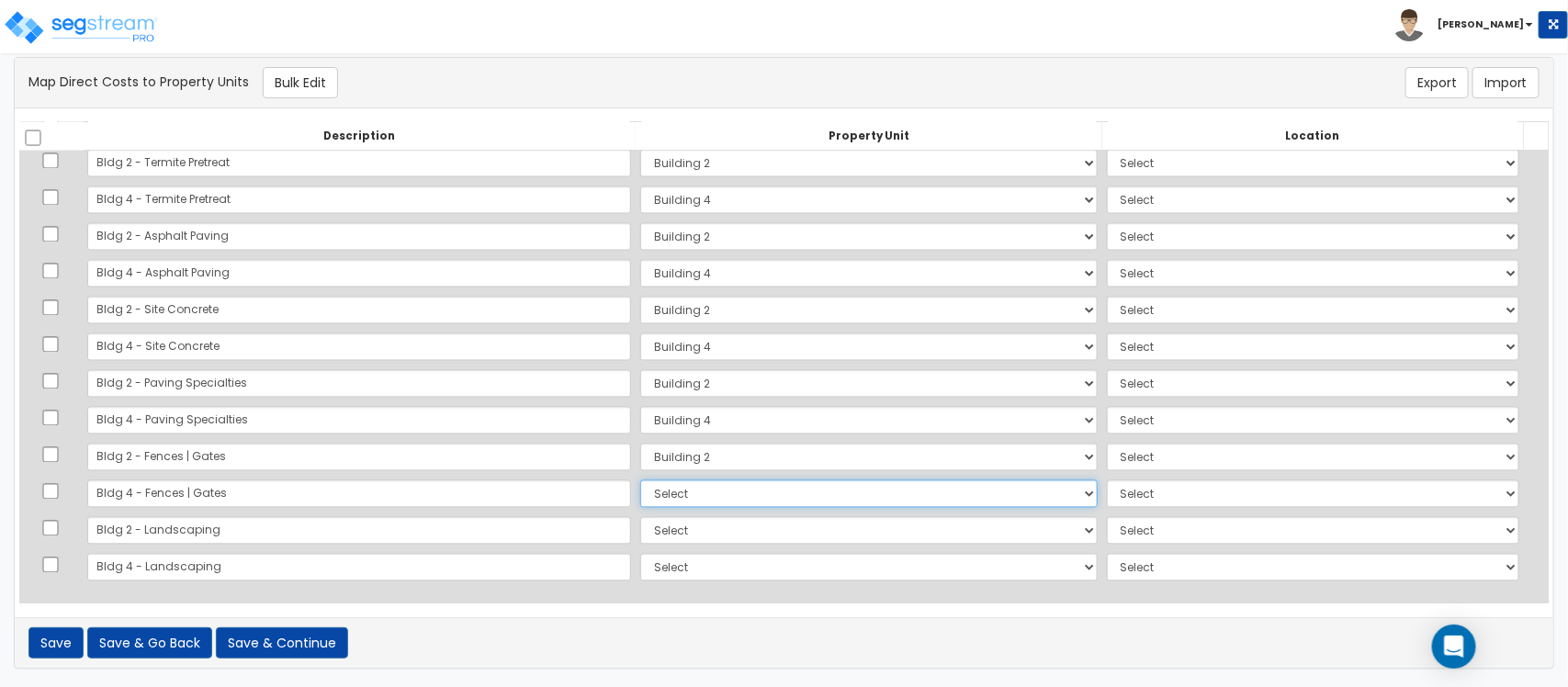
select select "164128"
click at [640, 481] on select "Select Building 2 Building 4 Site Improvements Add Additional Property Unit" at bounding box center [867, 495] width 457 height 28
select select
click at [640, 524] on select "Select Building 2 Building 4 Site Improvements Add Additional Property Unit" at bounding box center [867, 531] width 457 height 28
select select "164127"
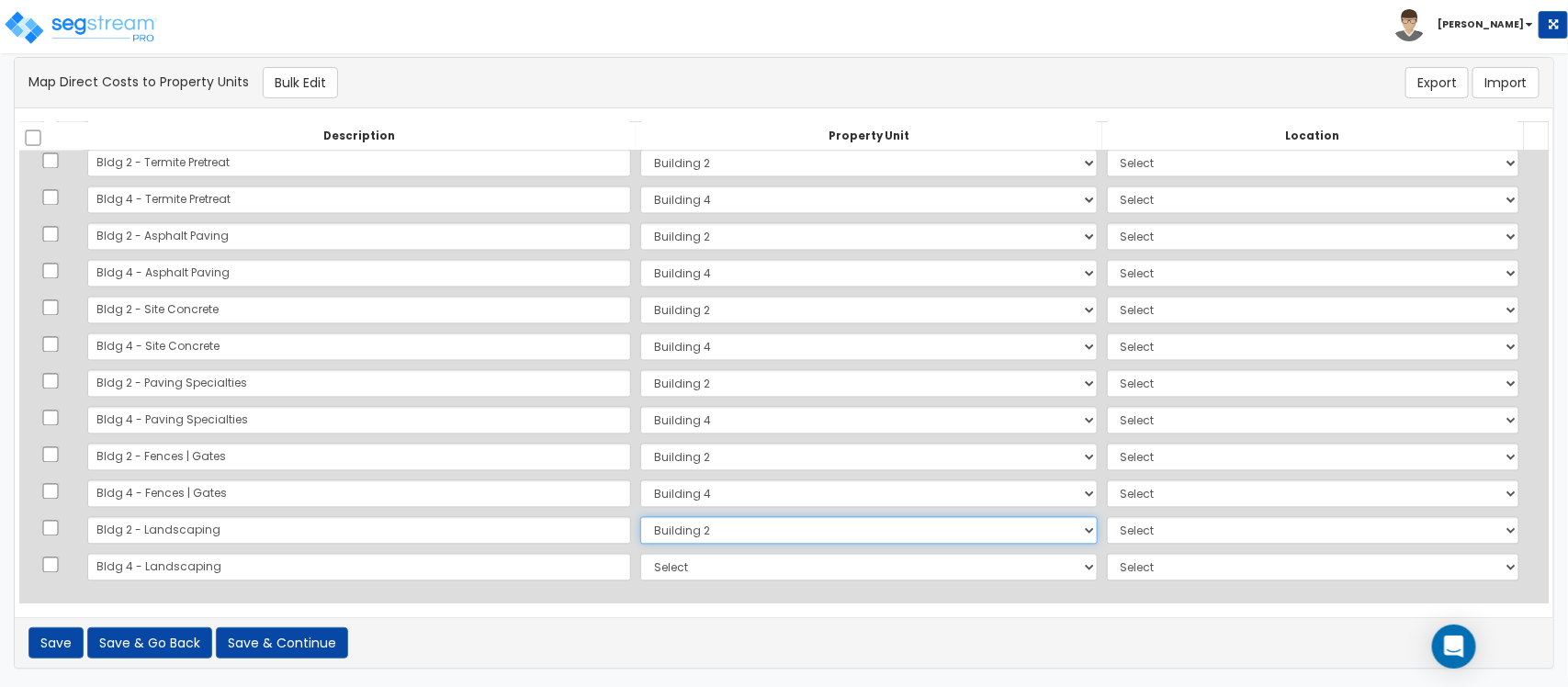
click at [640, 517] on select "Select Building 2 Building 4 Site Improvements Add Additional Property Unit" at bounding box center [867, 531] width 457 height 28
select select
drag, startPoint x: 627, startPoint y: 574, endPoint x: 627, endPoint y: 585, distance: 11.0
click at [640, 574] on select "Select Building 2 Building 4 Site Improvements Add Additional Property Unit" at bounding box center [867, 568] width 457 height 28
select select "164128"
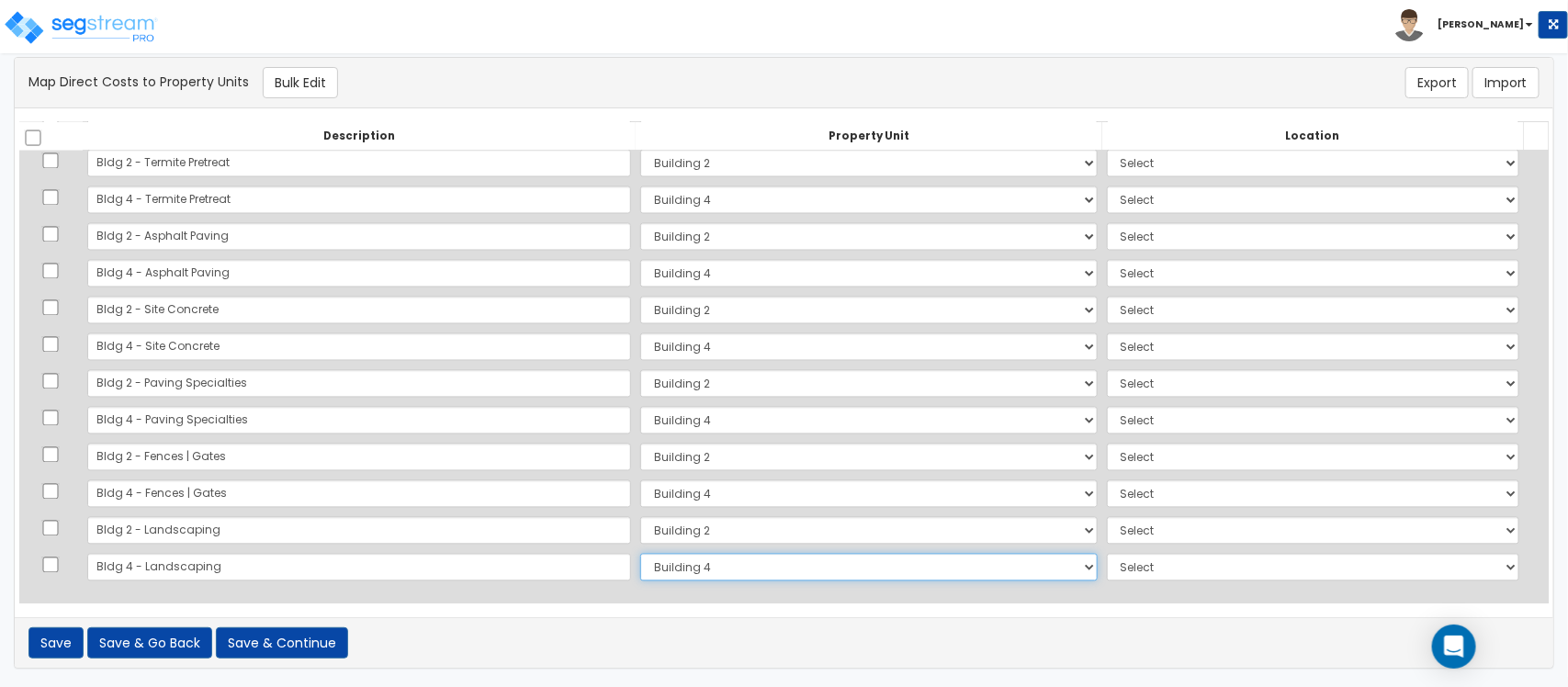
click at [640, 554] on select "Select Building 2 Building 4 Site Improvements Add Additional Property Unit" at bounding box center [867, 568] width 457 height 28
select select
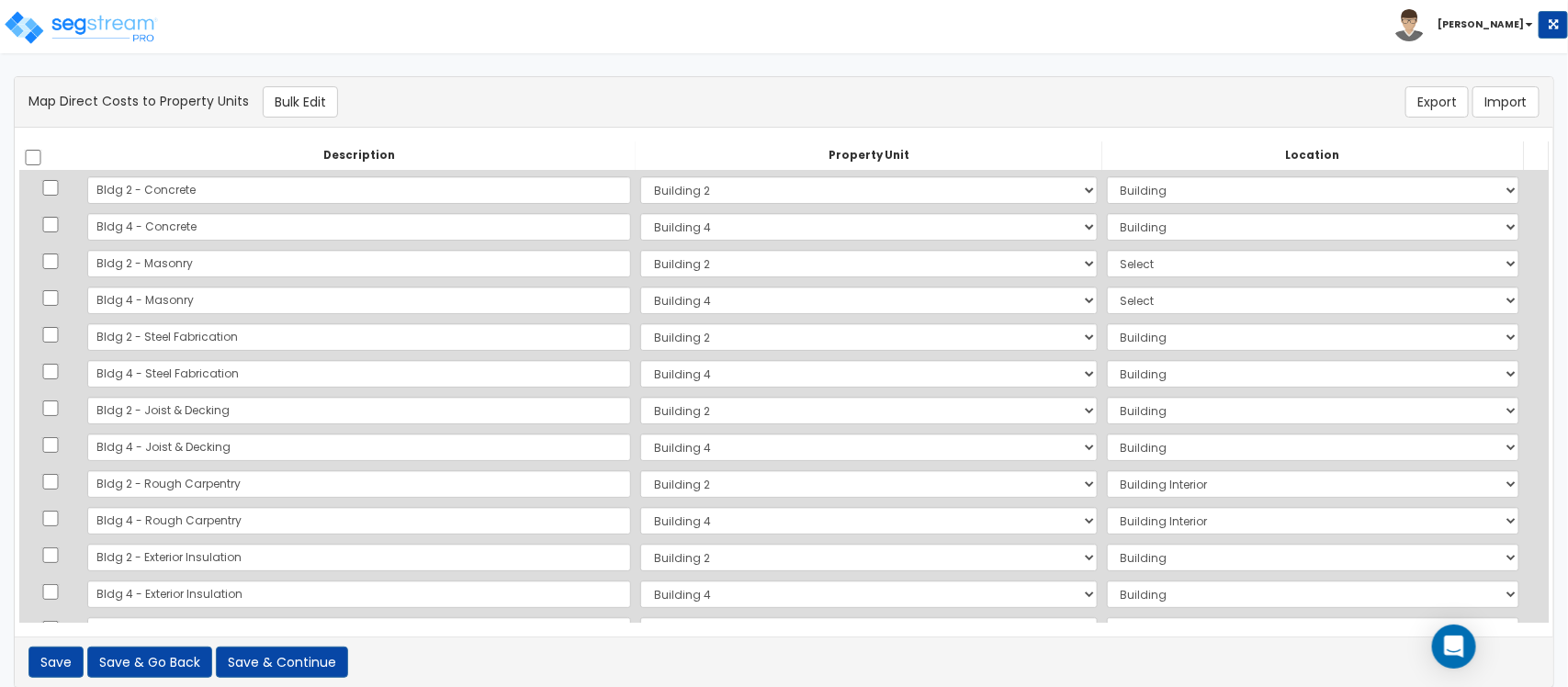
scroll to position [0, 0]
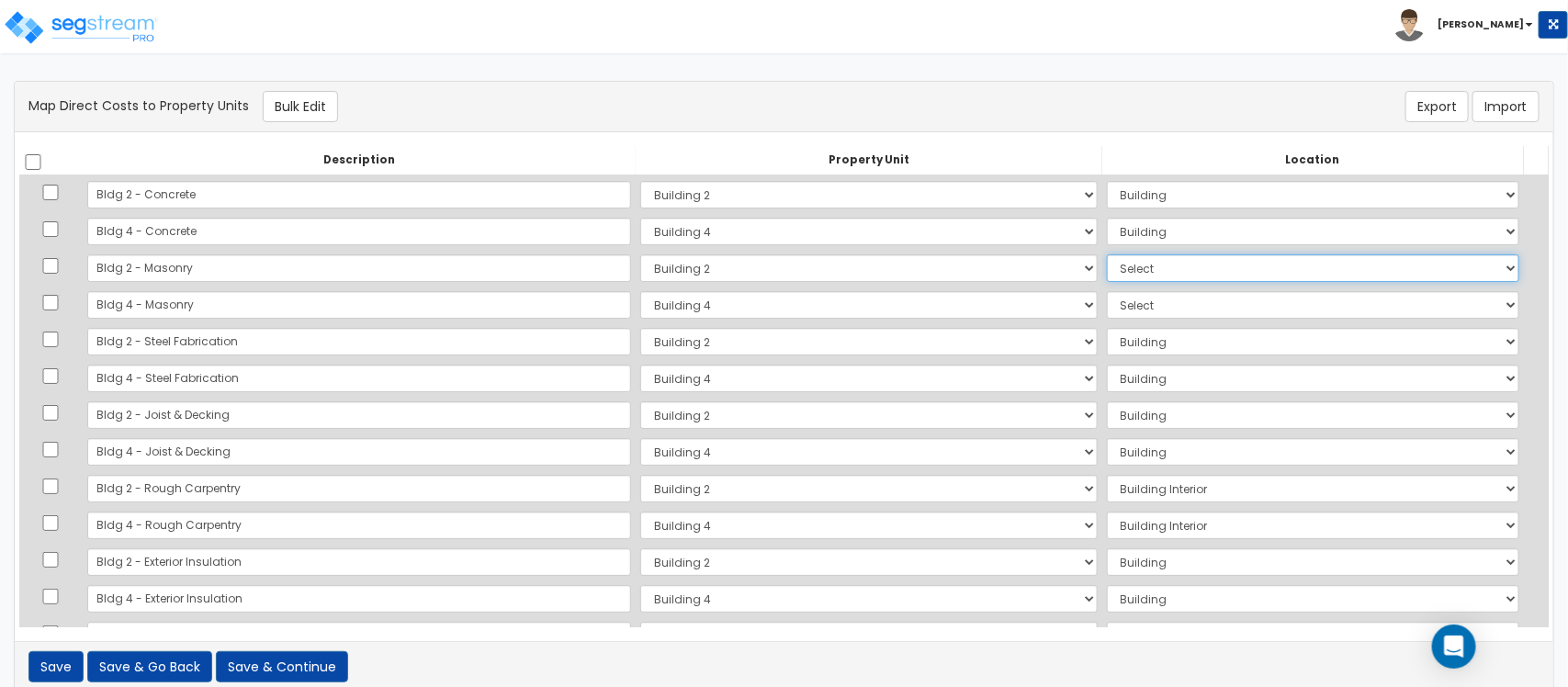
click at [1500, 268] on select "Select Add Additional Location Building Building Interior Common Areas Building…" at bounding box center [1312, 269] width 413 height 28
select select "6"
click at [1106, 255] on select "Select Add Additional Location Building Building Interior Common Areas Building…" at bounding box center [1312, 269] width 413 height 28
click at [1285, 273] on select "Select Add Additional Location Building Building Interior Common Areas Building…" at bounding box center [1312, 269] width 413 height 28
click at [1106, 255] on select "Select Add Additional Location Building Building Interior Common Areas Building…" at bounding box center [1312, 269] width 413 height 28
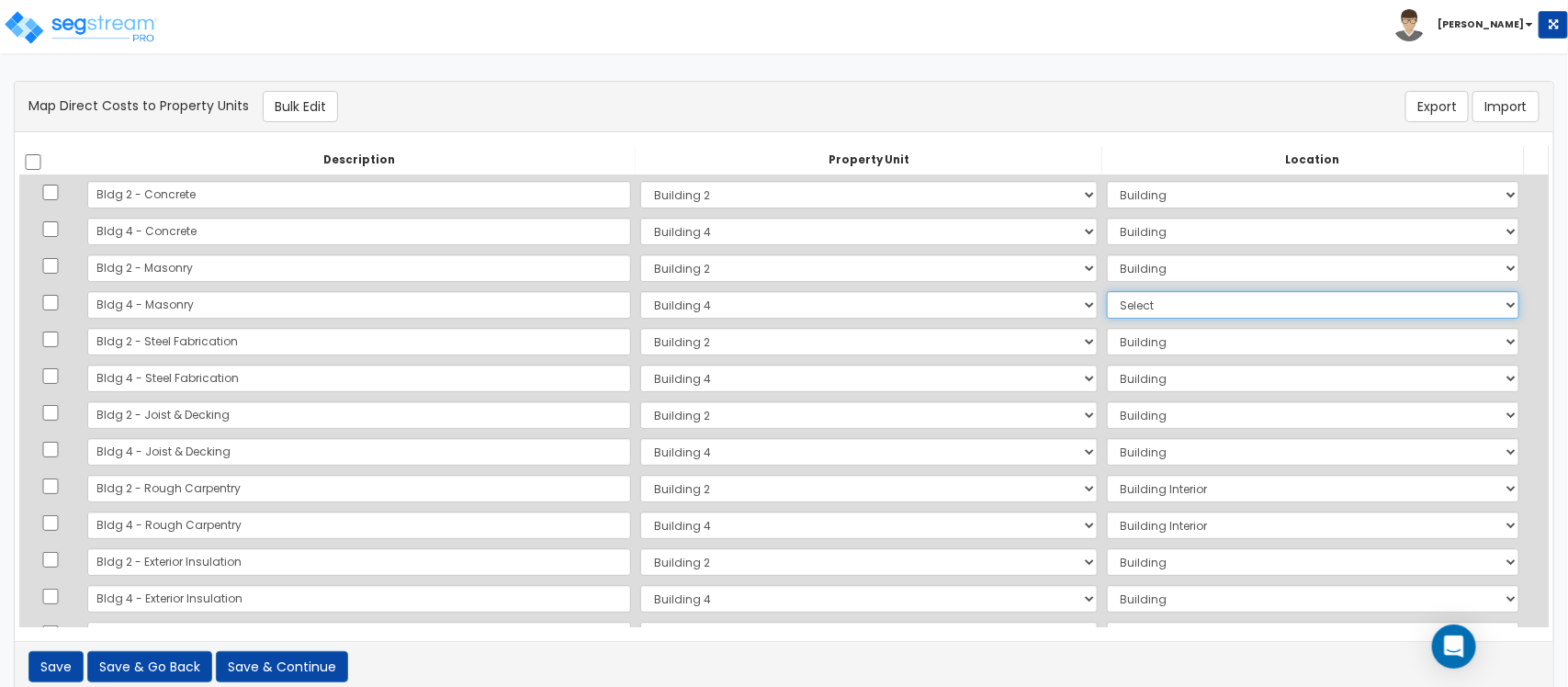
click at [1120, 310] on select "Select Add Additional Location Building Building Interior Building 4 Tenant" at bounding box center [1312, 305] width 413 height 28
select select "6"
click at [1106, 291] on select "Select Add Additional Location Building Building Interior Building 4 Tenant" at bounding box center [1312, 305] width 413 height 28
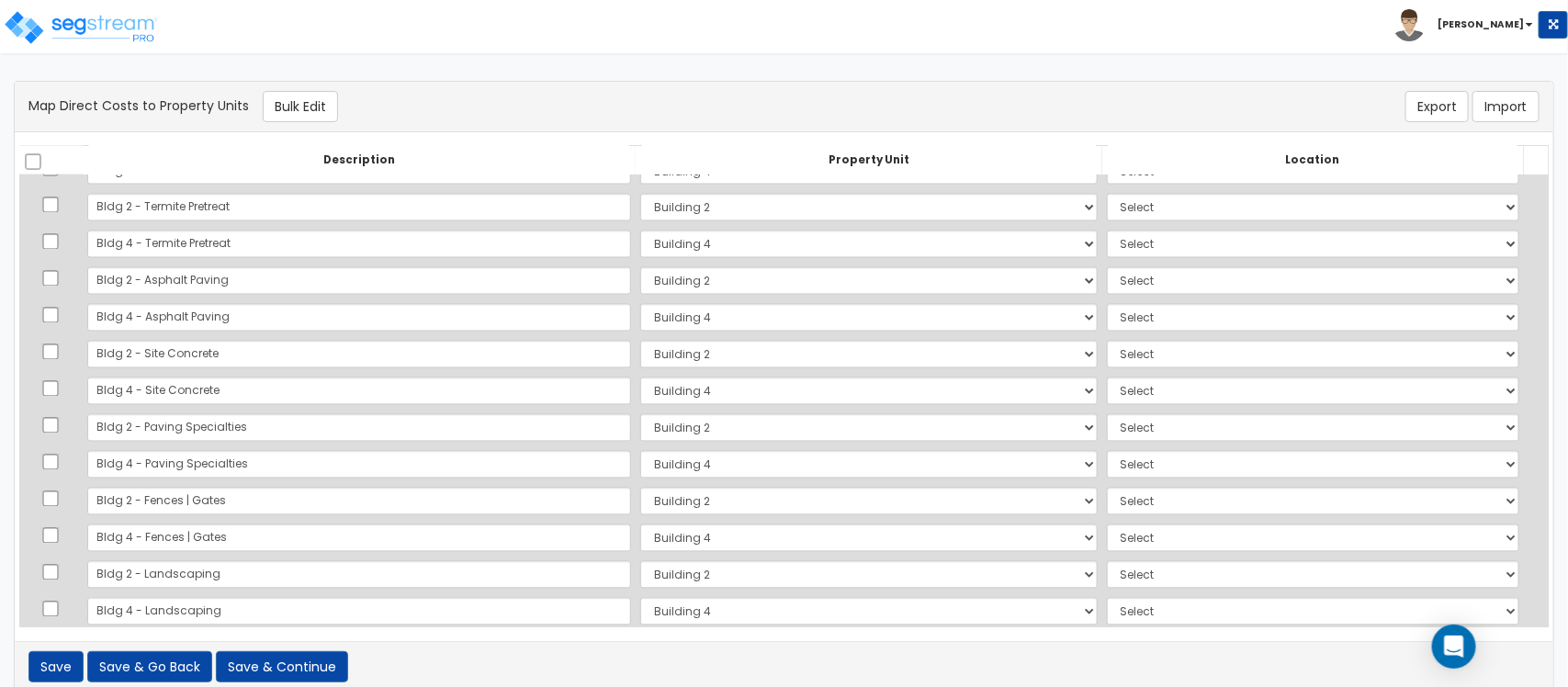
scroll to position [1551, 0]
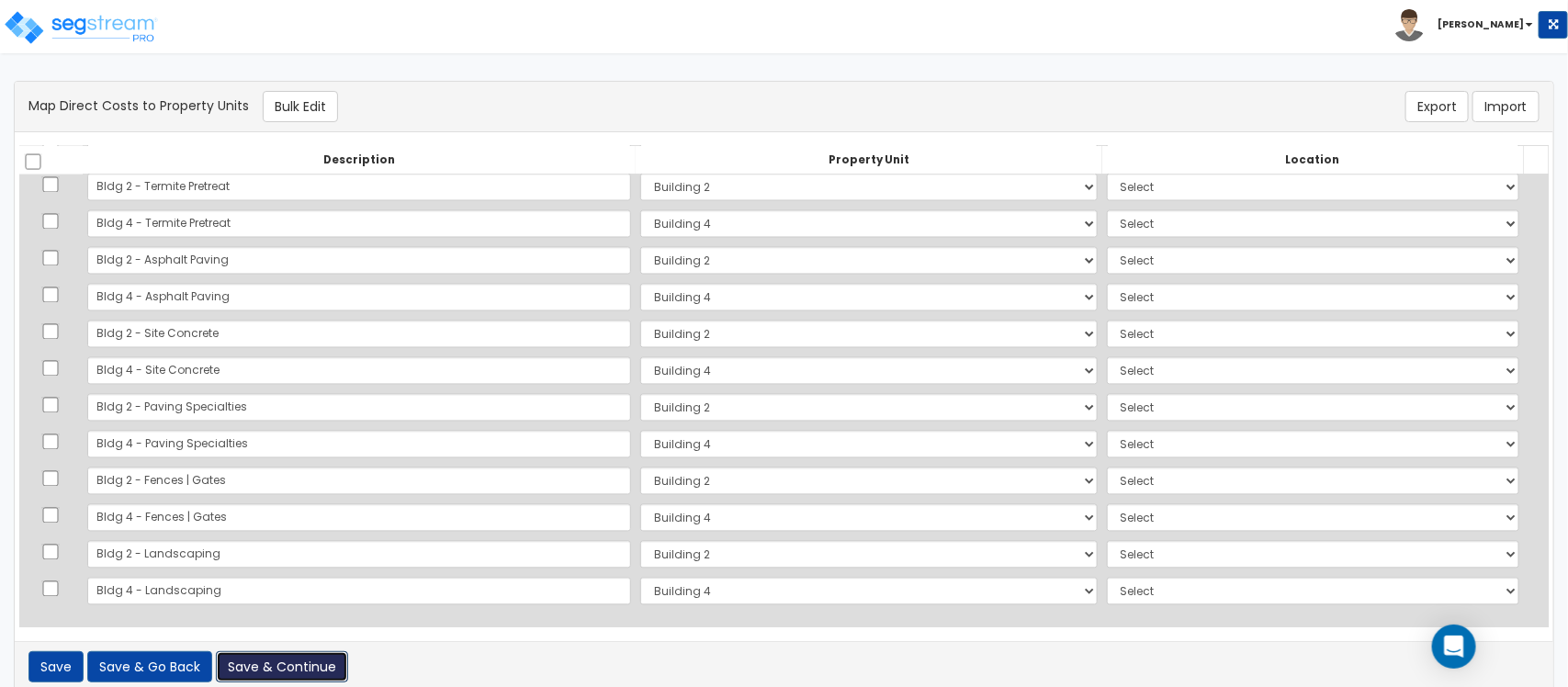
click at [318, 676] on button "Save & Continue" at bounding box center [282, 666] width 132 height 31
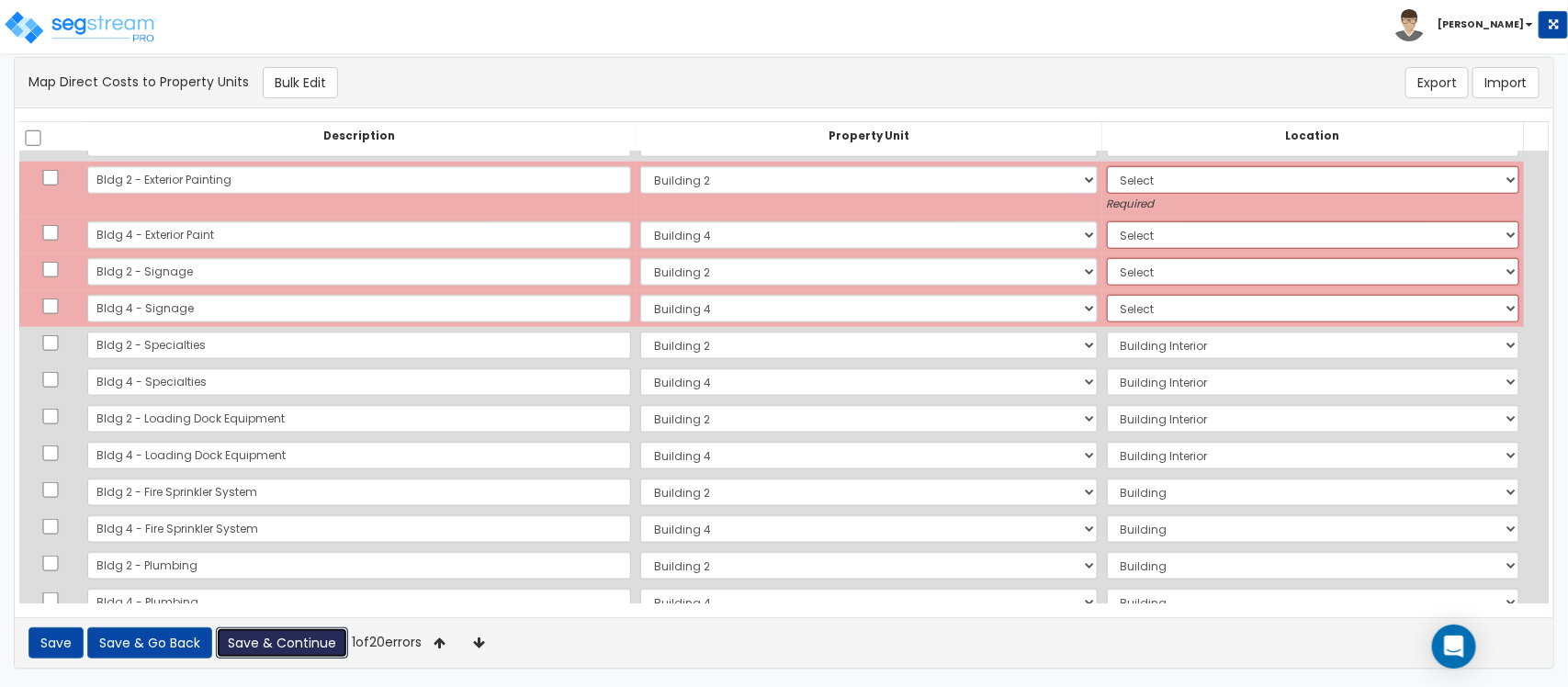
scroll to position [746, 0]
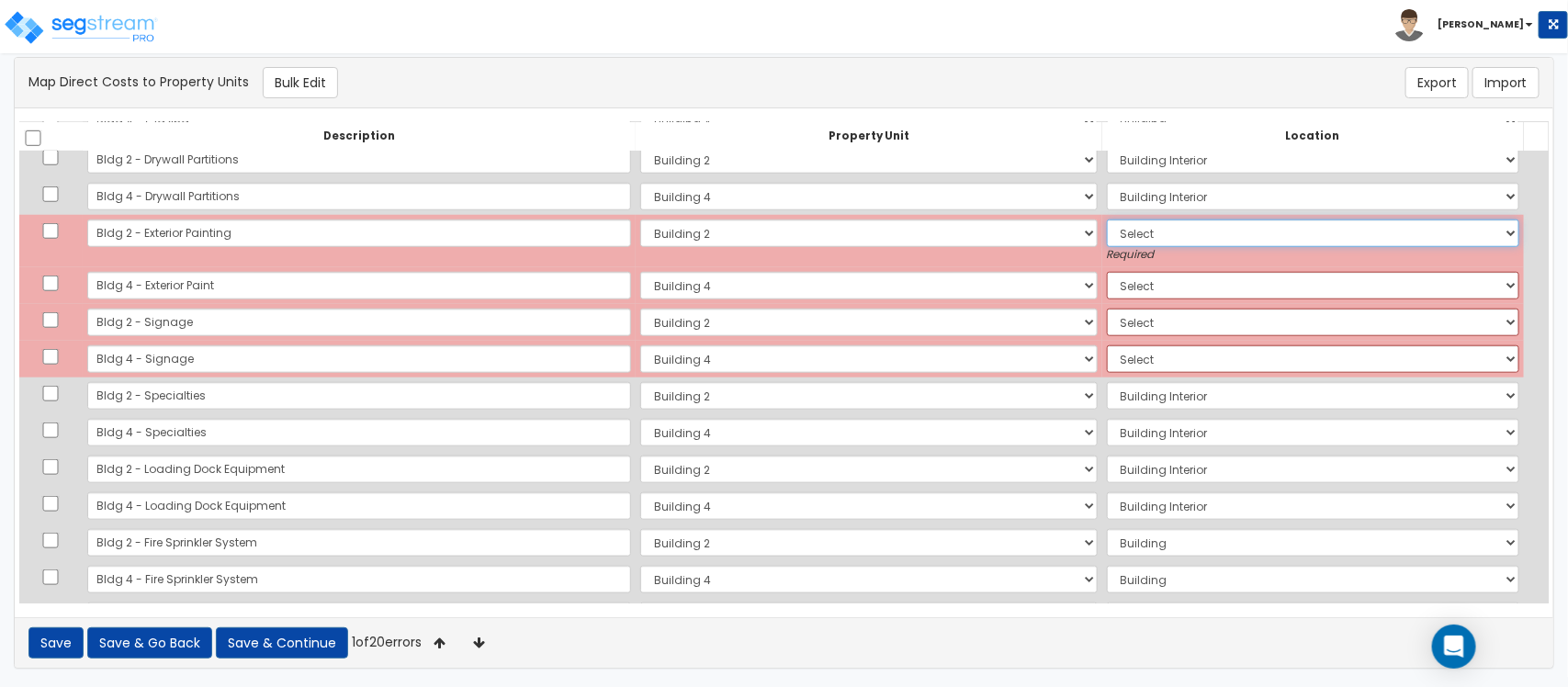
click at [1146, 242] on select "Select Add Additional Location Building Building Interior Common Areas Building…" at bounding box center [1312, 234] width 413 height 28
select select "6"
click at [1106, 220] on select "Select Add Additional Location Building Building Interior Common Areas Building…" at bounding box center [1312, 234] width 413 height 28
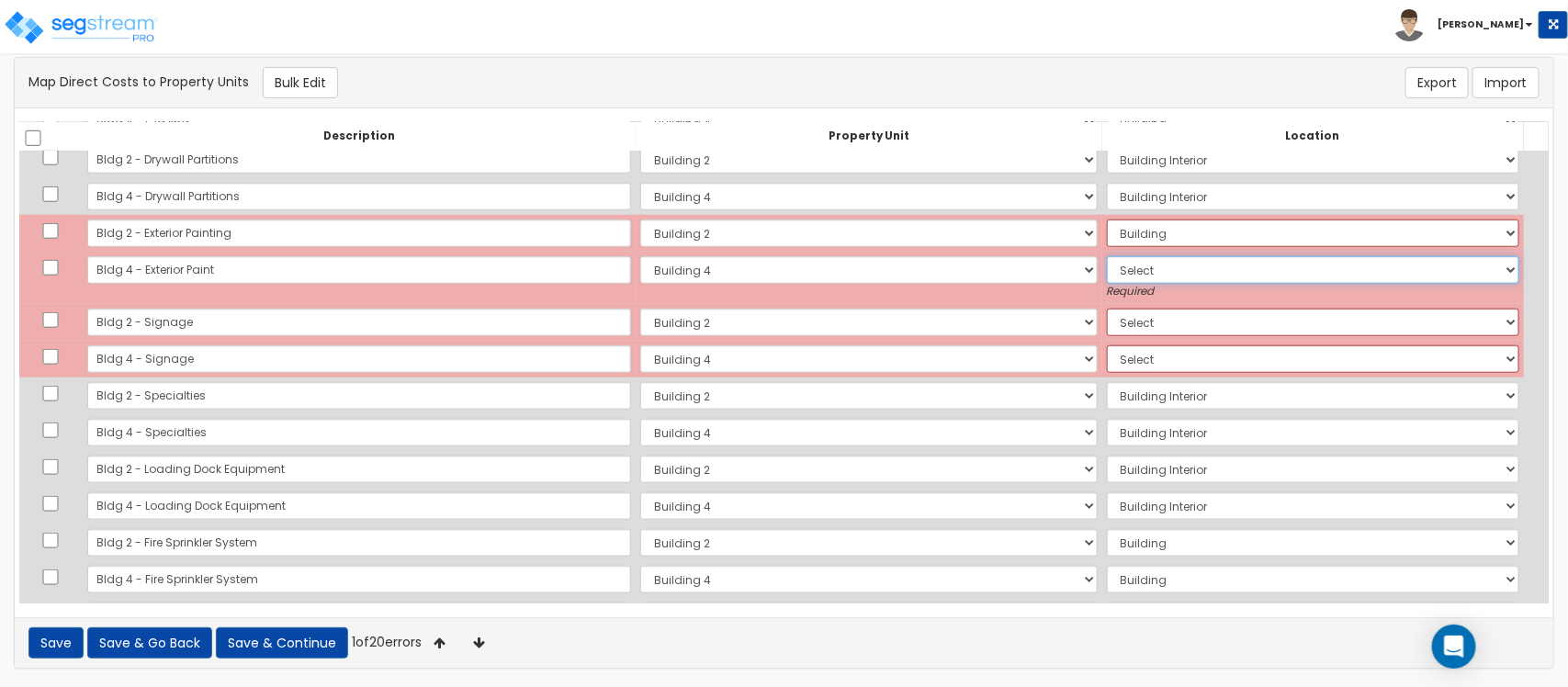
click at [1134, 262] on select "Select Add Additional Location Building Building Interior Building 4 Tenant" at bounding box center [1312, 270] width 413 height 28
select select "6"
click at [1106, 256] on select "Select Add Additional Location Building Building Interior Building 4 Tenant" at bounding box center [1312, 270] width 413 height 28
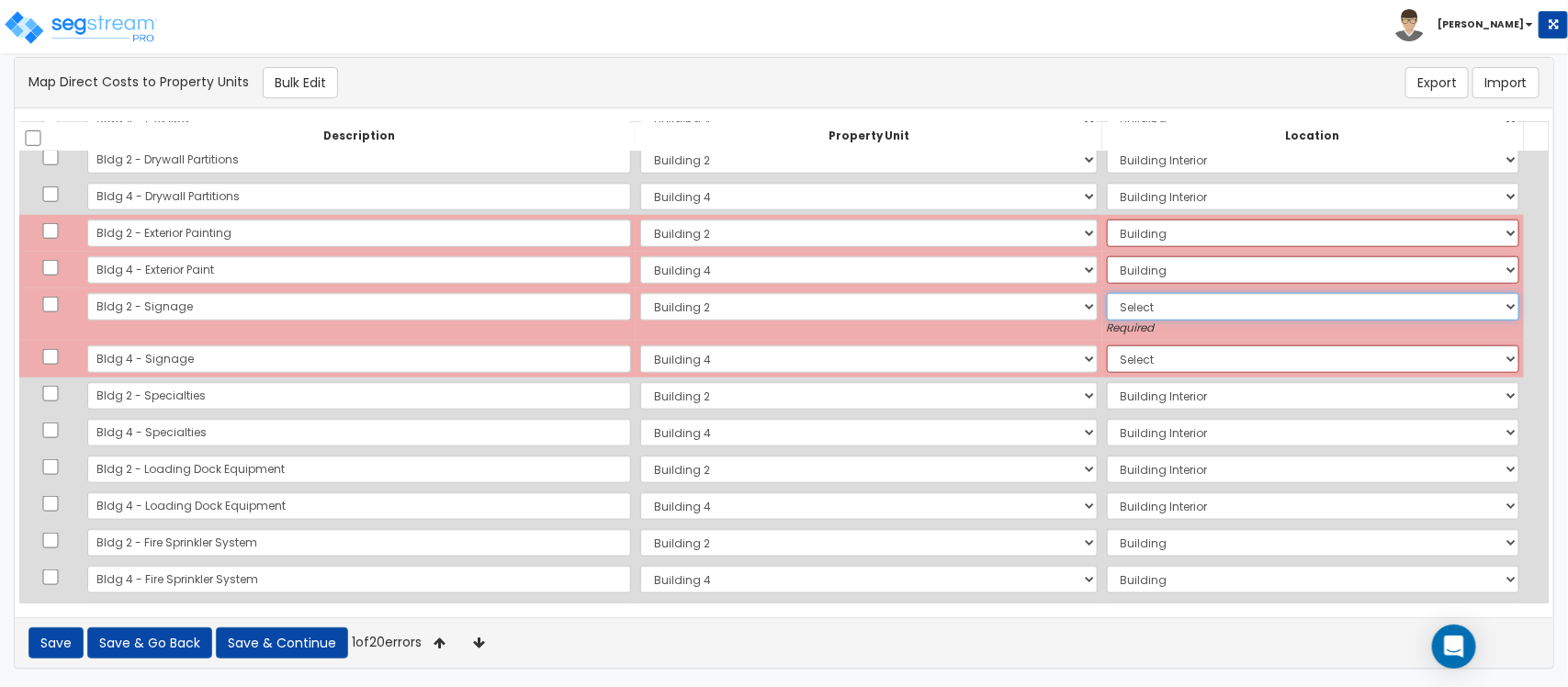
click at [1118, 300] on select "Select Add Additional Location Building Building Interior Common Areas Building…" at bounding box center [1312, 307] width 413 height 28
select select "6"
click at [1106, 293] on select "Select Add Additional Location Building Building Interior Common Areas Building…" at bounding box center [1312, 307] width 413 height 28
click at [1112, 335] on td "Select Add Additional Location Building Building Interior Common Areas Building…" at bounding box center [1313, 315] width 422 height 52
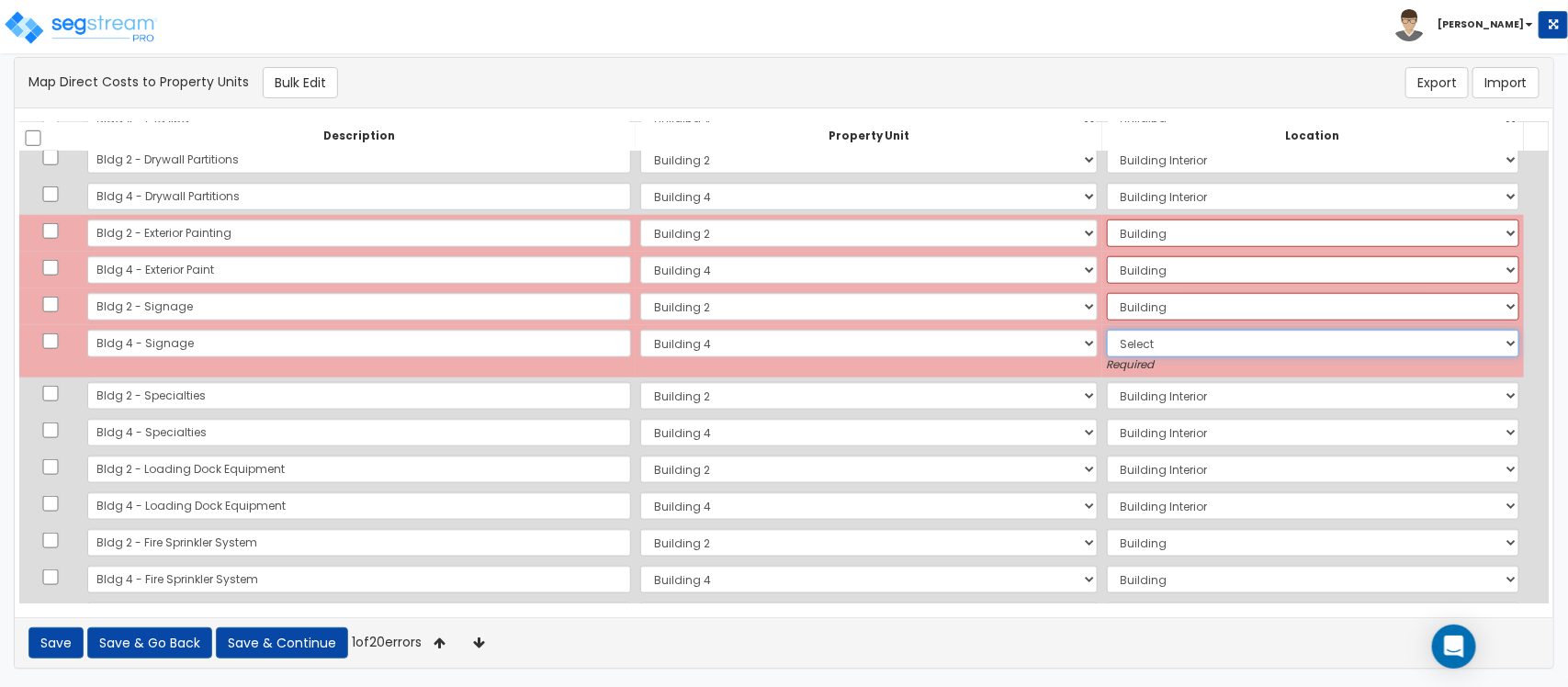
click at [1112, 349] on select "Select Add Additional Location Building Building Interior Building 4 Tenant" at bounding box center [1312, 344] width 413 height 28
select select "6"
click at [1106, 330] on select "Select Add Additional Location Building Building Interior Building 4 Tenant" at bounding box center [1312, 344] width 413 height 28
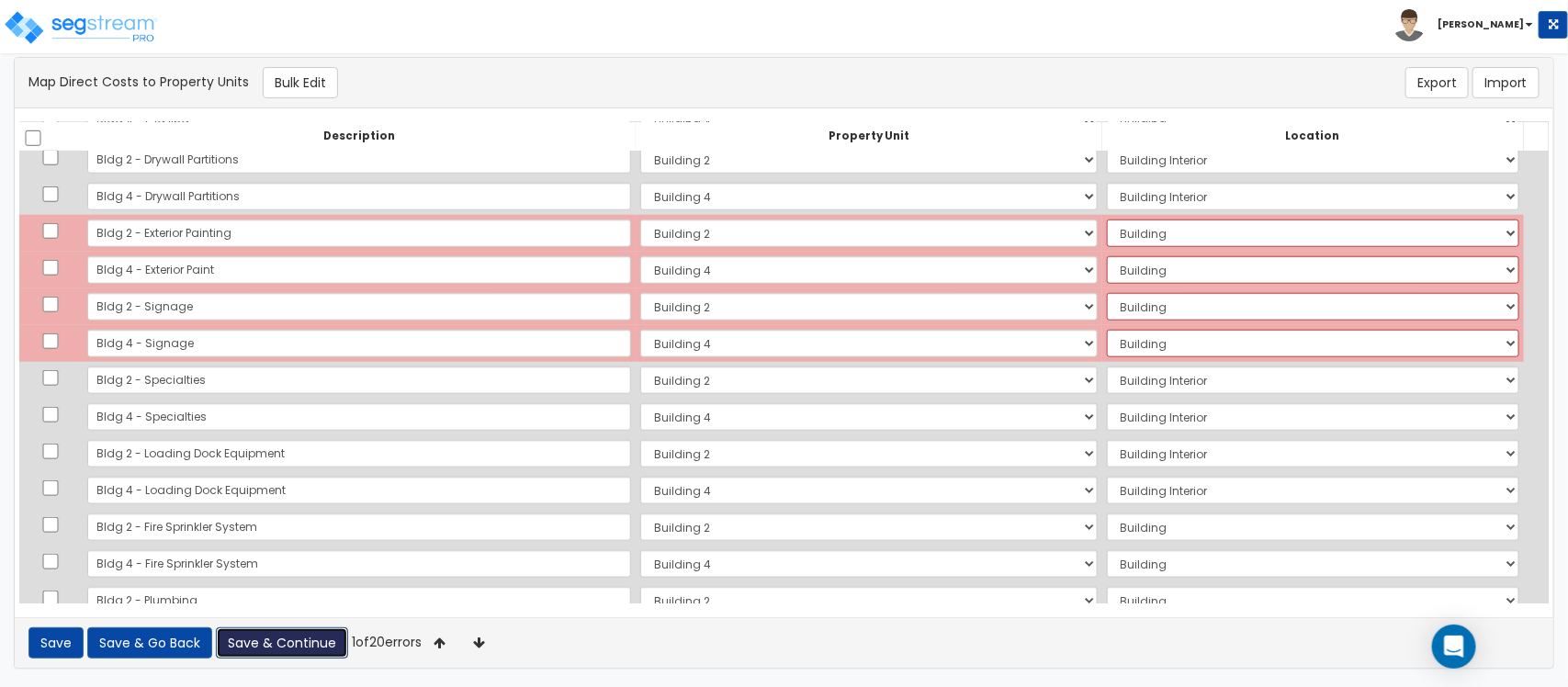
click at [310, 639] on button "Save & Continue" at bounding box center [282, 643] width 132 height 31
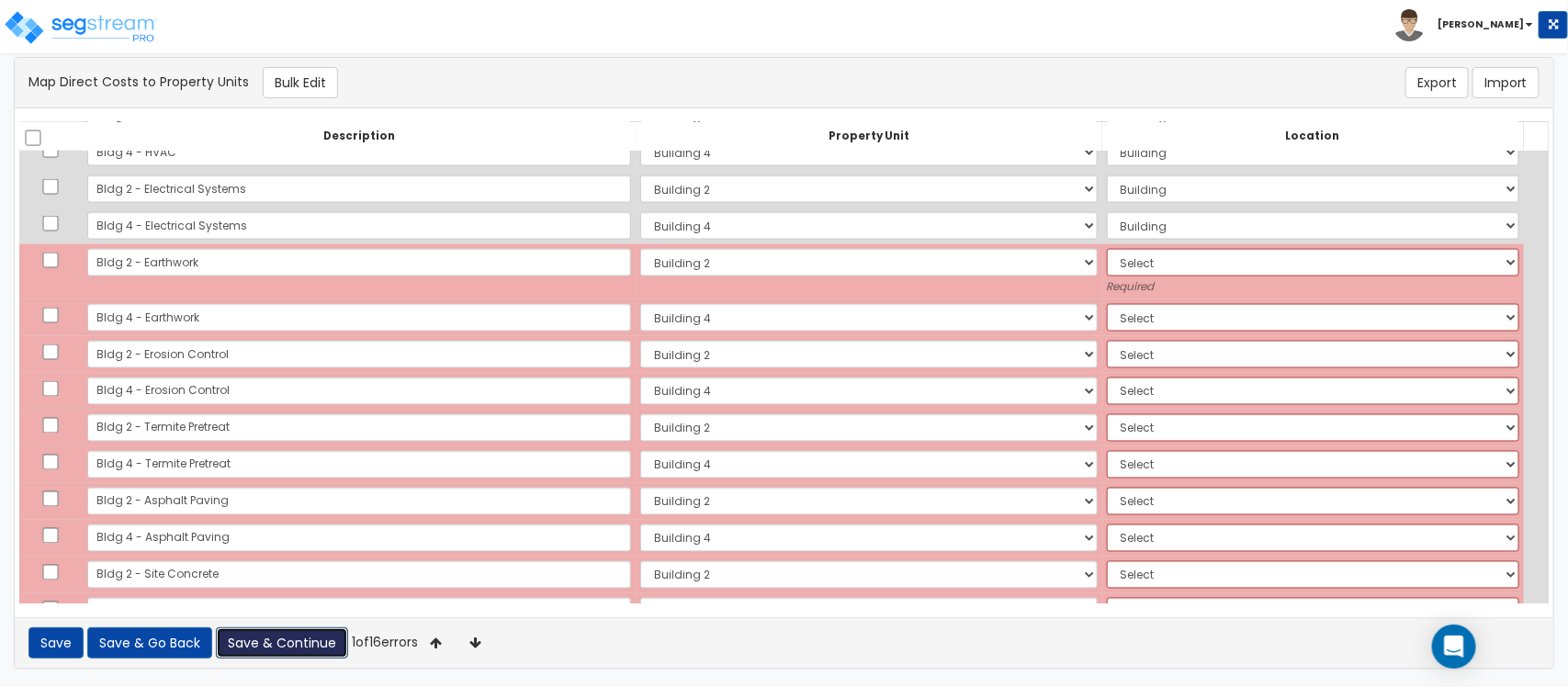
scroll to position [1334, 0]
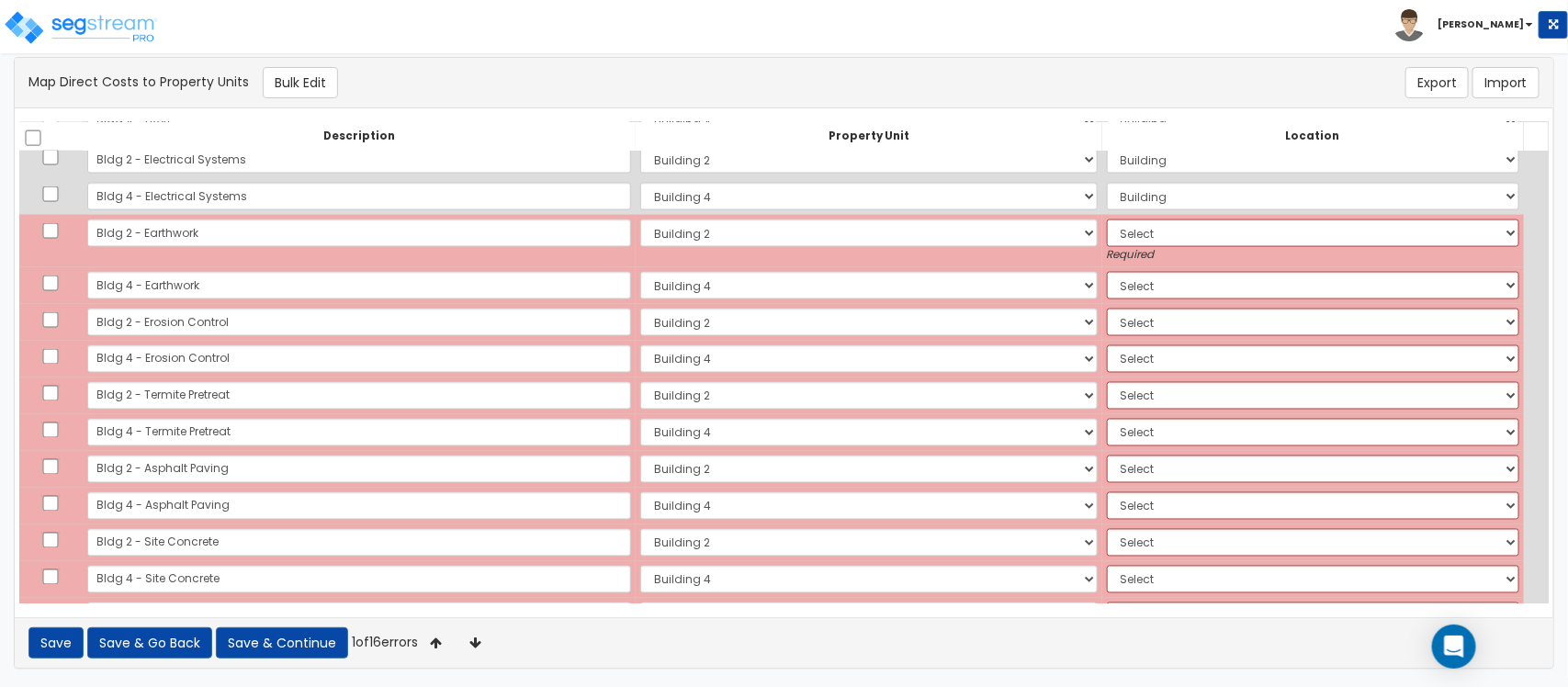
click at [1139, 215] on td "Select Add Additional Location Building Building Interior Common Areas Building…" at bounding box center [1313, 241] width 422 height 52
click at [1161, 232] on select "Select Add Additional Location Building Building Interior Common Areas Building…" at bounding box center [1312, 234] width 413 height 28
select select "6"
click at [1106, 220] on select "Select Add Additional Location Building Building Interior Common Areas Building…" at bounding box center [1312, 234] width 413 height 28
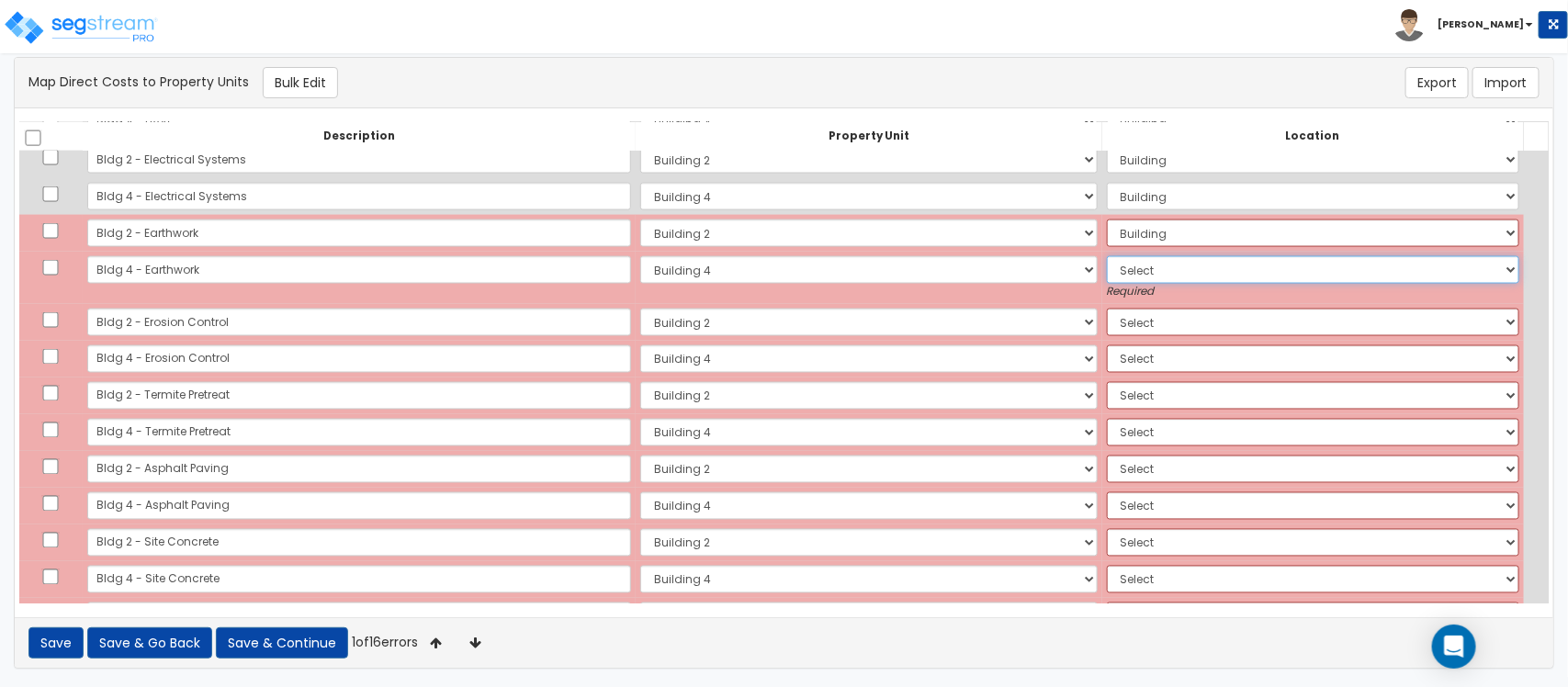
click at [1107, 265] on select "Select Add Additional Location Building Building Interior Building 4 Tenant" at bounding box center [1312, 270] width 413 height 28
select select "6"
click at [1106, 256] on select "Select Add Additional Location Building Building Interior Building 4 Tenant" at bounding box center [1312, 270] width 413 height 28
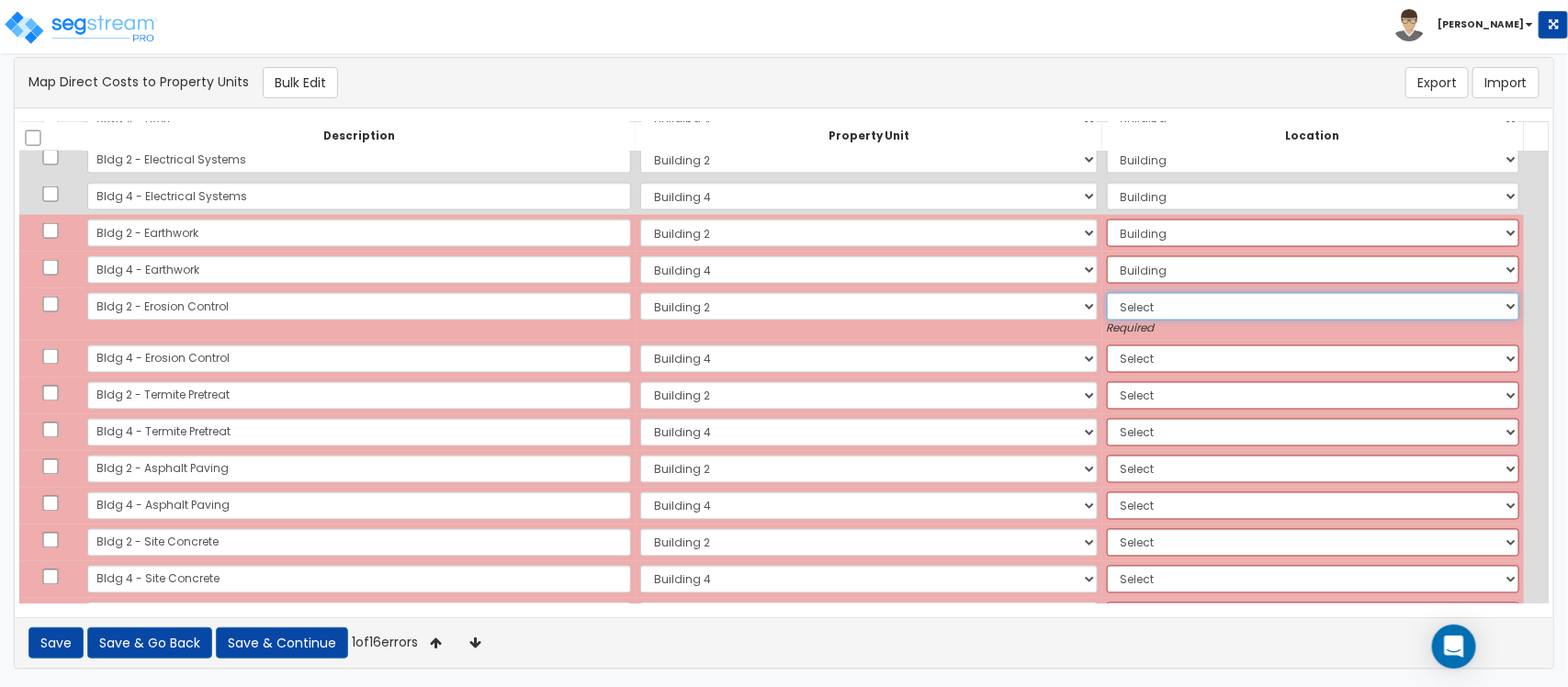
click at [1108, 309] on select "Select Add Additional Location Building Building Interior Common Areas Building…" at bounding box center [1312, 307] width 413 height 28
select select "6"
click at [1106, 293] on select "Select Add Additional Location Building Building Interior Common Areas Building…" at bounding box center [1312, 307] width 413 height 28
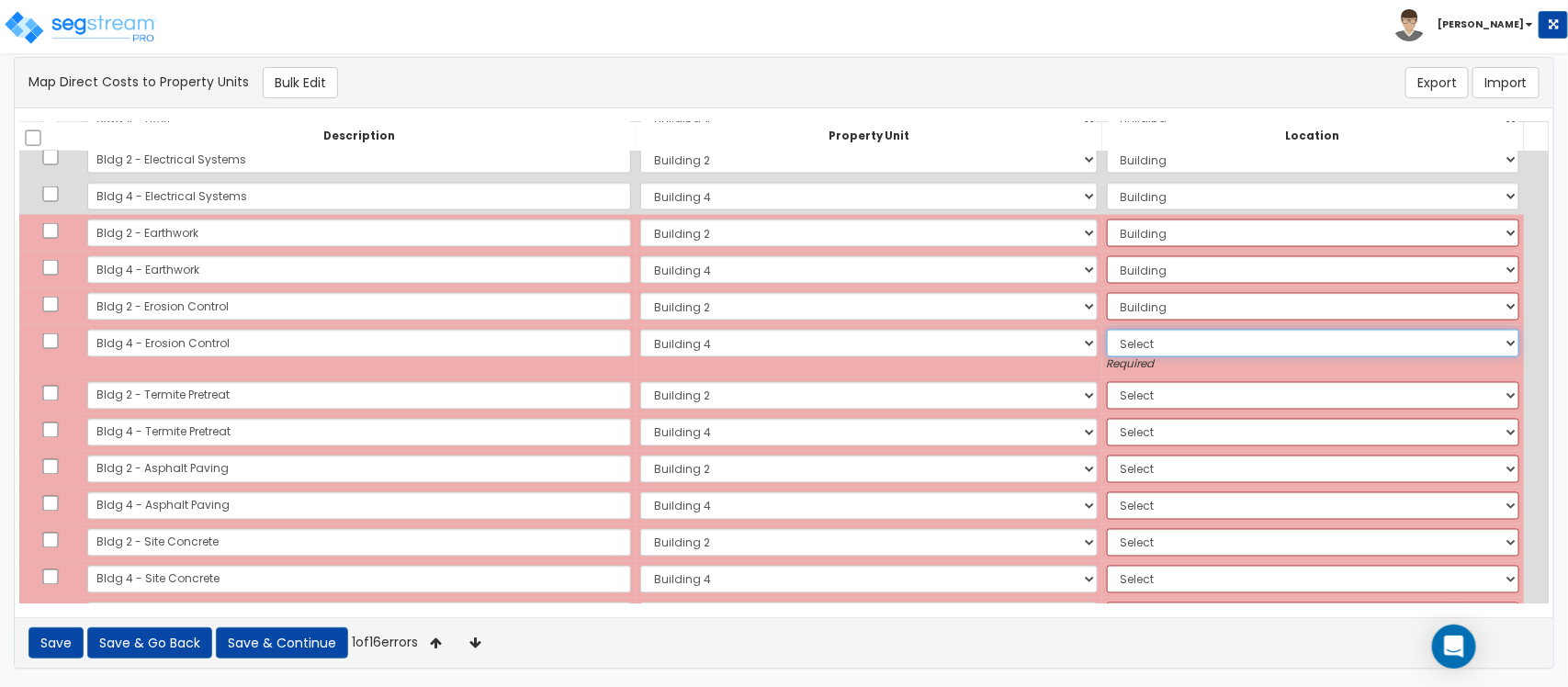
click at [1107, 337] on select "Select Add Additional Location Building Building Interior Building 4 Tenant" at bounding box center [1312, 344] width 413 height 28
select select "6"
click at [1106, 330] on select "Select Add Additional Location Building Building Interior Building 4 Tenant" at bounding box center [1312, 344] width 413 height 28
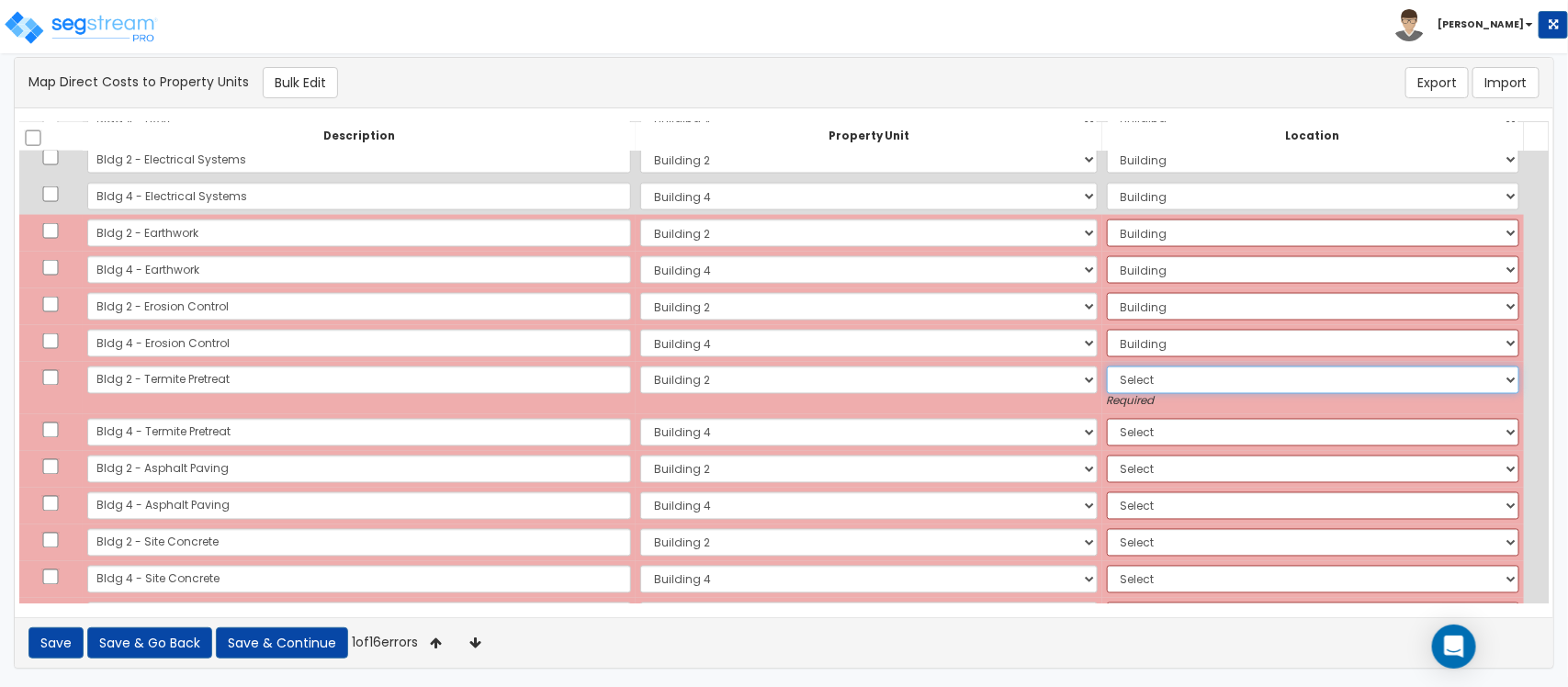
click at [1107, 381] on select "Select Add Additional Location Building Building Interior Common Areas Building…" at bounding box center [1312, 381] width 413 height 28
select select "6"
click at [1106, 367] on select "Select Add Additional Location Building Building Interior Common Areas Building…" at bounding box center [1312, 381] width 413 height 28
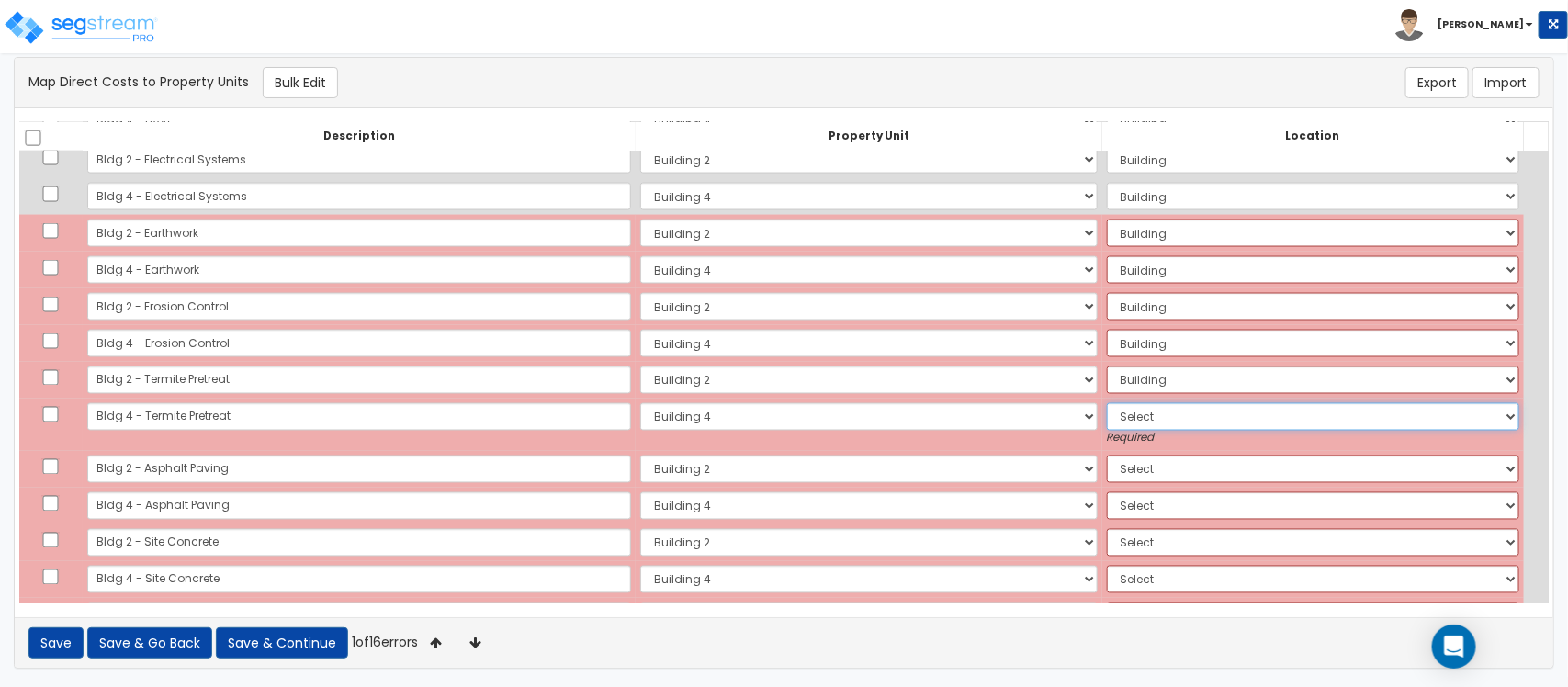
drag, startPoint x: 1115, startPoint y: 415, endPoint x: 1115, endPoint y: 427, distance: 12.0
click at [1115, 415] on select "Select Add Additional Location Building Building Interior Building 4 Tenant" at bounding box center [1312, 417] width 413 height 28
select select "6"
click at [1106, 403] on select "Select Add Additional Location Building Building Interior Building 4 Tenant" at bounding box center [1312, 417] width 413 height 28
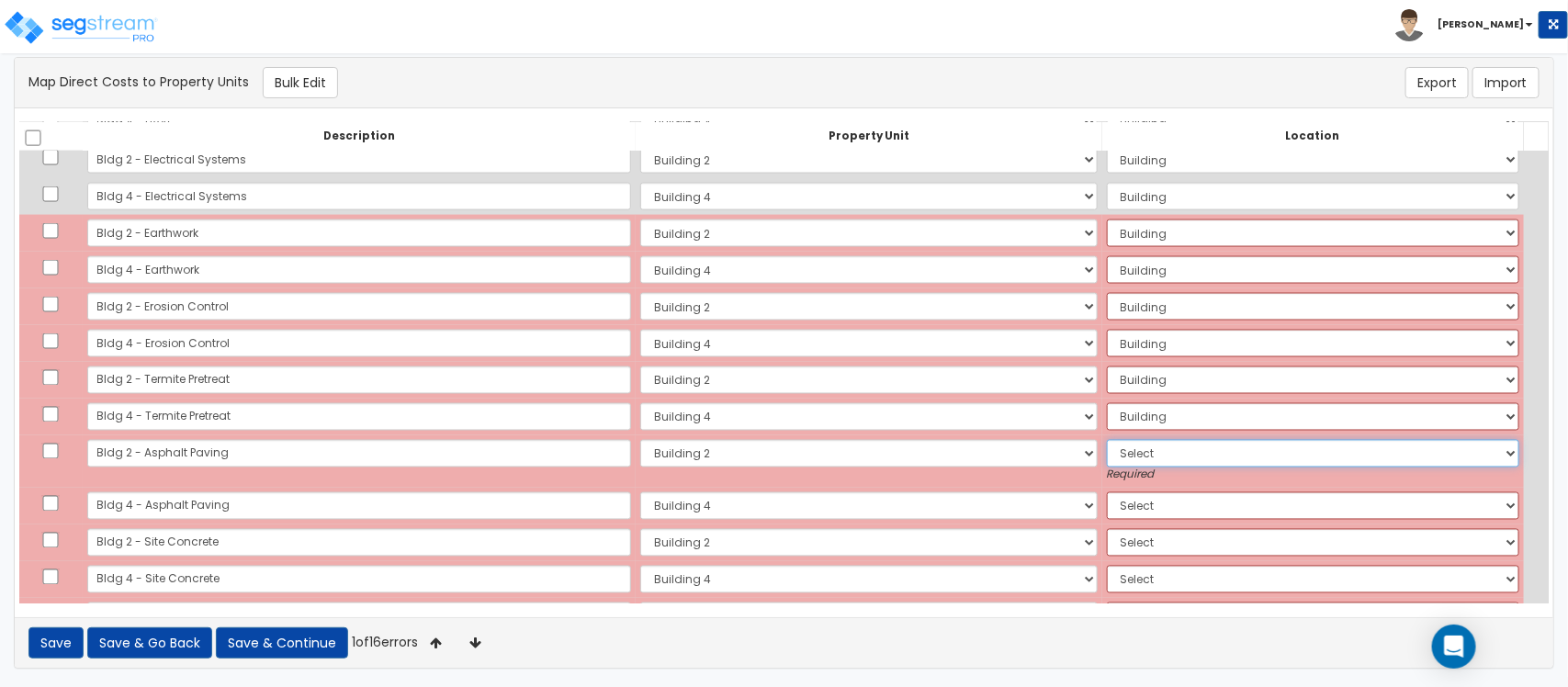
drag, startPoint x: 1116, startPoint y: 450, endPoint x: 1114, endPoint y: 464, distance: 14.1
click at [1116, 450] on select "Select Add Additional Location Building Building Interior Common Areas Building…" at bounding box center [1312, 454] width 413 height 28
select select "6"
click at [1106, 440] on select "Select Add Additional Location Building Building Interior Common Areas Building…" at bounding box center [1312, 454] width 413 height 28
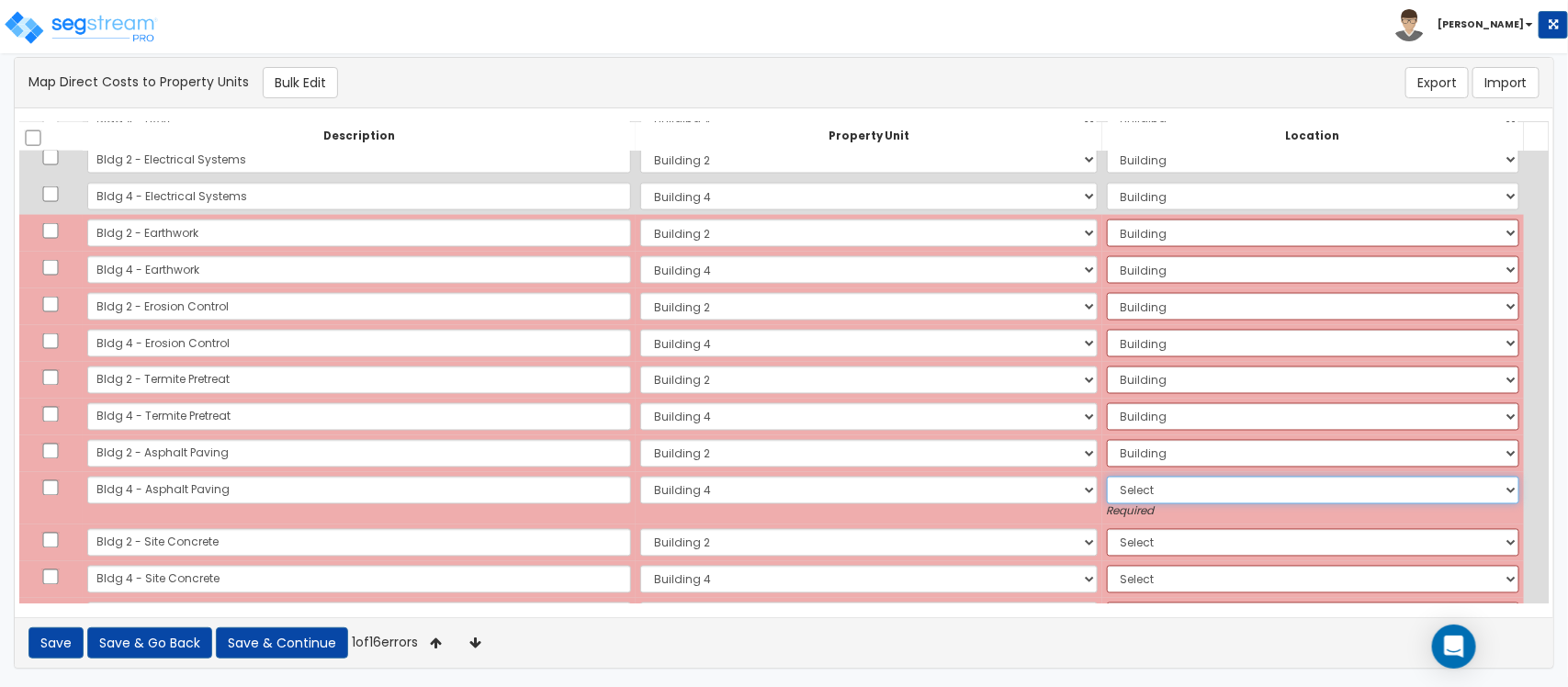
drag, startPoint x: 1107, startPoint y: 488, endPoint x: 1104, endPoint y: 502, distance: 14.3
click at [1107, 488] on select "Select Add Additional Location Building Building Interior Building 4 Tenant" at bounding box center [1312, 491] width 413 height 28
select select "6"
click at [1106, 477] on select "Select Add Additional Location Building Building Interior Building 4 Tenant" at bounding box center [1312, 491] width 413 height 28
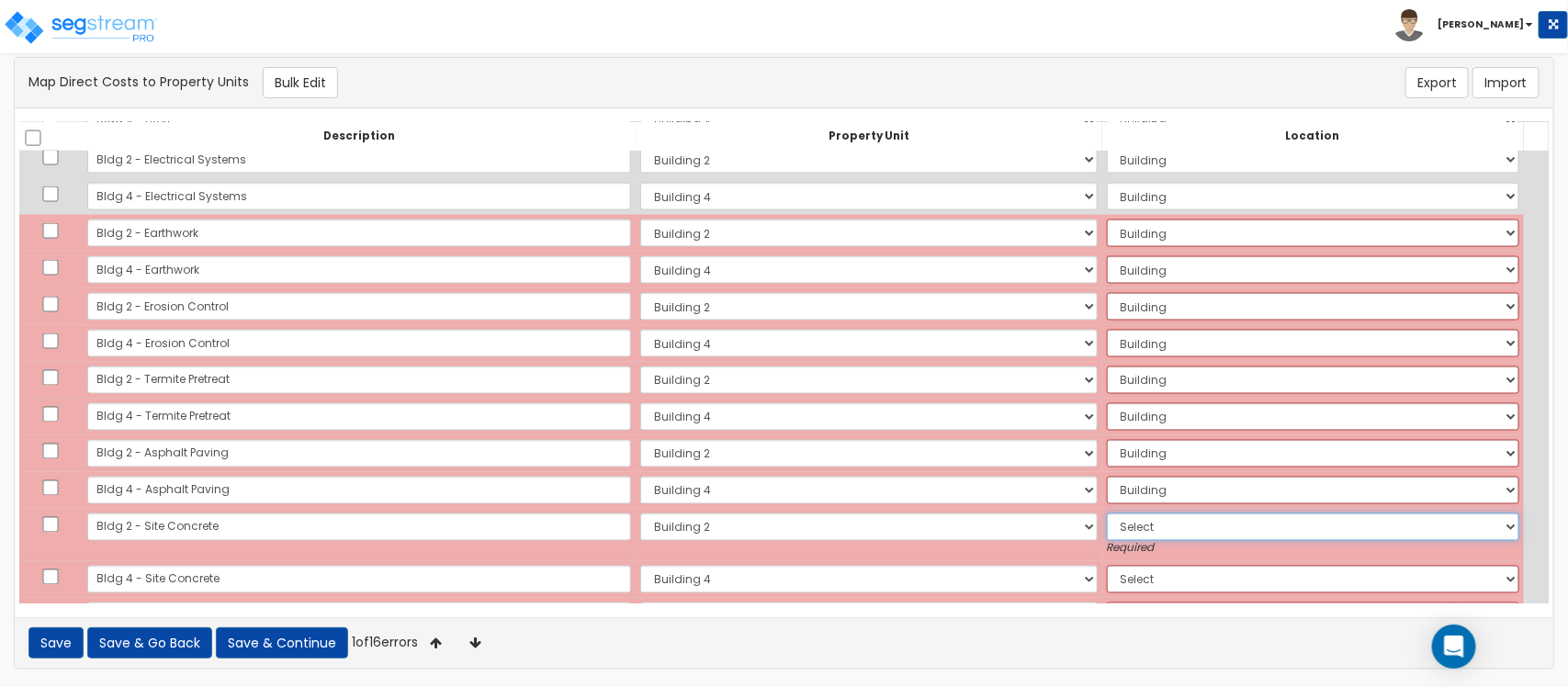
click at [1112, 530] on select "Select Add Additional Location Building Building Interior Common Areas Building…" at bounding box center [1312, 528] width 413 height 28
select select "6"
click at [1106, 514] on select "Select Add Additional Location Building Building Interior Common Areas Building…" at bounding box center [1312, 528] width 413 height 28
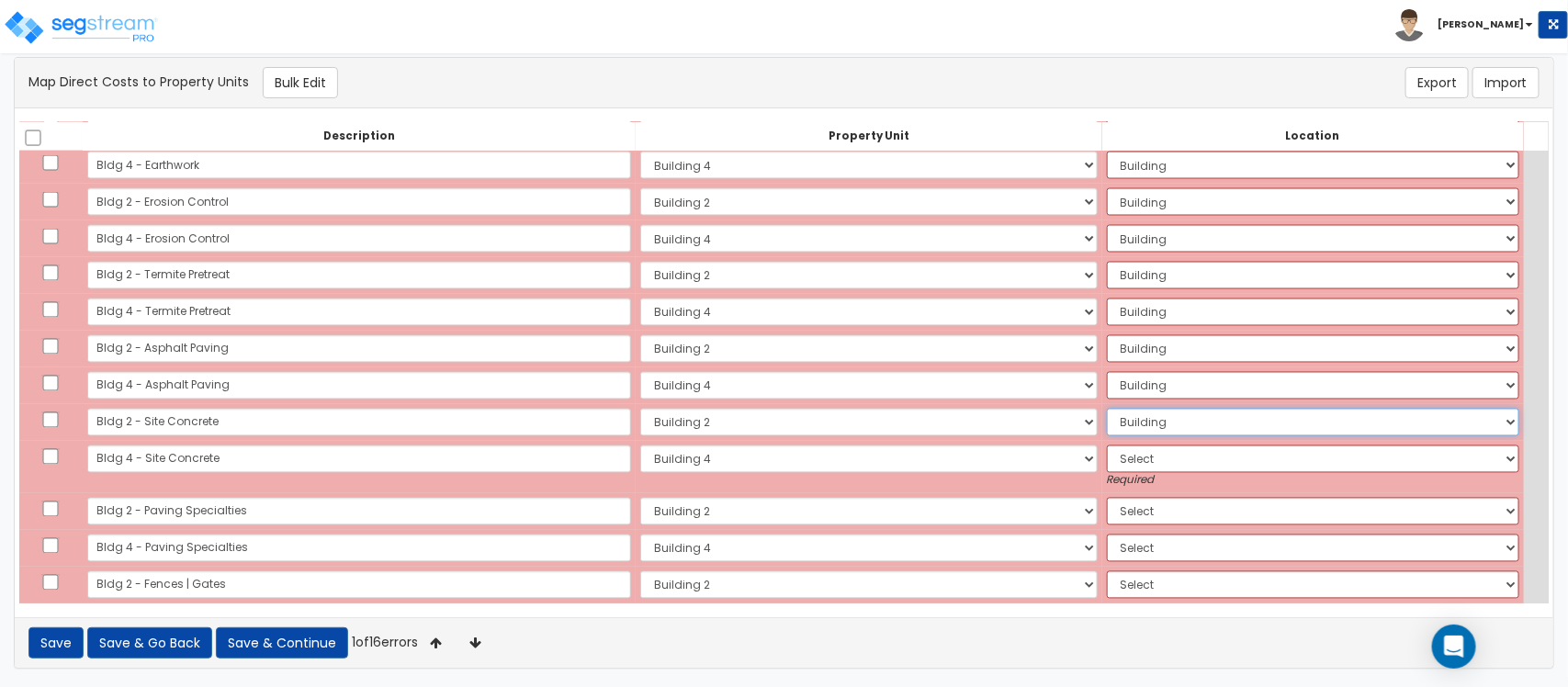
scroll to position [1567, 0]
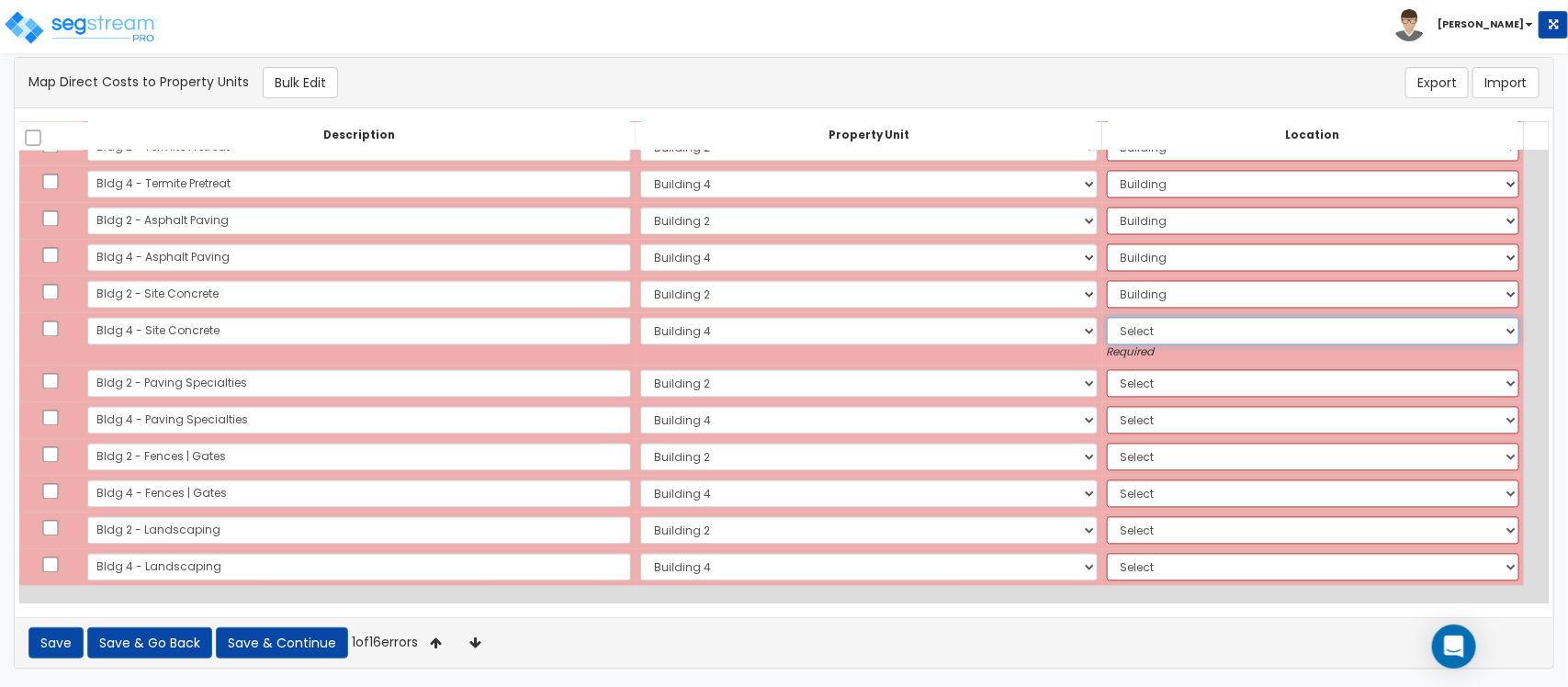
click at [1149, 340] on select "Select Add Additional Location Building Building Interior Building 4 Tenant" at bounding box center [1312, 332] width 413 height 28
select select "6"
click at [1106, 318] on select "Select Add Additional Location Building Building Interior Building 4 Tenant" at bounding box center [1312, 332] width 413 height 28
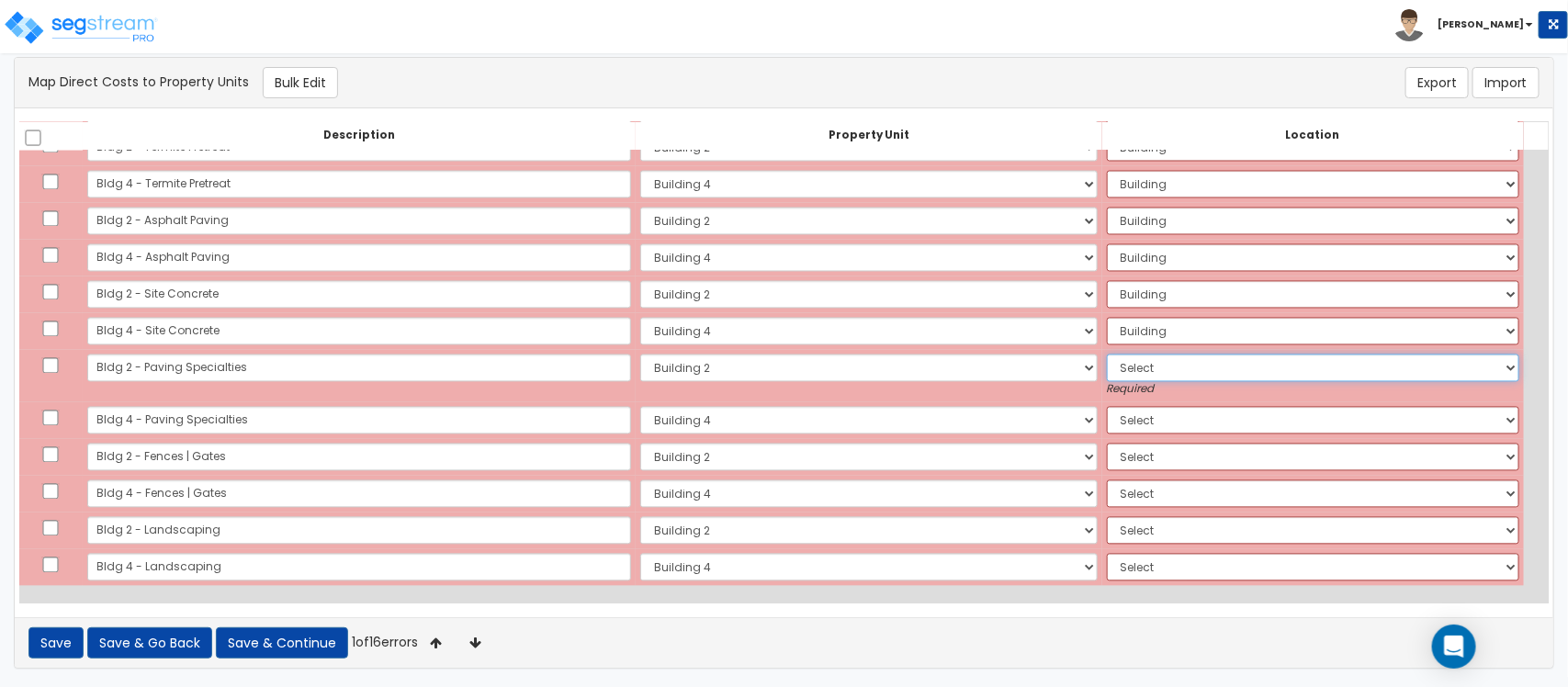
click at [1122, 372] on select "Select Add Additional Location Building Building Interior Common Areas Building…" at bounding box center [1312, 369] width 413 height 28
select select "6"
click at [1106, 355] on select "Select Add Additional Location Building Building Interior Common Areas Building…" at bounding box center [1312, 369] width 413 height 28
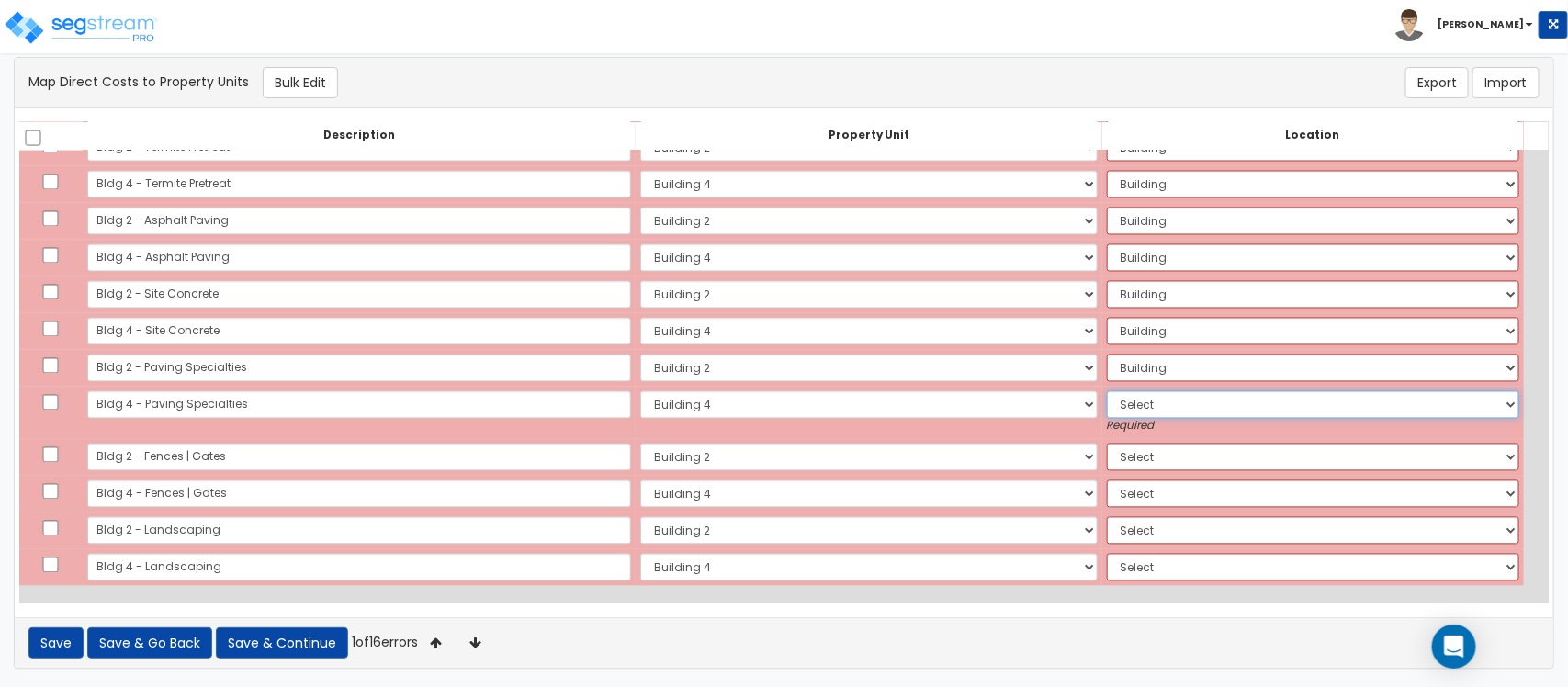
click at [1114, 395] on select "Select Add Additional Location Building Building Interior Building 4 Tenant" at bounding box center [1312, 405] width 413 height 28
select select "6"
click at [1106, 391] on select "Select Add Additional Location Building Building Interior Building 4 Tenant" at bounding box center [1312, 405] width 413 height 28
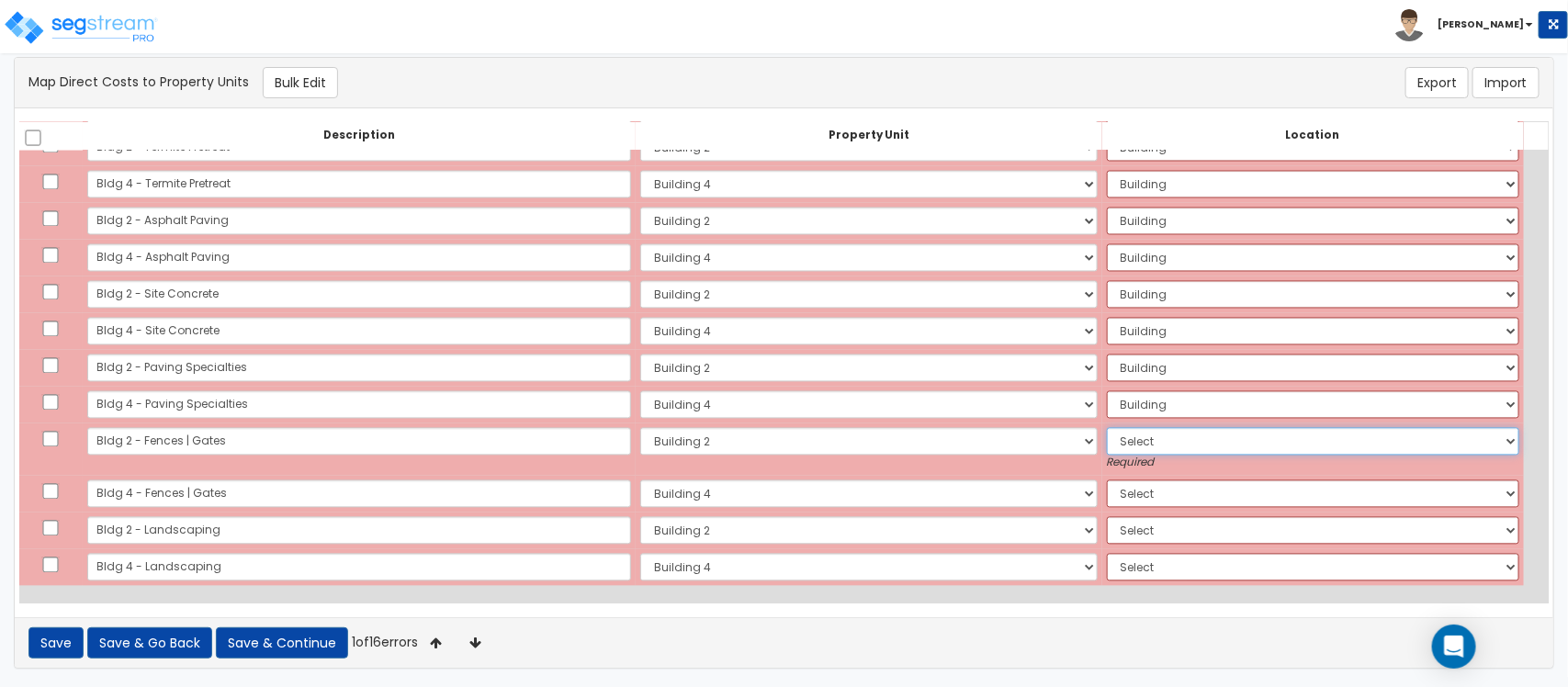
click at [1112, 448] on select "Select Add Additional Location Building Building Interior Common Areas Building…" at bounding box center [1312, 442] width 413 height 28
select select "6"
click at [1106, 428] on select "Select Add Additional Location Building Building Interior Common Areas Building…" at bounding box center [1312, 442] width 413 height 28
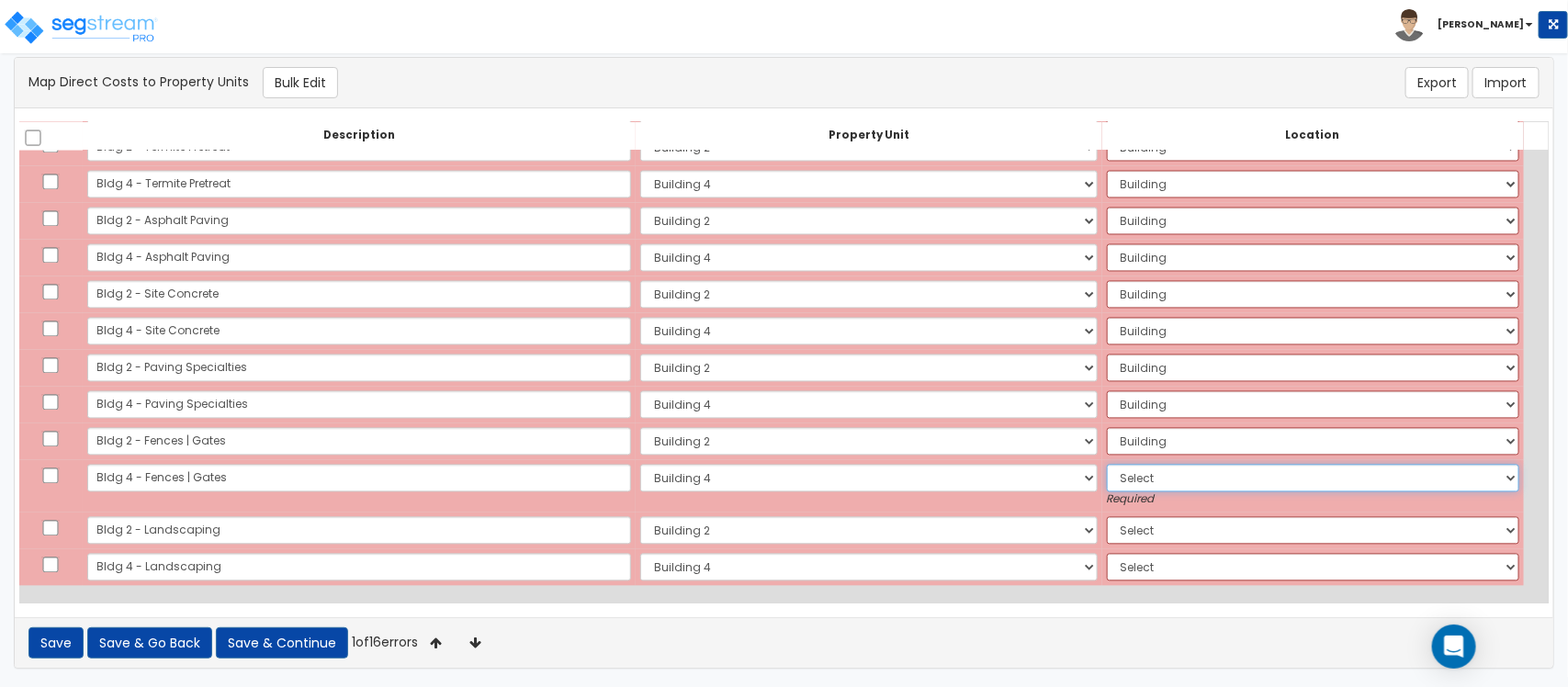
click at [1117, 480] on select "Select Add Additional Location Building Building Interior Building 4 Tenant" at bounding box center [1312, 479] width 413 height 28
select select "6"
click at [1106, 465] on select "Select Add Additional Location Building Building Interior Building 4 Tenant" at bounding box center [1312, 479] width 413 height 28
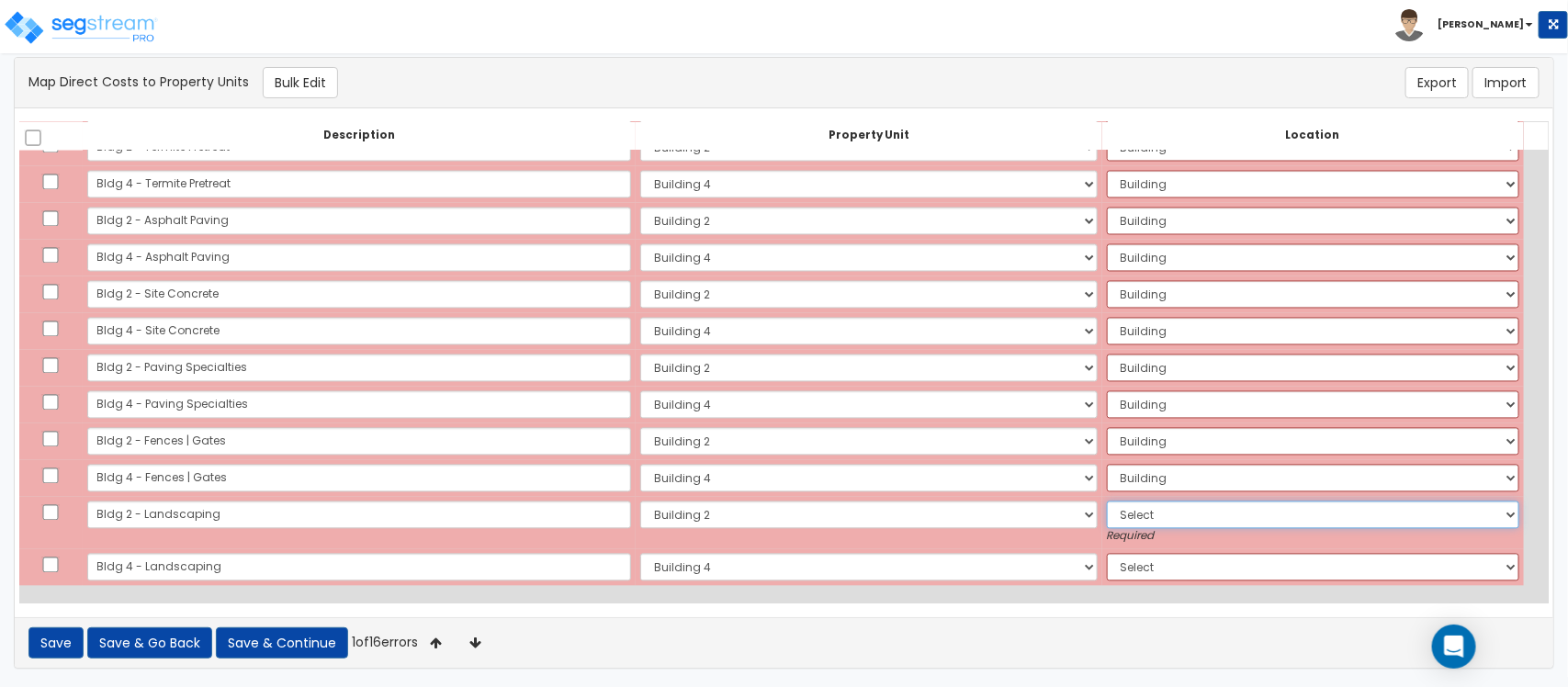
click at [1114, 510] on select "Select Add Additional Location Building Building Interior Common Areas Building…" at bounding box center [1312, 516] width 413 height 28
select select "6"
click at [1106, 502] on select "Select Add Additional Location Building Building Interior Common Areas Building…" at bounding box center [1312, 516] width 413 height 28
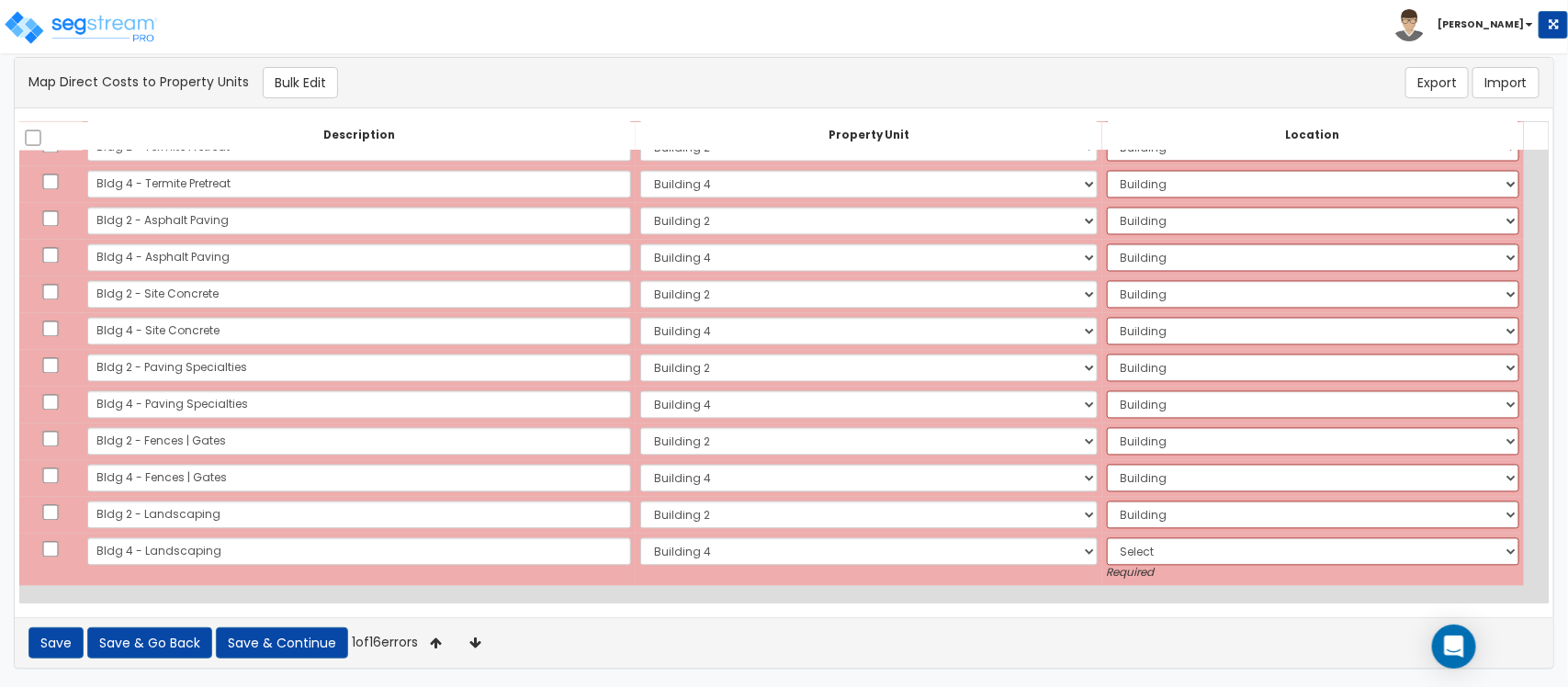
click at [1111, 567] on small "Required" at bounding box center [1312, 574] width 413 height 16
click at [1115, 553] on select "Select Add Additional Location Building Building Interior Building 4 Tenant" at bounding box center [1312, 552] width 413 height 28
select select "6"
click at [1106, 538] on select "Select Add Additional Location Building Building Interior Building 4 Tenant" at bounding box center [1312, 552] width 413 height 28
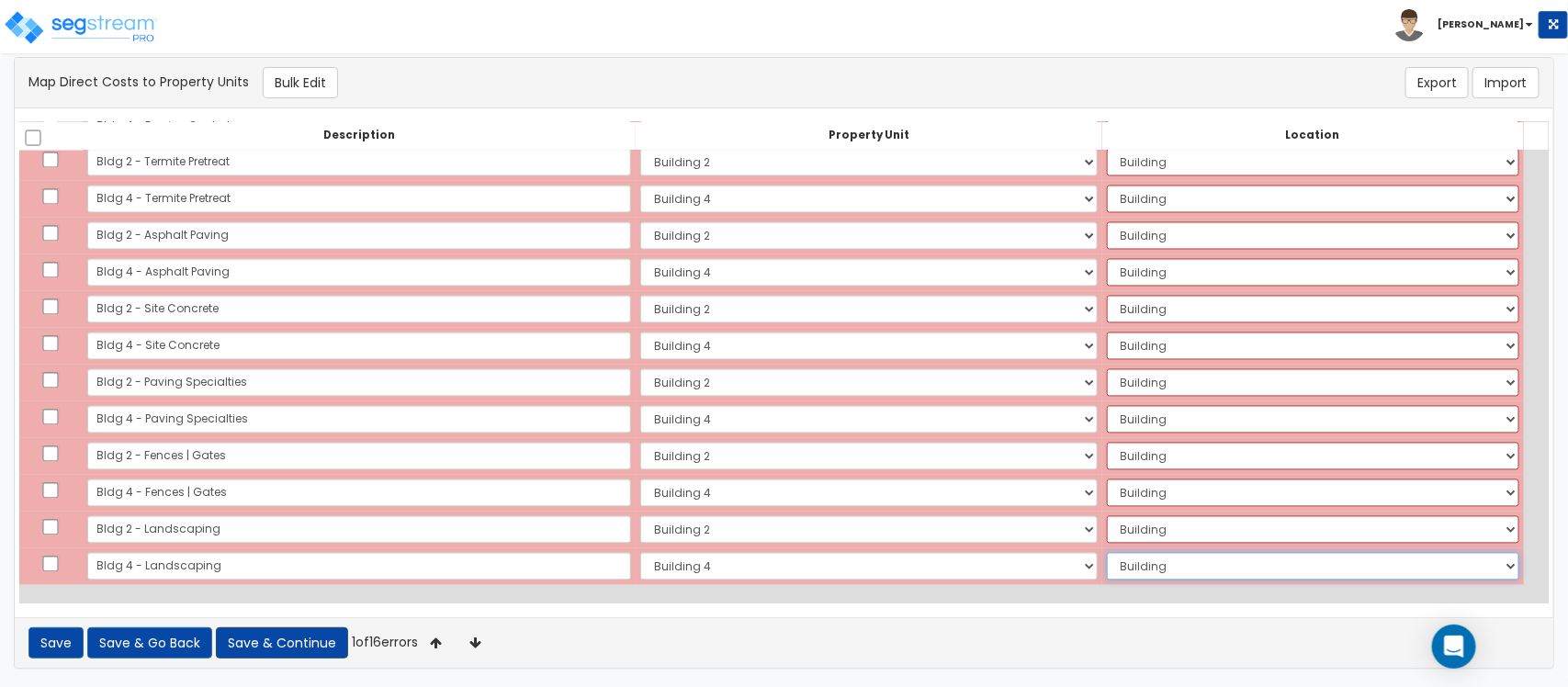
scroll to position [1551, 0]
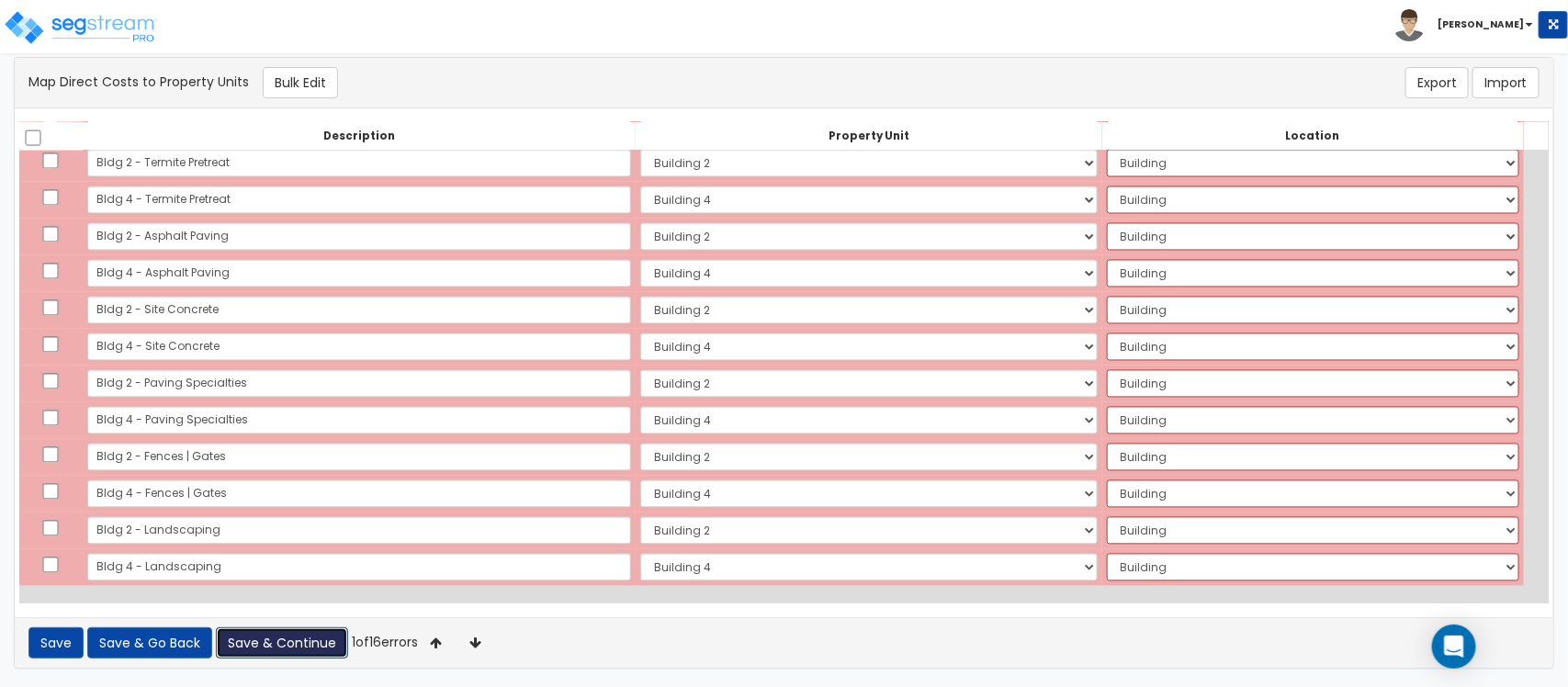
click at [254, 649] on button "Save & Continue" at bounding box center [282, 643] width 132 height 31
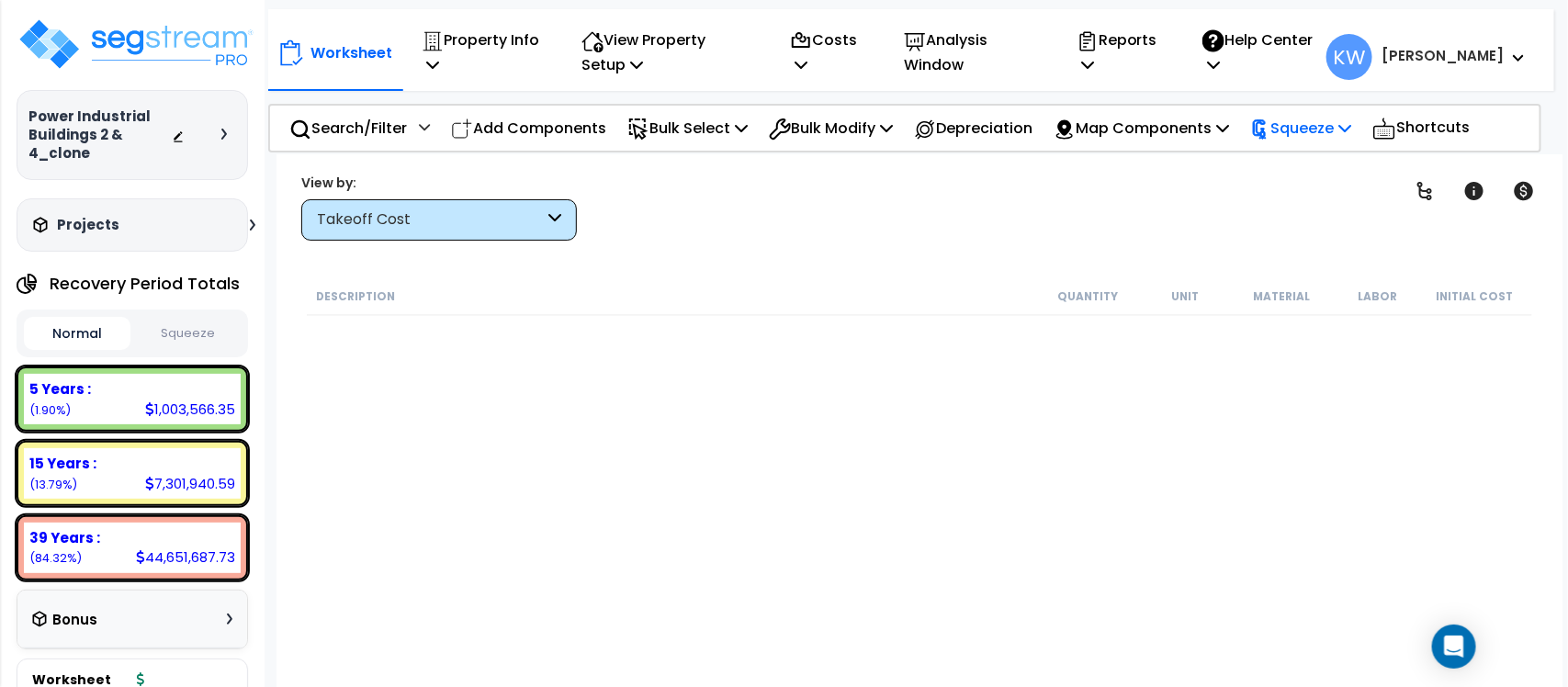
click at [1351, 124] on icon at bounding box center [1344, 127] width 13 height 15
click at [956, 244] on div "Worksheet Property Info Property Setup Add Property Unit Template property Clon…" at bounding box center [919, 497] width 1285 height 687
click at [807, 64] on icon at bounding box center [800, 64] width 13 height 15
click at [726, 351] on div "Description Quantity Unit Material Labor Initial Cost" at bounding box center [918, 508] width 1230 height 460
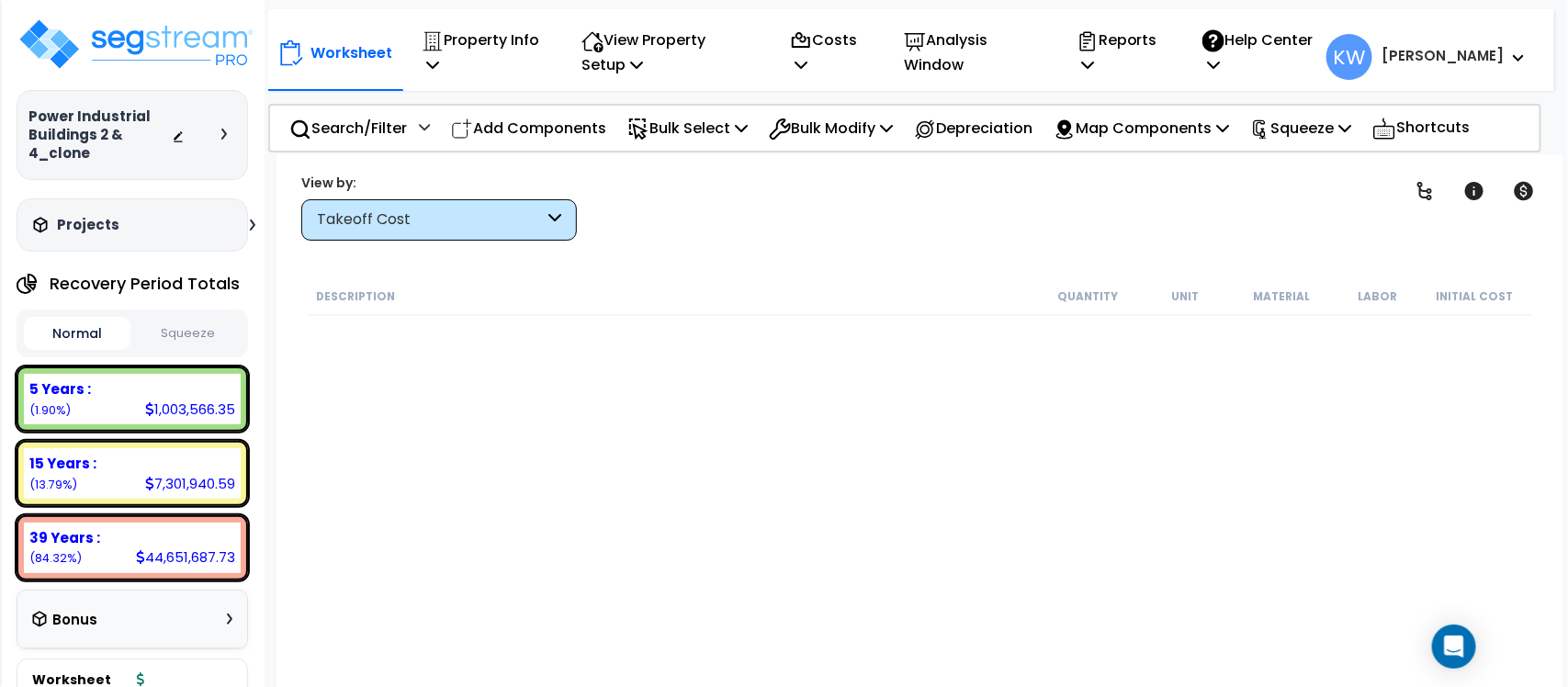
click at [1281, 637] on div "Description Quantity Unit Material Labor Initial Cost" at bounding box center [918, 508] width 1230 height 460
click at [1567, 613] on body "We are Building your Property. So please grab a coffee and let us do the heavy …" at bounding box center [784, 344] width 1568 height 687
click at [1567, 589] on body "We are Building your Property. So please grab a coffee and let us do the heavy …" at bounding box center [784, 344] width 1568 height 687
